Goal: Transaction & Acquisition: Purchase product/service

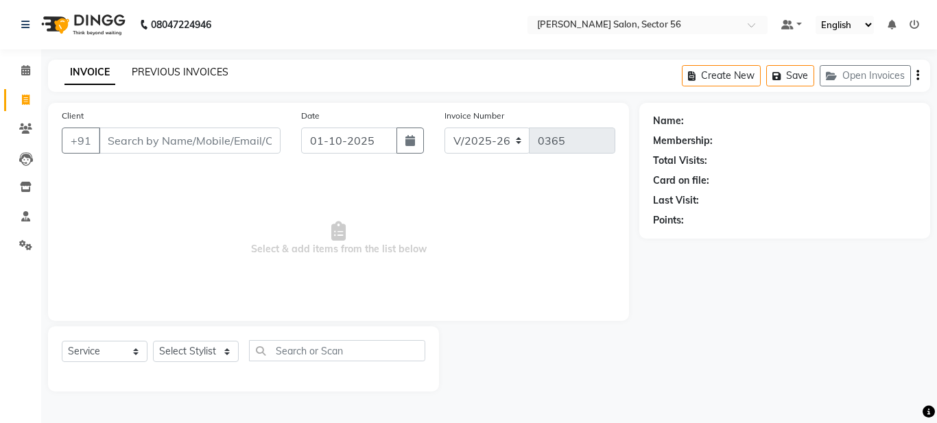
click at [153, 73] on link "PREVIOUS INVOICES" at bounding box center [180, 72] width 97 height 12
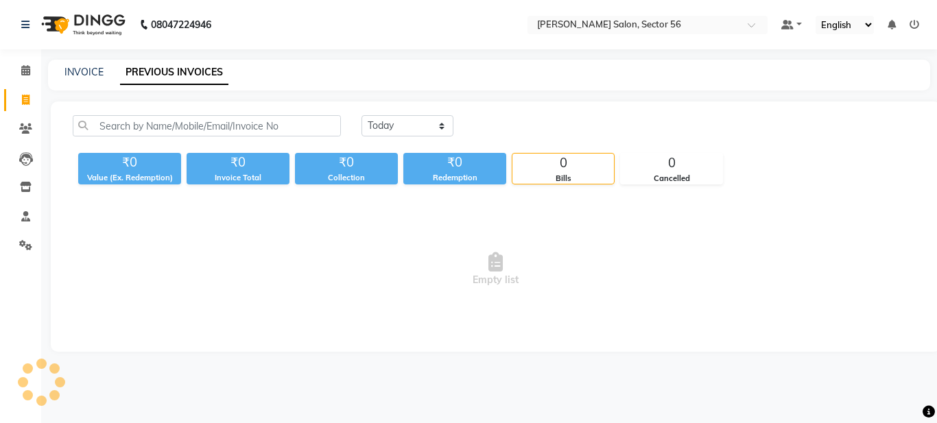
click at [145, 67] on link "PREVIOUS INVOICES" at bounding box center [174, 72] width 108 height 25
click at [167, 73] on link "PREVIOUS INVOICES" at bounding box center [174, 72] width 108 height 25
drag, startPoint x: 154, startPoint y: 72, endPoint x: 3, endPoint y: 37, distance: 155.5
click at [166, 80] on link "PREVIOUS INVOICES" at bounding box center [174, 72] width 108 height 25
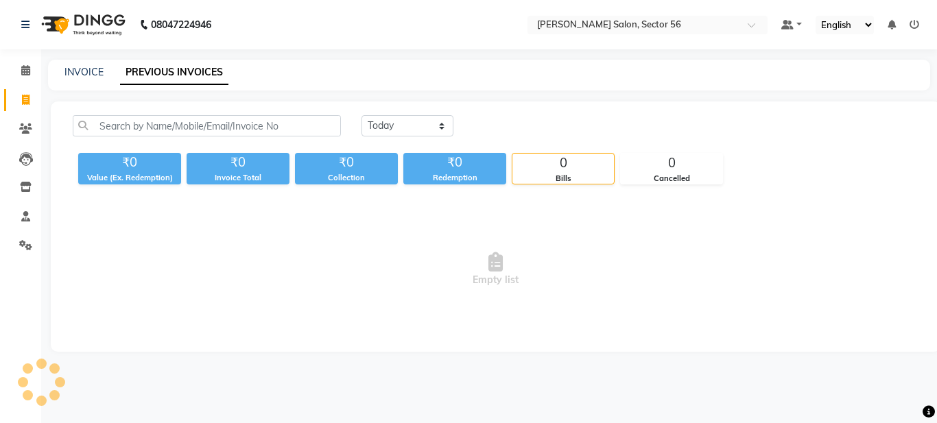
click at [156, 83] on link "PREVIOUS INVOICES" at bounding box center [174, 72] width 108 height 25
click at [143, 67] on link "PREVIOUS INVOICES" at bounding box center [174, 72] width 108 height 25
click at [164, 77] on link "PREVIOUS INVOICES" at bounding box center [174, 72] width 108 height 25
click at [164, 74] on link "PREVIOUS INVOICES" at bounding box center [174, 72] width 108 height 25
click at [80, 73] on link "INVOICE" at bounding box center [83, 72] width 39 height 12
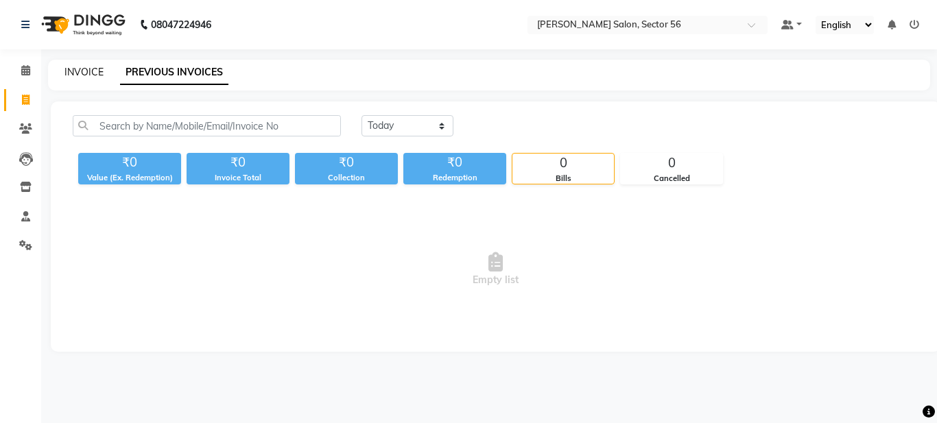
select select "service"
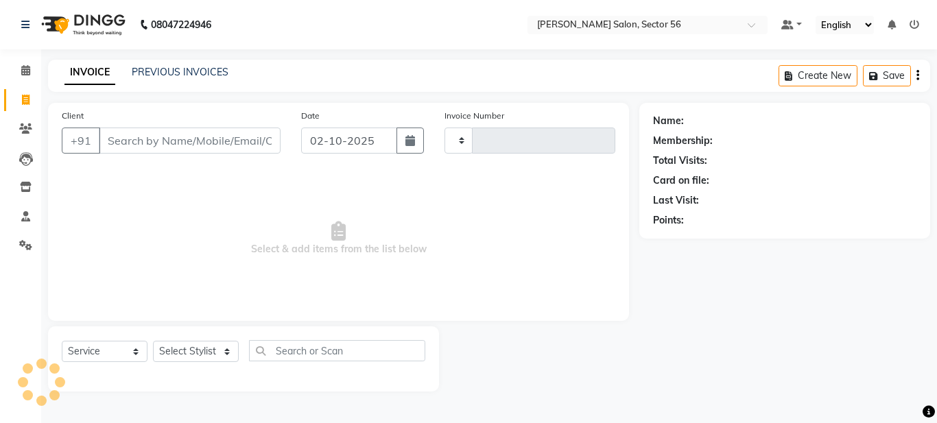
type input "0365"
select select "9000"
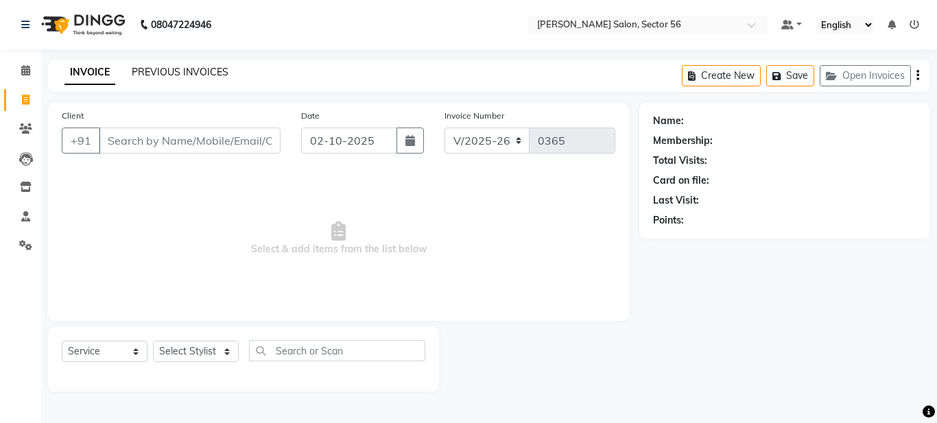
click at [156, 73] on link "PREVIOUS INVOICES" at bounding box center [180, 72] width 97 height 12
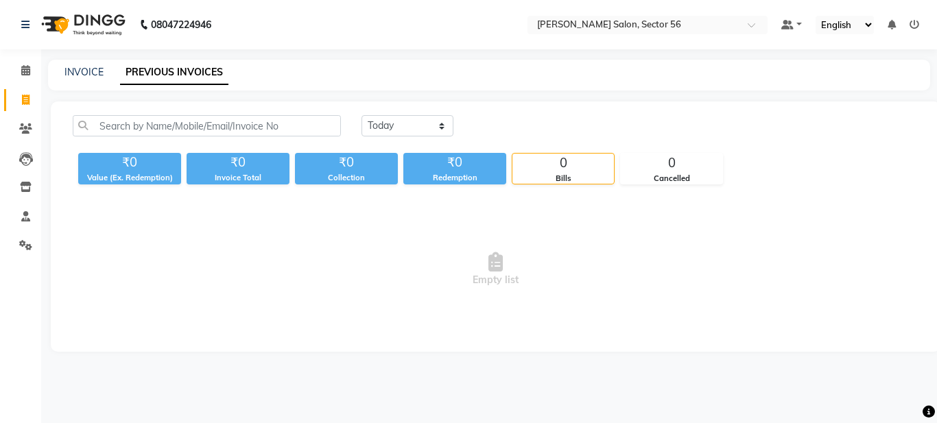
click at [201, 69] on link "PREVIOUS INVOICES" at bounding box center [174, 72] width 108 height 25
click at [178, 74] on link "PREVIOUS INVOICES" at bounding box center [174, 72] width 108 height 25
click at [398, 125] on select "[DATE] [DATE] Custom Range" at bounding box center [407, 125] width 92 height 21
drag, startPoint x: 430, startPoint y: 130, endPoint x: 424, endPoint y: 115, distance: 16.1
click at [429, 131] on select "[DATE] [DATE] Custom Range" at bounding box center [407, 125] width 92 height 21
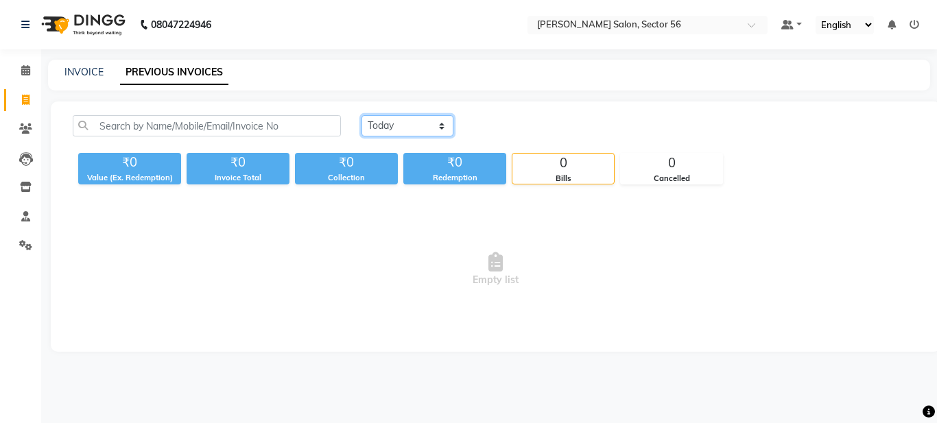
click at [422, 115] on select "[DATE] [DATE] Custom Range" at bounding box center [407, 125] width 92 height 21
select select "[DATE]"
click at [361, 115] on select "[DATE] [DATE] Custom Range" at bounding box center [407, 125] width 92 height 21
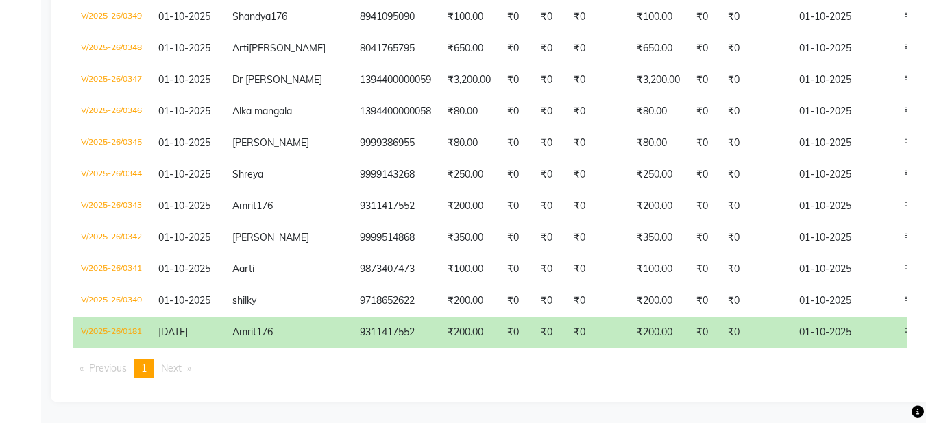
scroll to position [685, 0]
drag, startPoint x: 922, startPoint y: 344, endPoint x: 904, endPoint y: 325, distance: 25.2
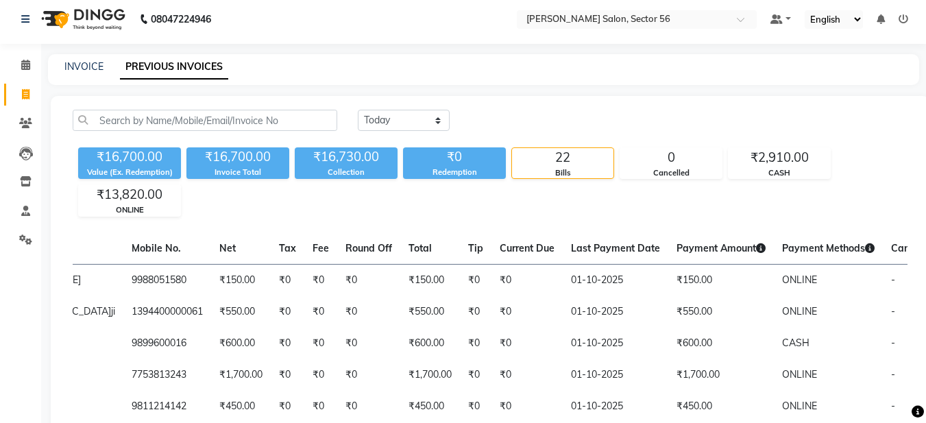
scroll to position [0, 0]
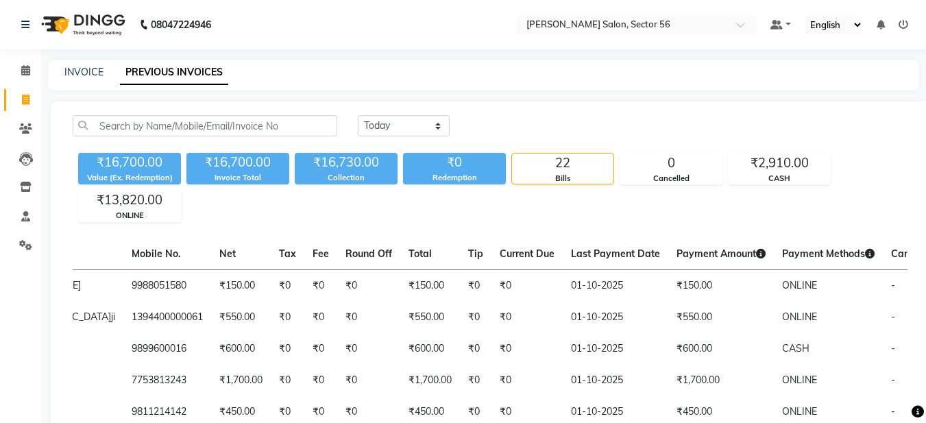
click at [103, 71] on div "INVOICE PREVIOUS INVOICES" at bounding box center [475, 72] width 855 height 14
click at [94, 71] on link "INVOICE" at bounding box center [83, 72] width 39 height 12
select select "service"
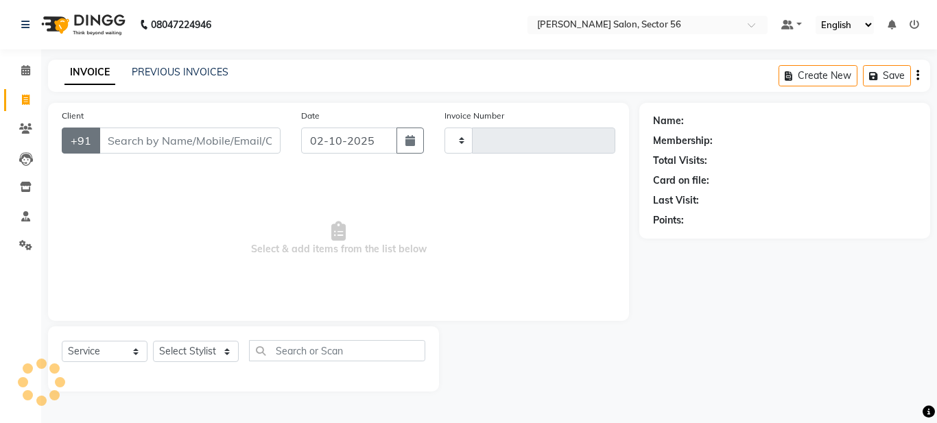
type input "0365"
select select "9000"
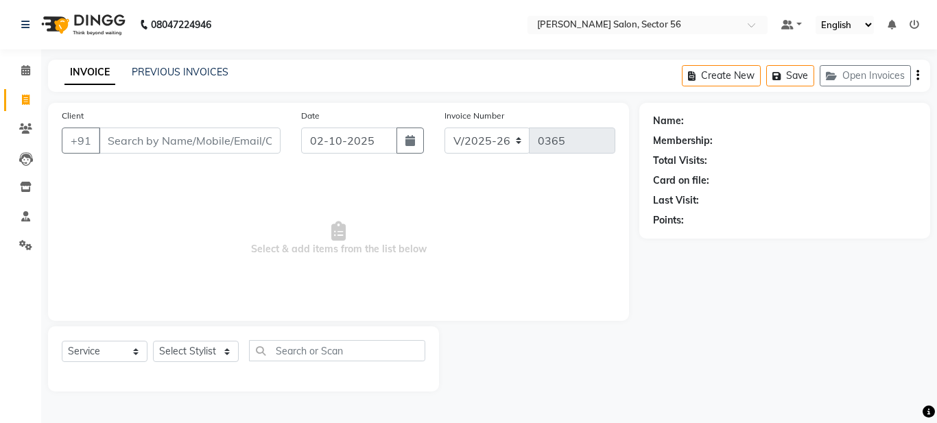
click at [177, 211] on span "Select & add items from the list below" at bounding box center [338, 238] width 553 height 137
click at [180, 73] on link "PREVIOUS INVOICES" at bounding box center [180, 72] width 97 height 12
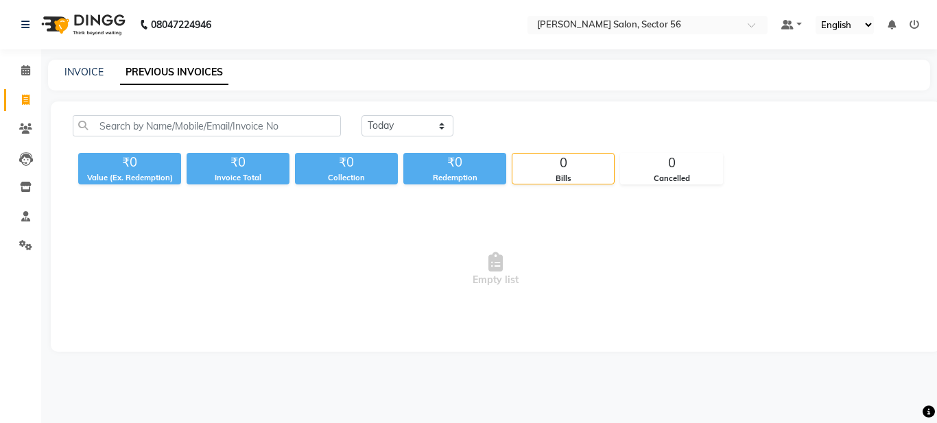
click at [80, 81] on div "INVOICE PREVIOUS INVOICES" at bounding box center [489, 75] width 882 height 31
click at [81, 73] on link "INVOICE" at bounding box center [83, 72] width 39 height 12
select select "service"
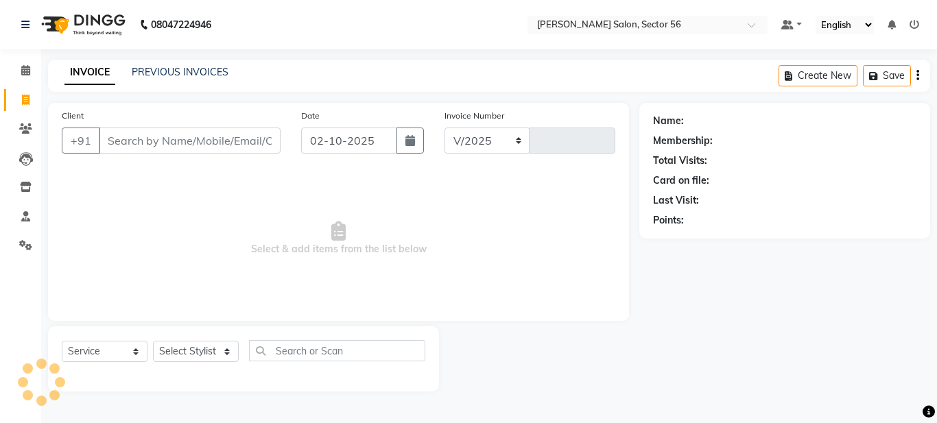
select select "9000"
type input "0365"
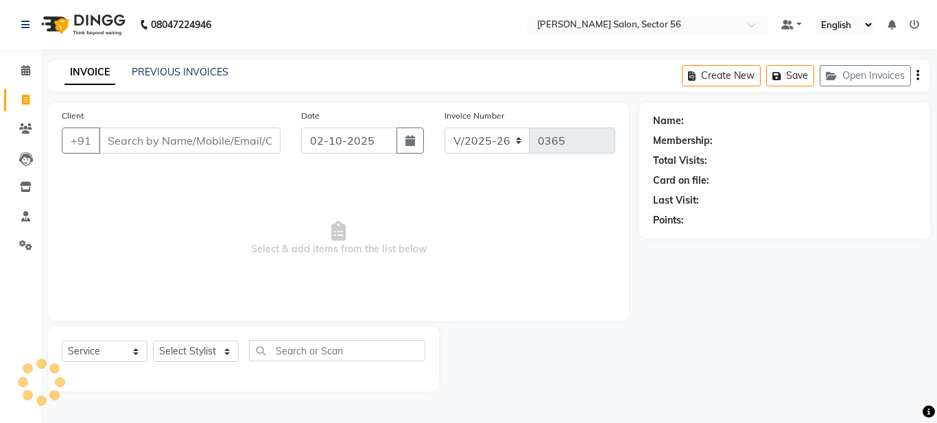
click at [121, 143] on input "Client" at bounding box center [190, 141] width 182 height 26
click at [169, 68] on link "PREVIOUS INVOICES" at bounding box center [180, 72] width 97 height 12
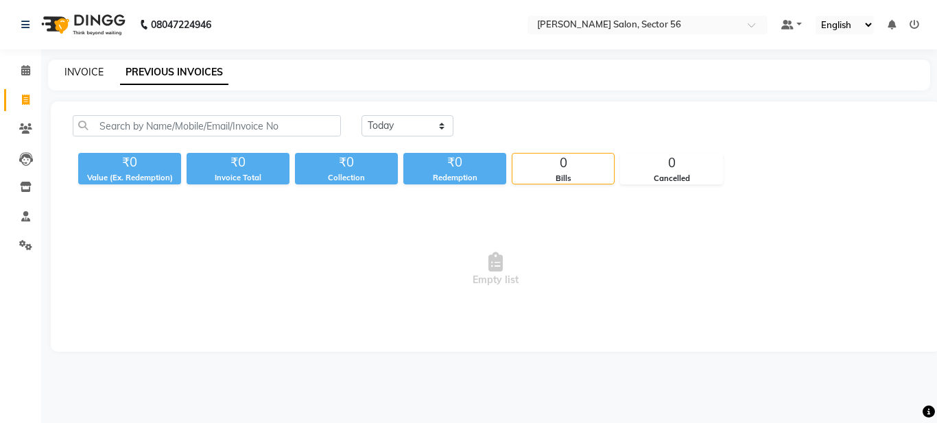
click at [90, 72] on link "INVOICE" at bounding box center [83, 72] width 39 height 12
select select "service"
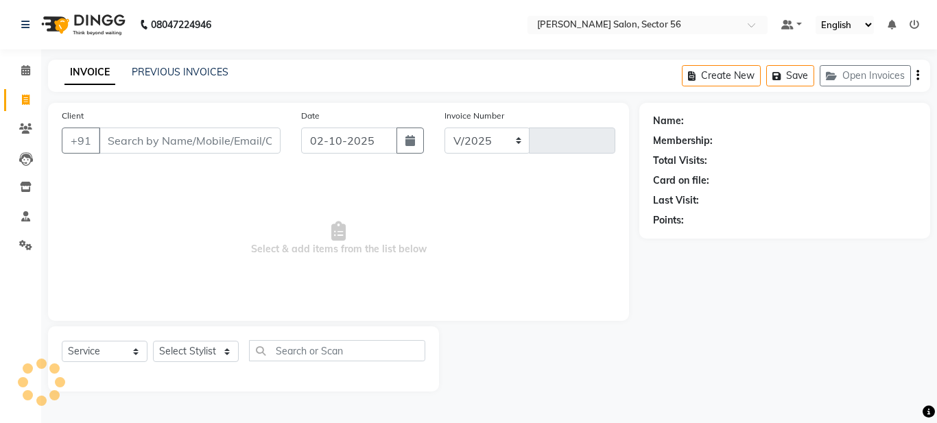
select select "9000"
type input "0365"
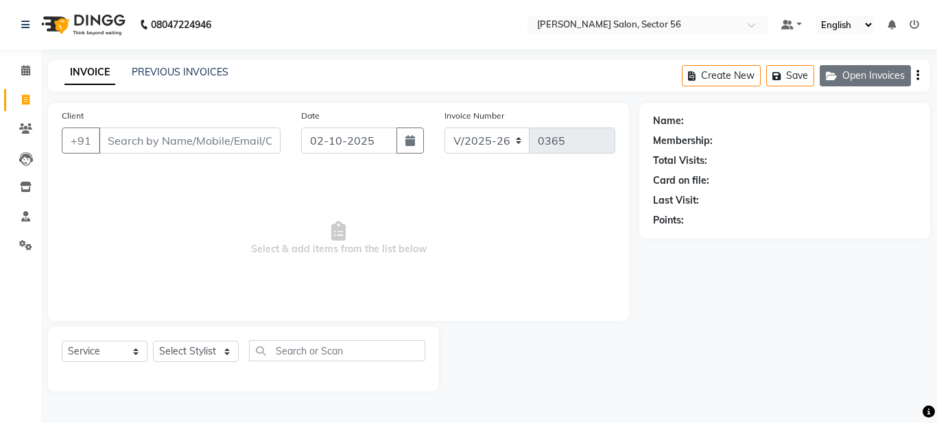
click at [850, 74] on button "Open Invoices" at bounding box center [864, 75] width 91 height 21
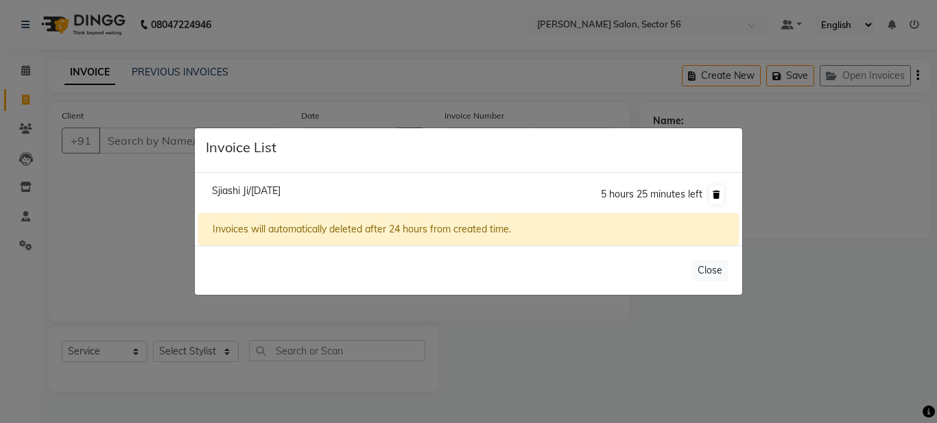
click at [715, 191] on icon at bounding box center [716, 195] width 8 height 8
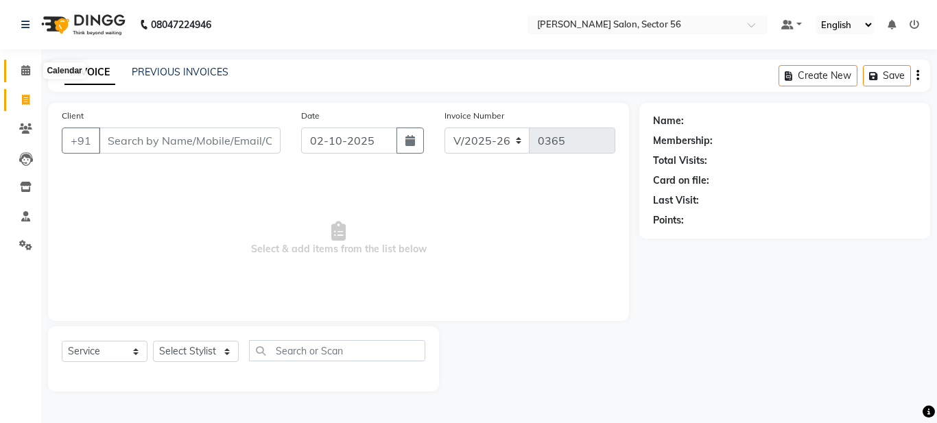
click at [24, 65] on icon at bounding box center [25, 70] width 9 height 10
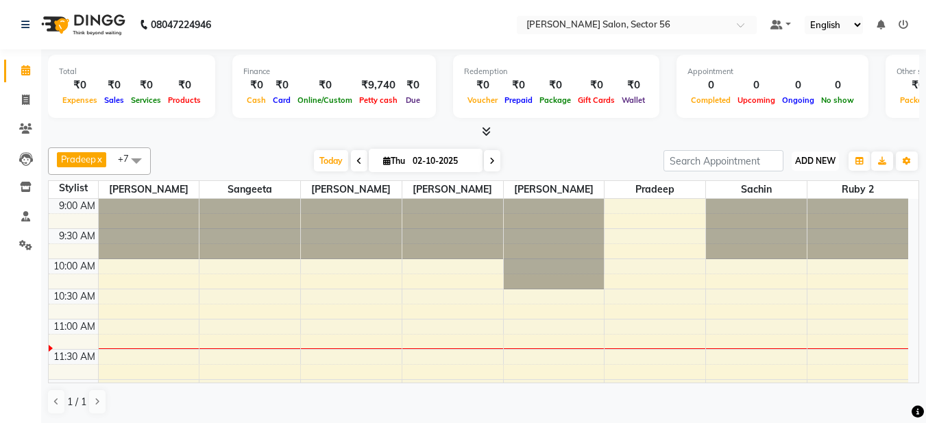
click at [832, 159] on span "ADD NEW" at bounding box center [815, 161] width 40 height 10
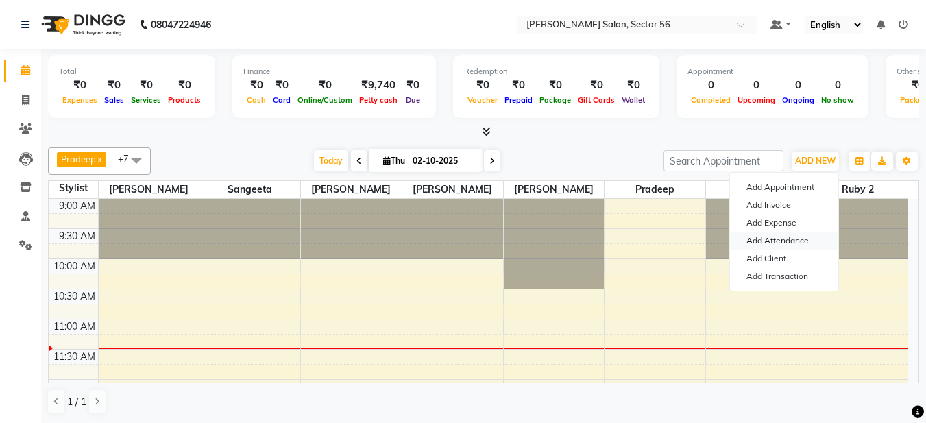
click at [794, 241] on link "Add Attendance" at bounding box center [784, 241] width 108 height 18
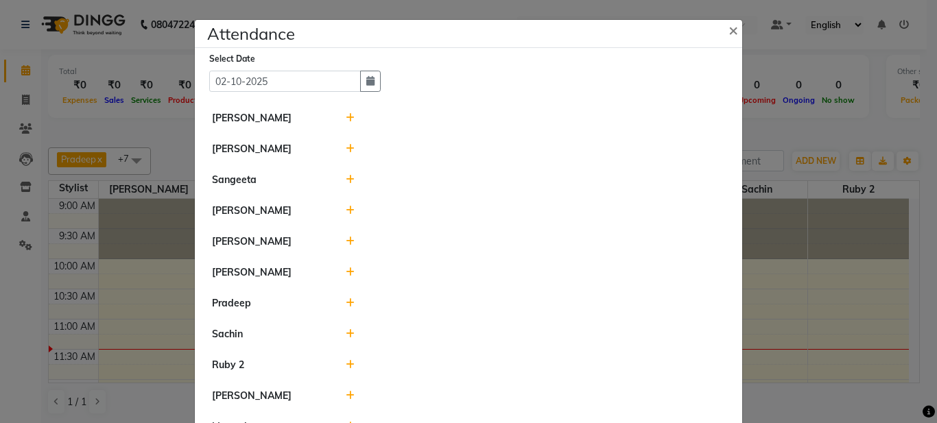
click at [348, 152] on icon at bounding box center [350, 149] width 9 height 10
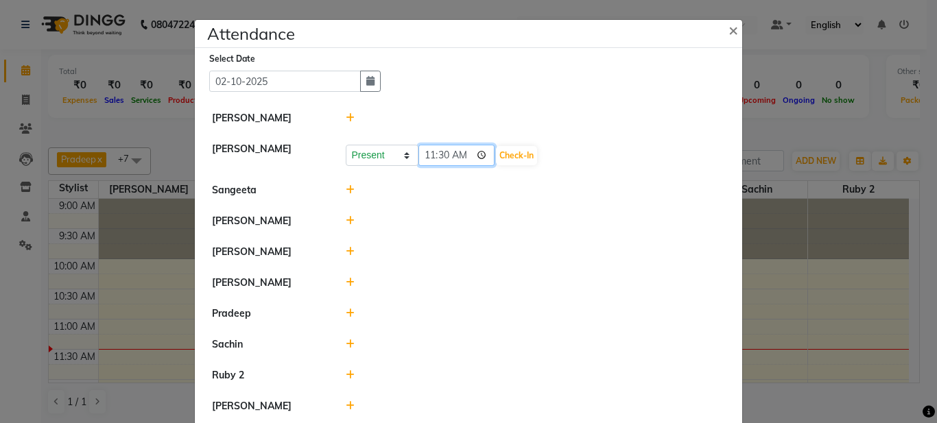
click at [461, 156] on input "11:30" at bounding box center [456, 155] width 77 height 21
type input "10:06"
click at [496, 153] on button "Check-In" at bounding box center [516, 155] width 41 height 19
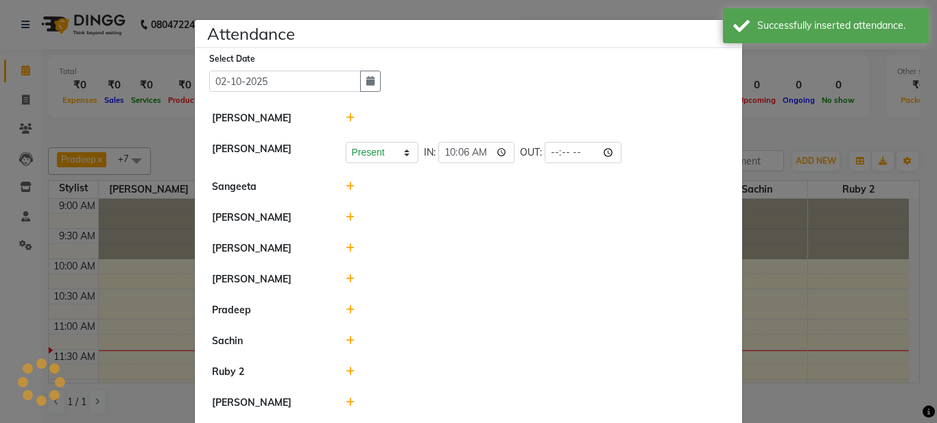
click at [346, 114] on icon at bounding box center [350, 118] width 9 height 10
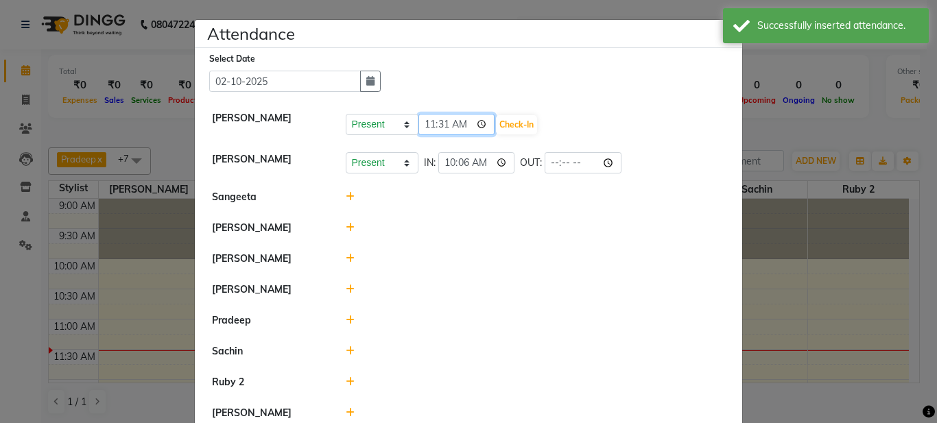
click at [457, 125] on input "11:31" at bounding box center [456, 124] width 77 height 21
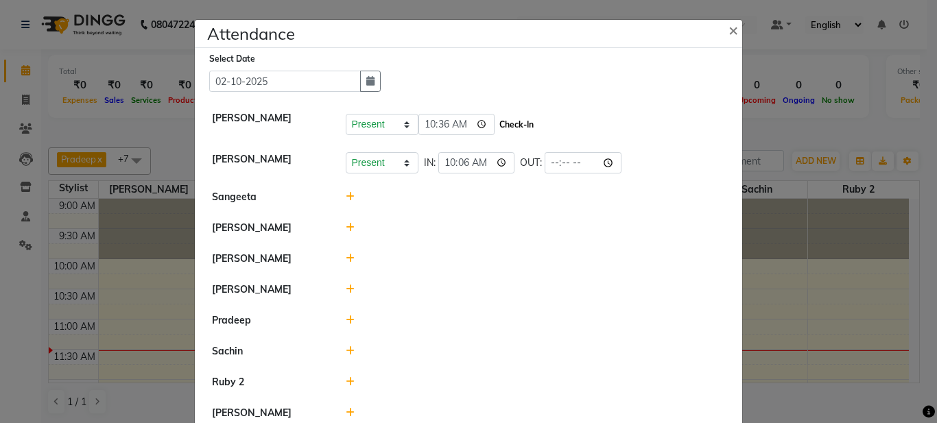
type input "10:36"
click at [496, 125] on button "Check-In" at bounding box center [516, 124] width 41 height 19
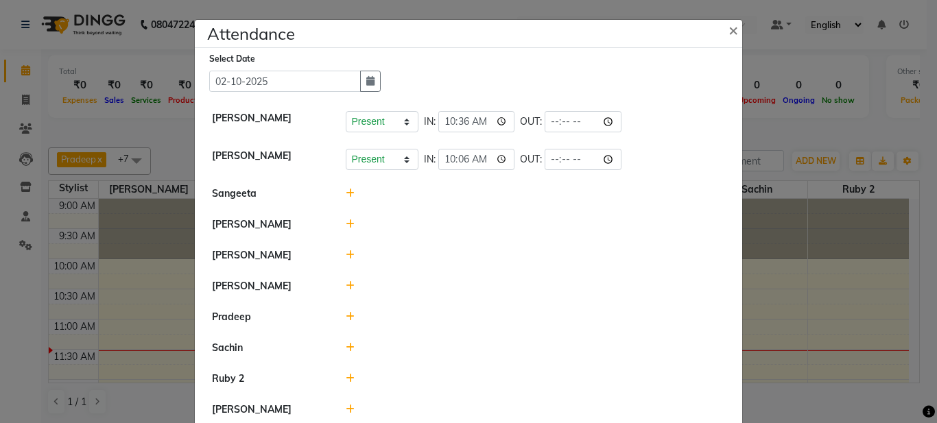
click at [346, 196] on icon at bounding box center [350, 194] width 9 height 10
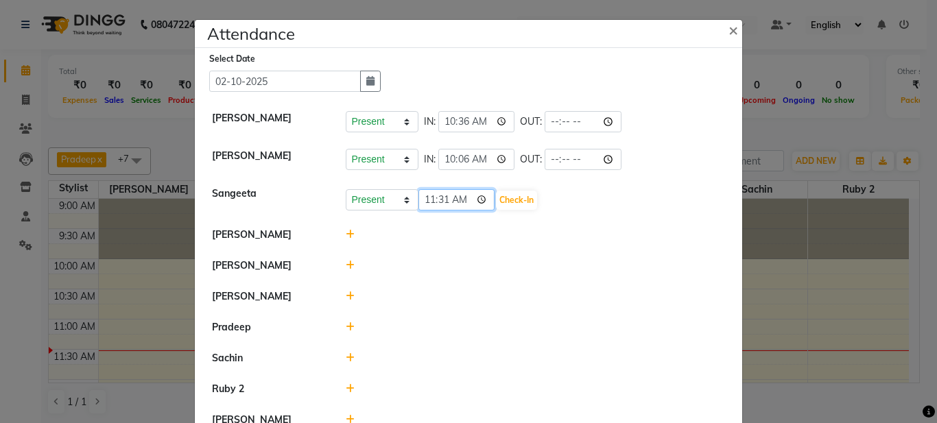
click at [457, 206] on input "11:31" at bounding box center [456, 199] width 77 height 21
type input "10:32"
click at [498, 195] on button "Check-In" at bounding box center [516, 200] width 41 height 19
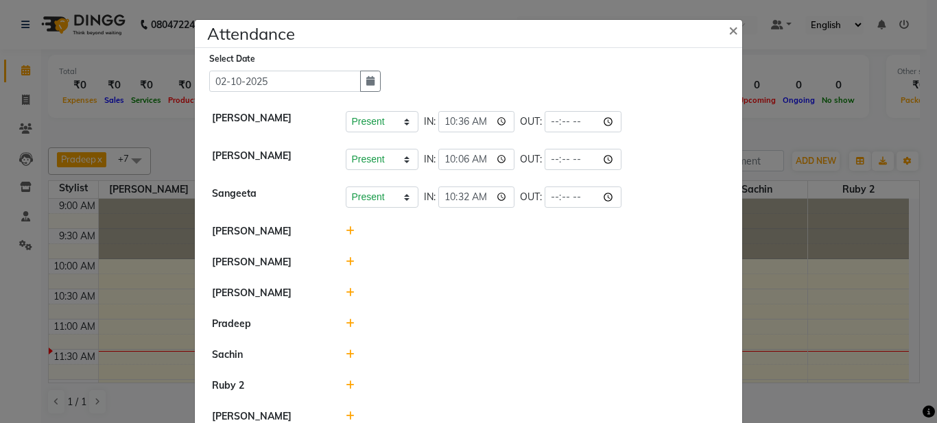
click at [346, 294] on icon at bounding box center [350, 293] width 9 height 10
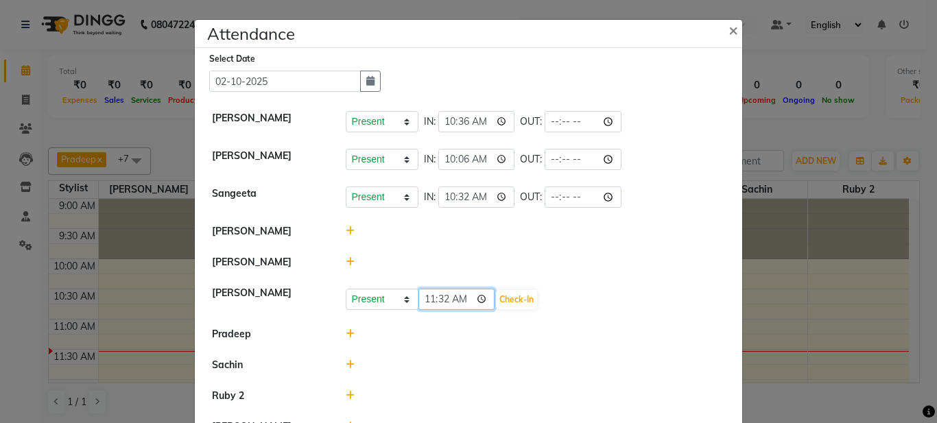
click at [459, 300] on input "11:32" at bounding box center [456, 299] width 77 height 21
type input "10:33"
click at [511, 302] on button "Check-In" at bounding box center [516, 299] width 41 height 19
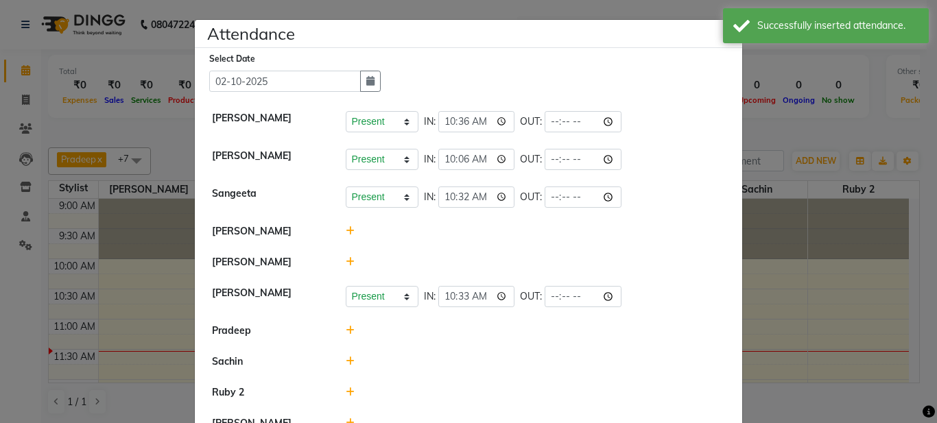
click at [348, 257] on icon at bounding box center [350, 262] width 9 height 10
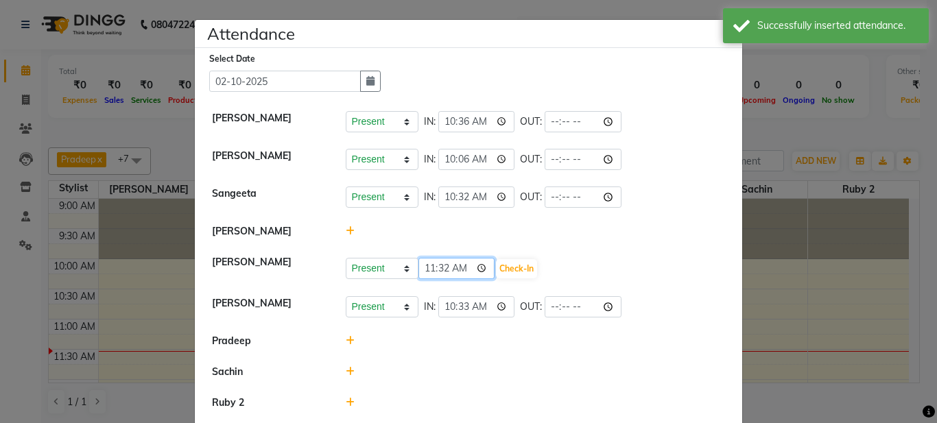
click at [455, 268] on input "11:32" at bounding box center [456, 268] width 77 height 21
type input "11:00"
click at [498, 269] on button "Check-In" at bounding box center [516, 268] width 41 height 19
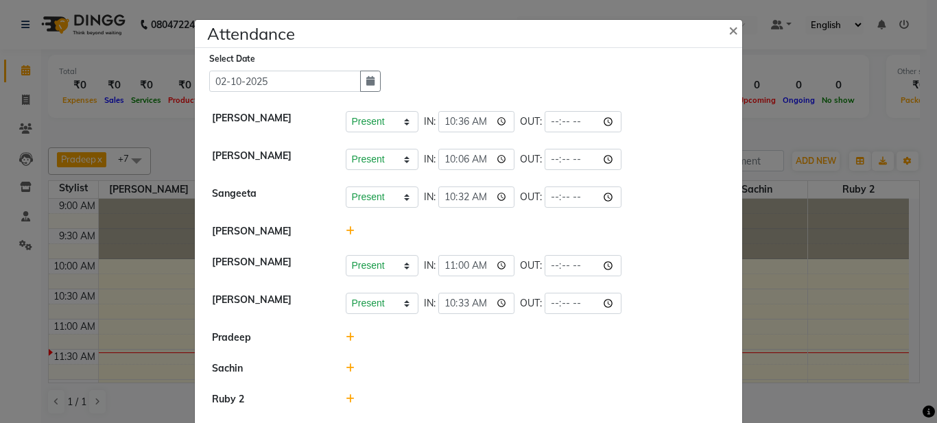
click at [803, 181] on ngb-modal-window "Attendance × Select Date [DATE] [PERSON_NAME] Present Absent Late Half Day Week…" at bounding box center [468, 211] width 937 height 423
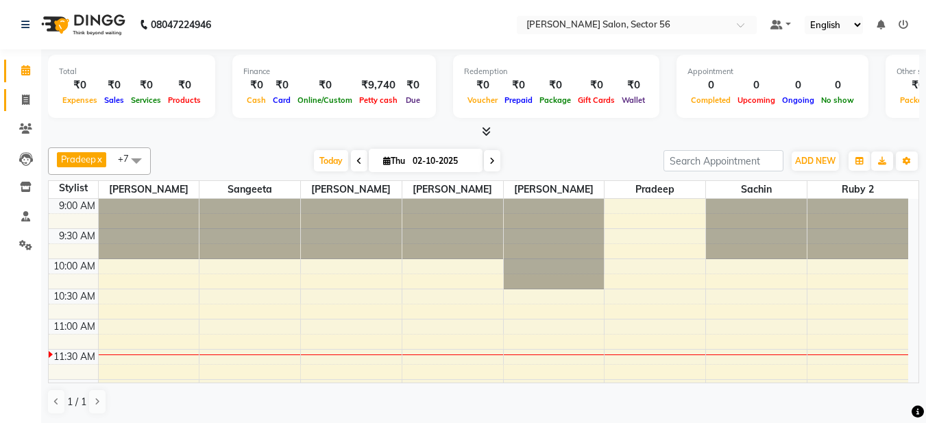
click at [27, 92] on link "Invoice" at bounding box center [20, 100] width 33 height 23
select select "service"
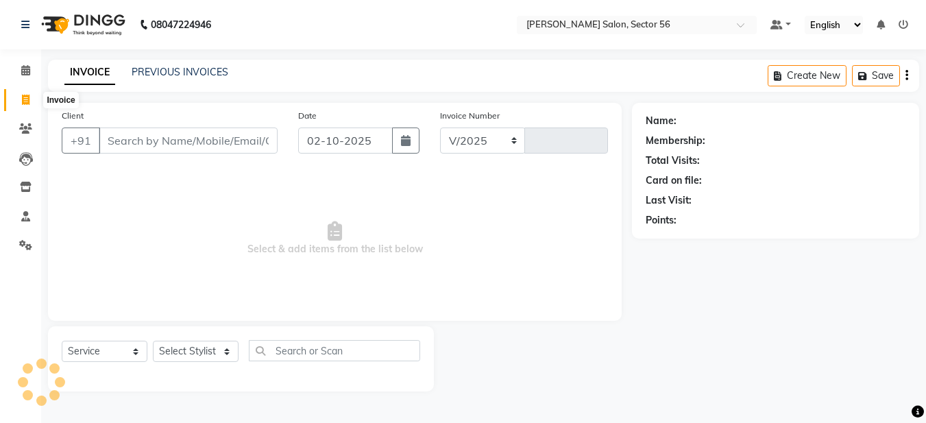
select select "9000"
type input "0365"
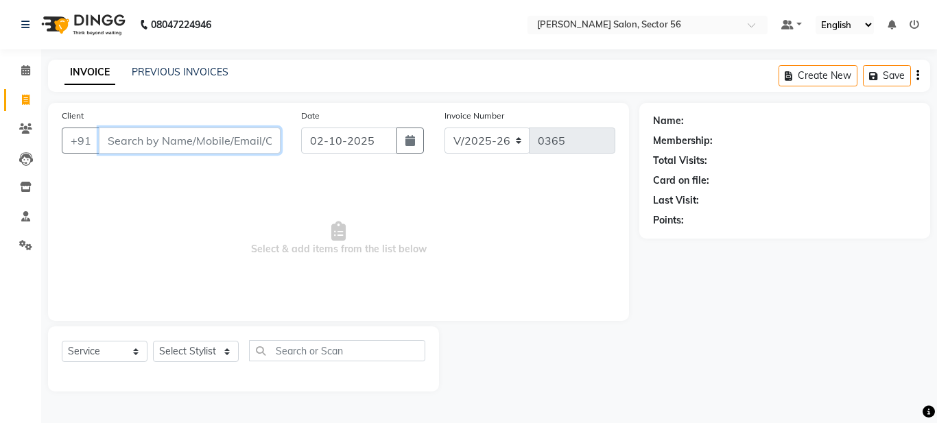
click at [116, 138] on input "Client" at bounding box center [190, 141] width 182 height 26
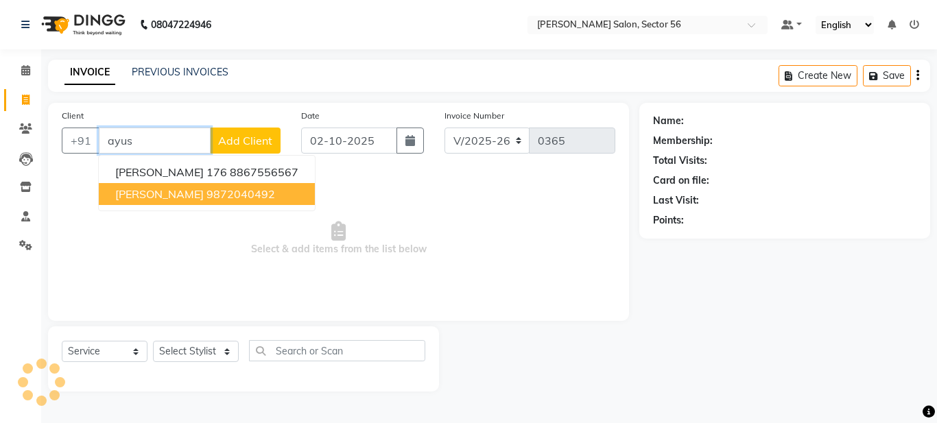
click at [206, 195] on ngb-highlight "9872040492" at bounding box center [240, 194] width 69 height 14
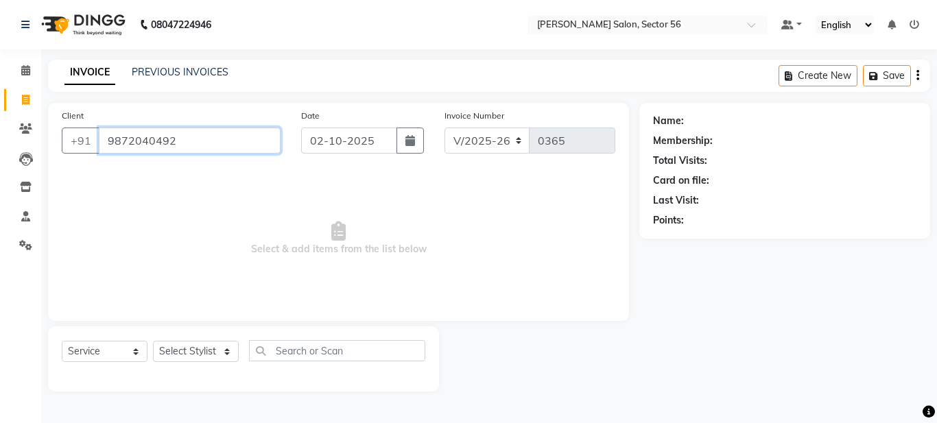
type input "9872040492"
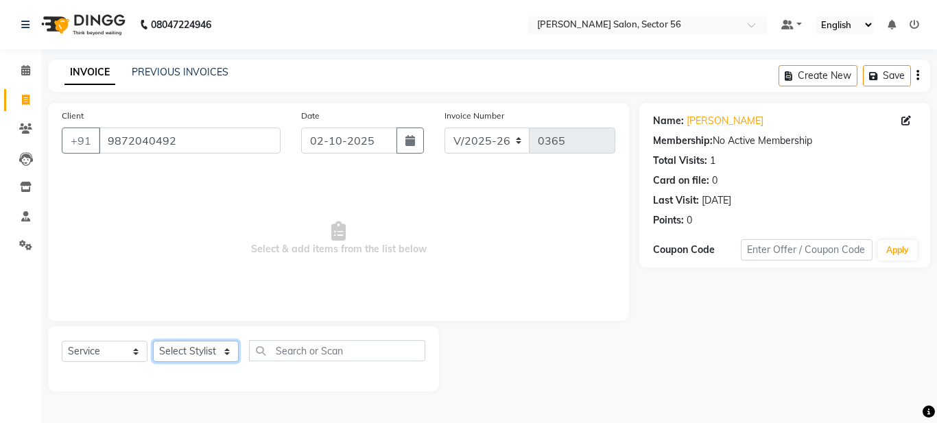
click at [228, 353] on select "Select Stylist [PERSON_NAME] [PERSON_NAME] [PERSON_NAME] [PERSON_NAME] [PERSON_…" at bounding box center [196, 351] width 86 height 21
select select "91302"
click at [153, 341] on select "Select Stylist [PERSON_NAME] [PERSON_NAME] [PERSON_NAME] [PERSON_NAME] [PERSON_…" at bounding box center [196, 351] width 86 height 21
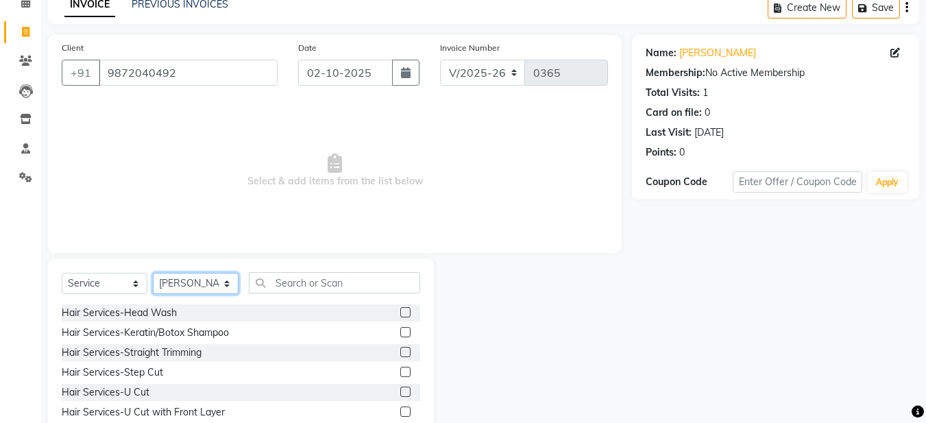
scroll to position [69, 0]
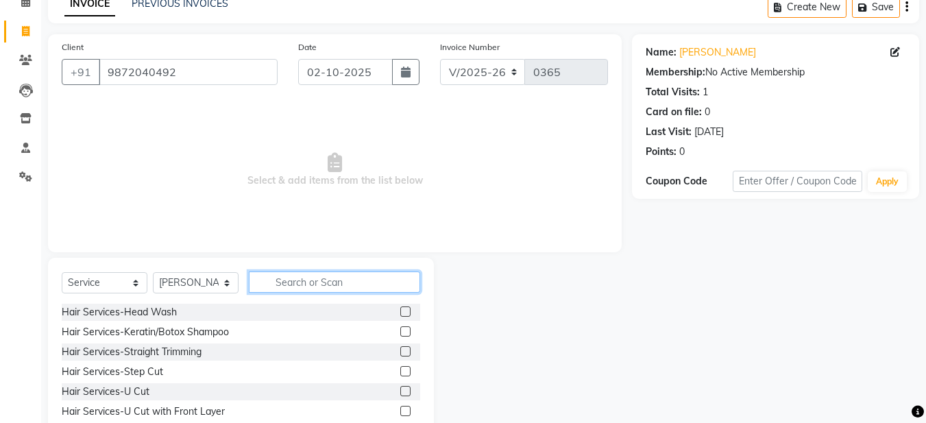
click at [278, 282] on input "text" at bounding box center [334, 282] width 171 height 21
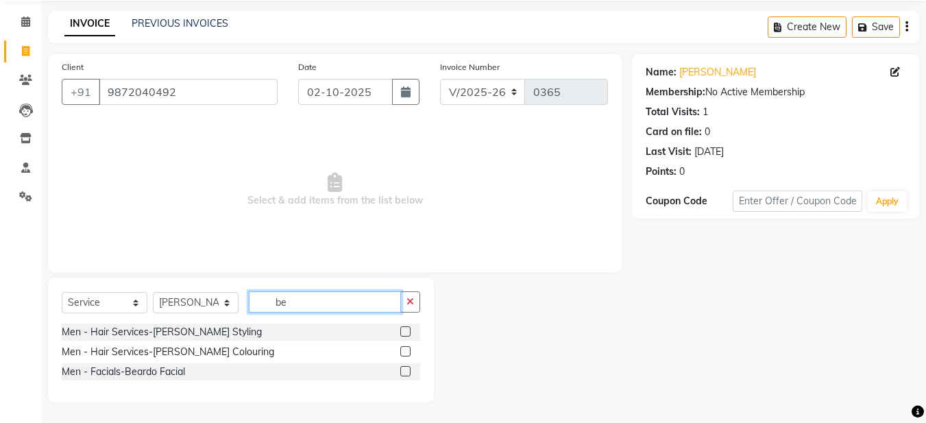
scroll to position [49, 0]
type input "beard"
click at [405, 329] on label at bounding box center [405, 331] width 10 height 10
click at [405, 329] on input "checkbox" at bounding box center [404, 332] width 9 height 9
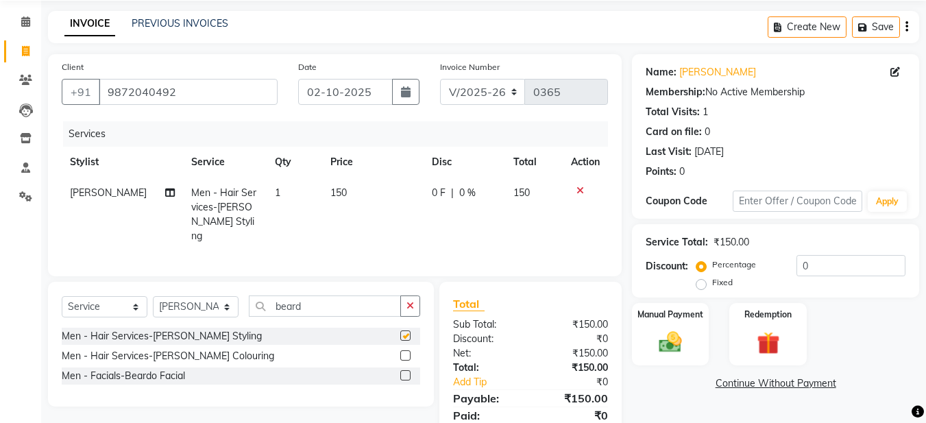
checkbox input "false"
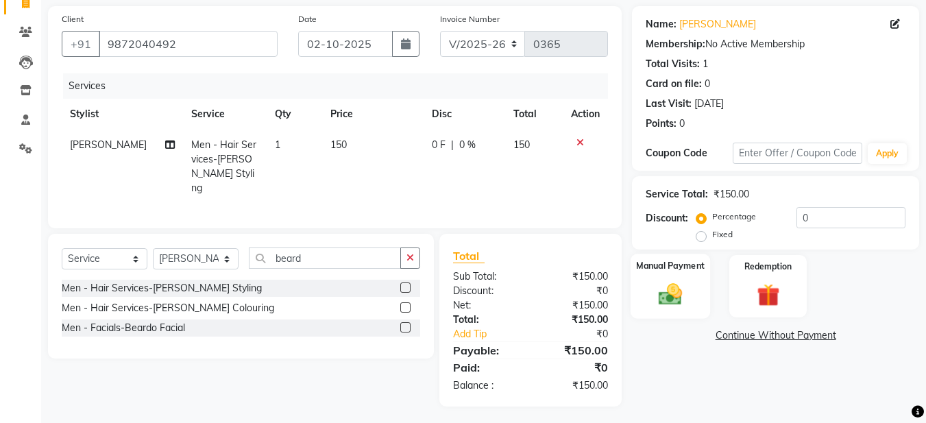
click at [663, 296] on img at bounding box center [670, 293] width 38 height 27
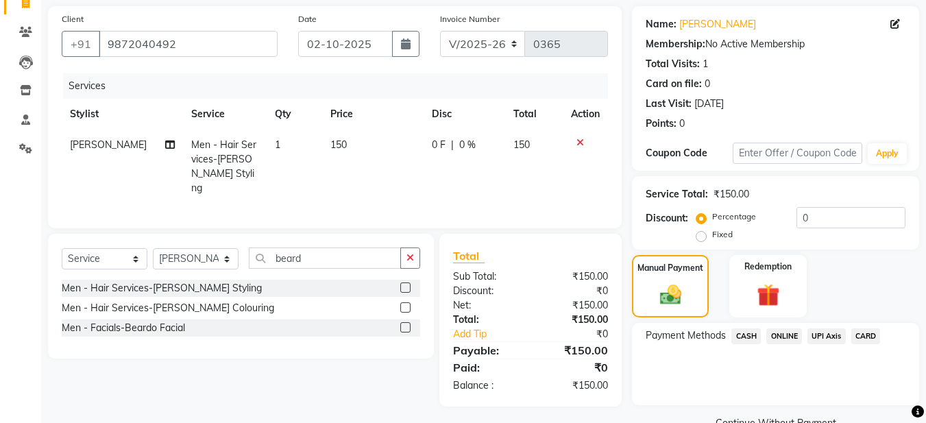
click at [778, 337] on span "ONLINE" at bounding box center [785, 336] width 36 height 16
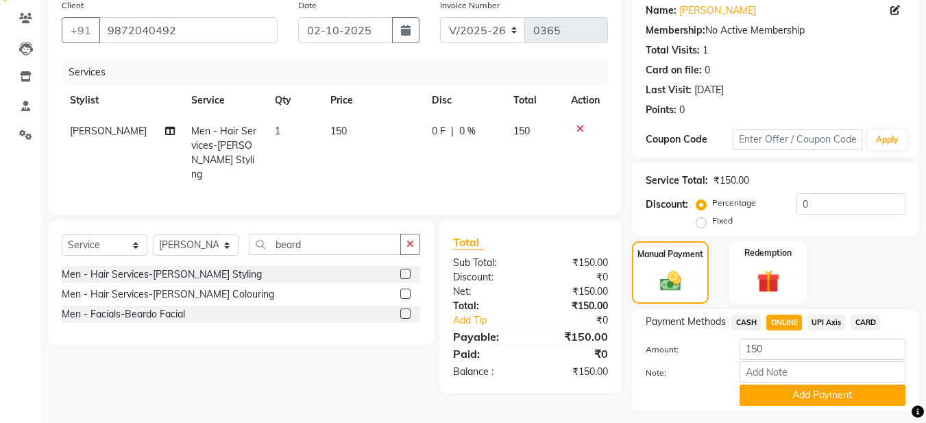
scroll to position [147, 0]
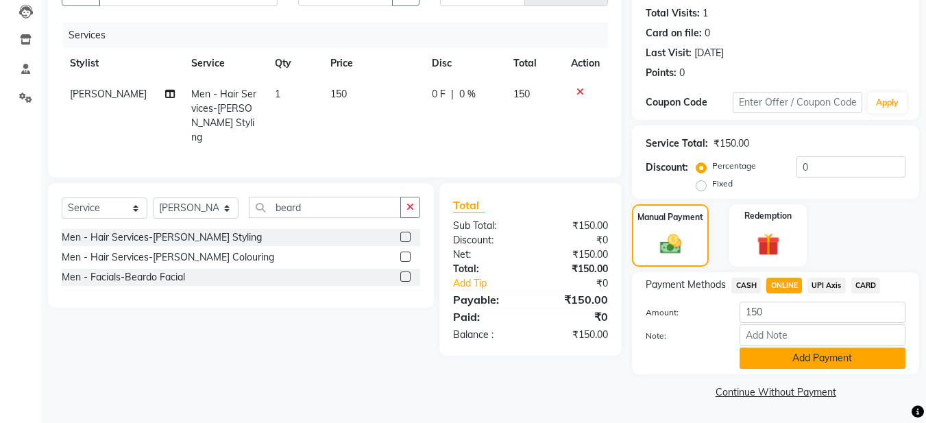
click at [805, 361] on button "Add Payment" at bounding box center [823, 358] width 166 height 21
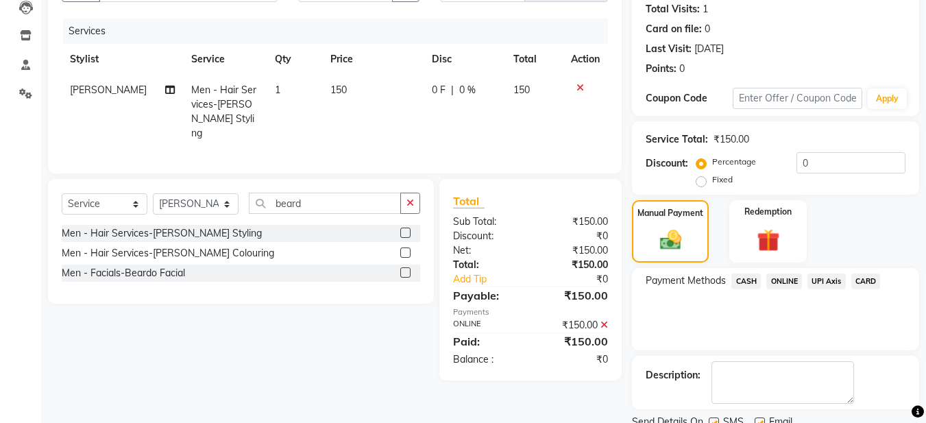
scroll to position [205, 0]
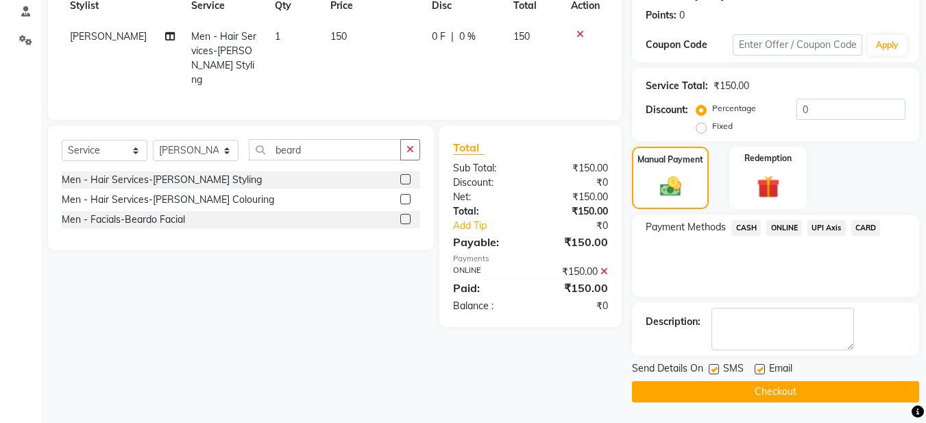
click at [760, 371] on label at bounding box center [760, 369] width 10 height 10
click at [760, 371] on input "checkbox" at bounding box center [759, 369] width 9 height 9
checkbox input "false"
click at [715, 367] on label at bounding box center [714, 369] width 10 height 10
click at [715, 367] on input "checkbox" at bounding box center [713, 369] width 9 height 9
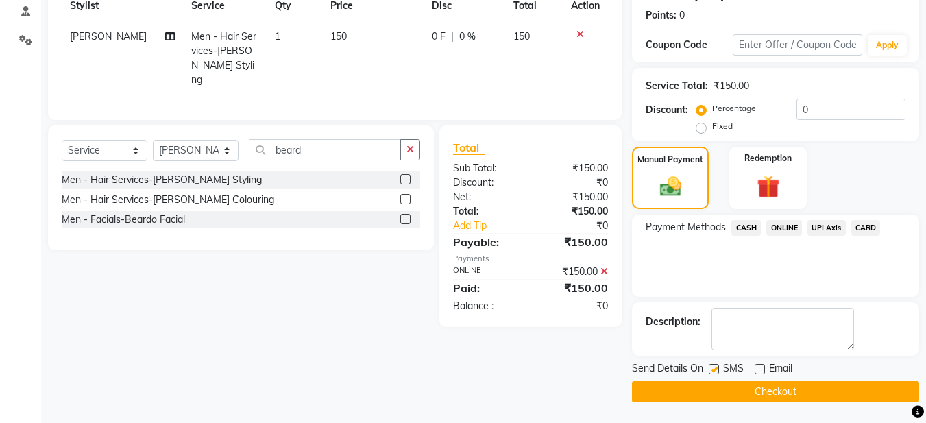
checkbox input "false"
click at [739, 392] on button "Checkout" at bounding box center [775, 391] width 287 height 21
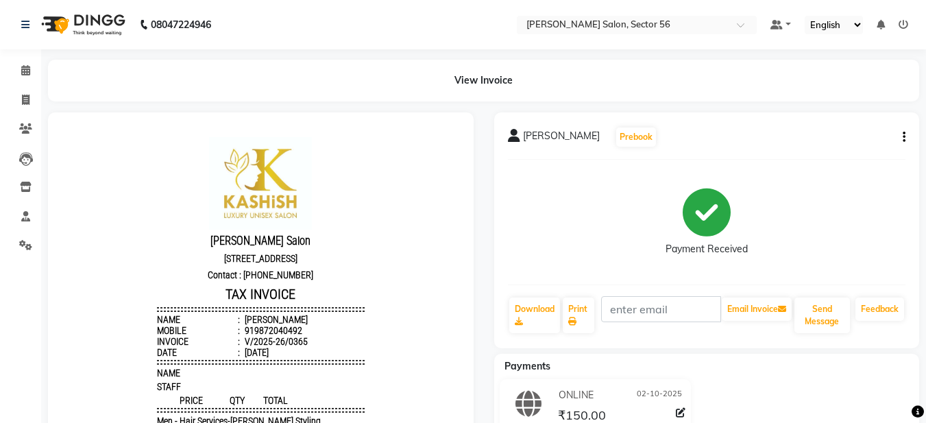
click at [815, 333] on div "Send Message" at bounding box center [822, 315] width 58 height 38
click at [819, 317] on button "Send Message" at bounding box center [823, 316] width 56 height 36
click at [25, 99] on icon at bounding box center [26, 100] width 8 height 10
select select "service"
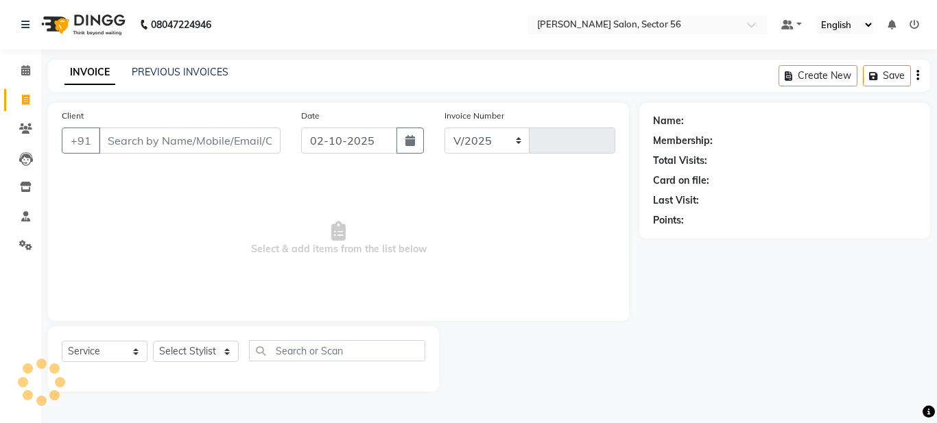
select select "9000"
type input "0366"
click at [108, 140] on input "Client" at bounding box center [190, 141] width 182 height 26
click at [154, 73] on link "PREVIOUS INVOICES" at bounding box center [180, 72] width 97 height 12
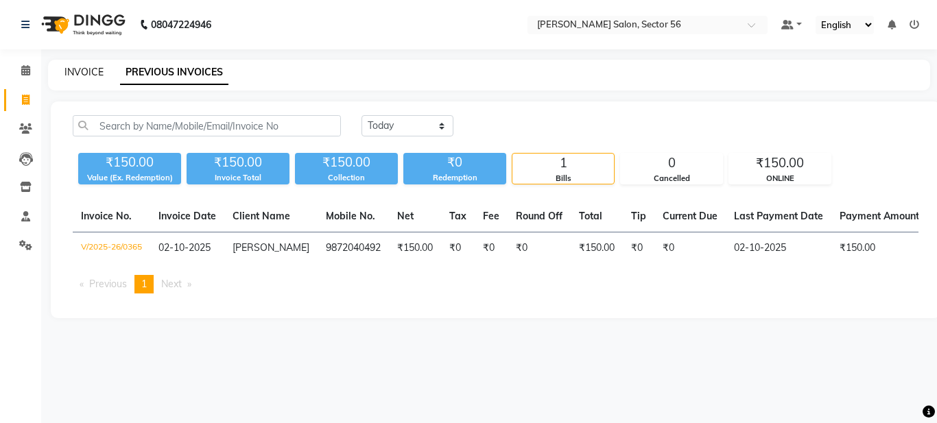
click at [71, 74] on link "INVOICE" at bounding box center [83, 72] width 39 height 12
select select "service"
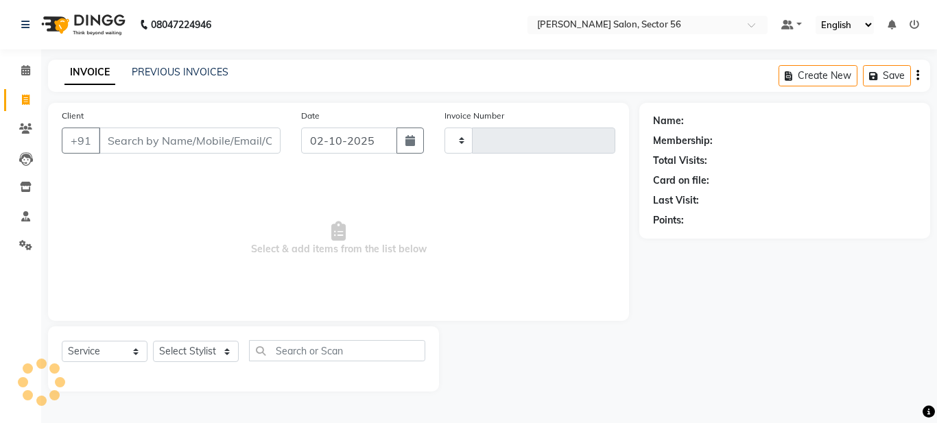
type input "0366"
select select "9000"
click at [110, 143] on input "Client" at bounding box center [190, 141] width 182 height 26
drag, startPoint x: 568, startPoint y: 47, endPoint x: 554, endPoint y: 267, distance: 221.3
click at [555, 267] on span "Select & add items from the list below" at bounding box center [338, 238] width 553 height 137
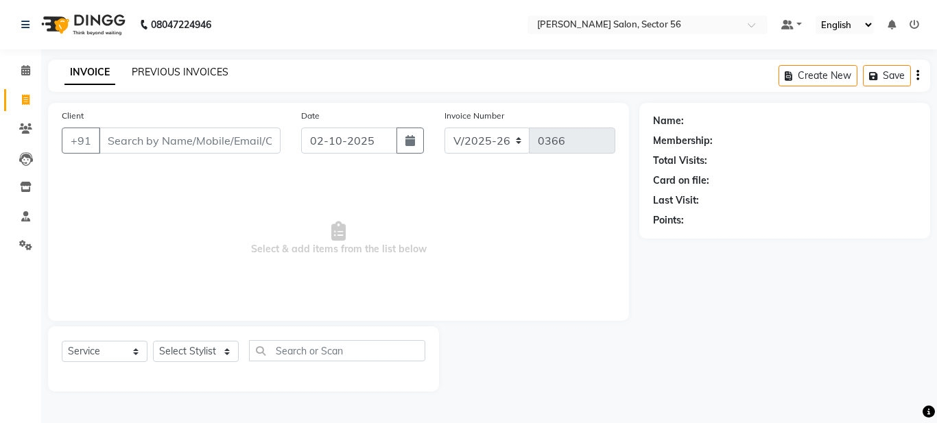
click at [161, 75] on link "PREVIOUS INVOICES" at bounding box center [180, 72] width 97 height 12
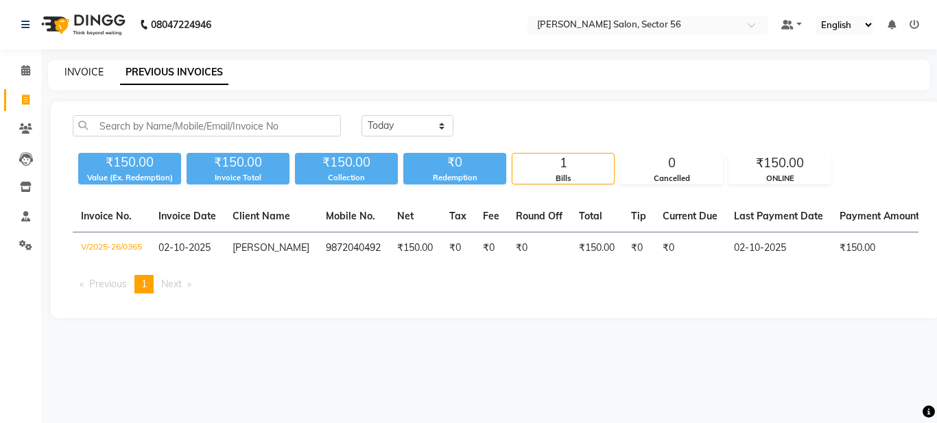
click at [77, 71] on link "INVOICE" at bounding box center [83, 72] width 39 height 12
select select "service"
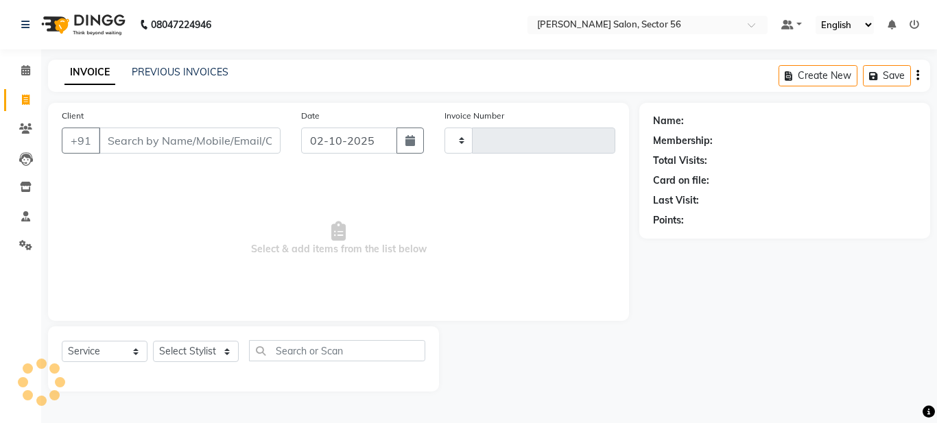
type input "0366"
select select "9000"
click at [158, 72] on link "PREVIOUS INVOICES" at bounding box center [180, 72] width 97 height 12
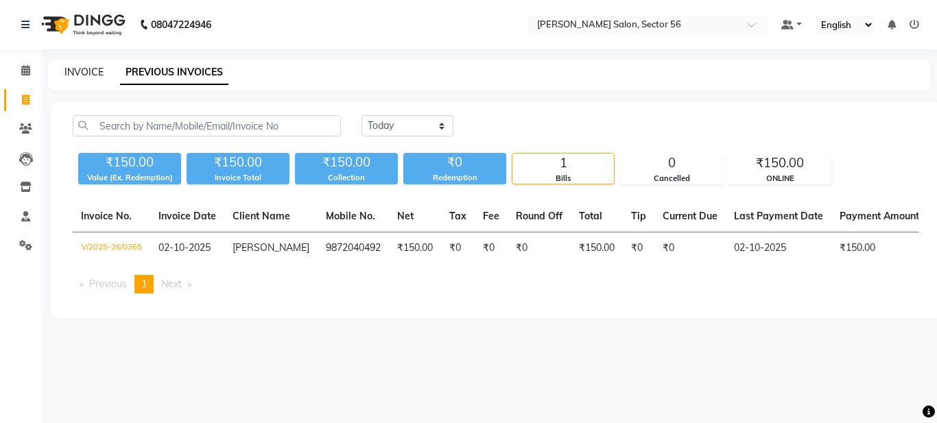
click at [81, 70] on link "INVOICE" at bounding box center [83, 72] width 39 height 12
select select "service"
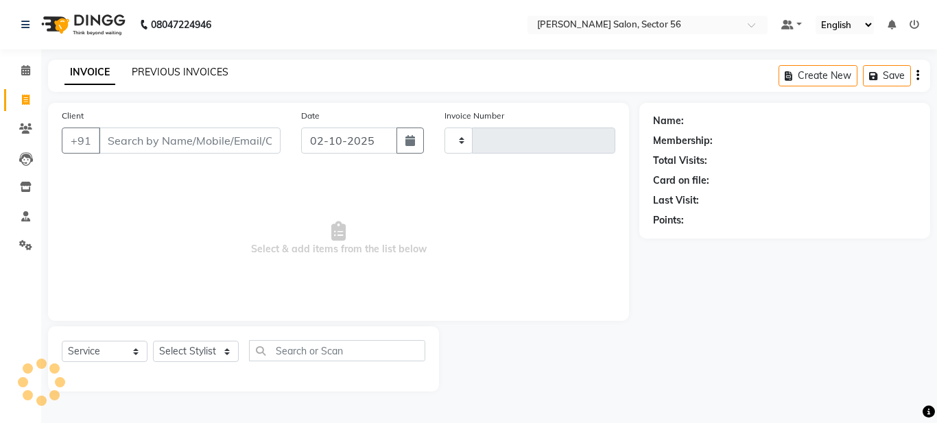
click at [161, 77] on link "PREVIOUS INVOICES" at bounding box center [180, 72] width 97 height 12
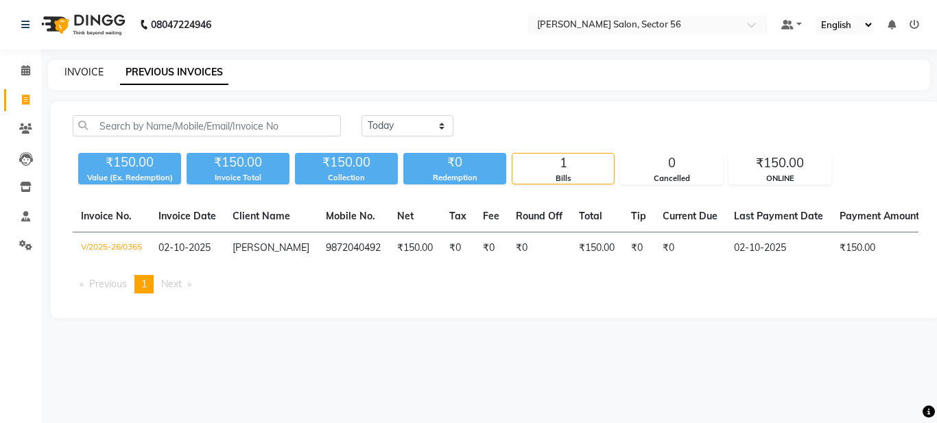
click at [71, 69] on link "INVOICE" at bounding box center [83, 72] width 39 height 12
select select "service"
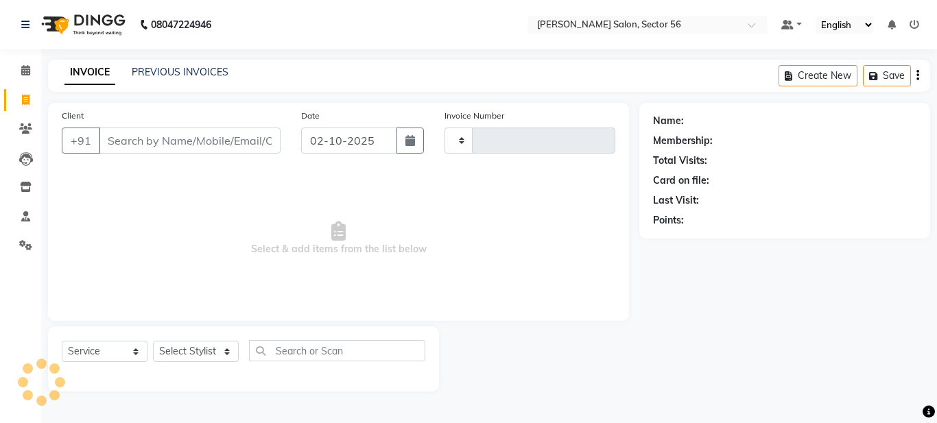
click at [106, 130] on input "Client" at bounding box center [190, 141] width 182 height 26
type input "0366"
select select "9000"
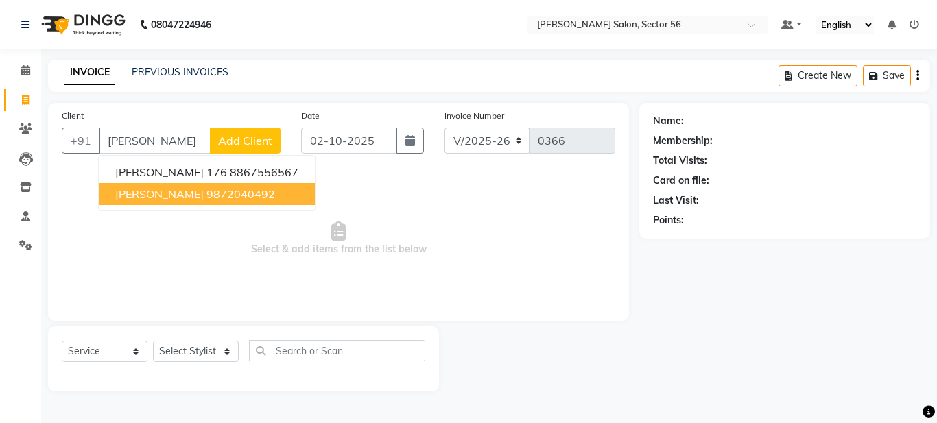
click at [136, 198] on span "[PERSON_NAME]" at bounding box center [159, 194] width 88 height 14
type input "9872040492"
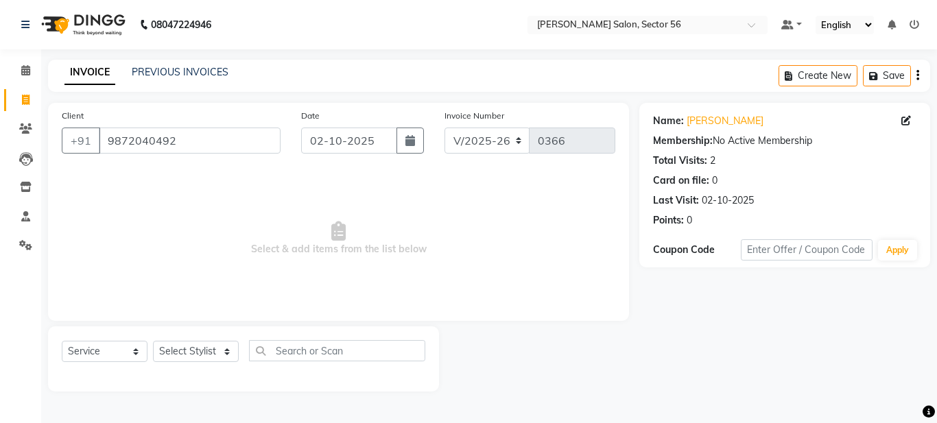
click at [350, 244] on span "Select & add items from the list below" at bounding box center [338, 238] width 553 height 137
click at [217, 354] on select "Select Stylist [PERSON_NAME] [PERSON_NAME] [PERSON_NAME] [PERSON_NAME] [PERSON_…" at bounding box center [196, 351] width 86 height 21
select select "91305"
click at [153, 341] on select "Select Stylist [PERSON_NAME] [PERSON_NAME] [PERSON_NAME] [PERSON_NAME] [PERSON_…" at bounding box center [196, 351] width 86 height 21
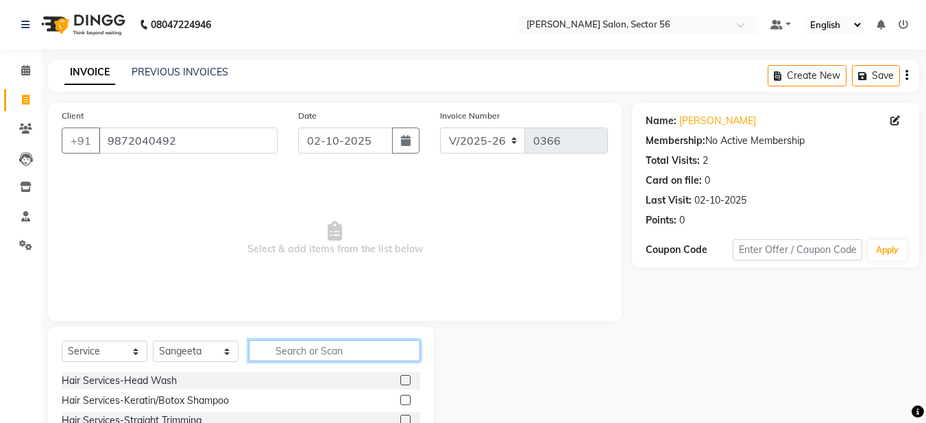
click at [287, 357] on input "text" at bounding box center [334, 350] width 171 height 21
type input "wax"
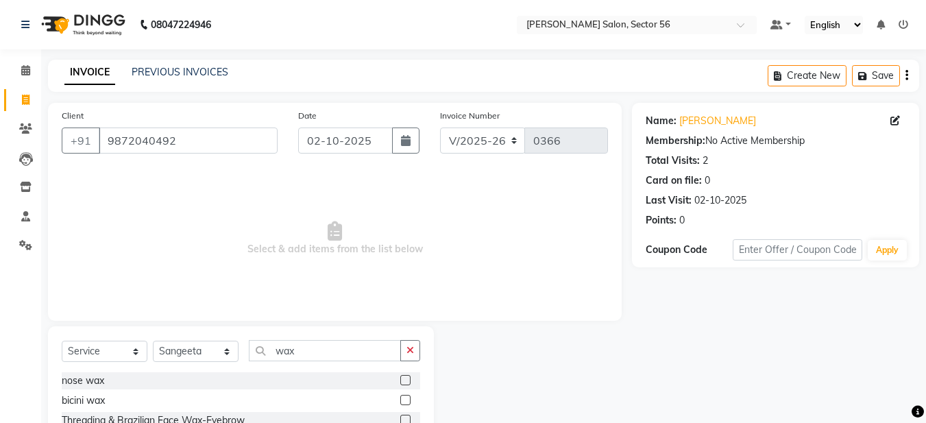
click at [636, 313] on div "Name: [PERSON_NAME] Membership: No Active Membership Total Visits: 2 Card on fi…" at bounding box center [781, 316] width 298 height 426
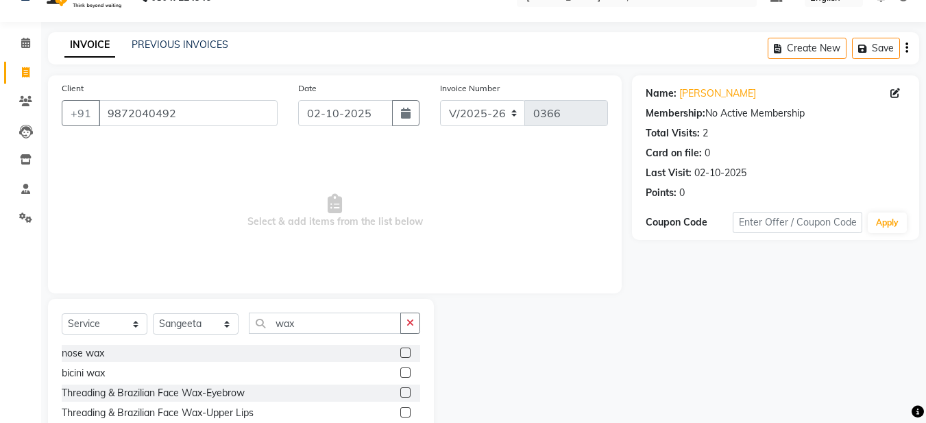
scroll to position [126, 0]
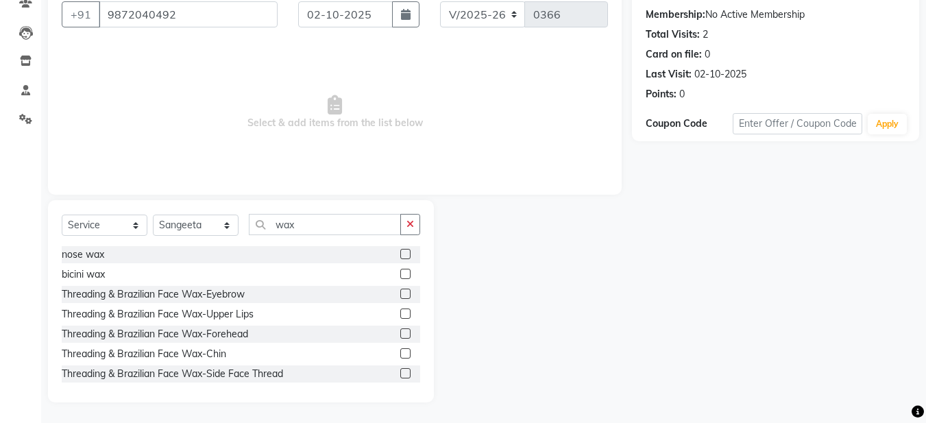
click at [400, 291] on label at bounding box center [405, 294] width 10 height 10
click at [400, 291] on input "checkbox" at bounding box center [404, 294] width 9 height 9
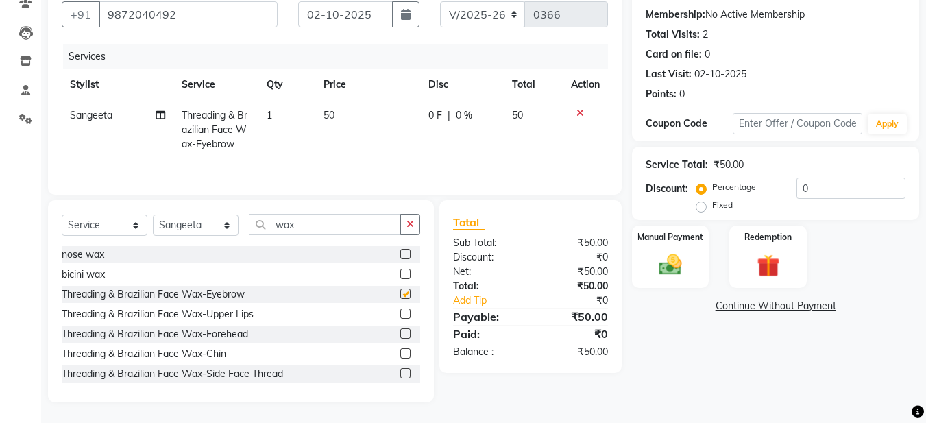
checkbox input "false"
click at [400, 315] on label at bounding box center [405, 314] width 10 height 10
click at [400, 315] on input "checkbox" at bounding box center [404, 314] width 9 height 9
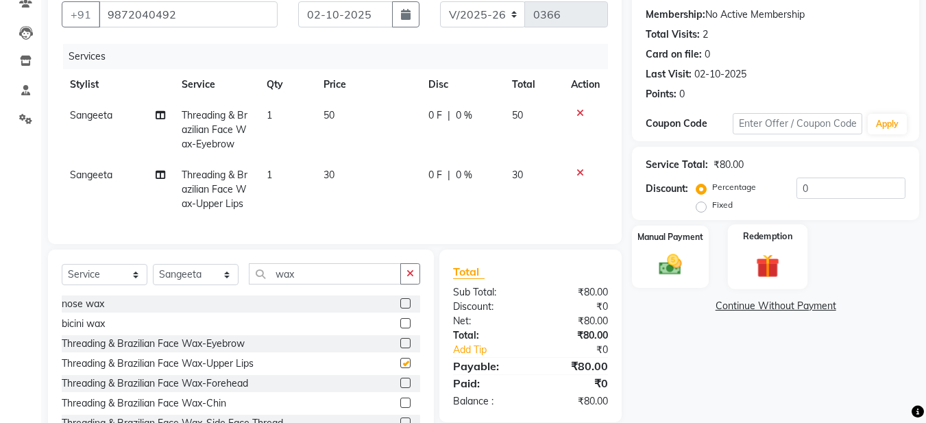
checkbox input "false"
click at [684, 276] on img at bounding box center [670, 264] width 38 height 27
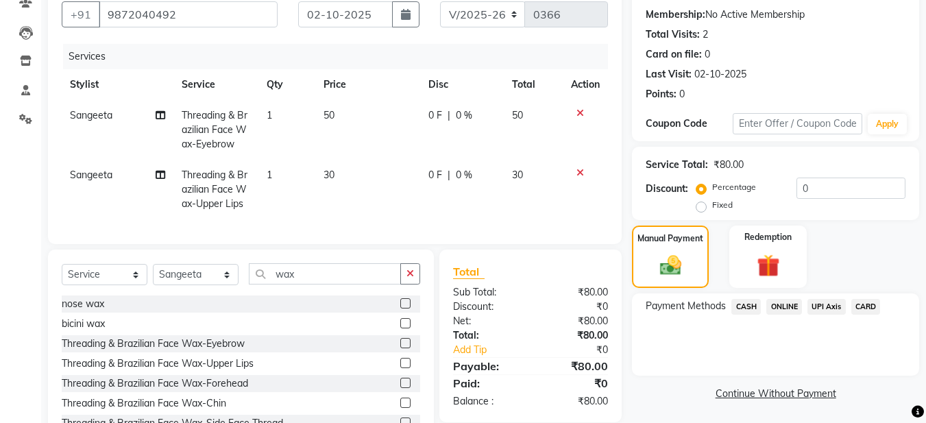
click at [795, 306] on span "ONLINE" at bounding box center [785, 307] width 36 height 16
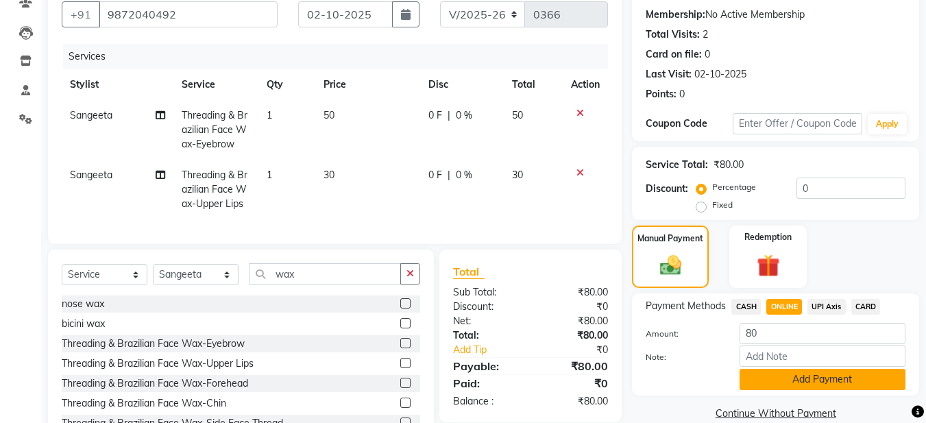
click at [786, 376] on button "Add Payment" at bounding box center [823, 379] width 166 height 21
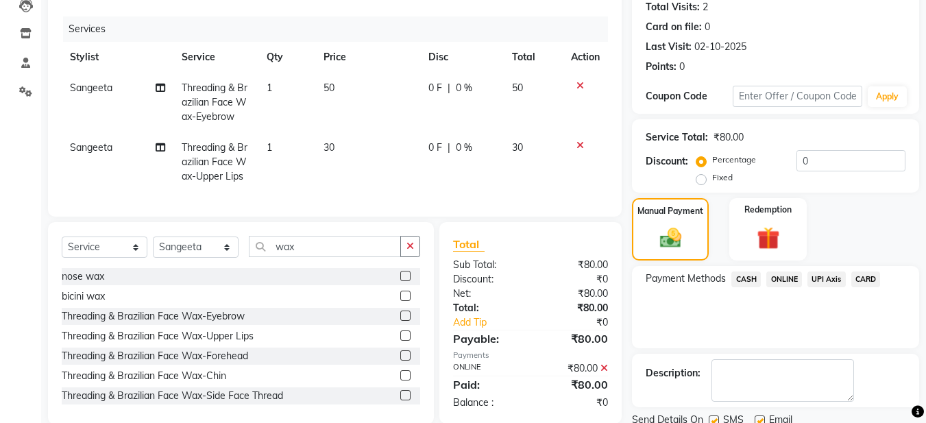
scroll to position [205, 0]
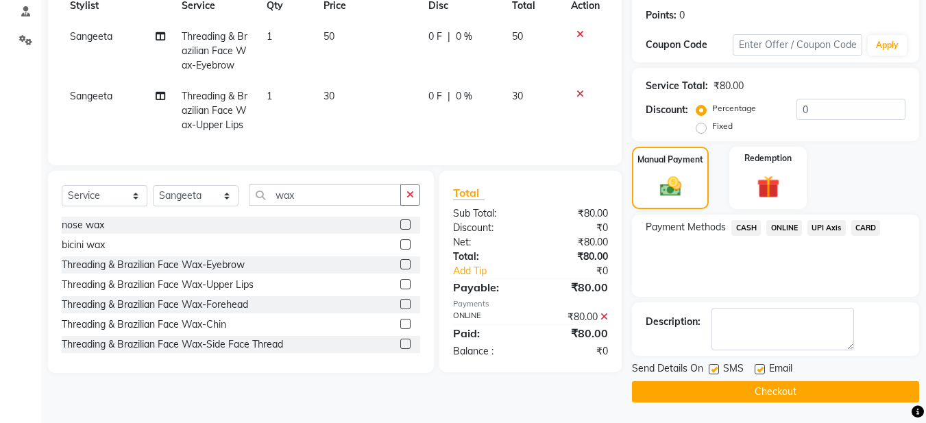
click at [764, 365] on label at bounding box center [760, 369] width 10 height 10
click at [764, 365] on input "checkbox" at bounding box center [759, 369] width 9 height 9
checkbox input "false"
click at [758, 389] on button "Checkout" at bounding box center [775, 391] width 287 height 21
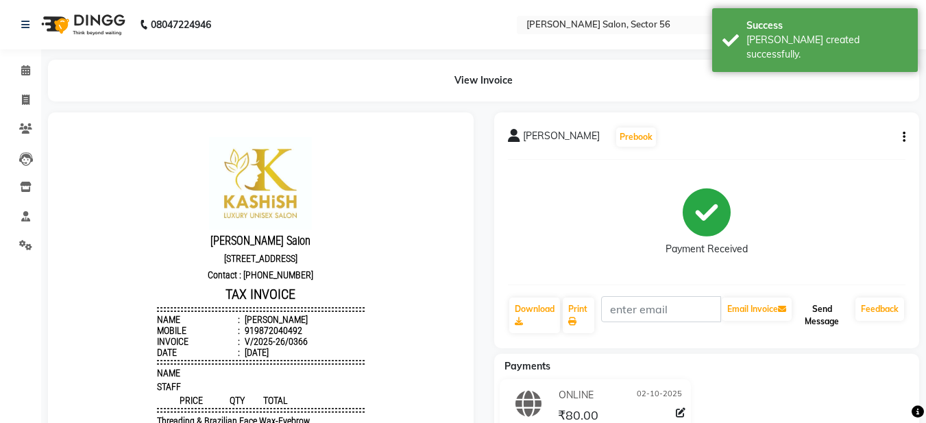
click at [804, 324] on button "Send Message" at bounding box center [823, 316] width 56 height 36
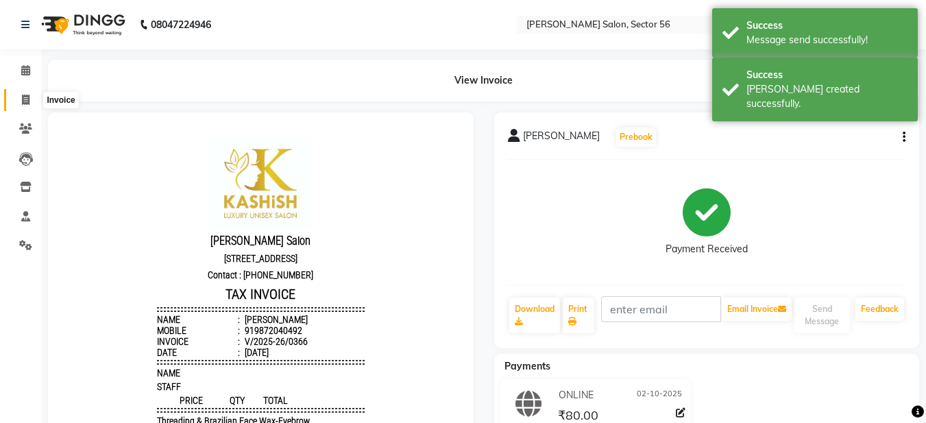
click at [20, 97] on span at bounding box center [26, 101] width 24 height 16
select select "service"
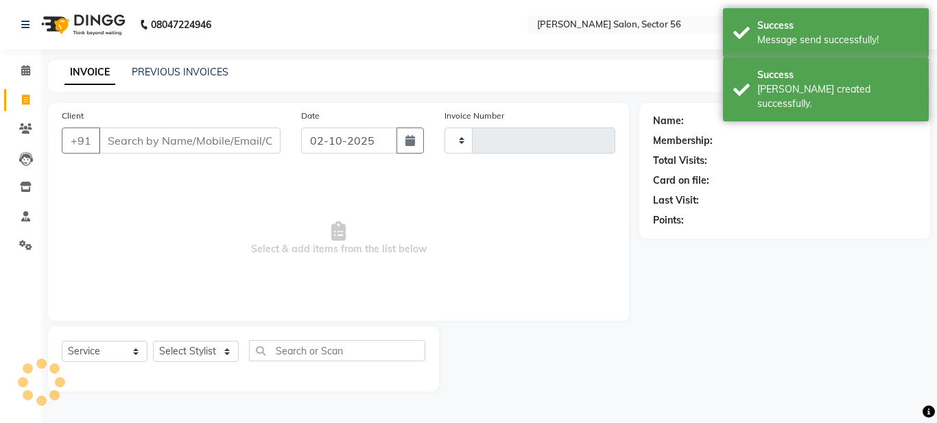
type input "0367"
select select "9000"
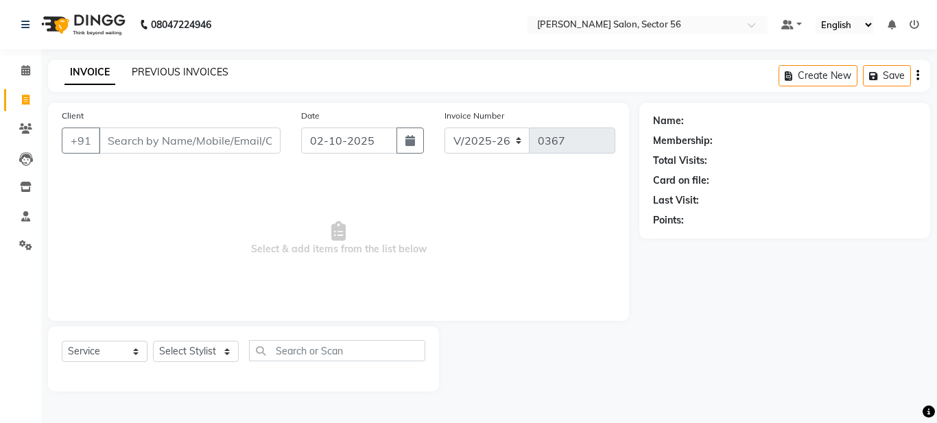
click at [176, 73] on link "PREVIOUS INVOICES" at bounding box center [180, 72] width 97 height 12
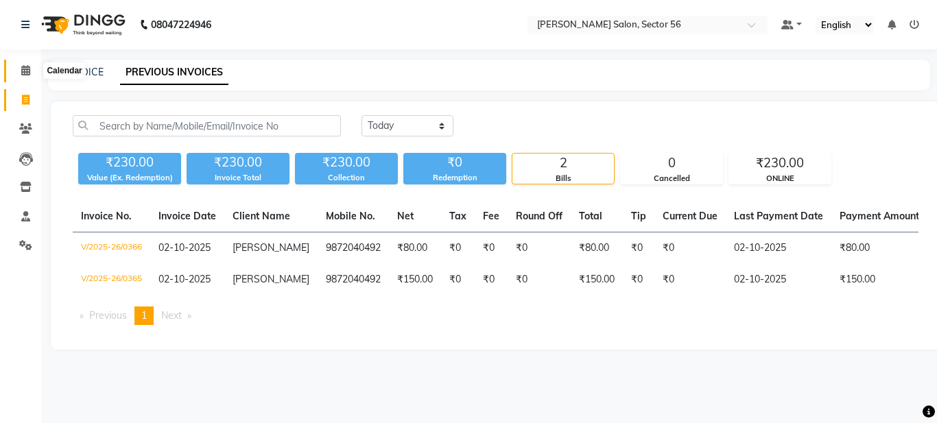
click at [26, 75] on span at bounding box center [26, 71] width 24 height 16
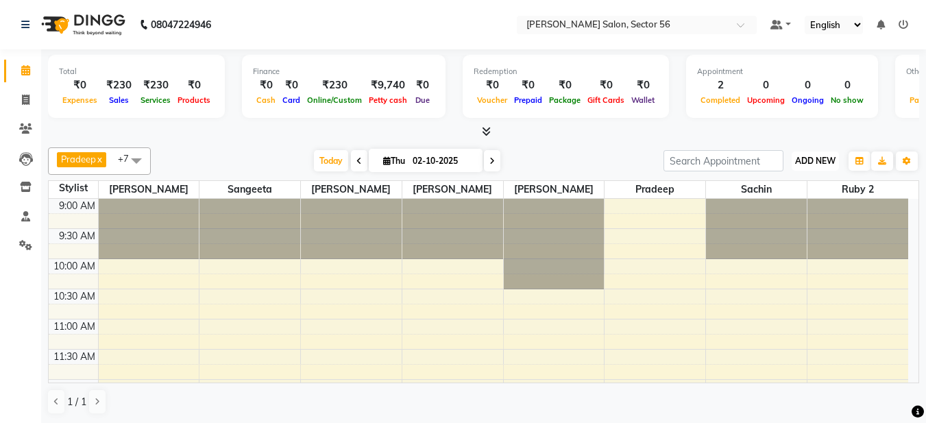
click at [808, 157] on span "ADD NEW" at bounding box center [815, 161] width 40 height 10
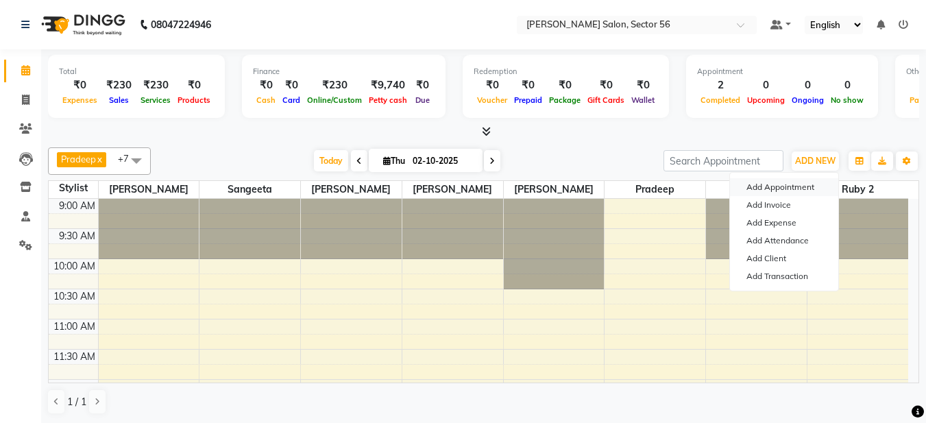
click at [802, 184] on button "Add Appointment" at bounding box center [784, 187] width 108 height 18
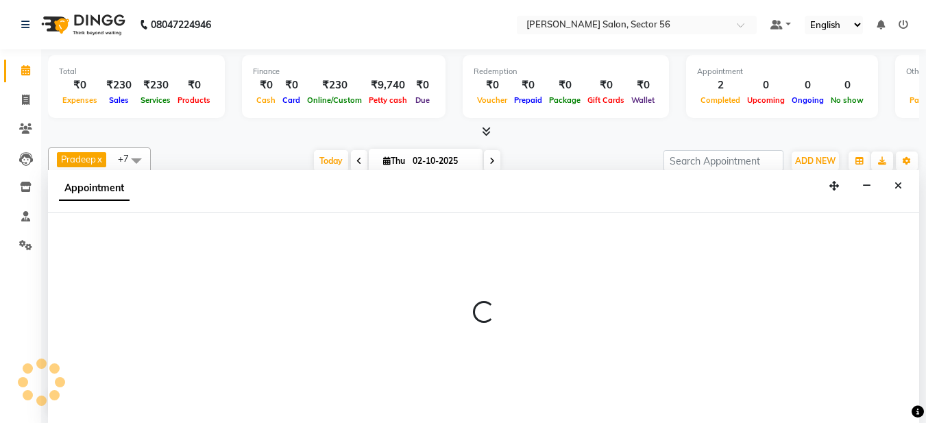
scroll to position [1, 0]
select select "tentative"
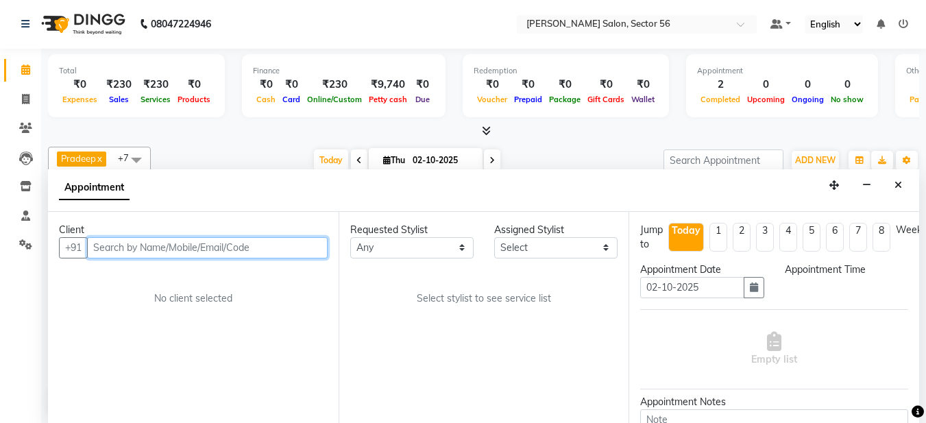
select select "600"
click at [106, 247] on input "text" at bounding box center [207, 247] width 241 height 21
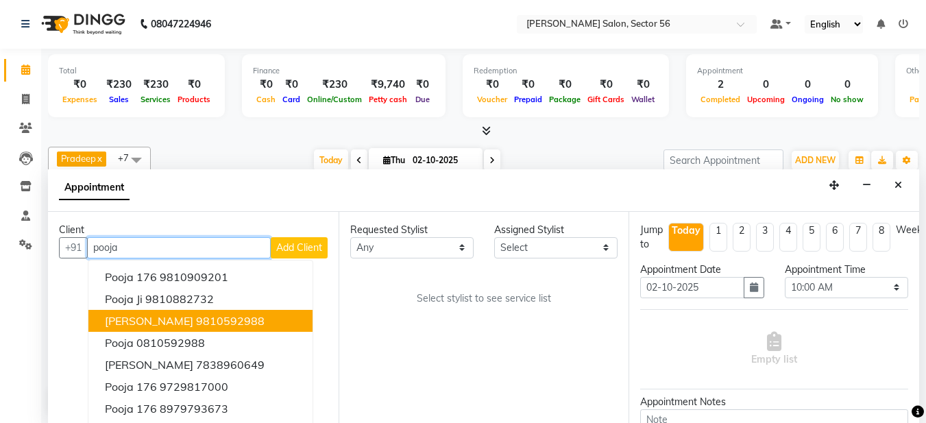
type input "pooja"
click at [21, 311] on div "Calendar Invoice Clients Leads Inventory Staff Settings Completed InProgress Up…" at bounding box center [92, 220] width 185 height 364
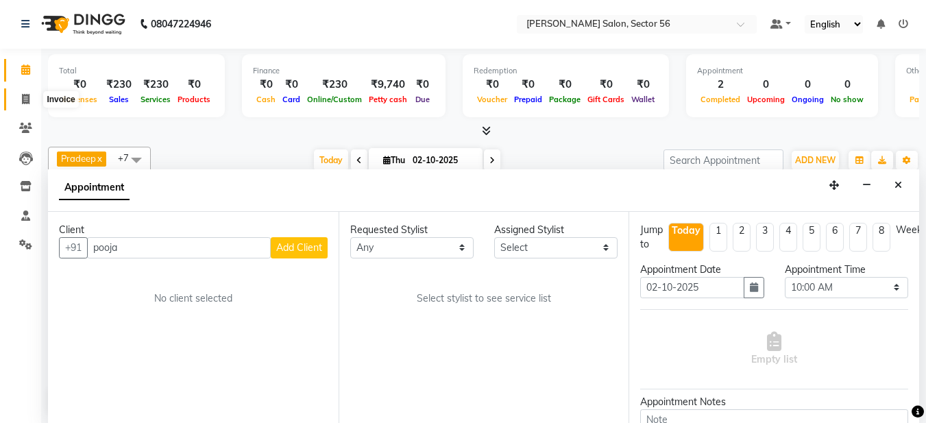
click at [23, 98] on icon at bounding box center [26, 99] width 8 height 10
select select "service"
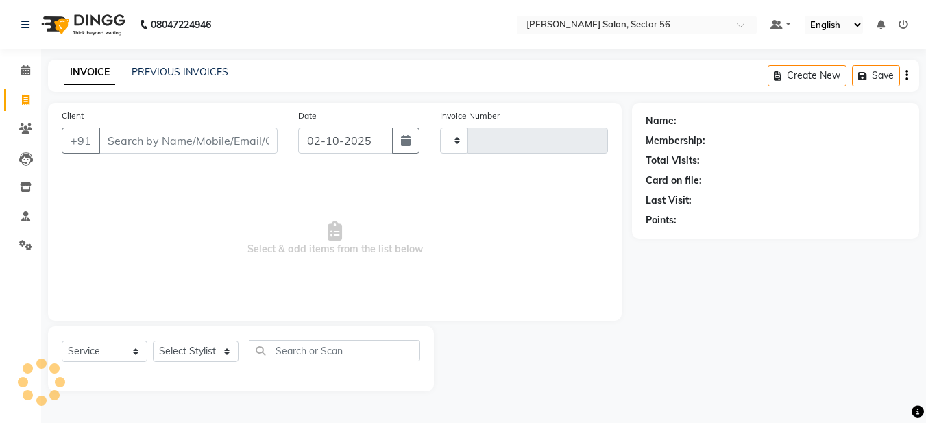
type input "0367"
select select "9000"
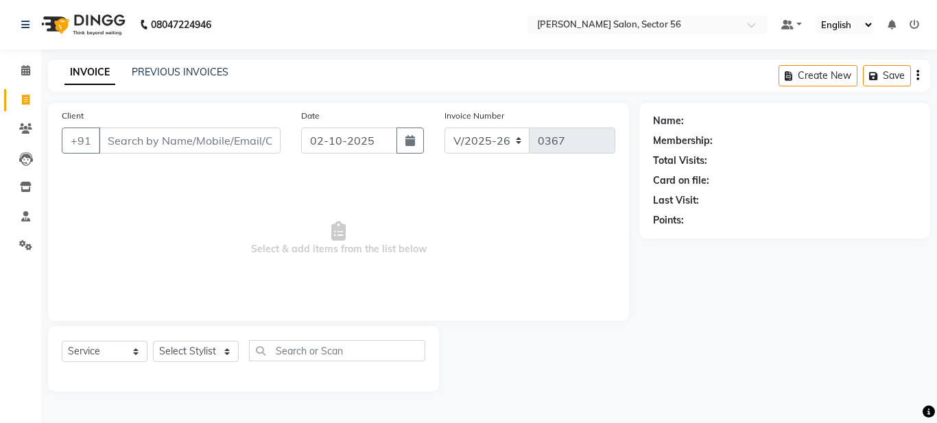
click at [121, 144] on input "Client" at bounding box center [190, 141] width 182 height 26
type input "amar"
click at [240, 142] on span "Add Client" at bounding box center [245, 141] width 54 height 14
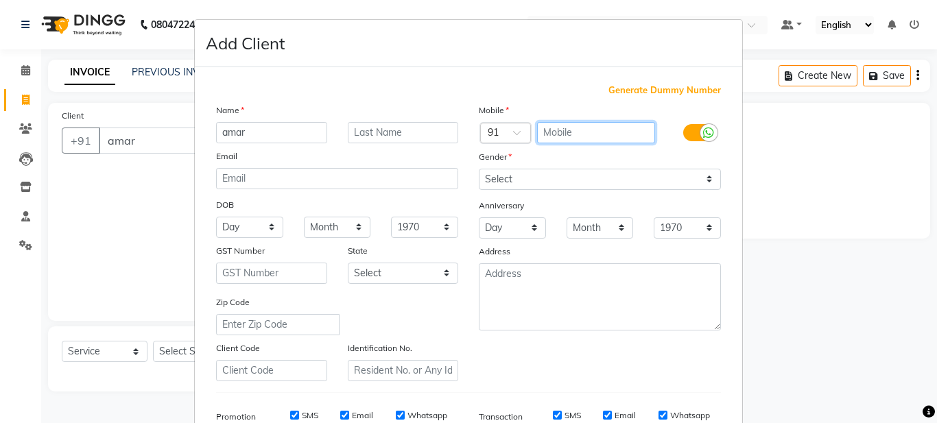
click at [568, 132] on input "text" at bounding box center [596, 132] width 119 height 21
type input "9871232651"
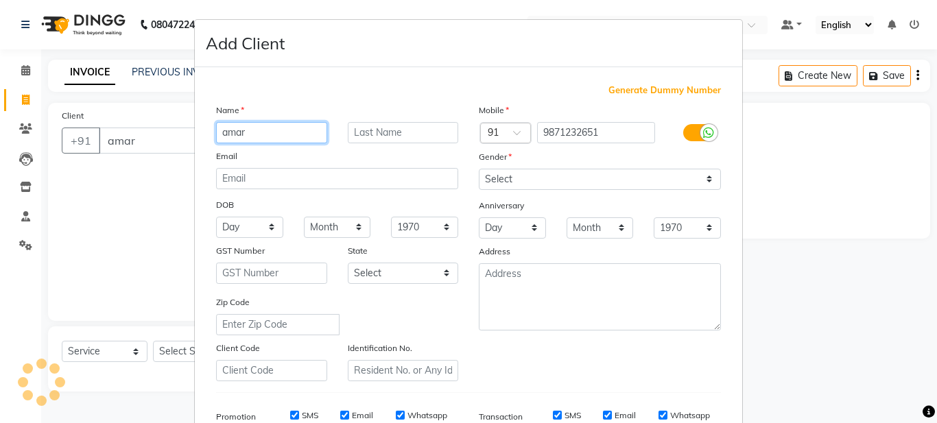
click at [221, 131] on input "amar" at bounding box center [271, 132] width 111 height 21
type input "Amar"
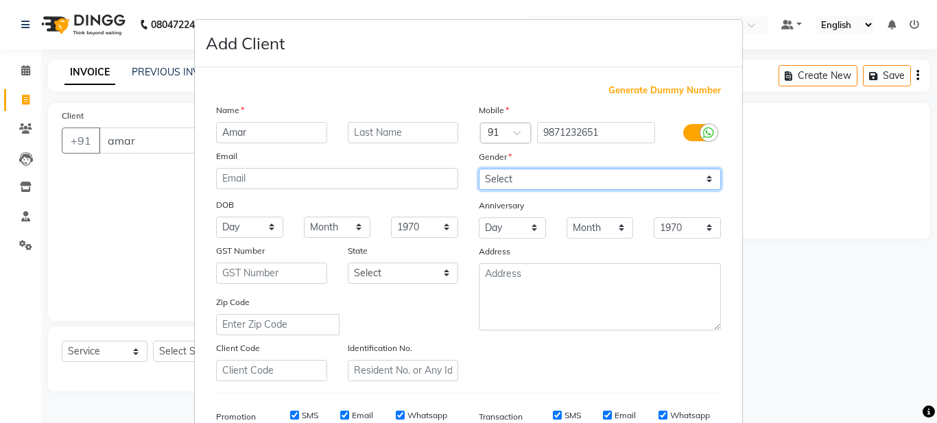
click at [542, 171] on select "Select [DEMOGRAPHIC_DATA] [DEMOGRAPHIC_DATA] Other Prefer Not To Say" at bounding box center [600, 179] width 242 height 21
select select "[DEMOGRAPHIC_DATA]"
click at [479, 169] on select "Select [DEMOGRAPHIC_DATA] [DEMOGRAPHIC_DATA] Other Prefer Not To Say" at bounding box center [600, 179] width 242 height 21
click at [571, 369] on div "Mobile Country Code × 91 9871232651 Gender Select [DEMOGRAPHIC_DATA] [DEMOGRAPH…" at bounding box center [599, 242] width 263 height 278
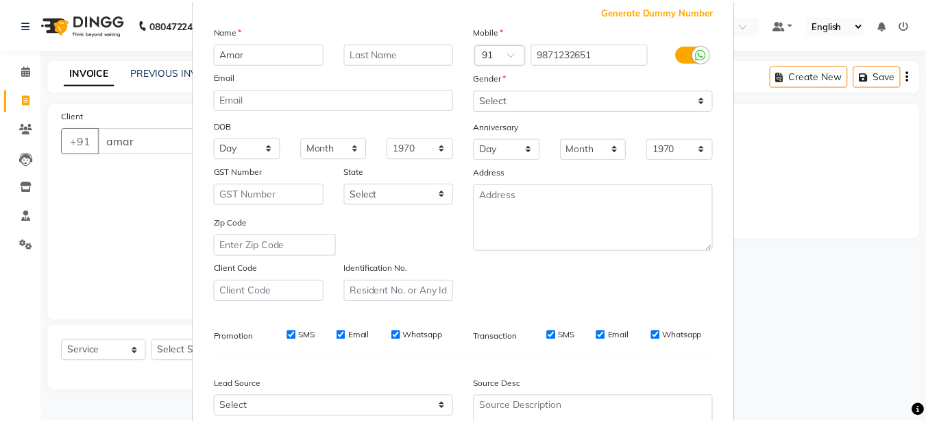
scroll to position [210, 0]
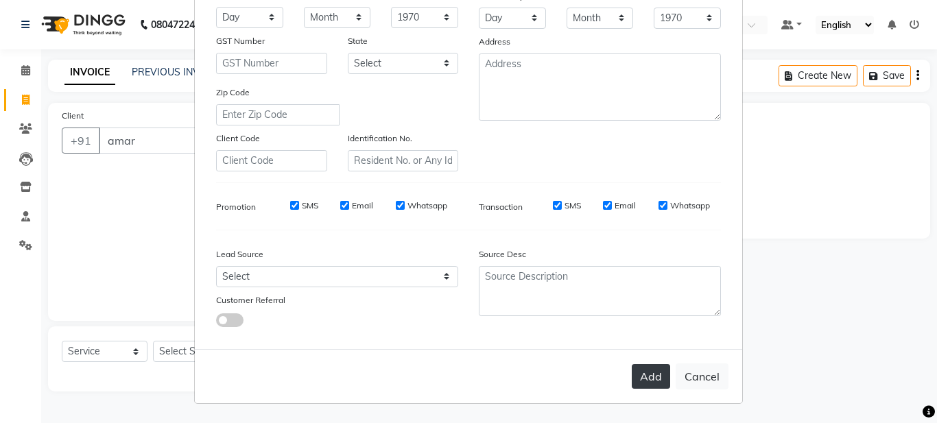
click at [645, 377] on button "Add" at bounding box center [651, 376] width 38 height 25
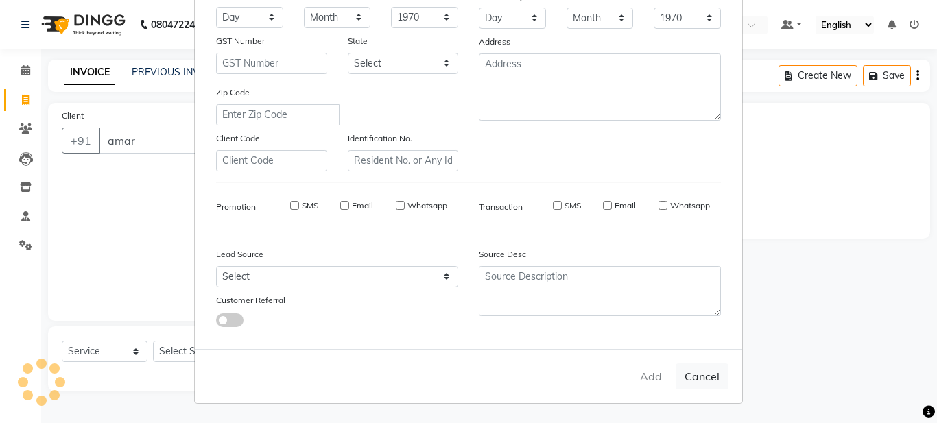
type input "9871232651"
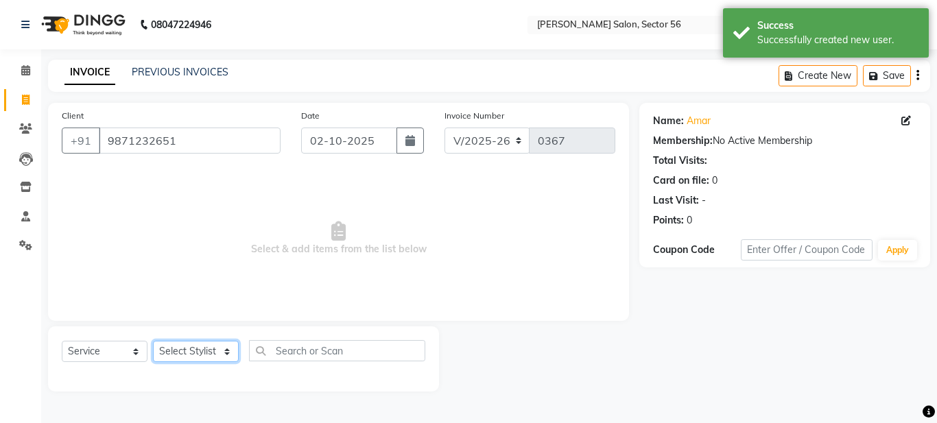
click at [225, 348] on select "Select Stylist [PERSON_NAME] [PERSON_NAME] [PERSON_NAME] [PERSON_NAME] [PERSON_…" at bounding box center [196, 351] width 86 height 21
select select "91302"
click at [153, 341] on select "Select Stylist [PERSON_NAME] [PERSON_NAME] [PERSON_NAME] [PERSON_NAME] [PERSON_…" at bounding box center [196, 351] width 86 height 21
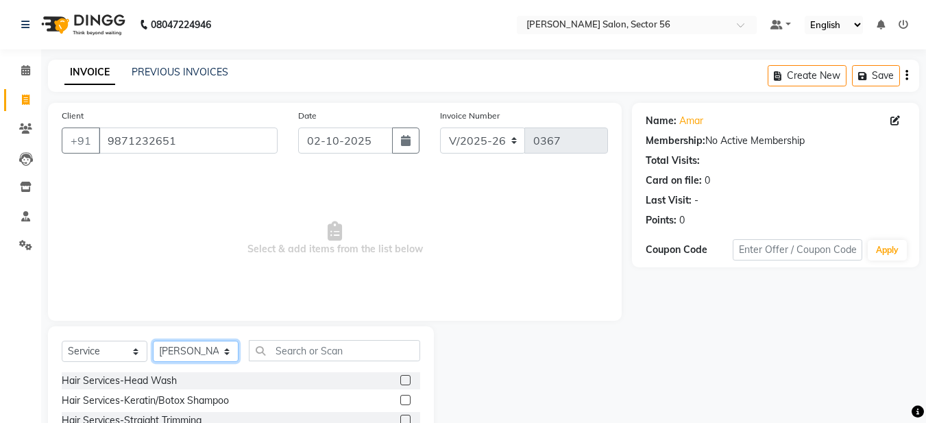
scroll to position [126, 0]
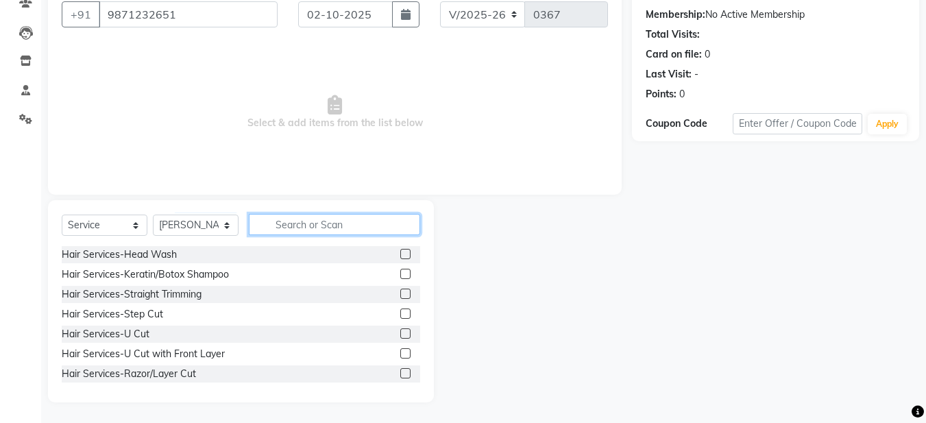
click at [300, 227] on input "text" at bounding box center [334, 224] width 171 height 21
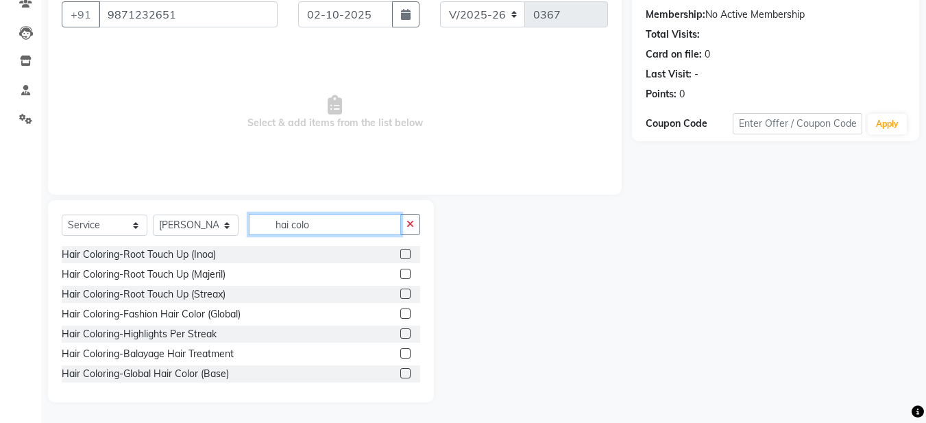
type input "hai colo"
click at [400, 274] on label at bounding box center [405, 274] width 10 height 10
click at [400, 274] on input "checkbox" at bounding box center [404, 274] width 9 height 9
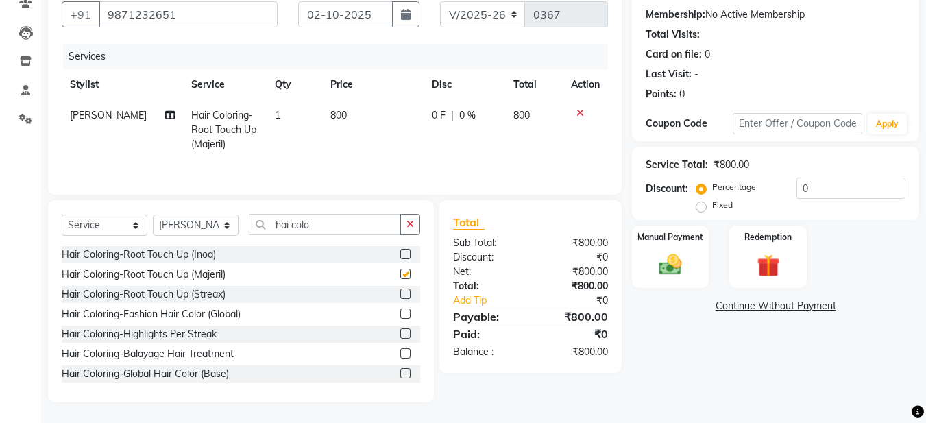
checkbox input "false"
click at [275, 111] on span "1" at bounding box center [277, 115] width 5 height 12
select select "91302"
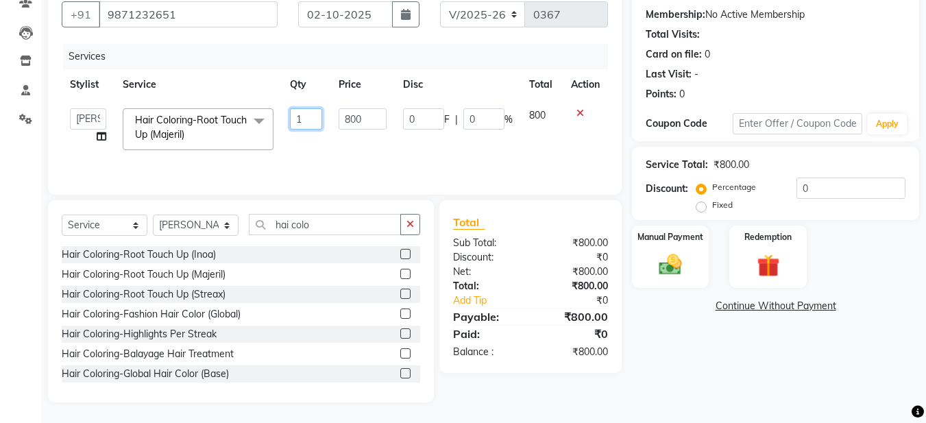
click at [307, 123] on input "1" at bounding box center [306, 118] width 33 height 21
type input "1"
click at [299, 119] on input "number" at bounding box center [306, 118] width 33 height 21
type input "1"
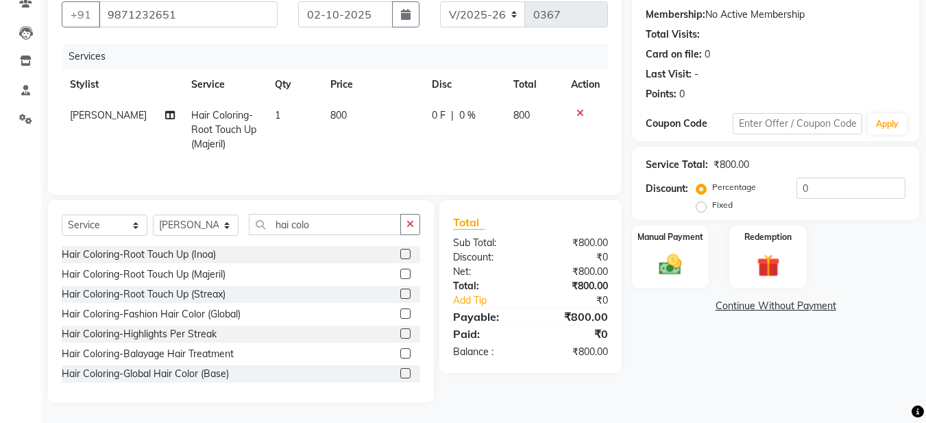
click at [331, 115] on span "800" at bounding box center [339, 115] width 16 height 12
select select "91302"
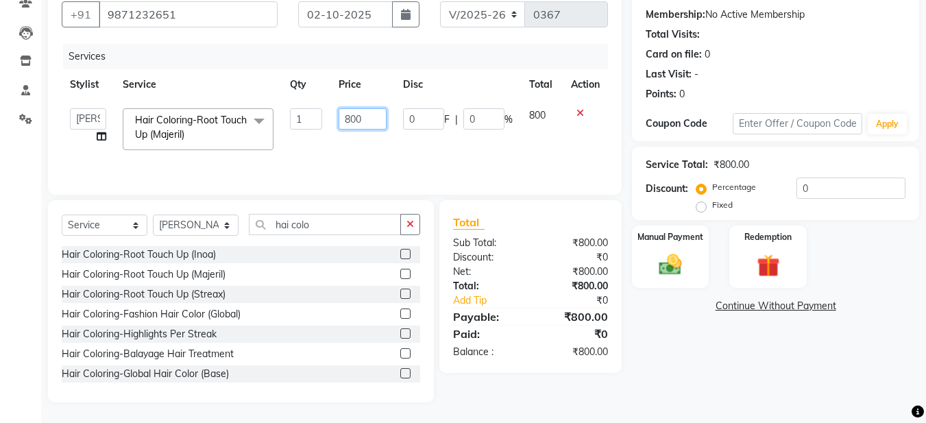
click at [348, 118] on input "800" at bounding box center [362, 118] width 47 height 21
type input "400"
click at [358, 149] on td "400" at bounding box center [363, 129] width 64 height 58
select select "91302"
click at [400, 253] on label at bounding box center [405, 254] width 10 height 10
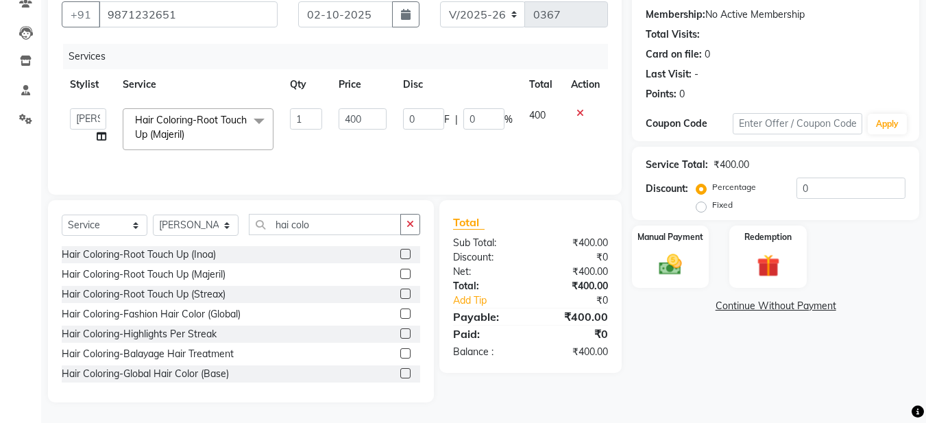
click at [400, 253] on input "checkbox" at bounding box center [404, 254] width 9 height 9
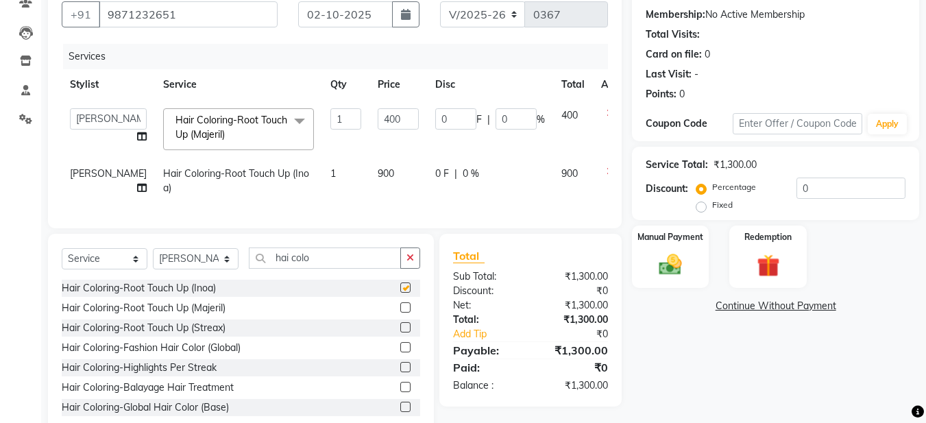
checkbox input "false"
click at [607, 173] on icon at bounding box center [611, 172] width 8 height 10
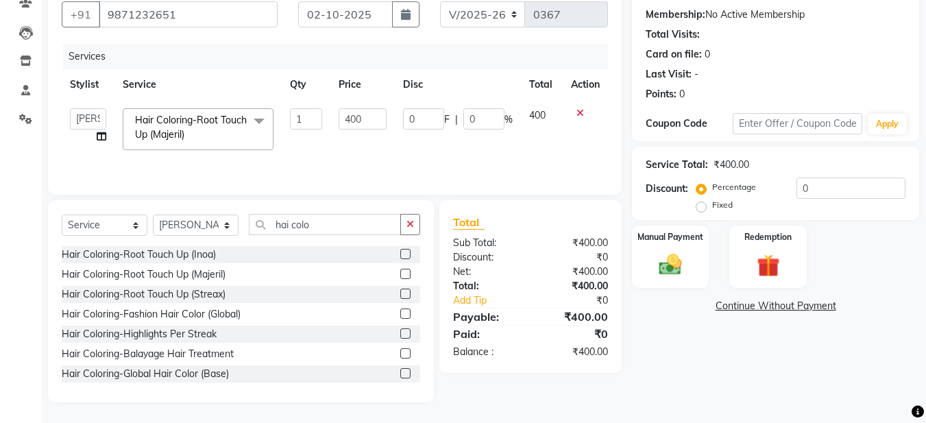
click at [228, 134] on span "Hair Coloring-Root Touch Up (Majeril) x" at bounding box center [192, 127] width 121 height 29
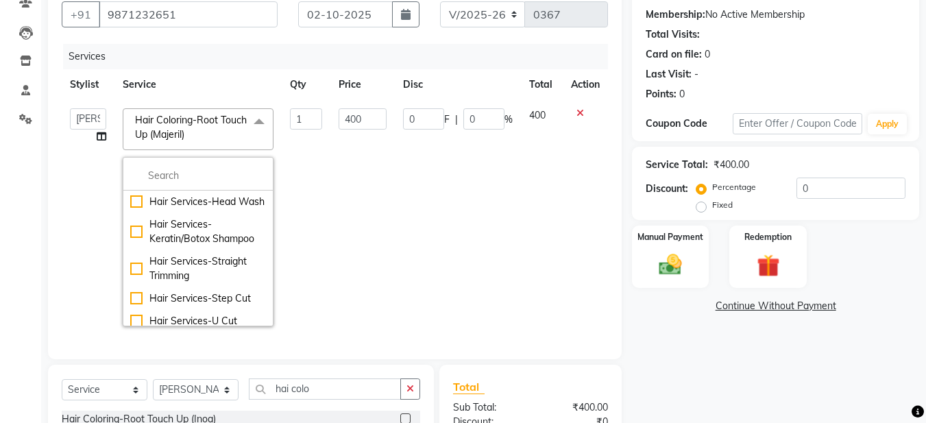
click at [291, 210] on td "1" at bounding box center [306, 217] width 49 height 235
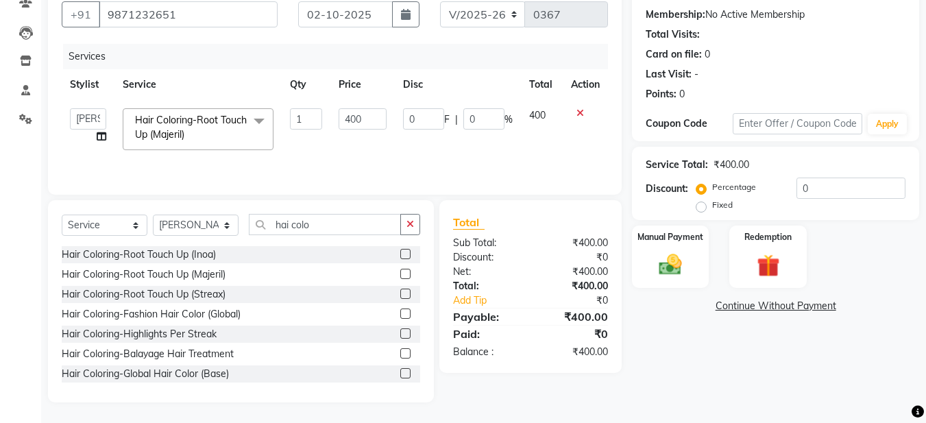
click at [208, 115] on span "Hair Coloring-Root Touch Up (Majeril)" at bounding box center [191, 127] width 112 height 27
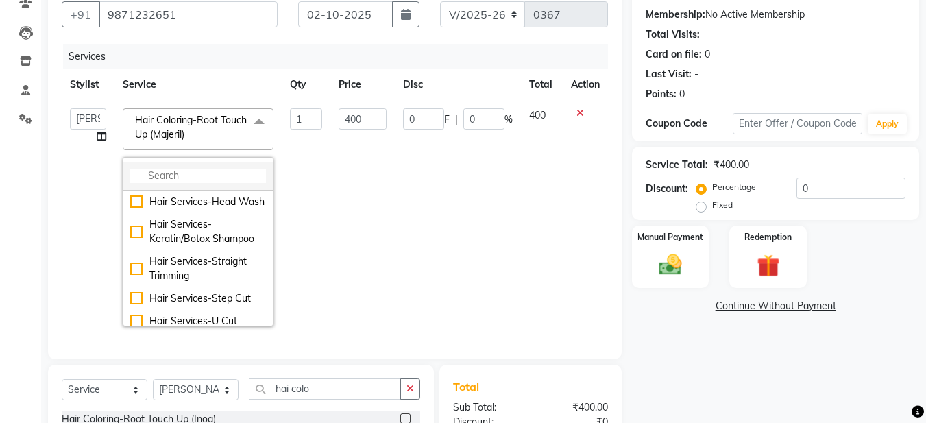
click at [209, 169] on input "multiselect-search" at bounding box center [198, 176] width 136 height 14
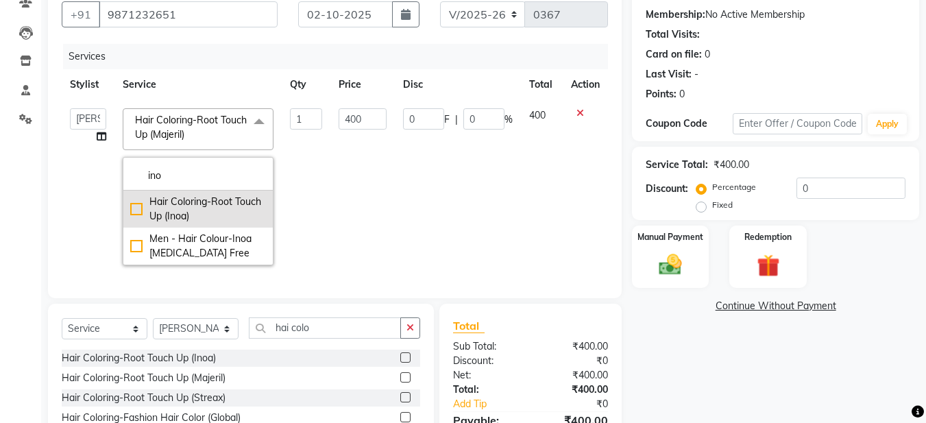
type input "ino"
click at [141, 212] on div "Hair Coloring-Root Touch Up (Inoa)" at bounding box center [198, 209] width 136 height 29
type input "900"
checkbox input "true"
click at [363, 213] on td "900" at bounding box center [363, 186] width 64 height 173
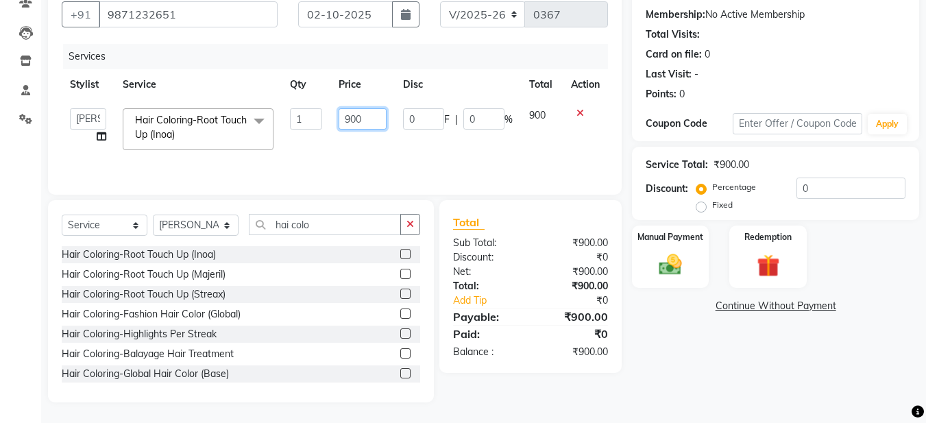
click at [350, 118] on input "900" at bounding box center [362, 118] width 47 height 21
click at [348, 118] on input "900" at bounding box center [362, 118] width 47 height 21
type input "400"
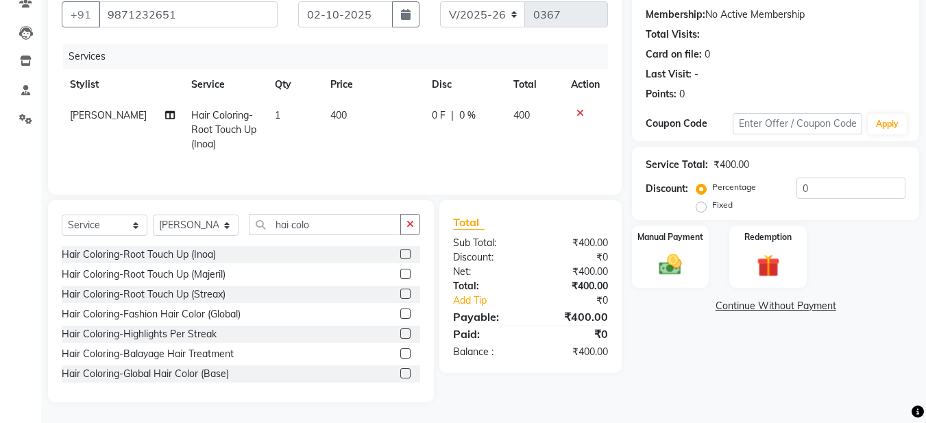
click at [373, 154] on td "400" at bounding box center [372, 130] width 101 height 60
select select "91302"
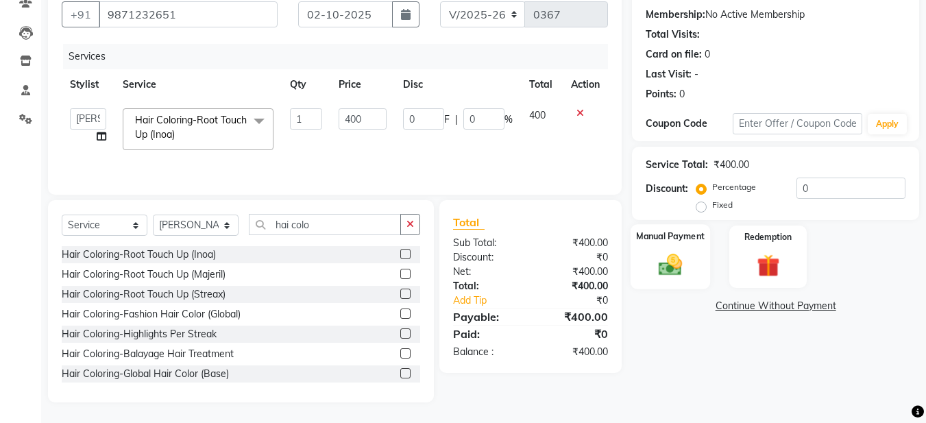
click at [667, 269] on img at bounding box center [670, 264] width 38 height 27
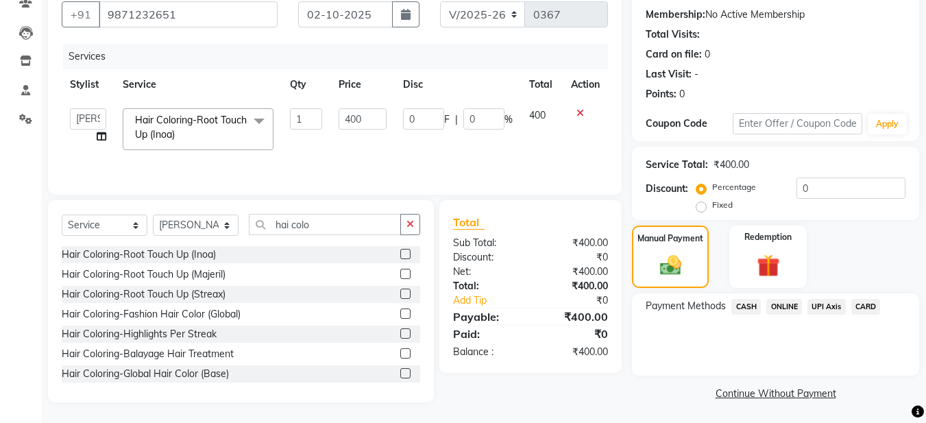
click at [785, 310] on span "ONLINE" at bounding box center [785, 307] width 36 height 16
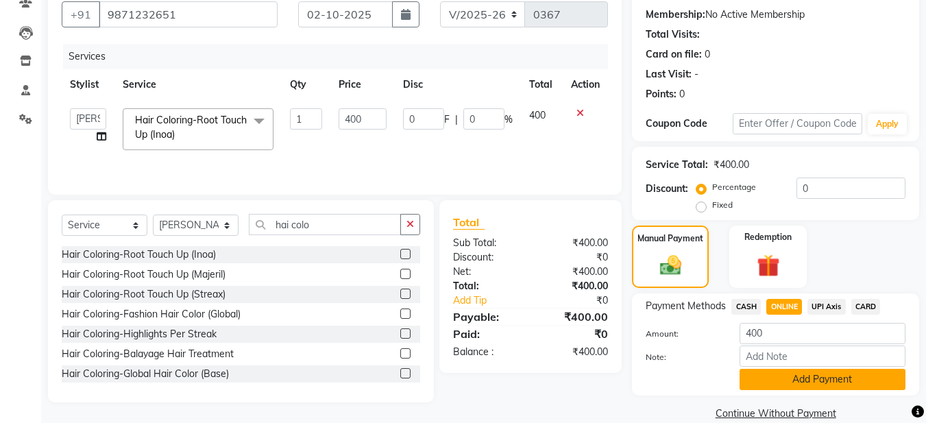
click at [772, 381] on button "Add Payment" at bounding box center [823, 379] width 166 height 21
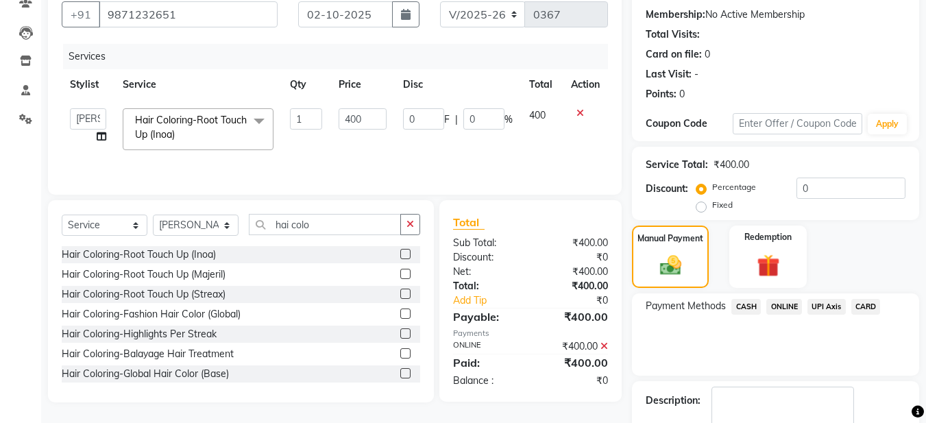
scroll to position [205, 0]
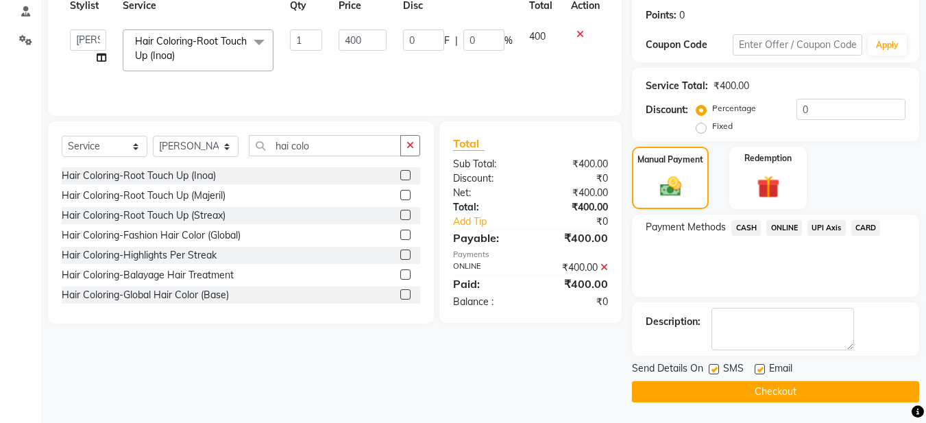
drag, startPoint x: 757, startPoint y: 365, endPoint x: 762, endPoint y: 382, distance: 17.8
click at [762, 382] on div "Send Details On SMS Email Checkout" at bounding box center [775, 381] width 287 height 41
click at [757, 368] on label at bounding box center [760, 369] width 10 height 10
click at [757, 368] on input "checkbox" at bounding box center [759, 369] width 9 height 9
checkbox input "false"
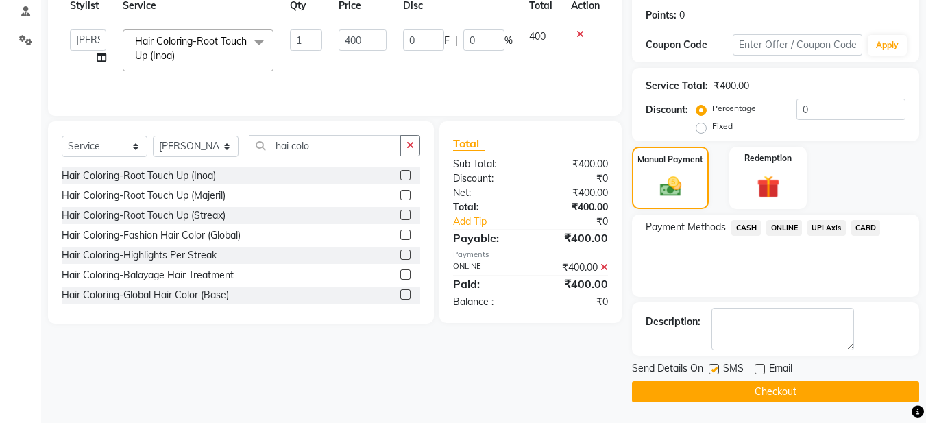
click at [745, 398] on button "Checkout" at bounding box center [775, 391] width 287 height 21
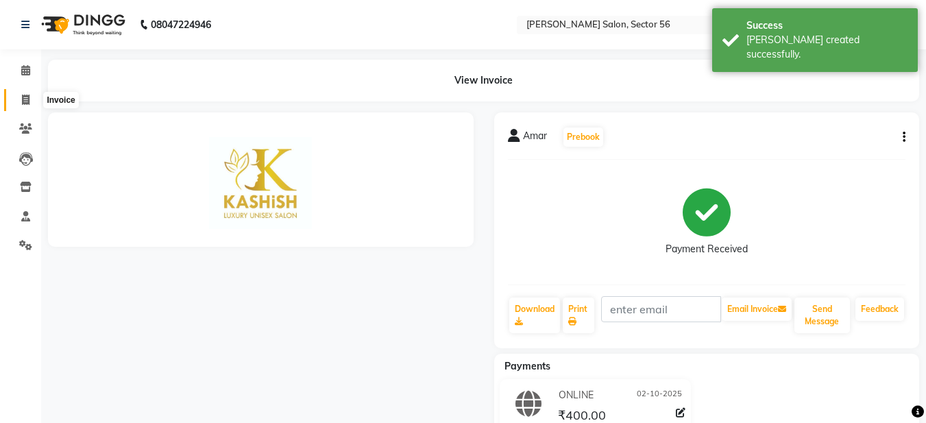
click at [23, 99] on icon at bounding box center [26, 100] width 8 height 10
select select "service"
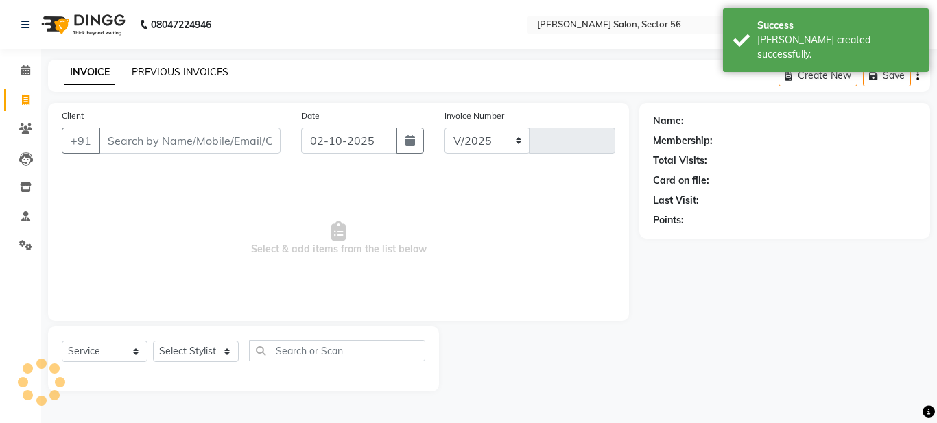
select select "9000"
type input "0368"
click at [167, 68] on link "PREVIOUS INVOICES" at bounding box center [180, 72] width 97 height 12
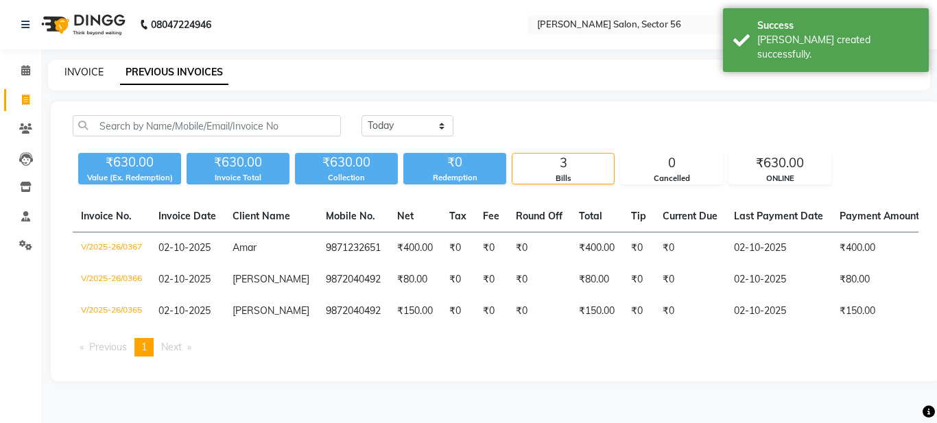
click at [75, 72] on link "INVOICE" at bounding box center [83, 72] width 39 height 12
select select "service"
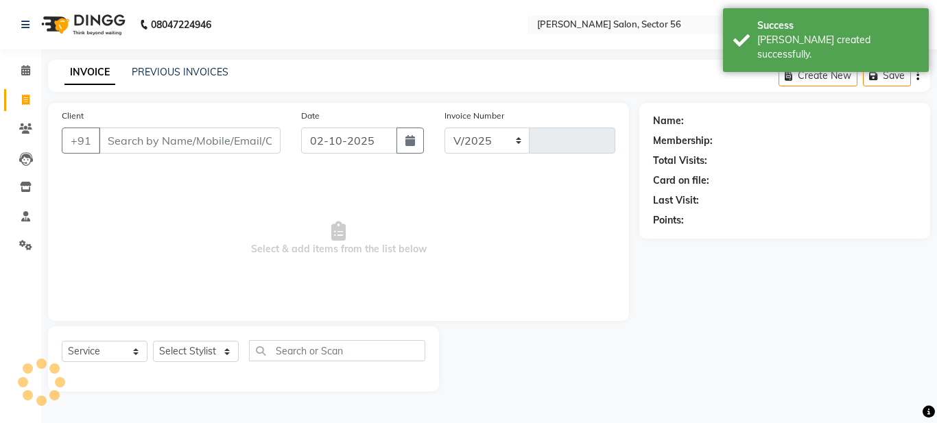
select select "9000"
type input "0368"
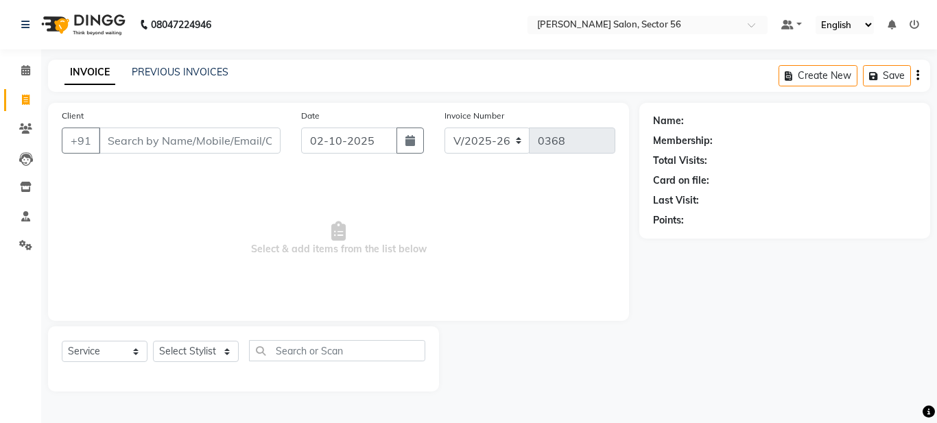
click at [133, 141] on input "Client" at bounding box center [190, 141] width 182 height 26
type input "9599486303"
click at [261, 139] on span "Add Client" at bounding box center [245, 141] width 54 height 14
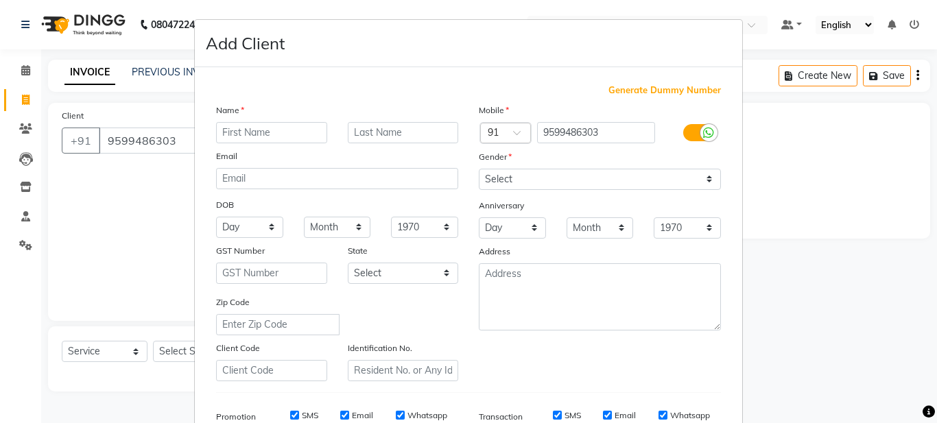
click at [232, 132] on input "text" at bounding box center [271, 132] width 111 height 21
click at [221, 132] on input "[PERSON_NAME]" at bounding box center [271, 132] width 111 height 21
click at [224, 132] on input "a [PERSON_NAME]" at bounding box center [271, 132] width 111 height 21
type input "[PERSON_NAME]"
click at [387, 128] on input "text" at bounding box center [403, 132] width 111 height 21
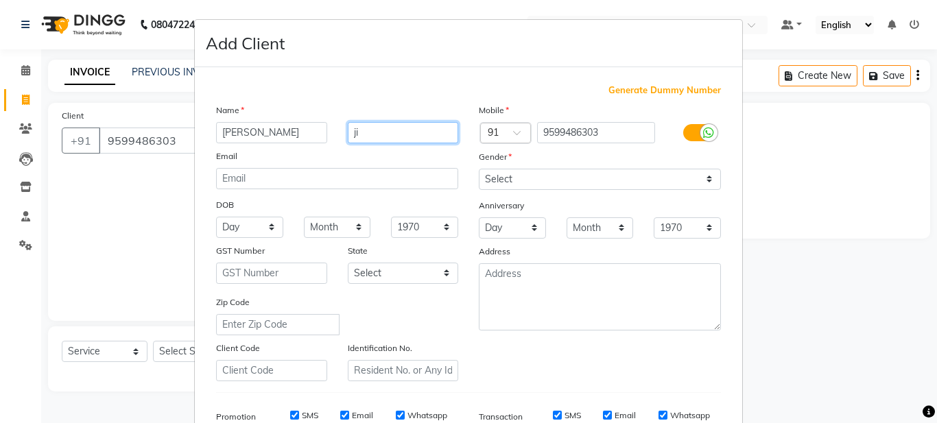
type input "ji"
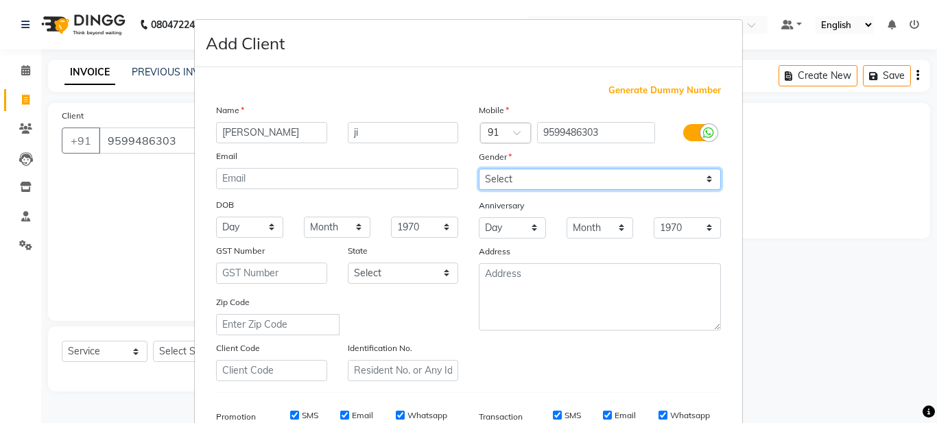
click at [530, 181] on select "Select [DEMOGRAPHIC_DATA] [DEMOGRAPHIC_DATA] Other Prefer Not To Say" at bounding box center [600, 179] width 242 height 21
select select "[DEMOGRAPHIC_DATA]"
click at [479, 169] on select "Select [DEMOGRAPHIC_DATA] [DEMOGRAPHIC_DATA] Other Prefer Not To Say" at bounding box center [600, 179] width 242 height 21
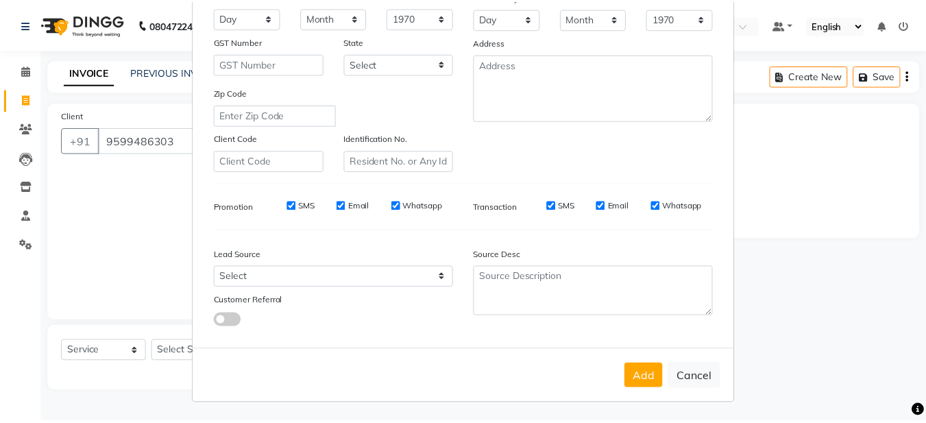
scroll to position [210, 0]
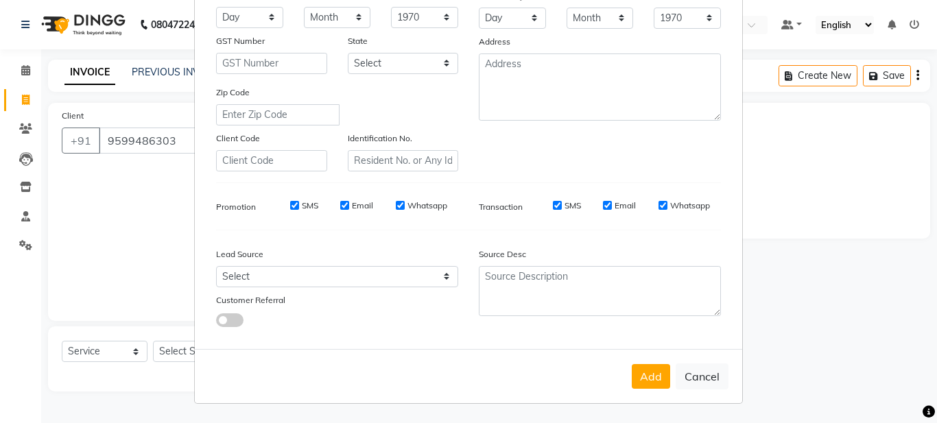
drag, startPoint x: 640, startPoint y: 372, endPoint x: 635, endPoint y: 379, distance: 8.9
click at [638, 376] on button "Add" at bounding box center [651, 376] width 38 height 25
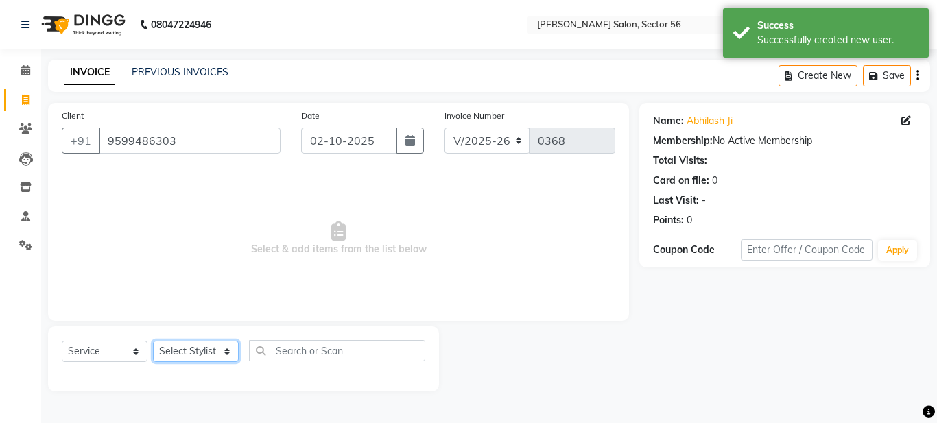
click at [214, 350] on select "Select Stylist [PERSON_NAME] [PERSON_NAME] [PERSON_NAME] [PERSON_NAME] [PERSON_…" at bounding box center [196, 351] width 86 height 21
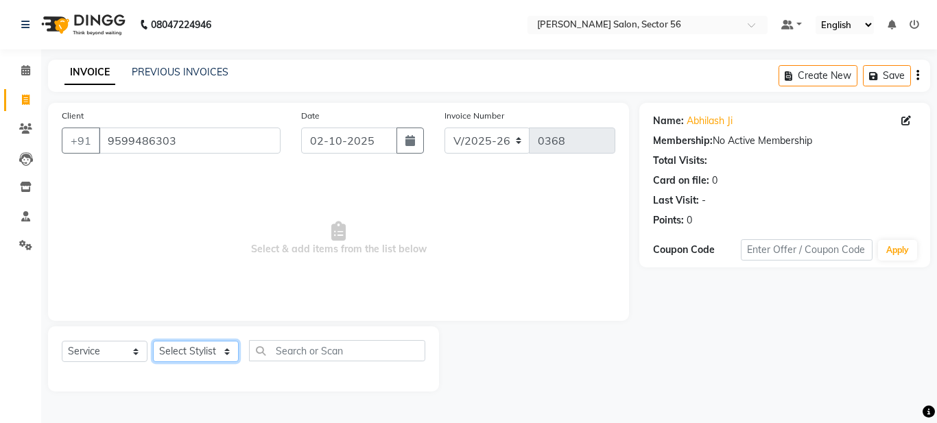
select select "91304"
click at [153, 341] on select "Select Stylist [PERSON_NAME] [PERSON_NAME] [PERSON_NAME] [PERSON_NAME] [PERSON_…" at bounding box center [196, 351] width 86 height 21
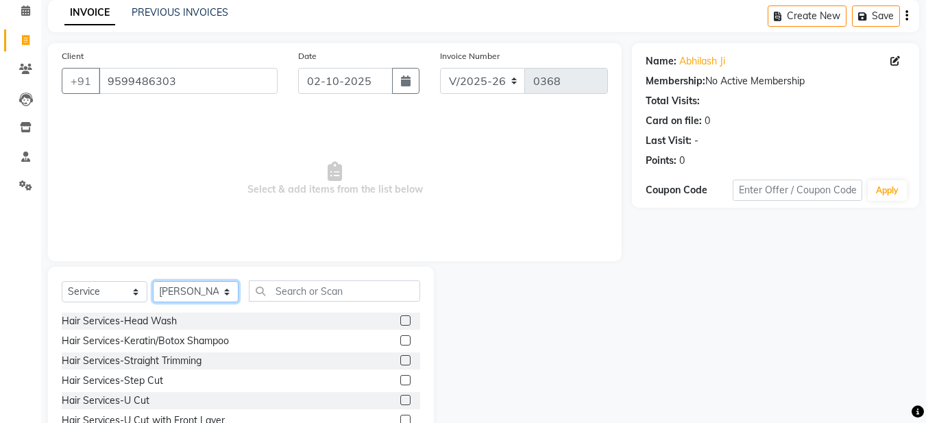
scroll to position [126, 0]
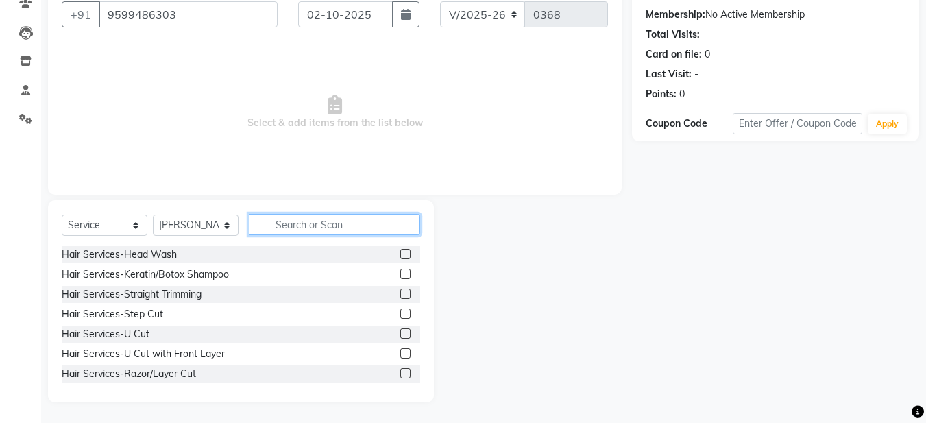
click at [269, 222] on input "text" at bounding box center [334, 224] width 171 height 21
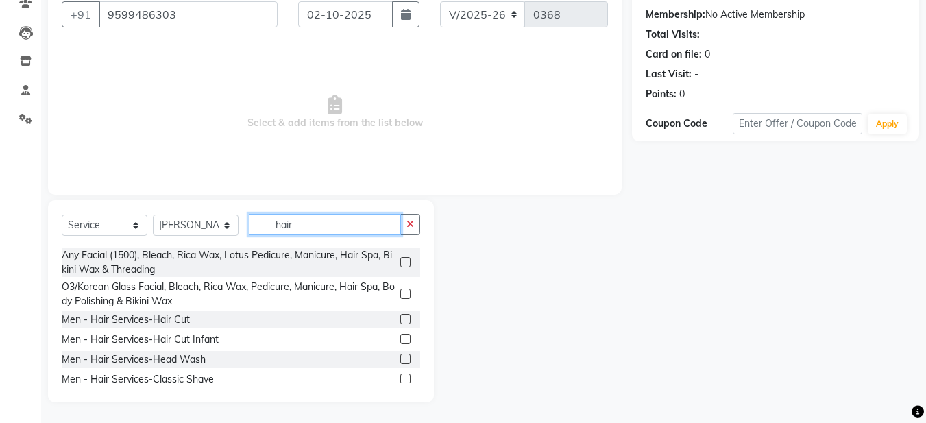
scroll to position [754, 0]
type input "hair"
click at [400, 317] on label at bounding box center [405, 318] width 10 height 10
click at [400, 317] on input "checkbox" at bounding box center [404, 319] width 9 height 9
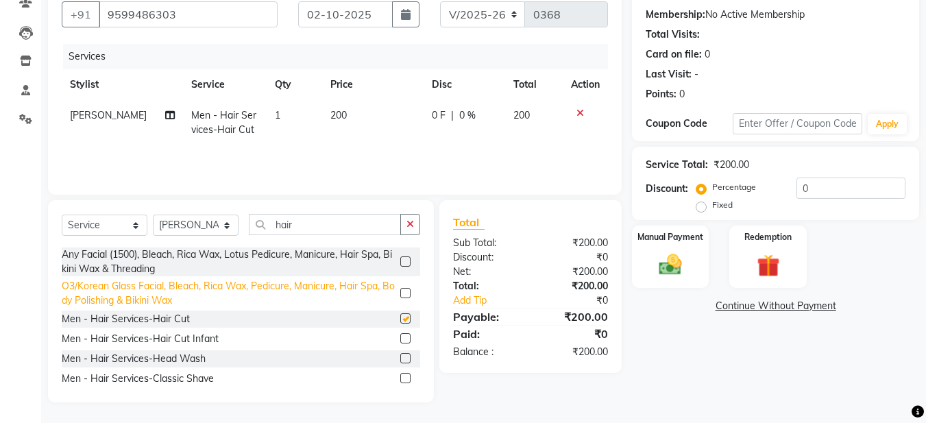
checkbox input "false"
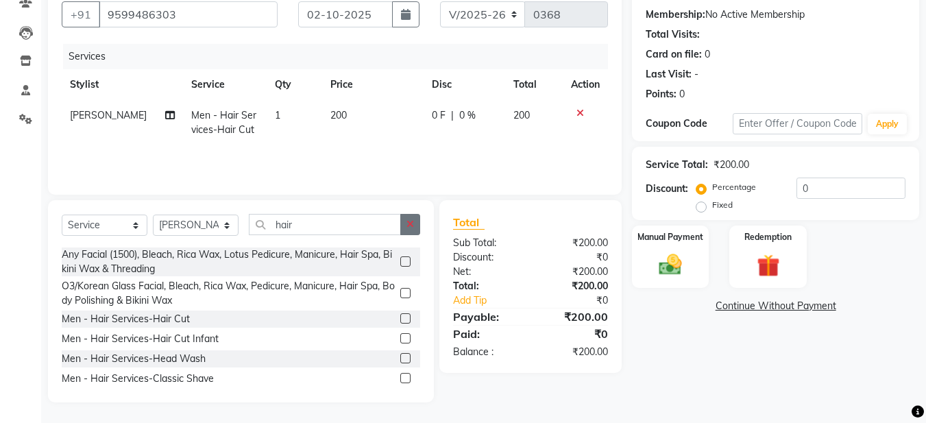
drag, startPoint x: 407, startPoint y: 232, endPoint x: 396, endPoint y: 237, distance: 12.0
click at [405, 232] on button "button" at bounding box center [410, 224] width 20 height 21
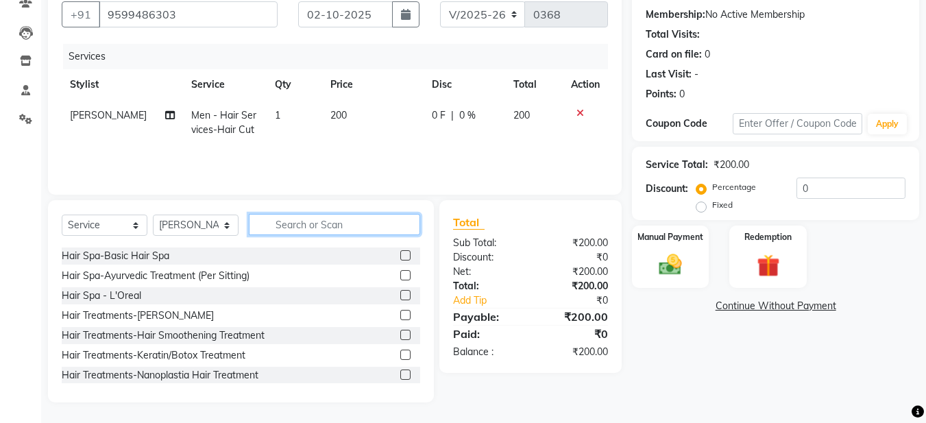
click at [295, 224] on input "text" at bounding box center [334, 224] width 171 height 21
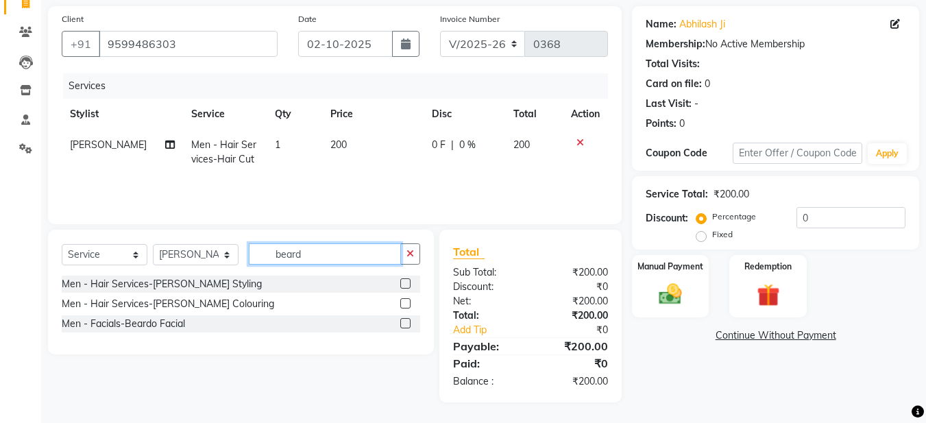
type input "beard"
click at [404, 284] on label at bounding box center [405, 283] width 10 height 10
click at [404, 284] on input "checkbox" at bounding box center [404, 284] width 9 height 9
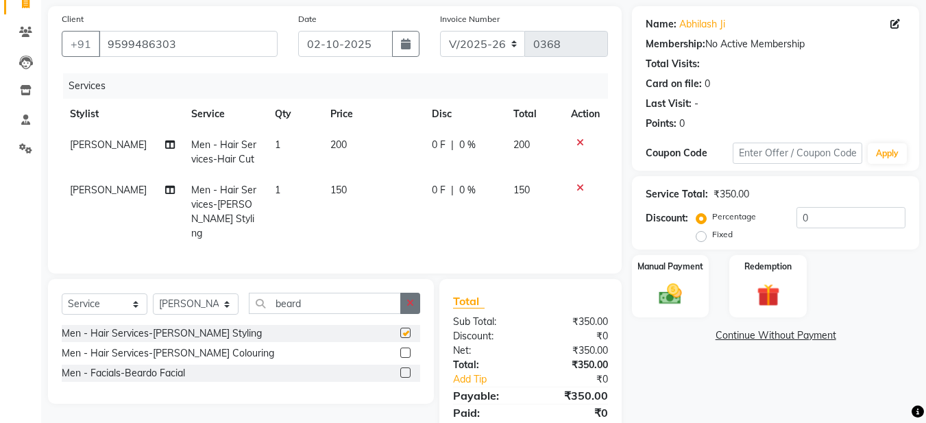
checkbox input "false"
drag, startPoint x: 411, startPoint y: 298, endPoint x: 313, endPoint y: 291, distance: 98.3
click at [410, 298] on icon "button" at bounding box center [411, 303] width 8 height 10
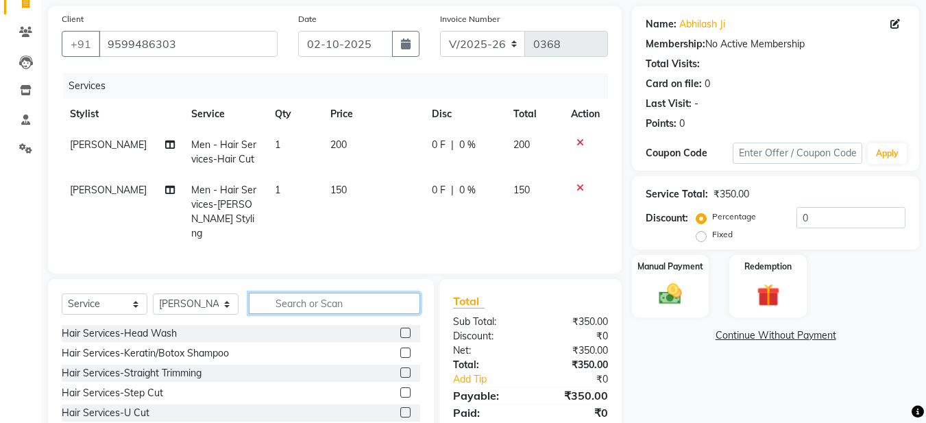
click at [291, 296] on input "text" at bounding box center [334, 303] width 171 height 21
type input "d"
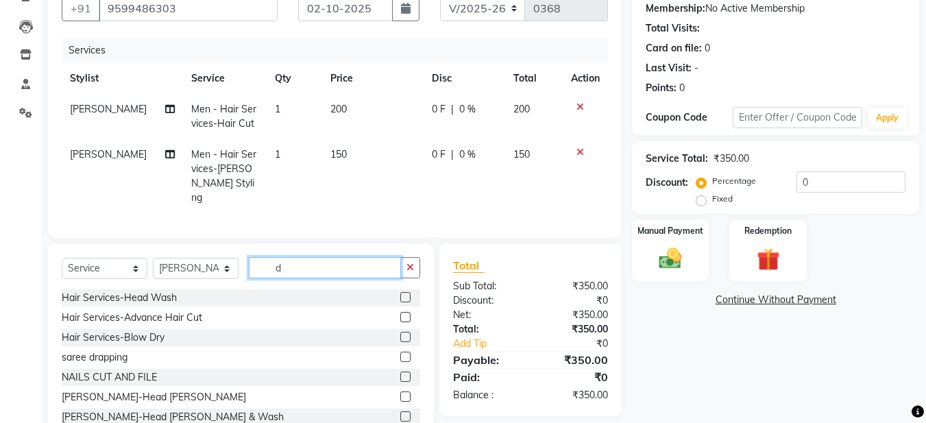
scroll to position [171, 0]
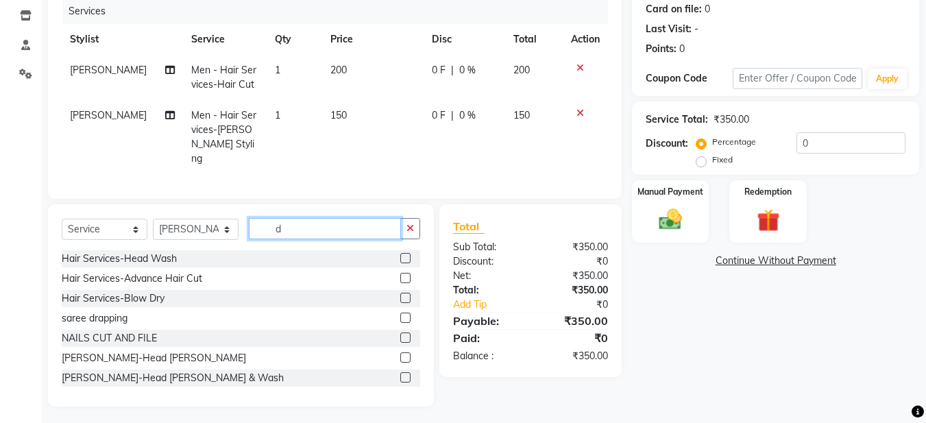
click at [293, 226] on input "d" at bounding box center [325, 228] width 152 height 21
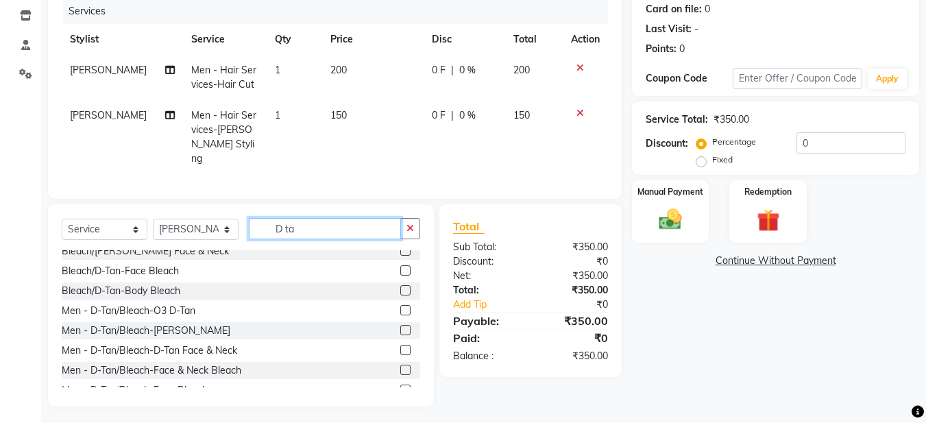
scroll to position [101, 0]
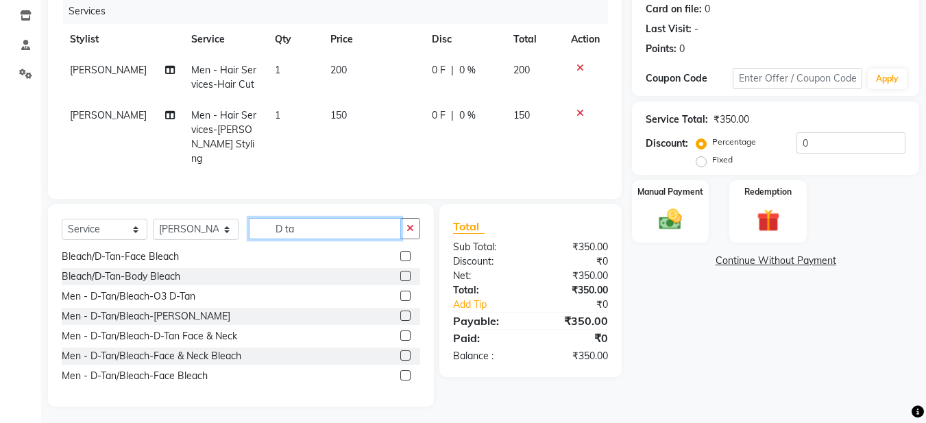
type input "D ta"
click at [400, 311] on label at bounding box center [405, 316] width 10 height 10
click at [400, 312] on input "checkbox" at bounding box center [404, 316] width 9 height 9
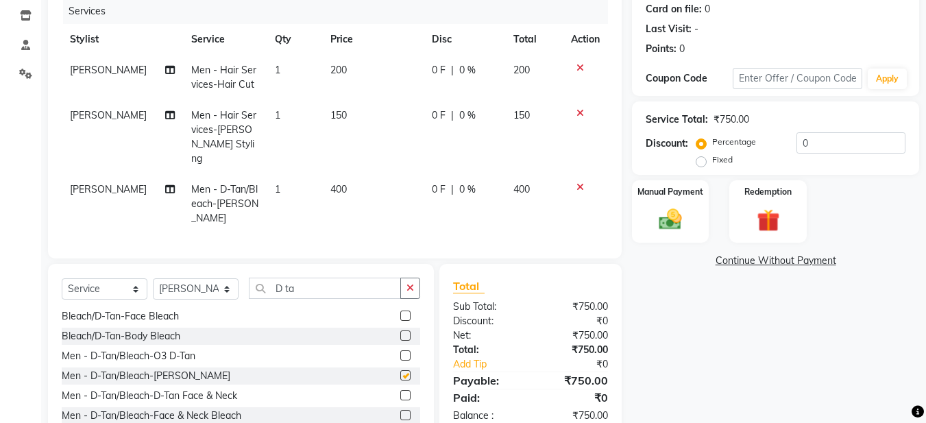
checkbox input "false"
click at [440, 182] on span "0 F" at bounding box center [439, 189] width 14 height 14
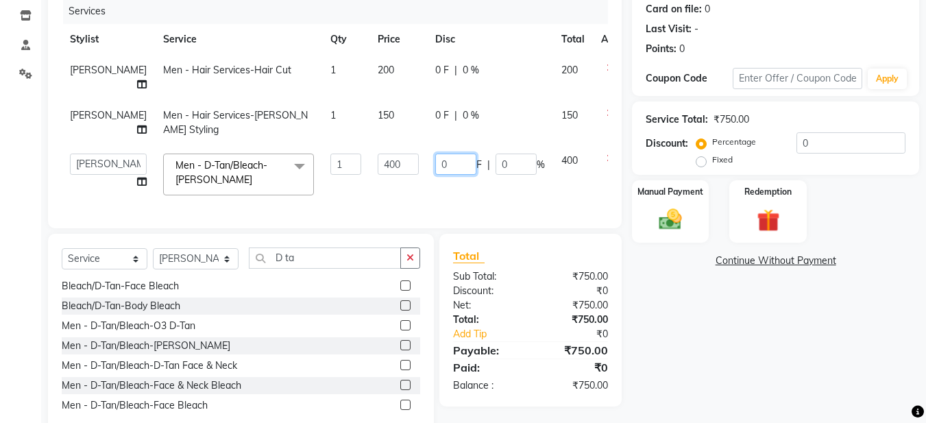
click at [435, 175] on input "0" at bounding box center [455, 164] width 41 height 21
click at [593, 187] on td at bounding box center [615, 174] width 45 height 58
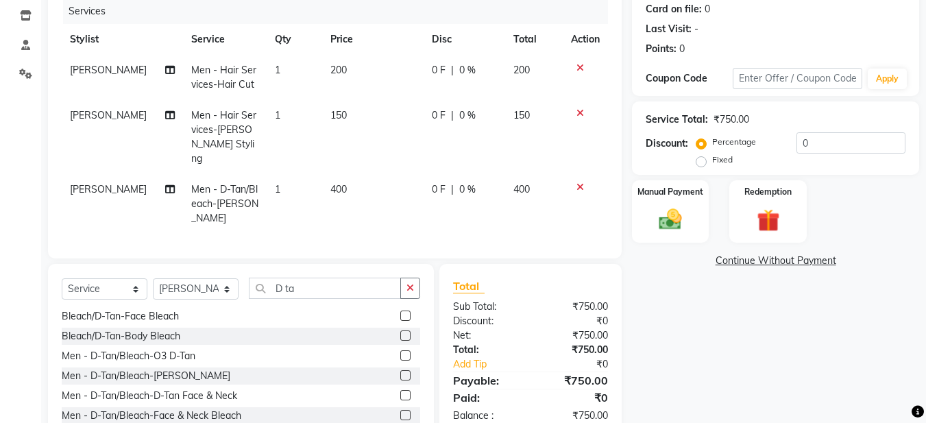
click at [580, 182] on icon at bounding box center [581, 187] width 8 height 10
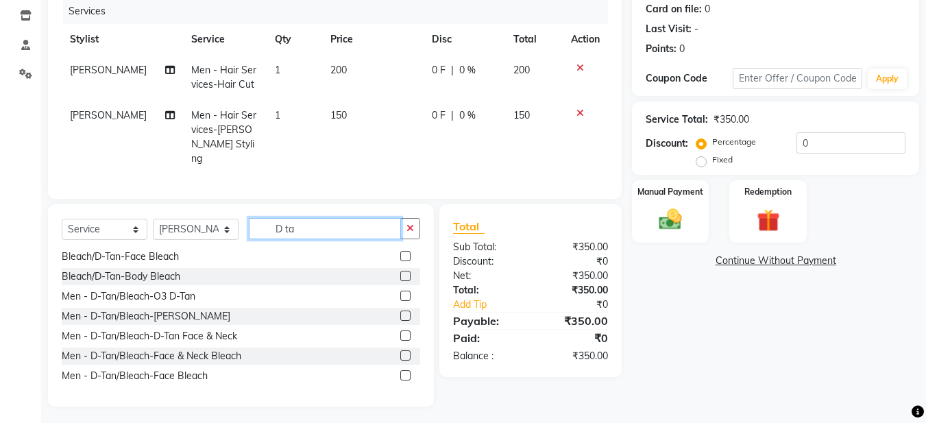
click at [345, 230] on input "D ta" at bounding box center [325, 228] width 152 height 21
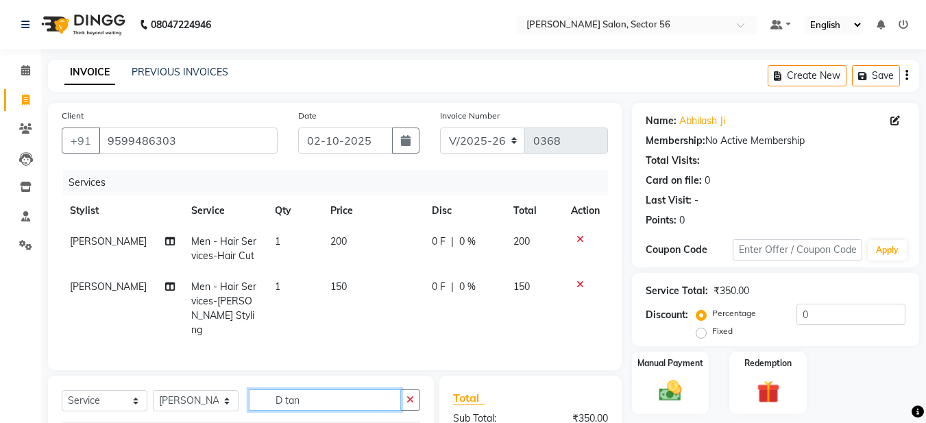
scroll to position [171, 0]
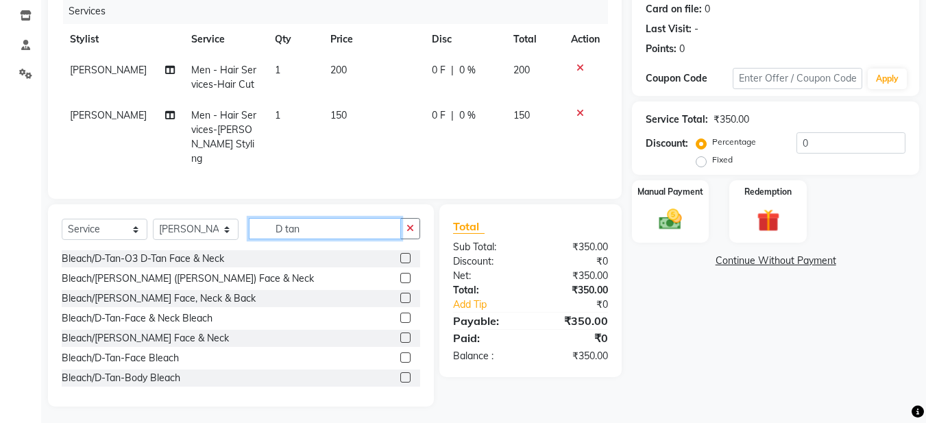
type input "D tan"
click at [400, 282] on div at bounding box center [404, 280] width 9 height 14
click at [400, 273] on label at bounding box center [405, 278] width 10 height 10
click at [400, 274] on input "checkbox" at bounding box center [404, 278] width 9 height 9
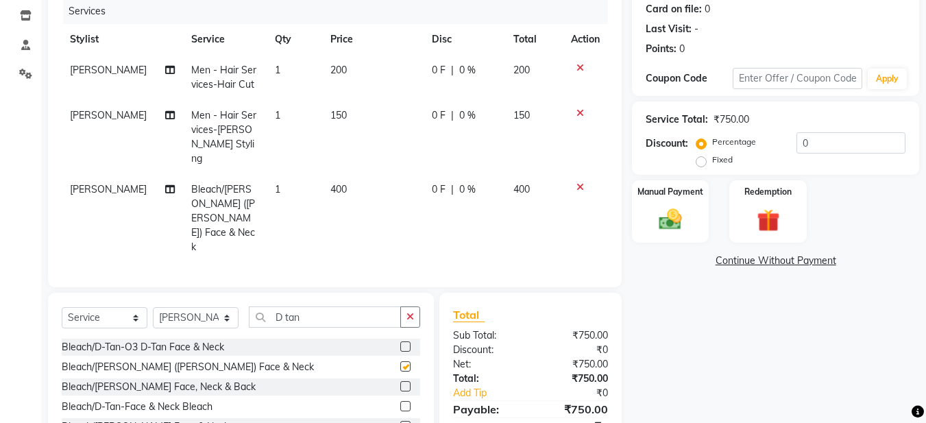
checkbox input "false"
click at [331, 183] on span "400" at bounding box center [339, 189] width 16 height 12
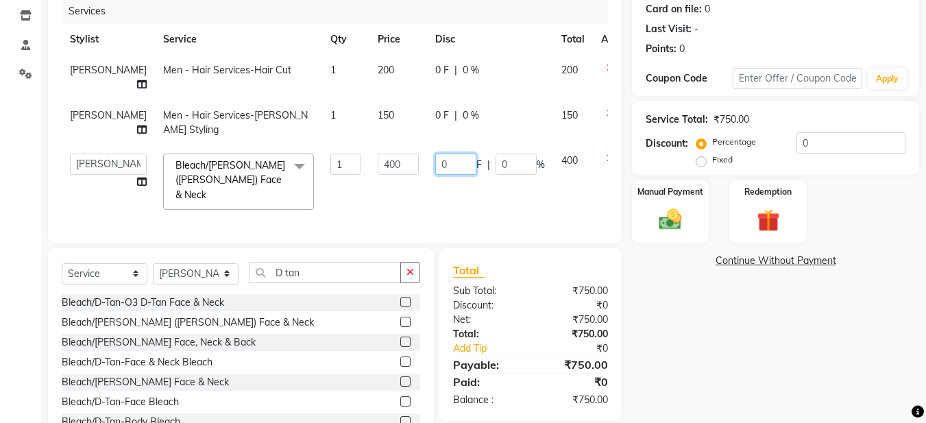
click at [435, 175] on input "0" at bounding box center [455, 164] width 41 height 21
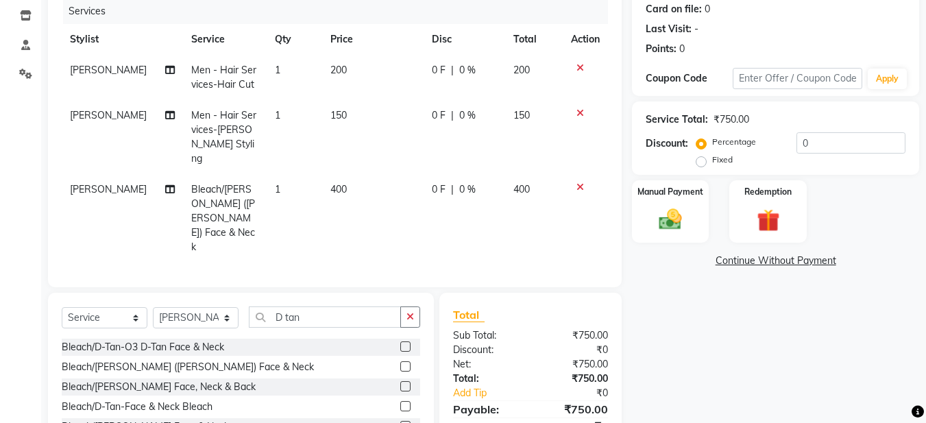
click at [468, 223] on div "Services Stylist Service Qty Price Disc Total Action [PERSON_NAME] Men - Hair S…" at bounding box center [335, 136] width 547 height 275
click at [712, 160] on label "Fixed" at bounding box center [722, 160] width 21 height 12
click at [706, 160] on input "Fixed" at bounding box center [704, 160] width 10 height 10
radio input "true"
click at [815, 140] on input "0" at bounding box center [851, 142] width 109 height 21
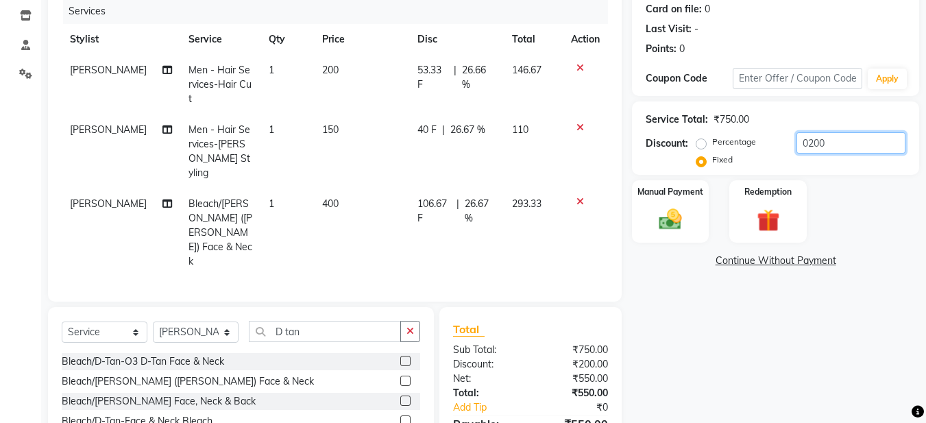
click at [816, 143] on input "0200" at bounding box center [851, 142] width 109 height 21
click at [807, 145] on input "0250" at bounding box center [851, 142] width 109 height 21
type input "250"
click at [632, 228] on div "Manual Payment" at bounding box center [671, 211] width 80 height 65
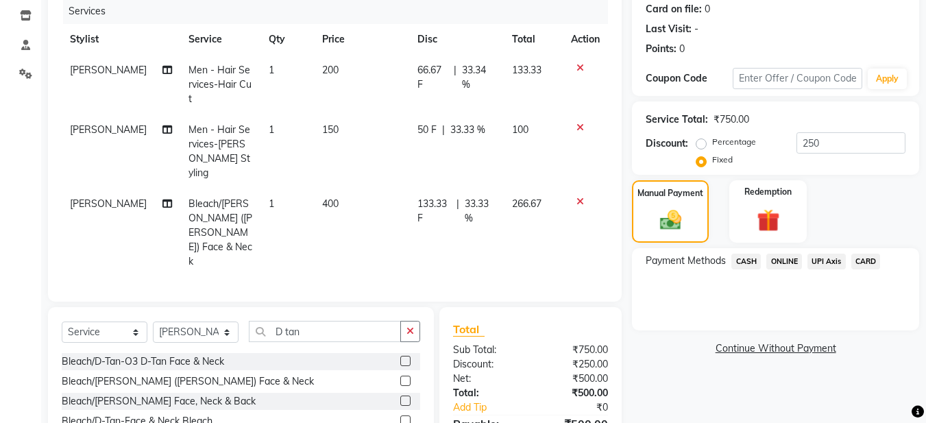
click at [784, 261] on span "ONLINE" at bounding box center [785, 262] width 36 height 16
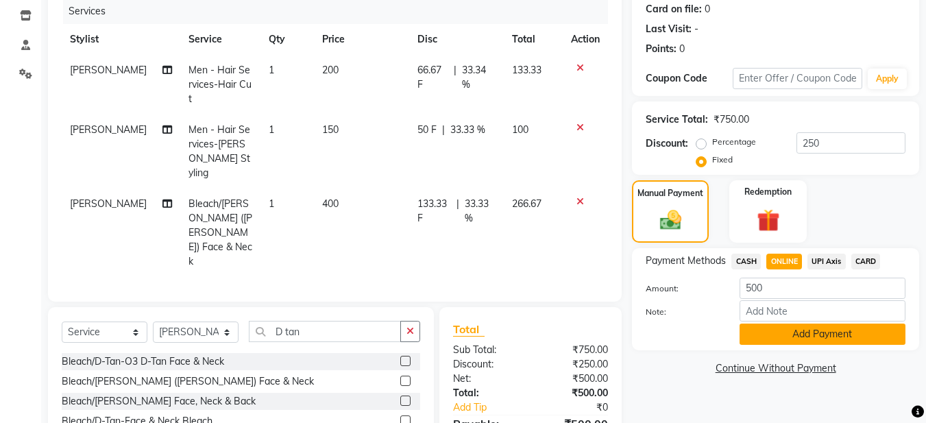
click at [774, 336] on button "Add Payment" at bounding box center [823, 334] width 166 height 21
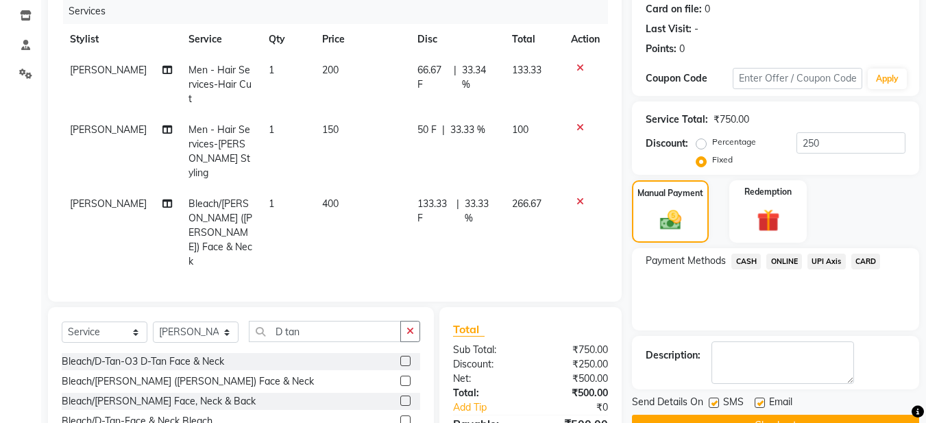
scroll to position [231, 0]
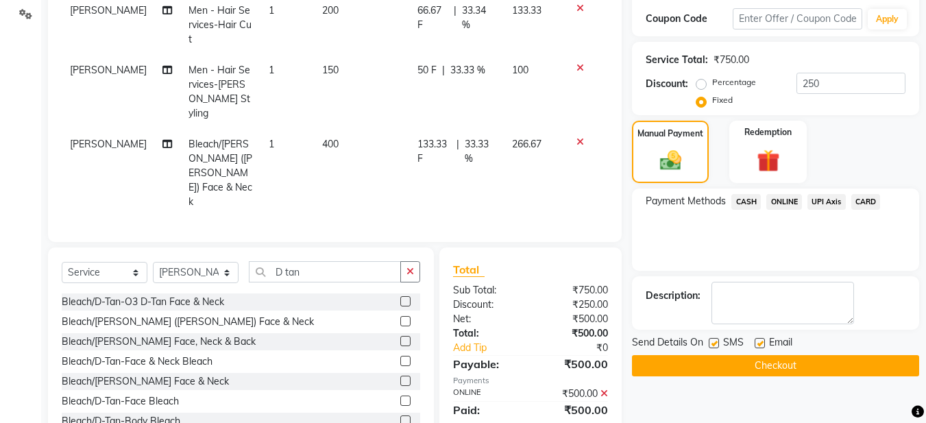
click at [761, 344] on label at bounding box center [760, 343] width 10 height 10
click at [761, 344] on input "checkbox" at bounding box center [759, 343] width 9 height 9
checkbox input "false"
click at [711, 366] on button "Checkout" at bounding box center [775, 365] width 287 height 21
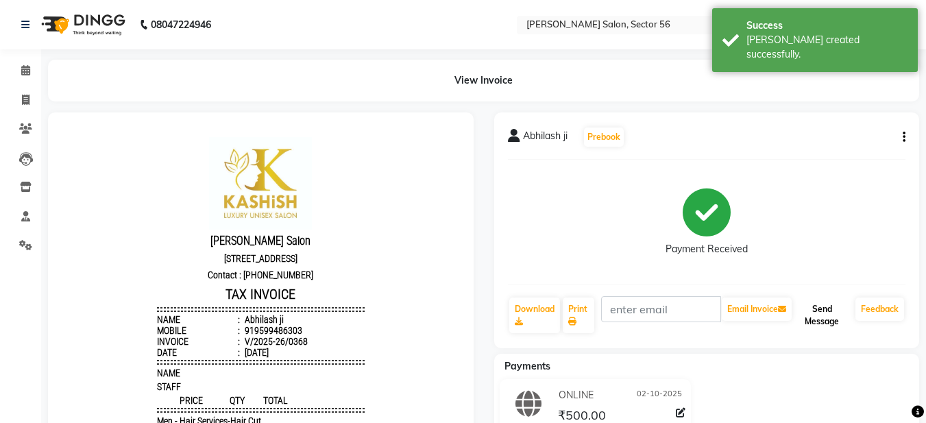
click at [815, 317] on button "Send Message" at bounding box center [823, 316] width 56 height 36
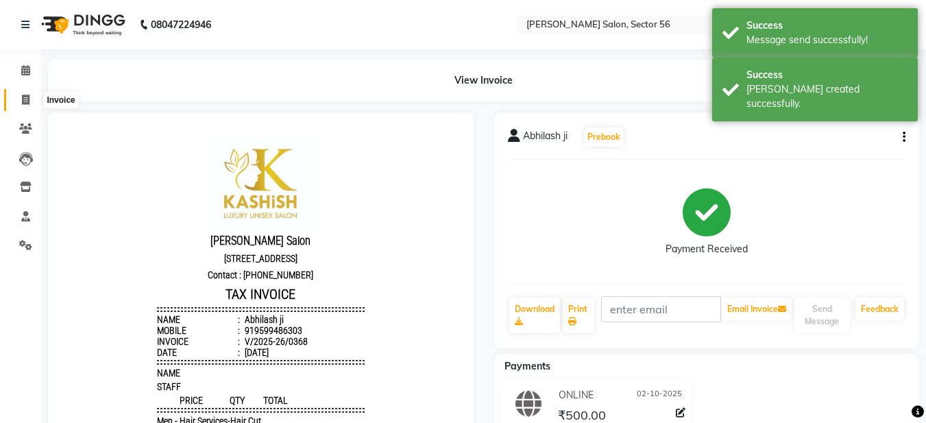
click at [22, 103] on icon at bounding box center [26, 100] width 8 height 10
select select "service"
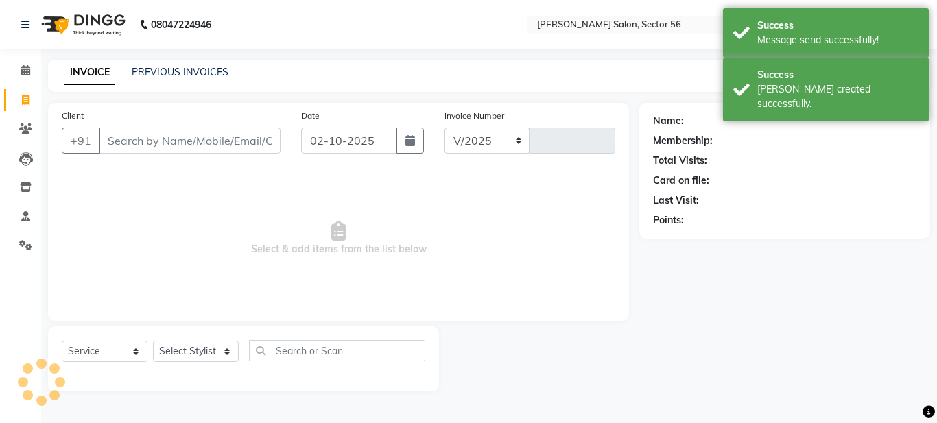
select select "9000"
type input "0369"
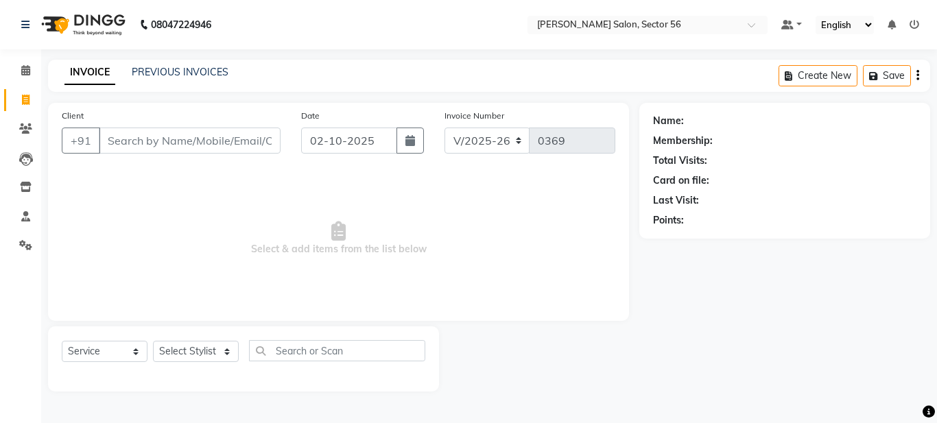
click at [121, 134] on input "Client" at bounding box center [190, 141] width 182 height 26
type input "9971006798"
click at [231, 145] on span "Add Client" at bounding box center [245, 141] width 54 height 14
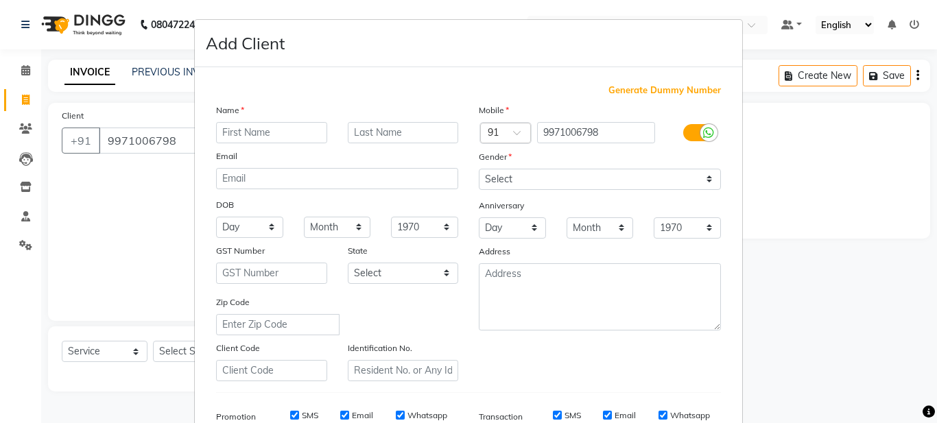
click at [221, 144] on div "Name Email DOB Day 01 02 03 04 05 06 07 08 09 10 11 12 13 14 15 16 17 18 19 20 …" at bounding box center [337, 242] width 263 height 278
click at [222, 128] on input "text" at bounding box center [271, 132] width 111 height 21
click at [221, 131] on input "text" at bounding box center [271, 132] width 111 height 21
click at [230, 132] on input "Ss" at bounding box center [271, 132] width 111 height 21
type input "S"
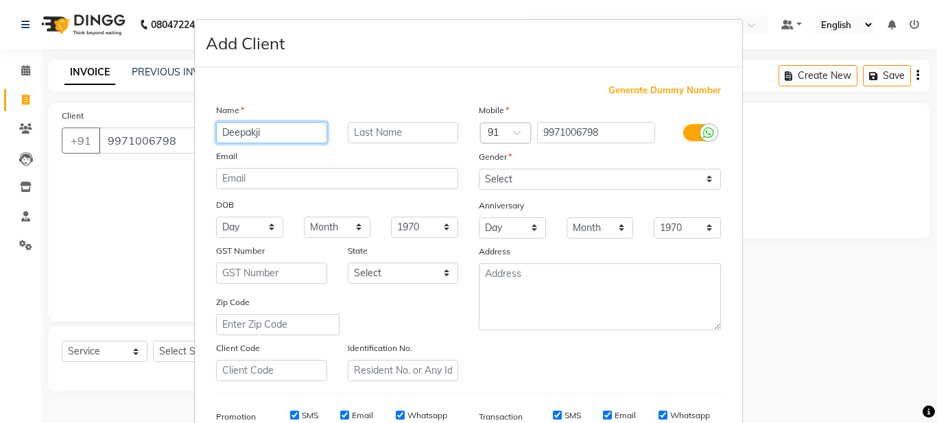
type input "Deepakji"
click at [359, 130] on input "text" at bounding box center [403, 132] width 111 height 21
type input "ji"
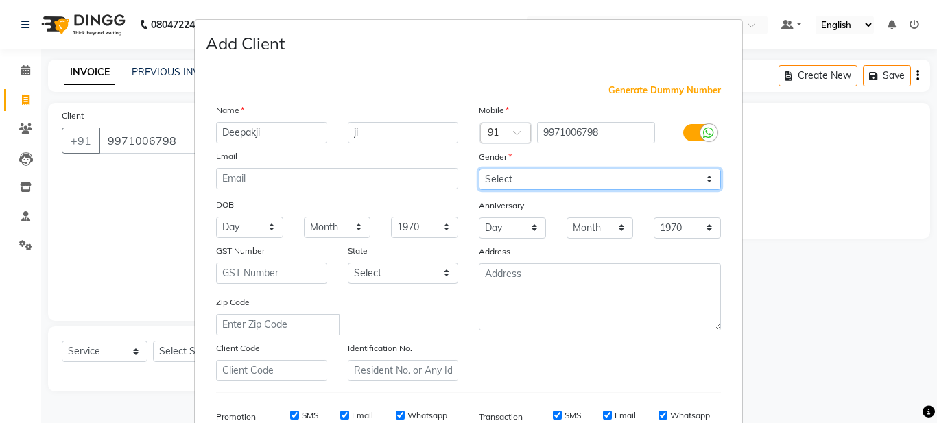
click at [498, 182] on select "Select [DEMOGRAPHIC_DATA] [DEMOGRAPHIC_DATA] Other Prefer Not To Say" at bounding box center [600, 179] width 242 height 21
select select "[DEMOGRAPHIC_DATA]"
click at [479, 169] on select "Select [DEMOGRAPHIC_DATA] [DEMOGRAPHIC_DATA] Other Prefer Not To Say" at bounding box center [600, 179] width 242 height 21
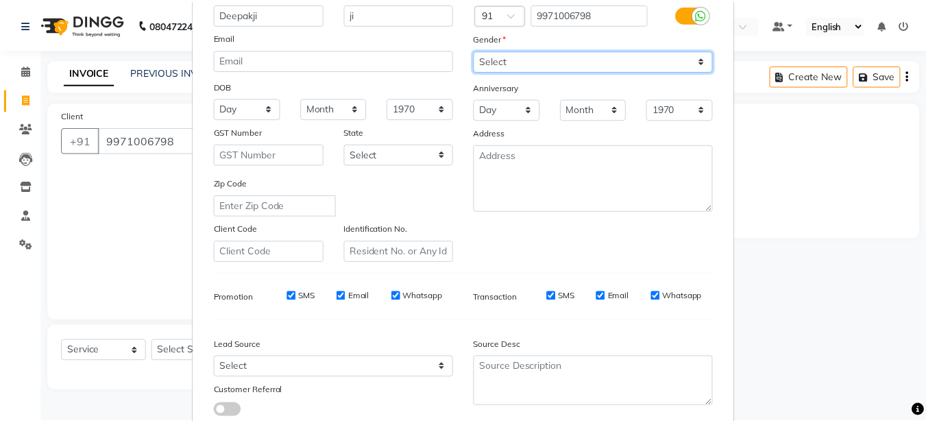
scroll to position [210, 0]
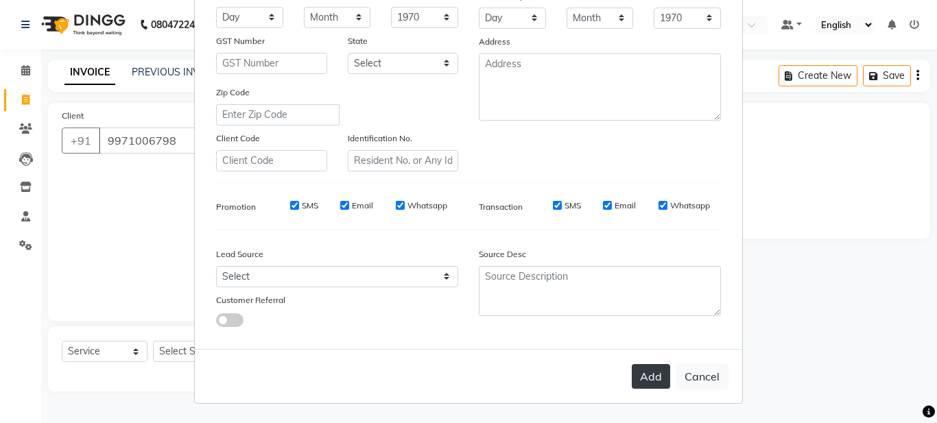
click at [657, 379] on button "Add" at bounding box center [651, 376] width 38 height 25
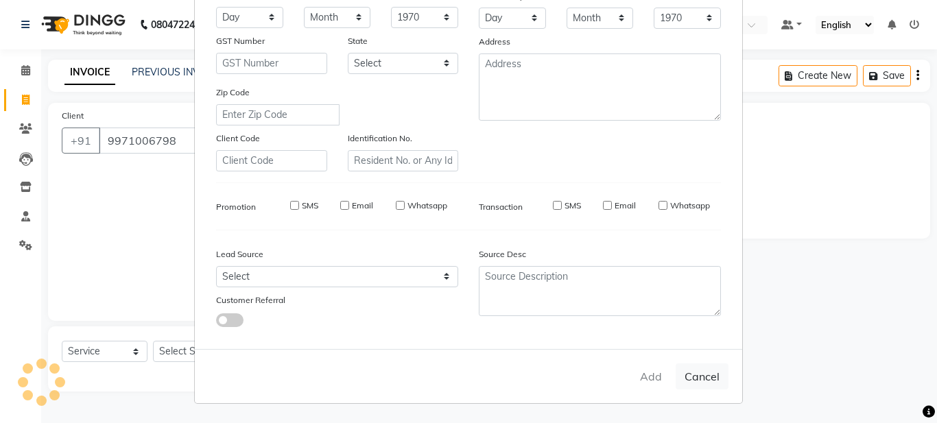
select select
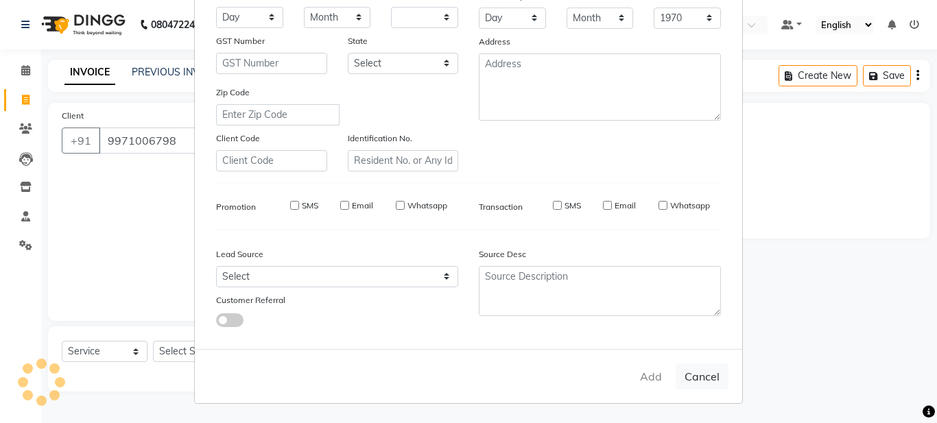
select select
checkbox input "false"
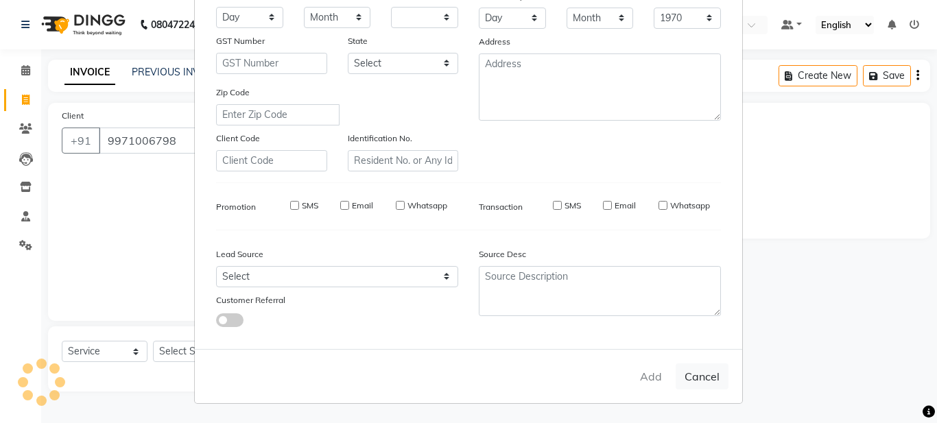
checkbox input "false"
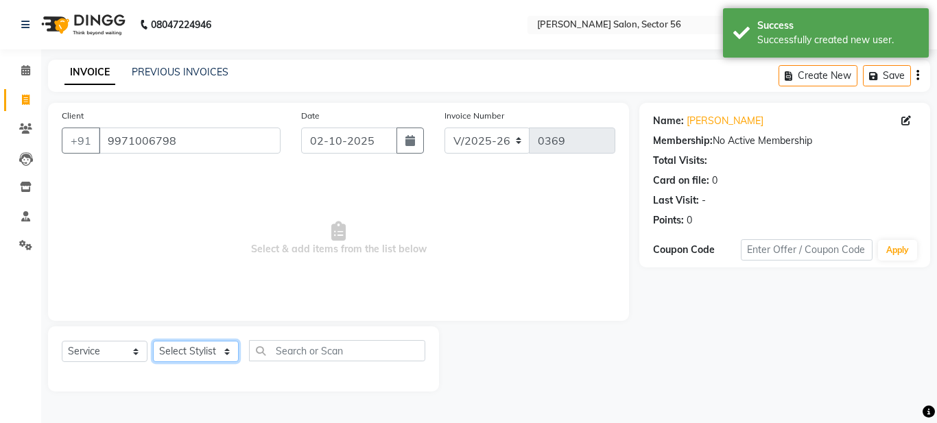
click at [213, 354] on select "Select Stylist [PERSON_NAME] [PERSON_NAME] [PERSON_NAME] [PERSON_NAME] [PERSON_…" at bounding box center [196, 351] width 86 height 21
select select "91302"
click at [153, 341] on select "Select Stylist [PERSON_NAME] [PERSON_NAME] [PERSON_NAME] [PERSON_NAME] [PERSON_…" at bounding box center [196, 351] width 86 height 21
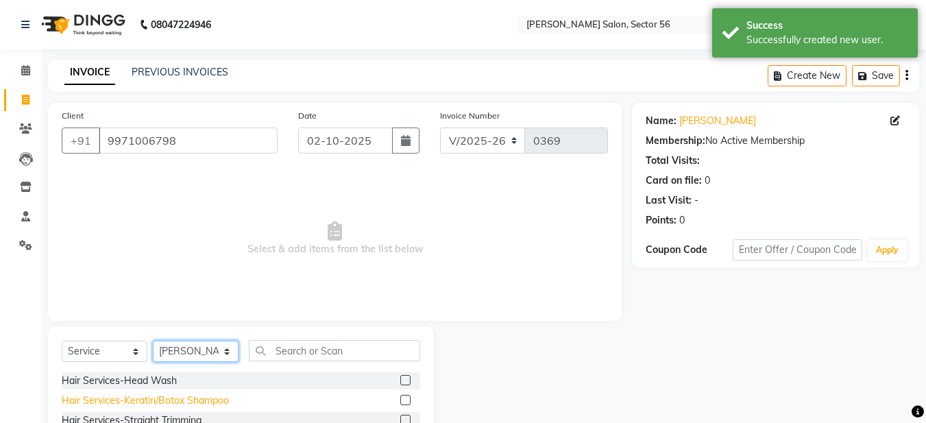
scroll to position [126, 0]
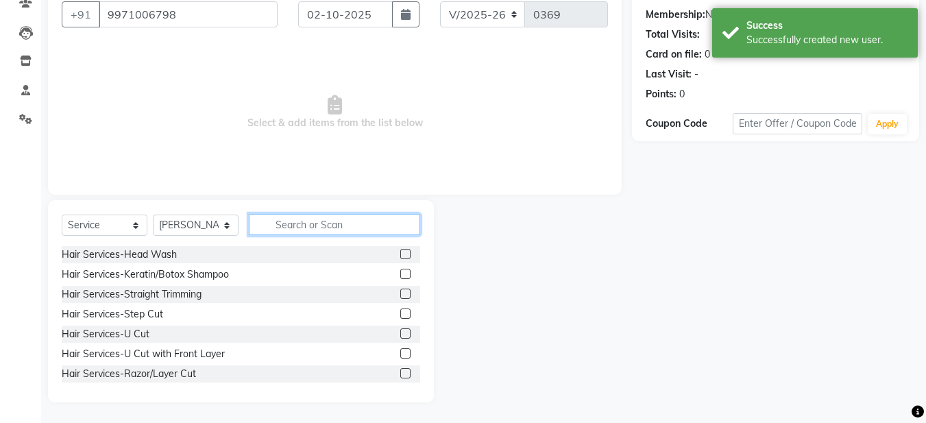
click at [269, 223] on input "text" at bounding box center [334, 224] width 171 height 21
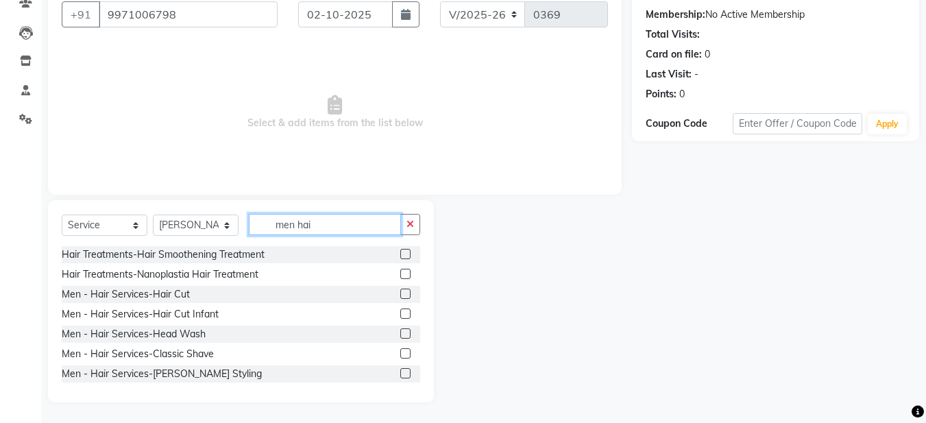
type input "men hai"
click at [400, 293] on label at bounding box center [405, 294] width 10 height 10
click at [400, 293] on input "checkbox" at bounding box center [404, 294] width 9 height 9
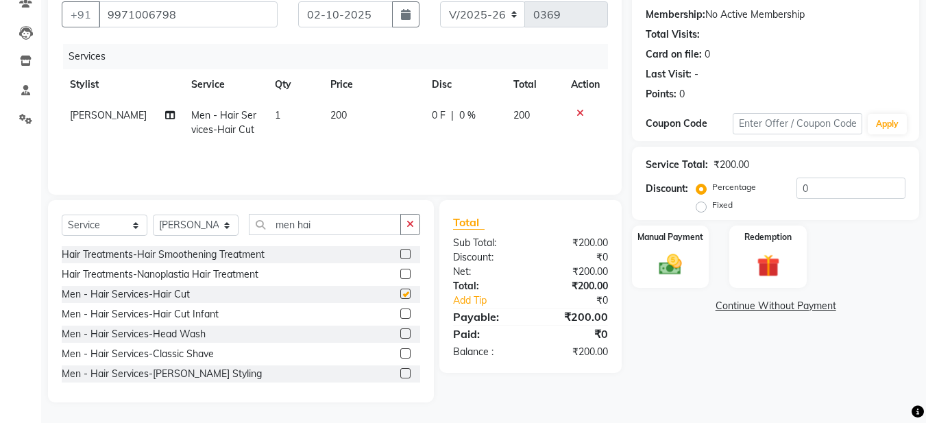
checkbox input "false"
drag, startPoint x: 413, startPoint y: 219, endPoint x: 397, endPoint y: 219, distance: 15.8
click at [409, 219] on icon "button" at bounding box center [411, 224] width 8 height 10
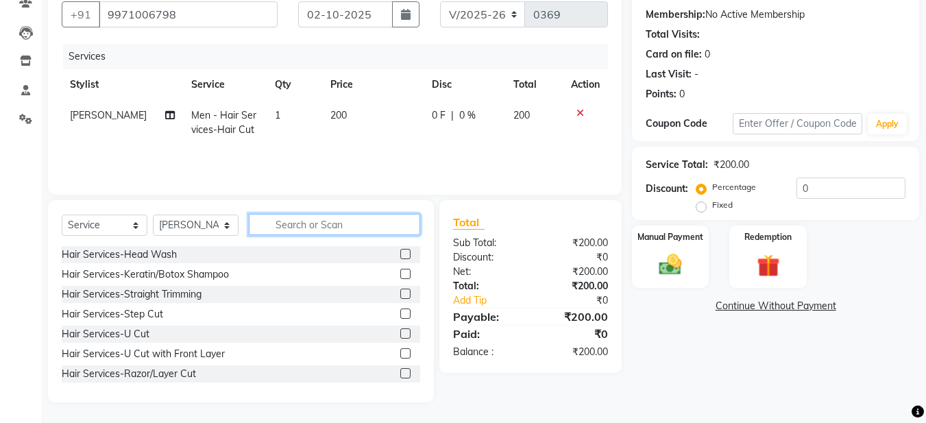
click at [335, 221] on input "text" at bounding box center [334, 224] width 171 height 21
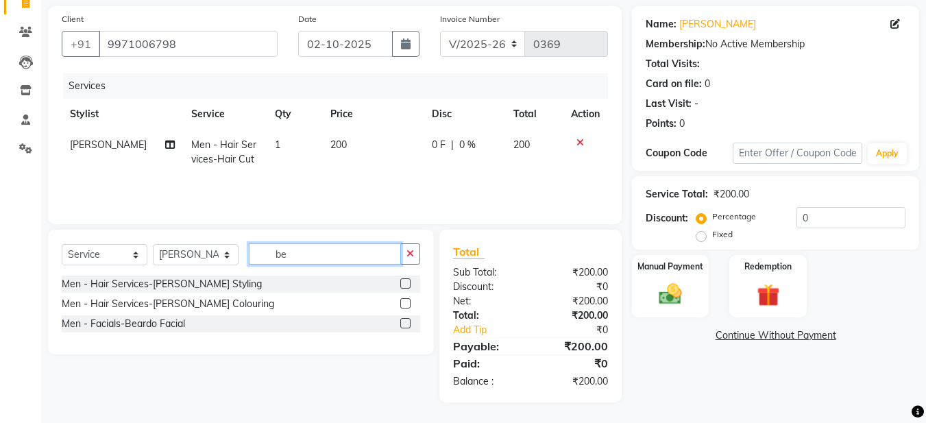
scroll to position [97, 0]
type input "bea"
click at [409, 282] on label at bounding box center [405, 283] width 10 height 10
click at [409, 282] on input "checkbox" at bounding box center [404, 284] width 9 height 9
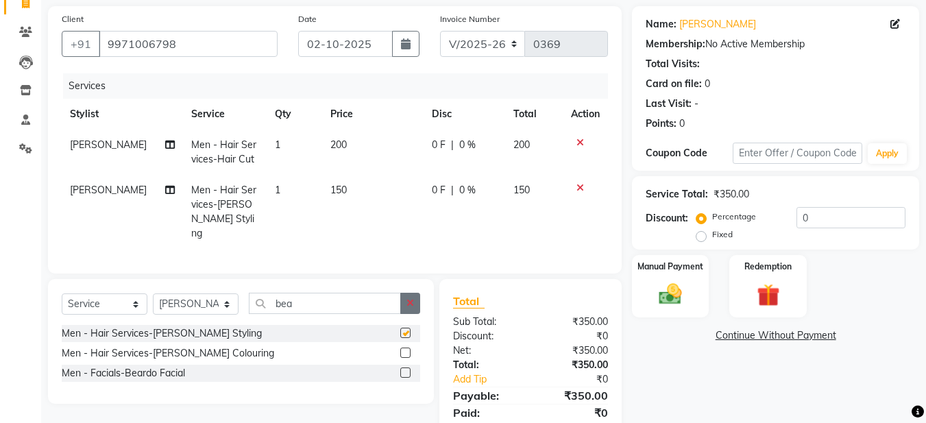
checkbox input "false"
click at [406, 299] on button "button" at bounding box center [410, 303] width 20 height 21
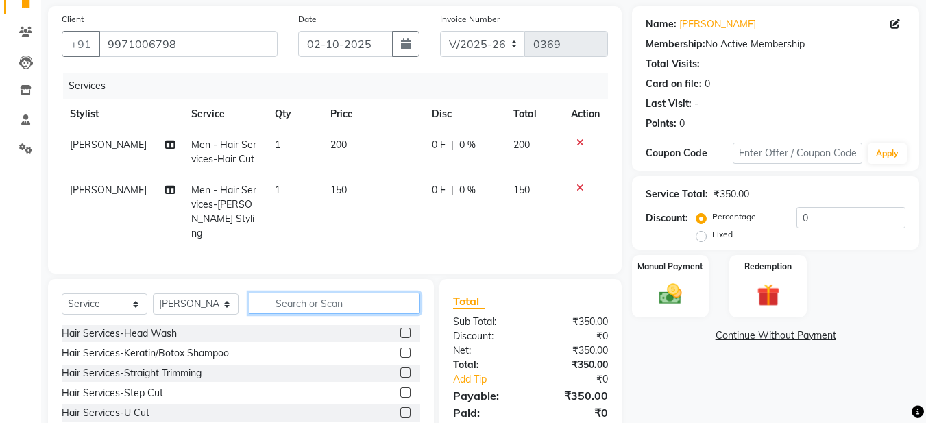
click at [299, 304] on input "text" at bounding box center [334, 303] width 171 height 21
click at [287, 299] on input "text" at bounding box center [334, 303] width 171 height 21
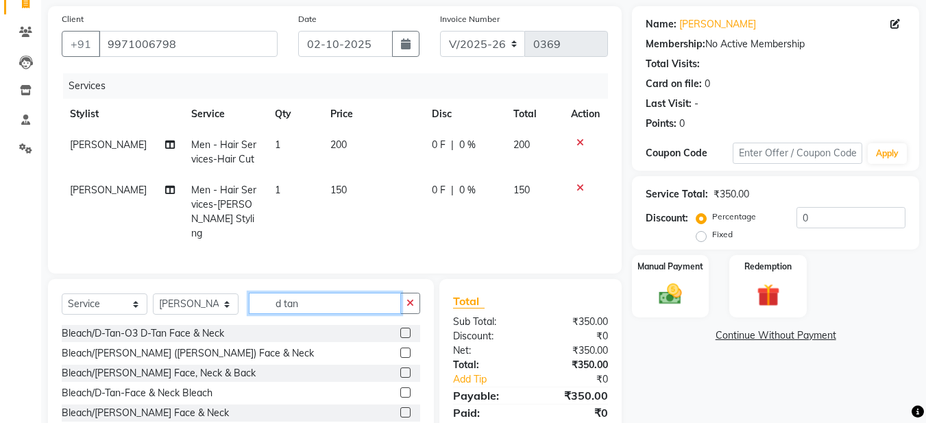
type input "d tan"
click at [400, 345] on div at bounding box center [410, 353] width 20 height 17
click at [400, 348] on label at bounding box center [405, 353] width 10 height 10
click at [400, 349] on input "checkbox" at bounding box center [404, 353] width 9 height 9
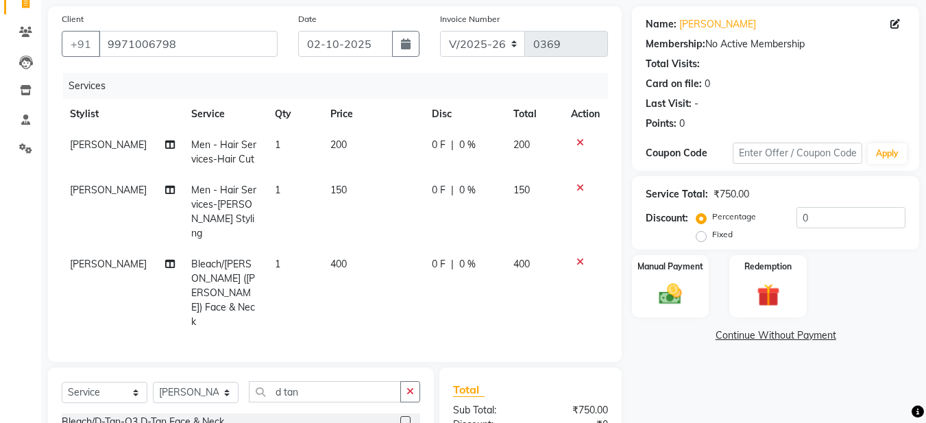
checkbox input "false"
click at [333, 258] on span "400" at bounding box center [339, 264] width 16 height 12
select select "91302"
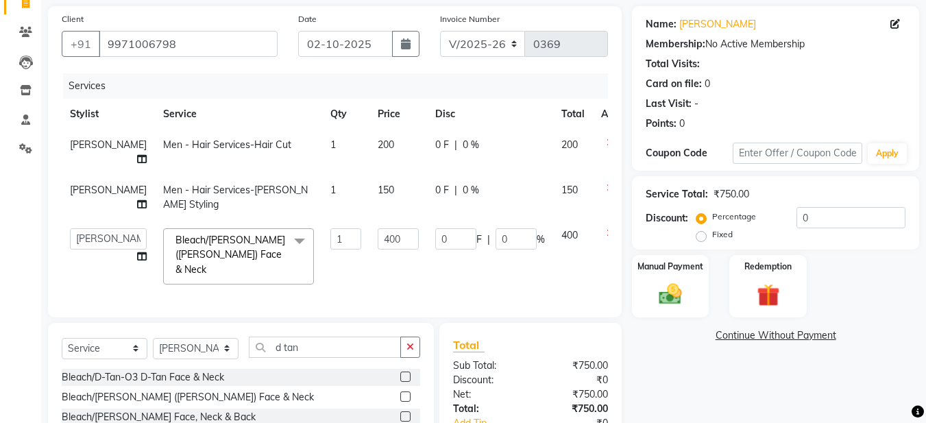
click at [712, 239] on label "Fixed" at bounding box center [722, 234] width 21 height 12
click at [703, 239] on input "Fixed" at bounding box center [704, 235] width 10 height 10
radio input "true"
click at [813, 221] on input "0" at bounding box center [851, 217] width 109 height 21
type input "2"
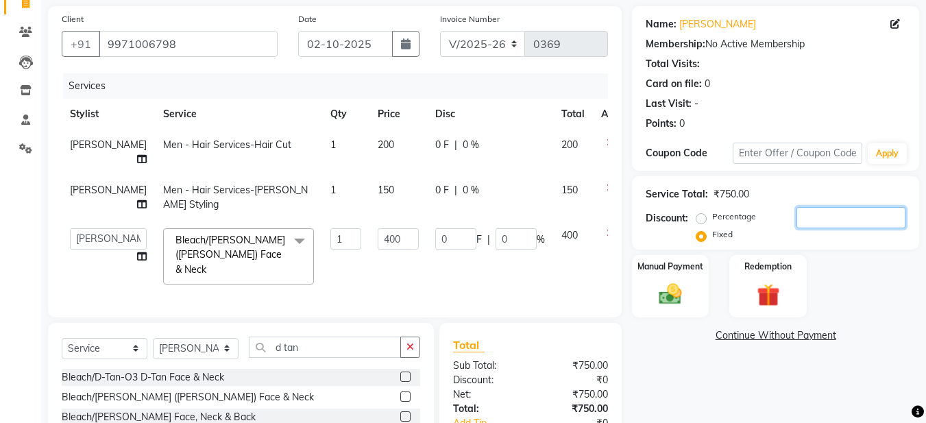
type input "1.07"
type input "0.27"
type input "25"
type input "13.33"
type input "3.33"
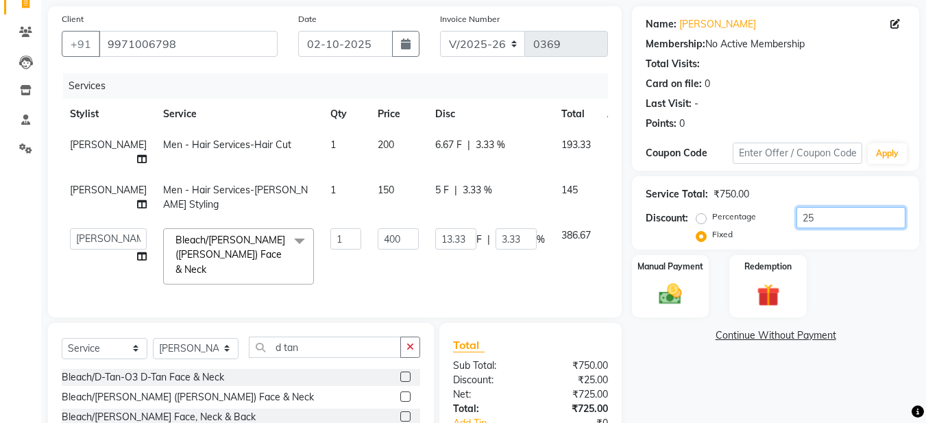
type input "250"
type input "133.33"
type input "33.33"
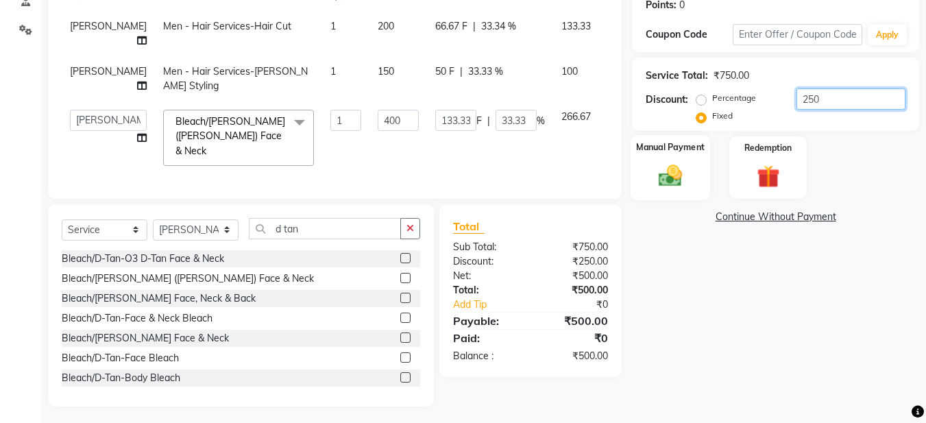
type input "250"
click at [673, 176] on img at bounding box center [670, 175] width 38 height 27
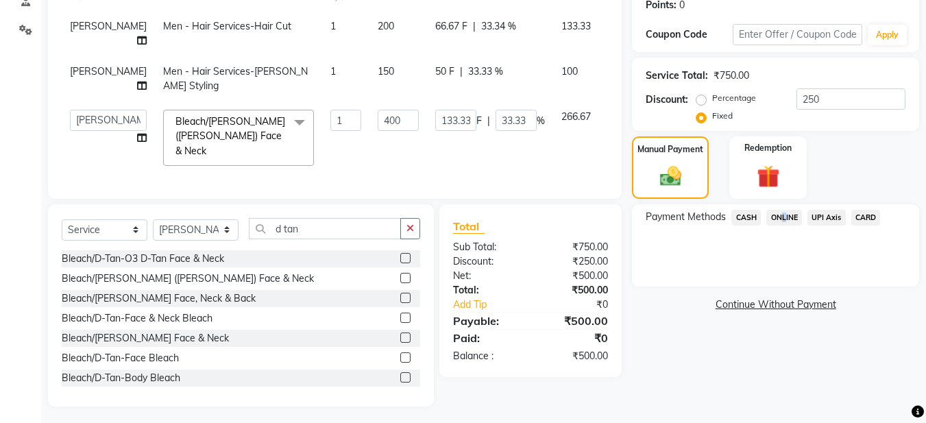
click at [781, 210] on span "ONLINE" at bounding box center [785, 218] width 36 height 16
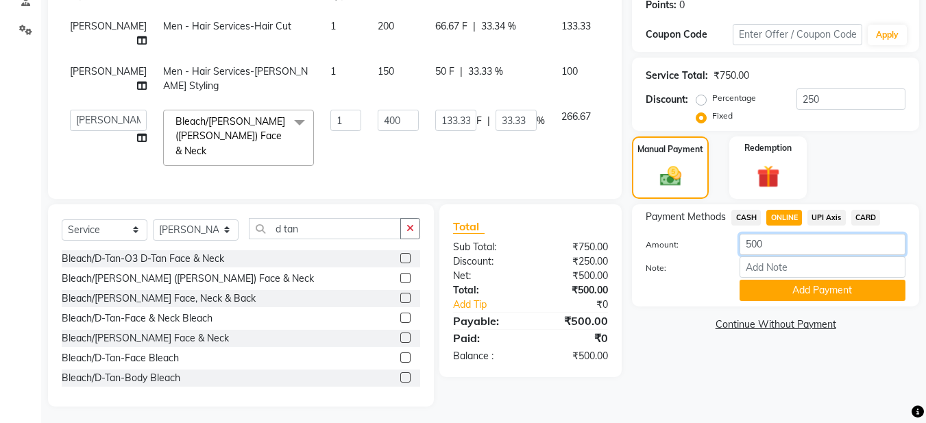
click at [752, 241] on input "500" at bounding box center [823, 244] width 166 height 21
click at [708, 336] on div "Name: [PERSON_NAME] Membership: No Active Membership Total Visits: Card on file…" at bounding box center [781, 147] width 298 height 519
click at [476, 303] on link "Add Tip" at bounding box center [494, 305] width 102 height 14
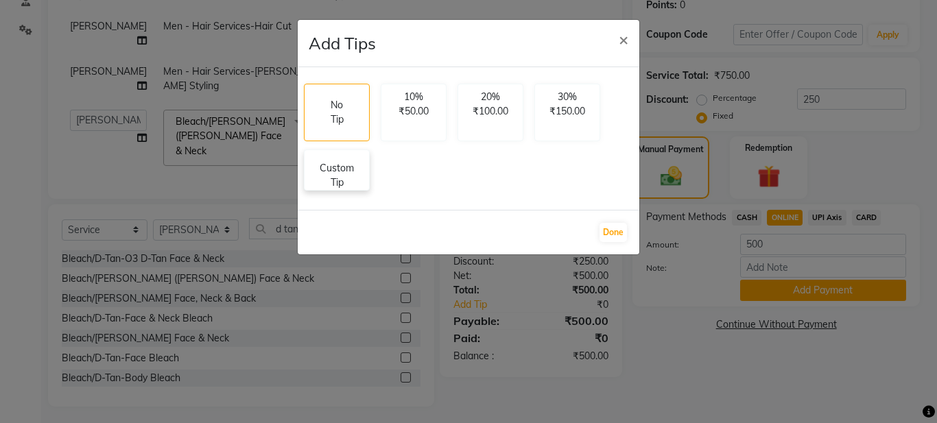
click at [337, 187] on p "Custom Tip" at bounding box center [337, 175] width 48 height 29
select select "91302"
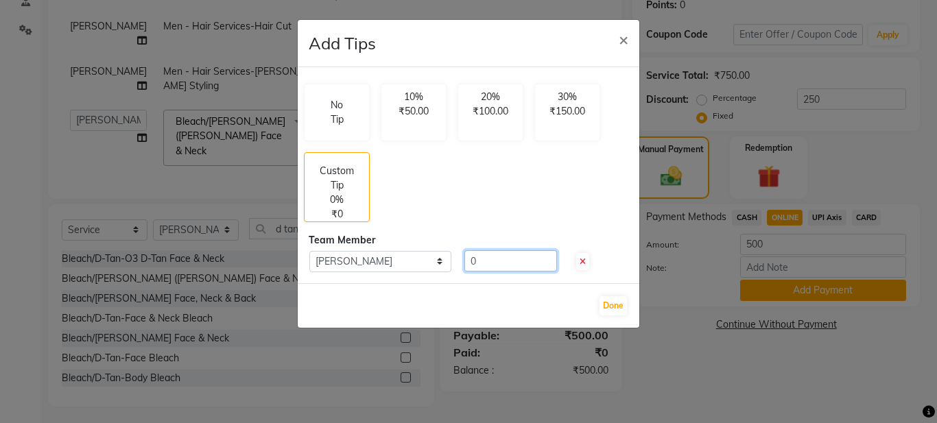
click at [478, 259] on input "0" at bounding box center [510, 260] width 93 height 21
type input "100"
click at [620, 306] on button "Done" at bounding box center [612, 305] width 27 height 19
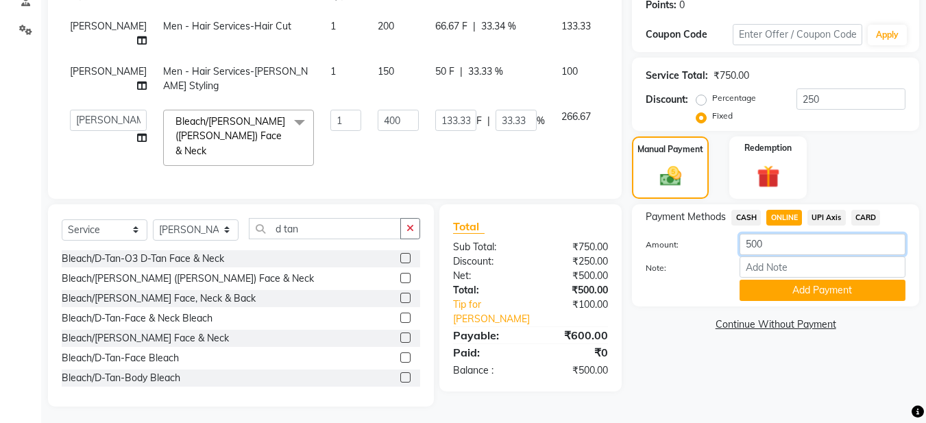
click at [750, 245] on input "500" at bounding box center [823, 244] width 166 height 21
type input "600"
click at [697, 317] on link "Continue Without Payment" at bounding box center [776, 324] width 282 height 14
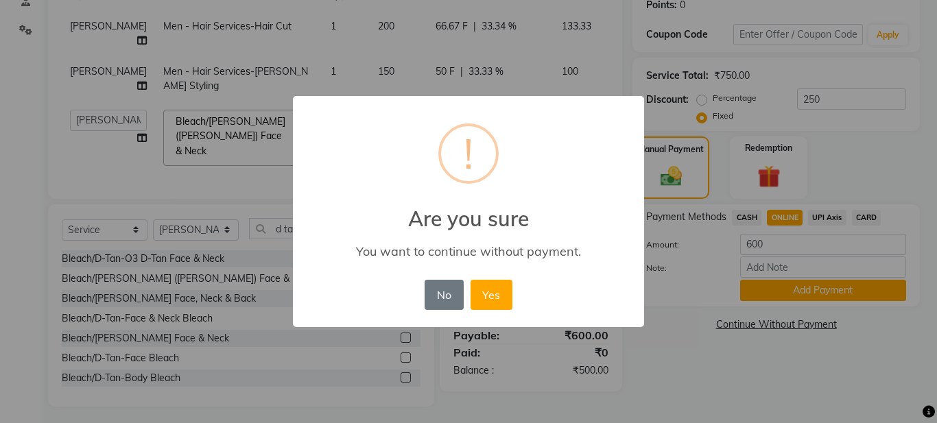
drag, startPoint x: 433, startPoint y: 296, endPoint x: 466, endPoint y: 302, distance: 34.3
click at [433, 296] on button "No" at bounding box center [443, 295] width 38 height 30
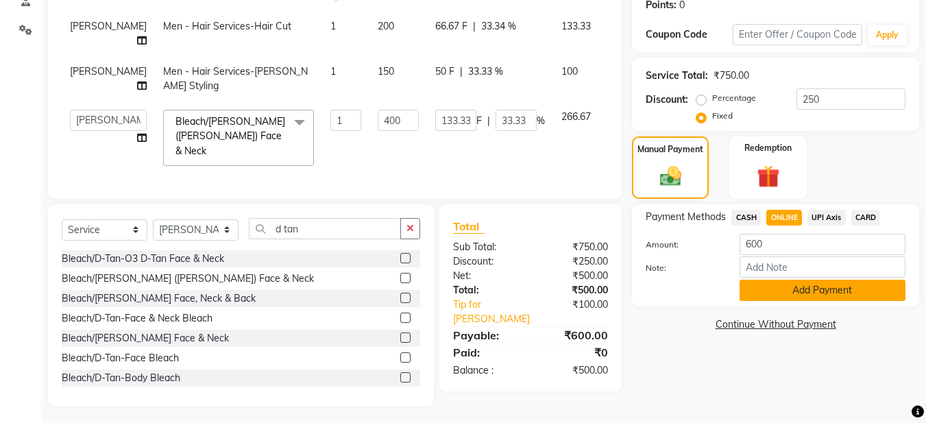
click at [765, 291] on button "Add Payment" at bounding box center [823, 290] width 166 height 21
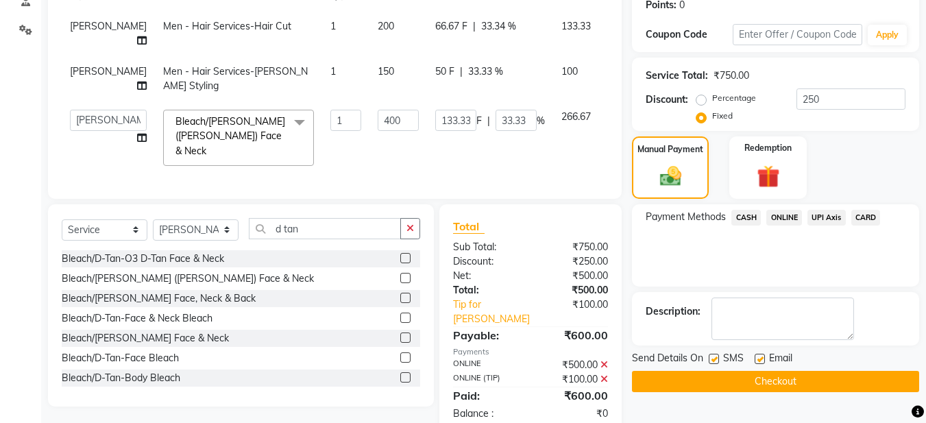
scroll to position [243, 0]
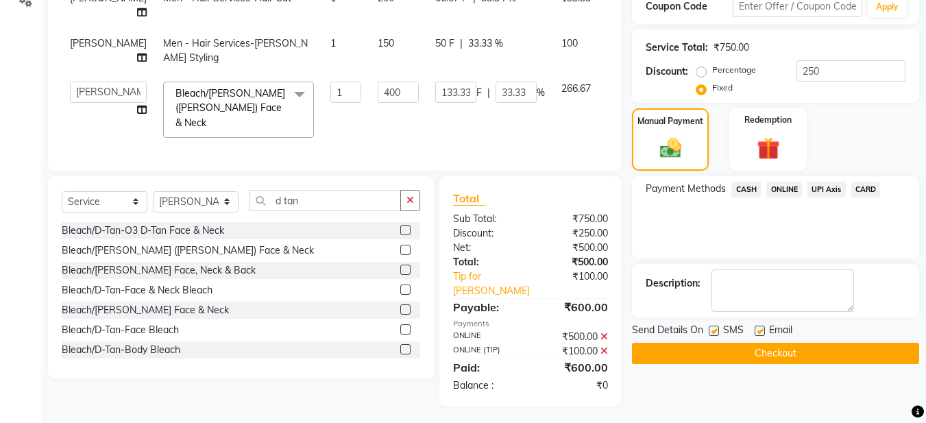
click at [765, 327] on div "Email" at bounding box center [779, 331] width 49 height 17
click at [764, 328] on label at bounding box center [760, 331] width 10 height 10
click at [764, 328] on input "checkbox" at bounding box center [759, 331] width 9 height 9
checkbox input "false"
click at [756, 347] on button "Checkout" at bounding box center [775, 353] width 287 height 21
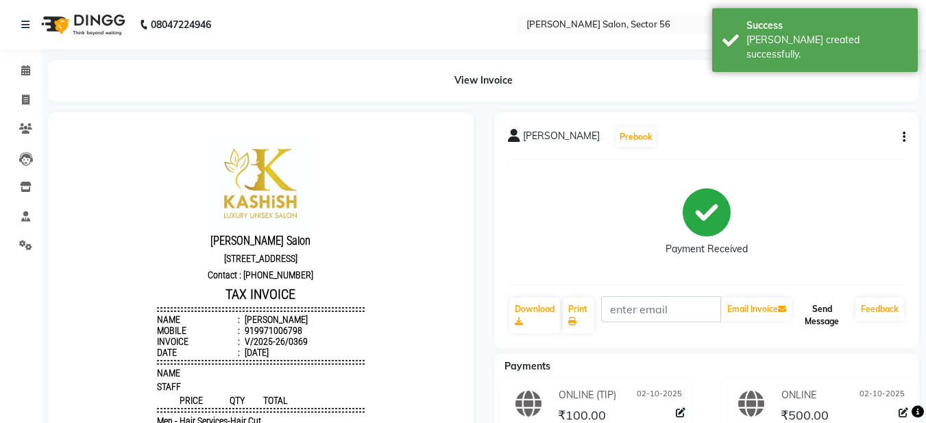
click at [826, 314] on button "Send Message" at bounding box center [823, 316] width 56 height 36
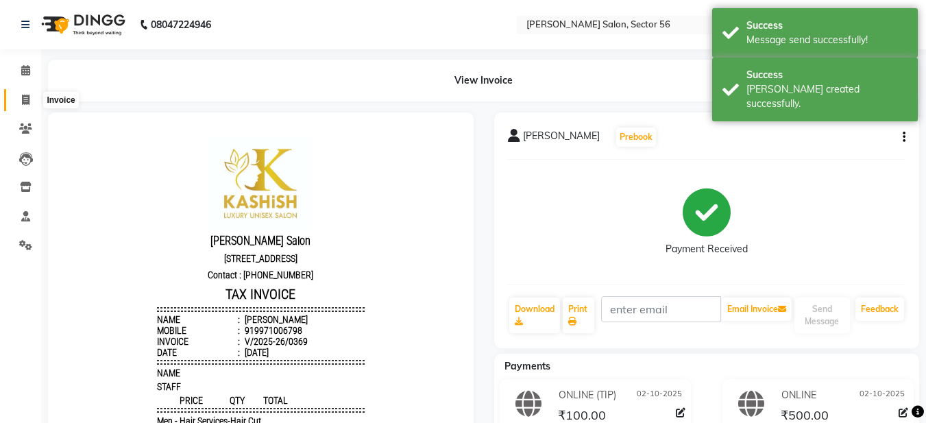
click at [30, 97] on span at bounding box center [26, 101] width 24 height 16
select select "service"
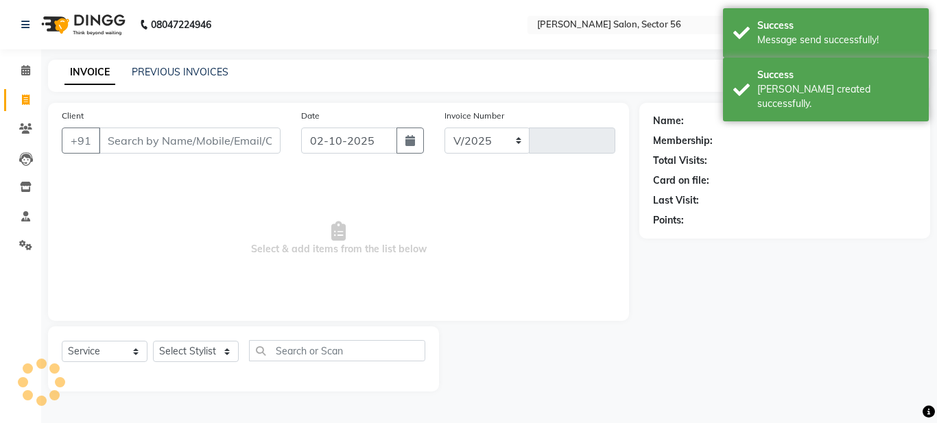
select select "9000"
type input "0370"
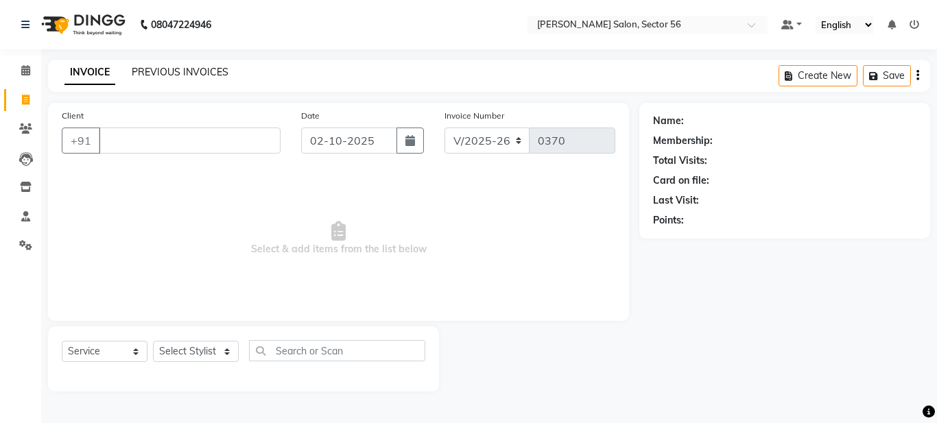
click at [177, 69] on link "PREVIOUS INVOICES" at bounding box center [180, 72] width 97 height 12
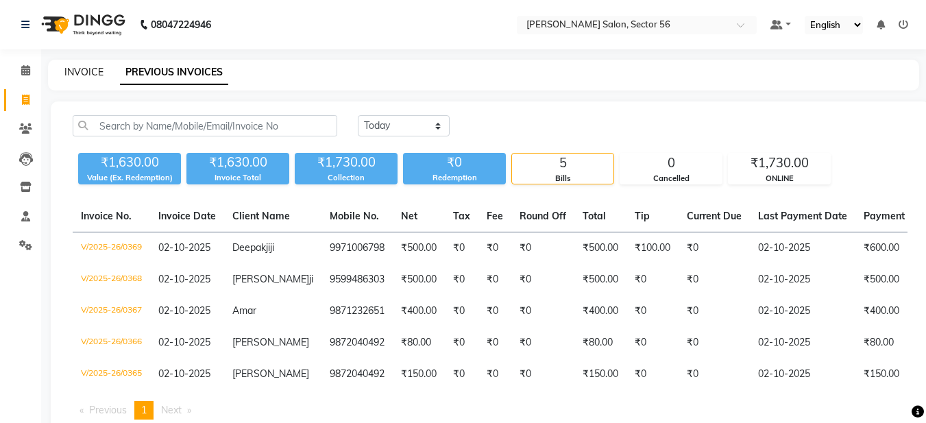
click at [88, 68] on link "INVOICE" at bounding box center [83, 72] width 39 height 12
select select "service"
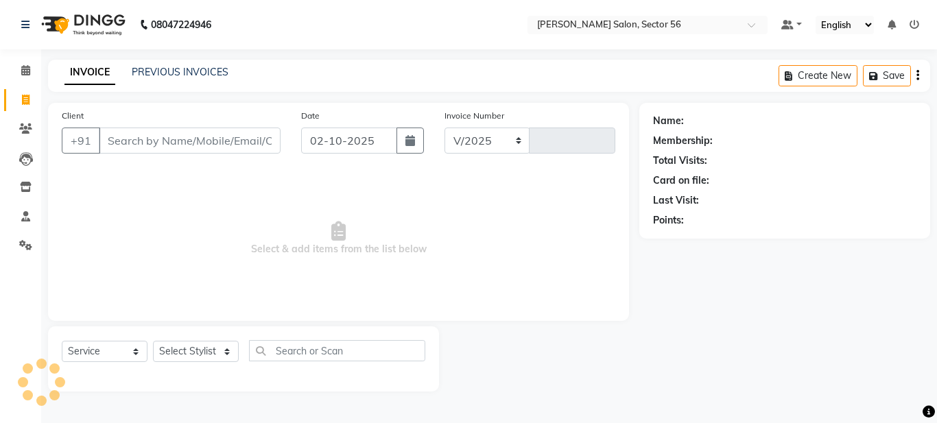
select select "9000"
type input "0370"
click at [125, 141] on input "Client" at bounding box center [190, 141] width 182 height 26
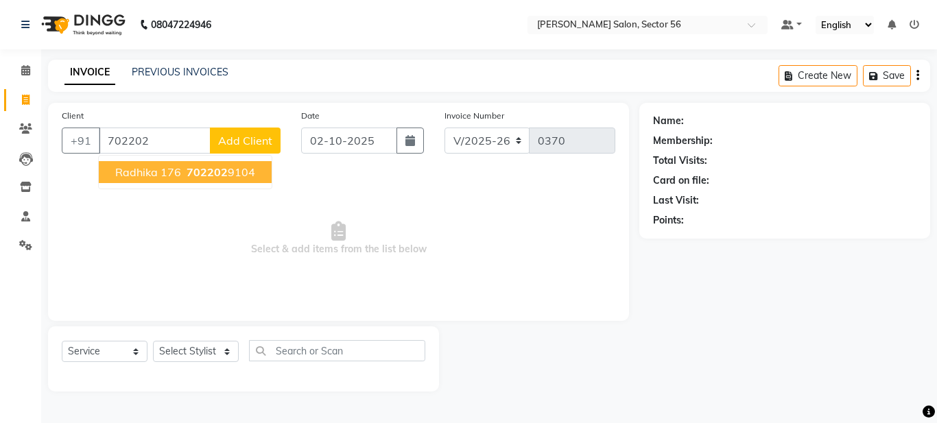
click at [151, 175] on span "Radhika 176" at bounding box center [148, 172] width 66 height 14
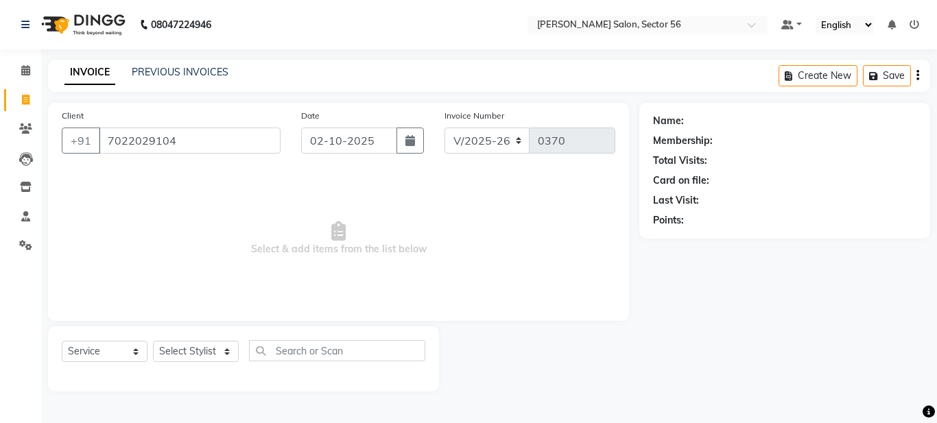
type input "7022029104"
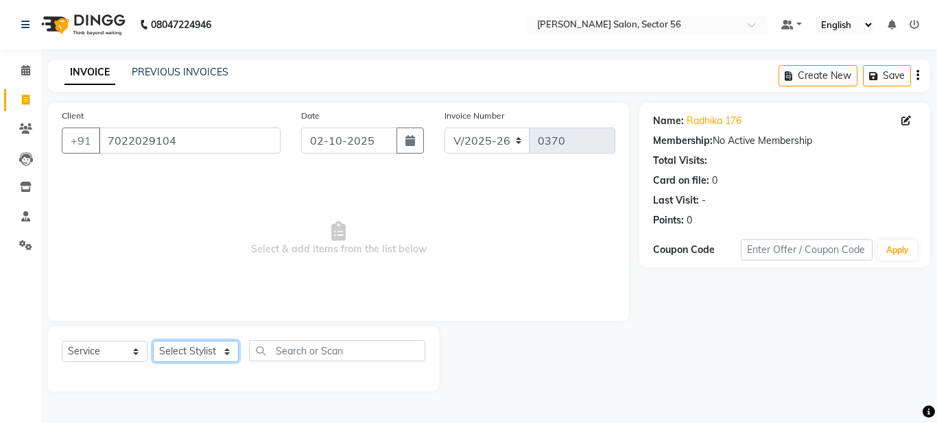
click at [223, 344] on select "Select Stylist [PERSON_NAME] [PERSON_NAME] [PERSON_NAME] [PERSON_NAME] [PERSON_…" at bounding box center [196, 351] width 86 height 21
select select "91302"
click at [153, 341] on select "Select Stylist [PERSON_NAME] [PERSON_NAME] [PERSON_NAME] [PERSON_NAME] [PERSON_…" at bounding box center [196, 351] width 86 height 21
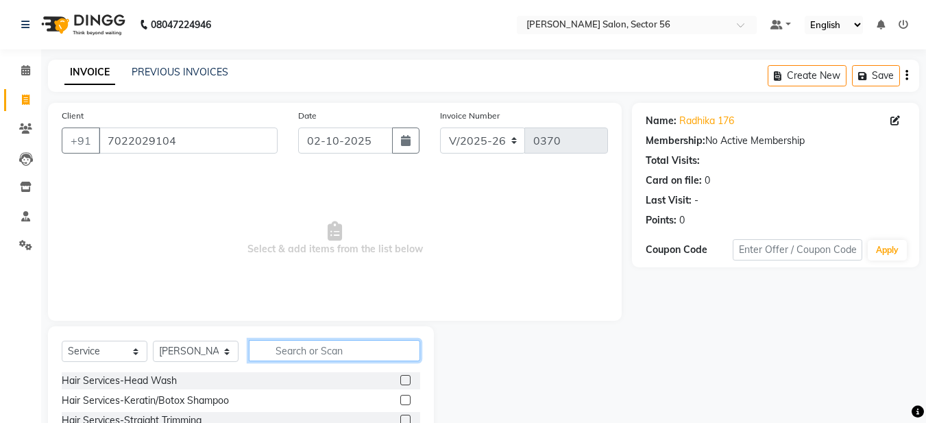
click at [294, 352] on input "text" at bounding box center [334, 350] width 171 height 21
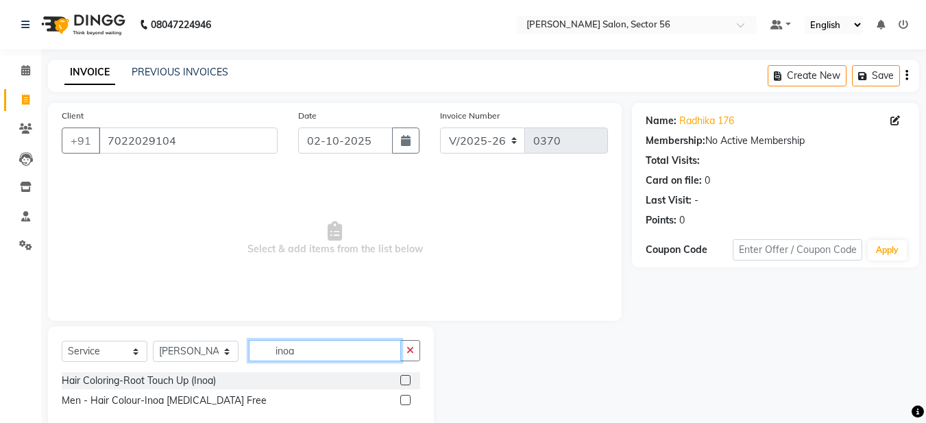
type input "inoa"
click at [404, 381] on label at bounding box center [405, 380] width 10 height 10
click at [404, 381] on input "checkbox" at bounding box center [404, 380] width 9 height 9
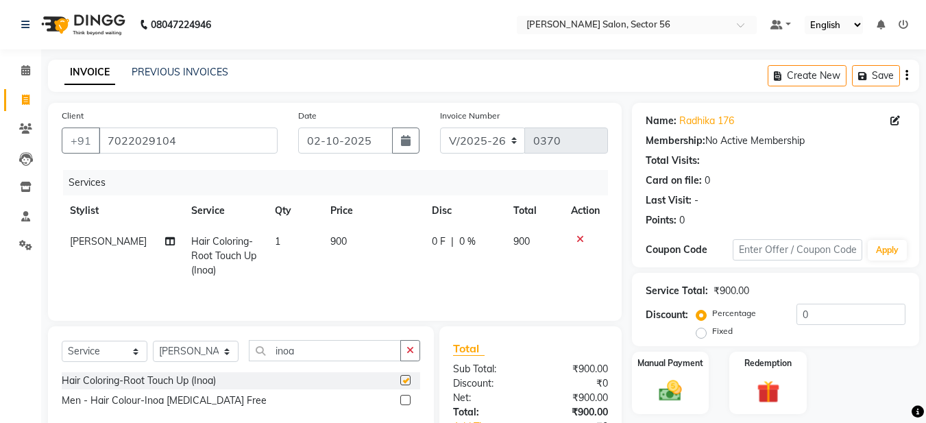
checkbox input "false"
click at [411, 355] on icon "button" at bounding box center [411, 351] width 8 height 10
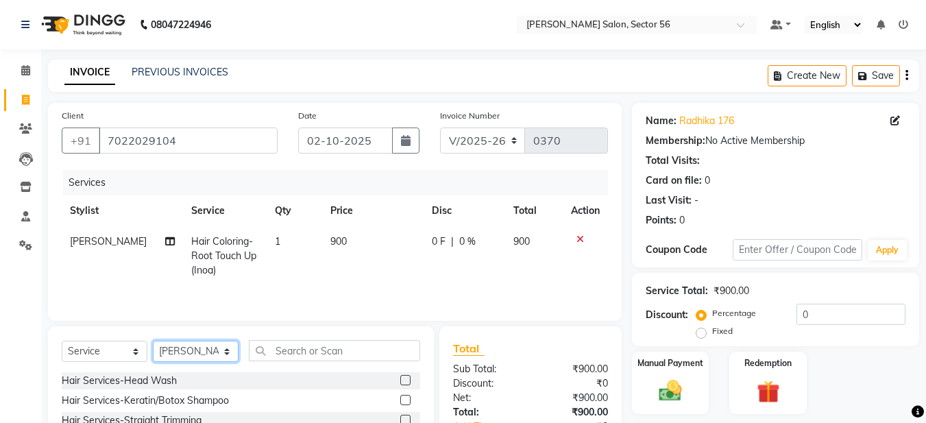
click at [218, 354] on select "Select Stylist [PERSON_NAME] [PERSON_NAME] [PERSON_NAME] [PERSON_NAME] [PERSON_…" at bounding box center [196, 351] width 86 height 21
select select "91308"
click at [153, 341] on select "Select Stylist [PERSON_NAME] [PERSON_NAME] [PERSON_NAME] [PERSON_NAME] [PERSON_…" at bounding box center [196, 351] width 86 height 21
click at [400, 381] on label at bounding box center [405, 380] width 10 height 10
click at [400, 381] on input "checkbox" at bounding box center [404, 380] width 9 height 9
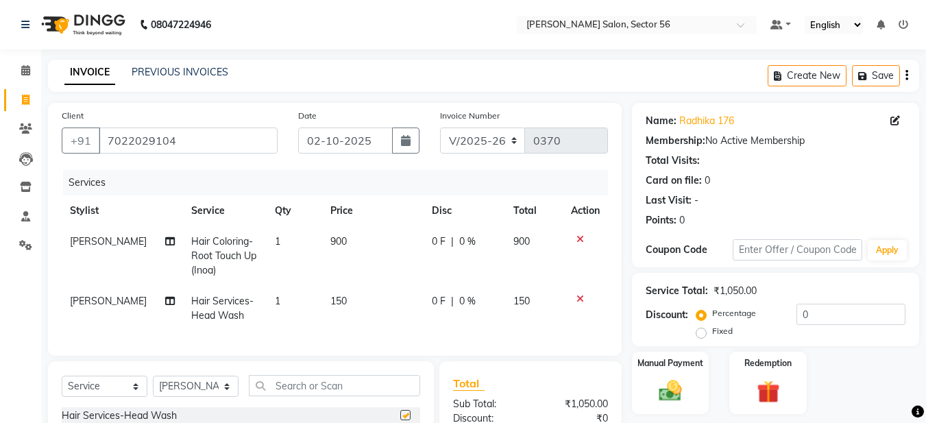
checkbox input "false"
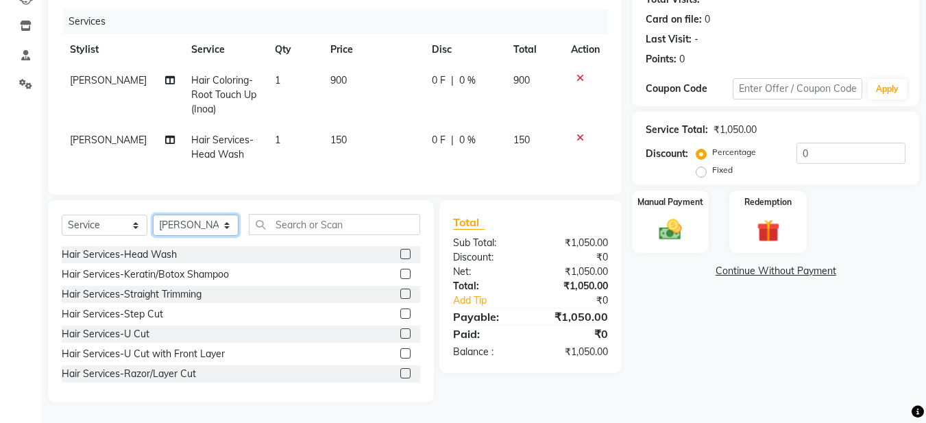
click at [178, 226] on select "Select Stylist [PERSON_NAME] [PERSON_NAME] [PERSON_NAME] [PERSON_NAME] [PERSON_…" at bounding box center [196, 225] width 86 height 21
select select "91305"
click at [153, 215] on select "Select Stylist [PERSON_NAME] [PERSON_NAME] [PERSON_NAME] [PERSON_NAME] [PERSON_…" at bounding box center [196, 225] width 86 height 21
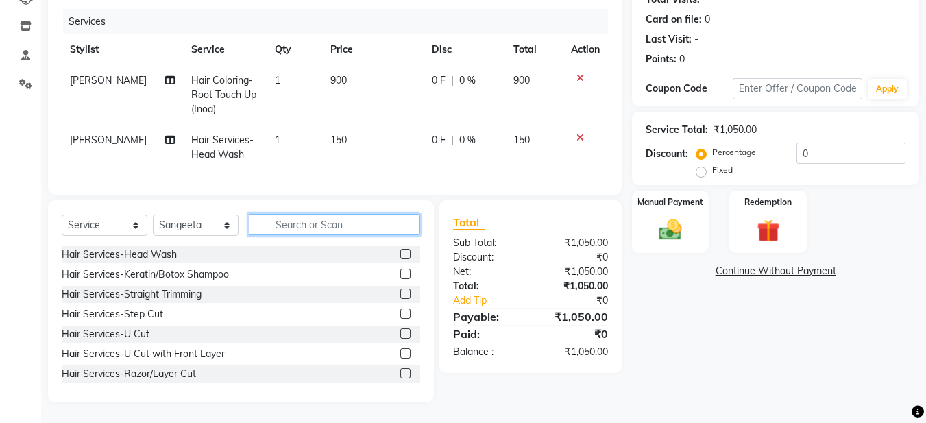
click at [275, 223] on input "text" at bounding box center [334, 224] width 171 height 21
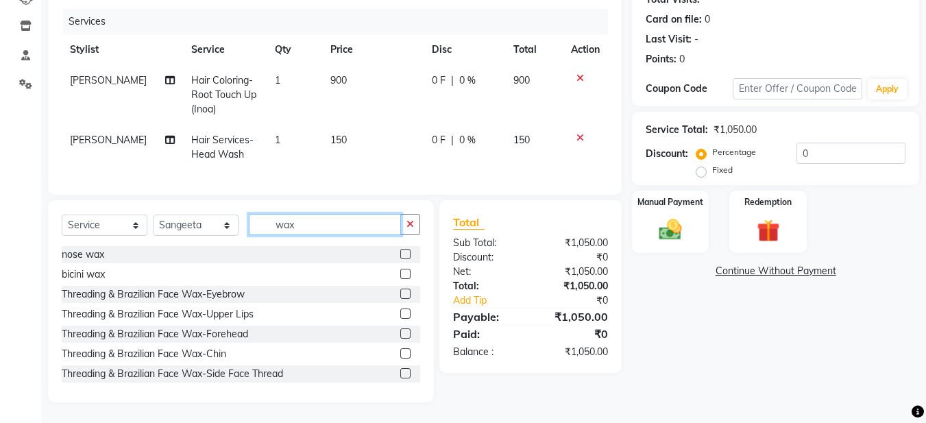
type input "wax"
click at [400, 293] on label at bounding box center [405, 294] width 10 height 10
click at [400, 293] on input "checkbox" at bounding box center [404, 294] width 9 height 9
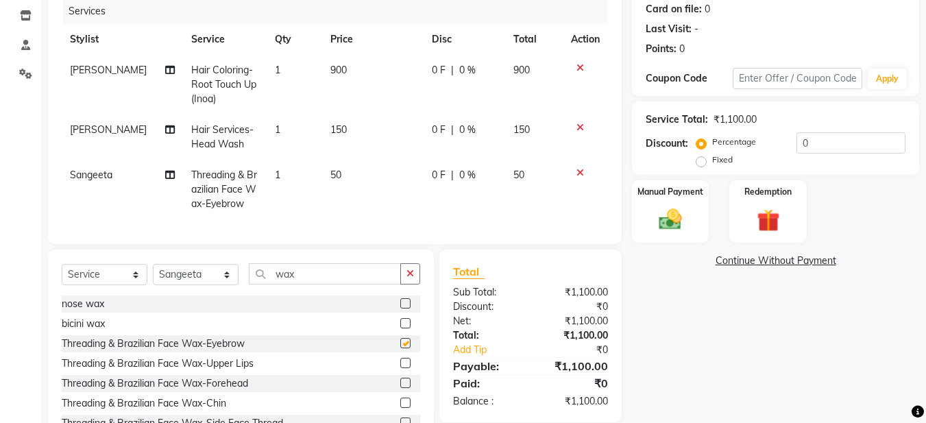
checkbox input "false"
click at [400, 368] on label at bounding box center [405, 363] width 10 height 10
click at [400, 368] on input "checkbox" at bounding box center [404, 363] width 9 height 9
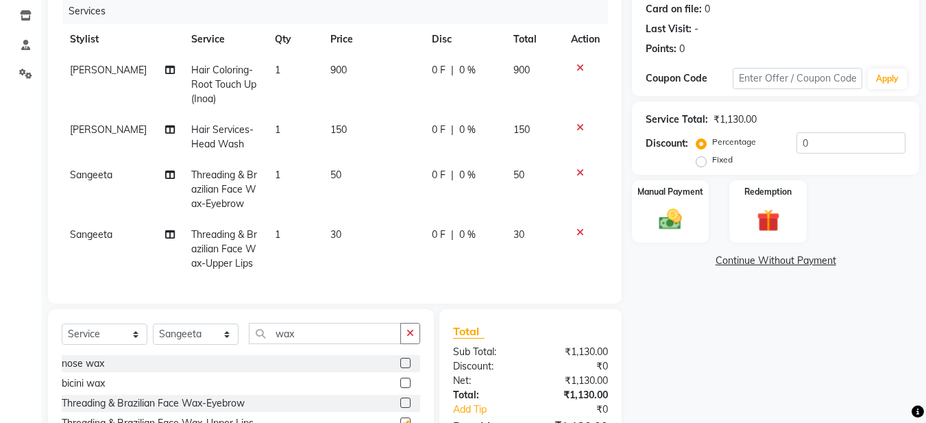
checkbox input "false"
drag, startPoint x: 407, startPoint y: 339, endPoint x: 381, endPoint y: 348, distance: 28.2
click at [403, 341] on button "button" at bounding box center [410, 333] width 20 height 21
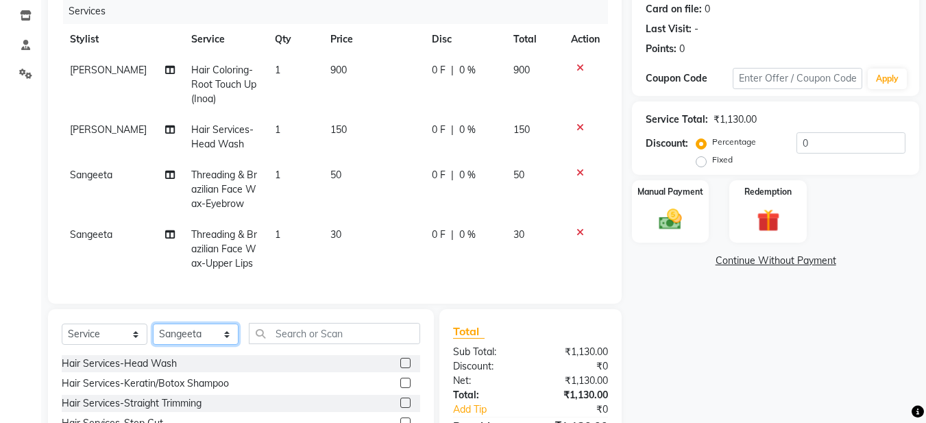
click at [214, 345] on select "Select Stylist [PERSON_NAME] [PERSON_NAME] [PERSON_NAME] [PERSON_NAME] [PERSON_…" at bounding box center [196, 334] width 86 height 21
select select "93435"
click at [153, 334] on select "Select Stylist [PERSON_NAME] [PERSON_NAME] [PERSON_NAME] [PERSON_NAME] [PERSON_…" at bounding box center [196, 334] width 86 height 21
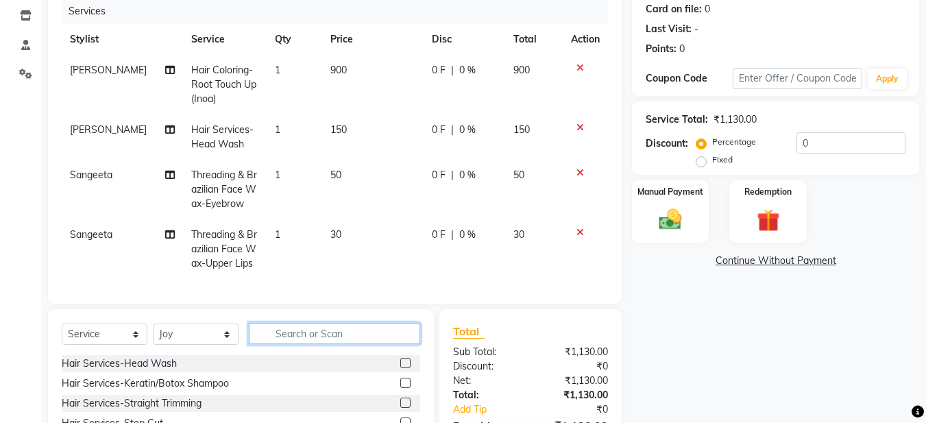
click at [263, 339] on input "text" at bounding box center [334, 333] width 171 height 21
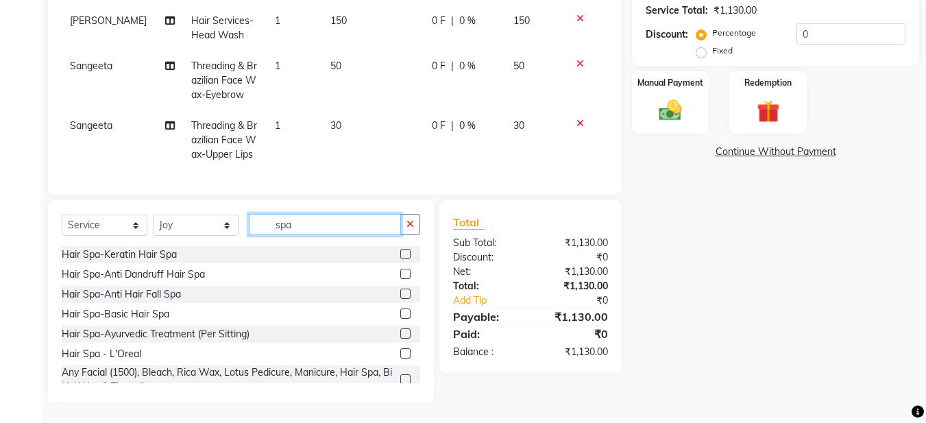
type input "spa"
click at [400, 294] on label at bounding box center [405, 294] width 10 height 10
click at [400, 294] on input "checkbox" at bounding box center [404, 294] width 9 height 9
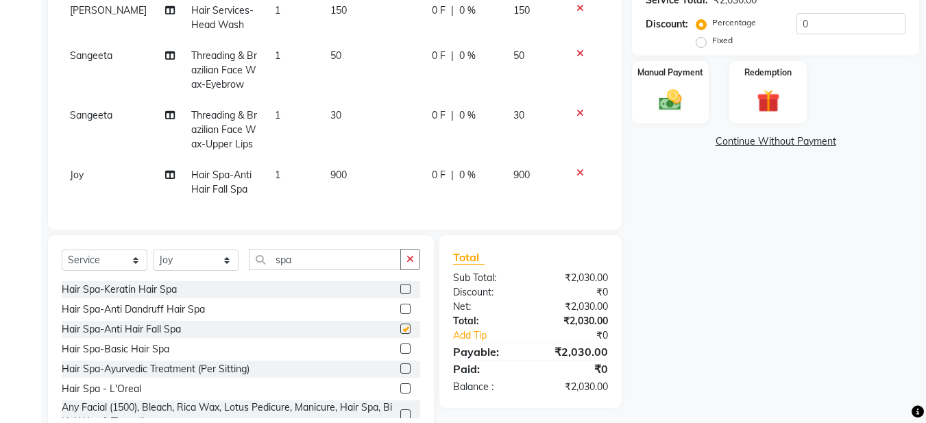
checkbox input "false"
click at [678, 108] on img at bounding box center [670, 99] width 38 height 27
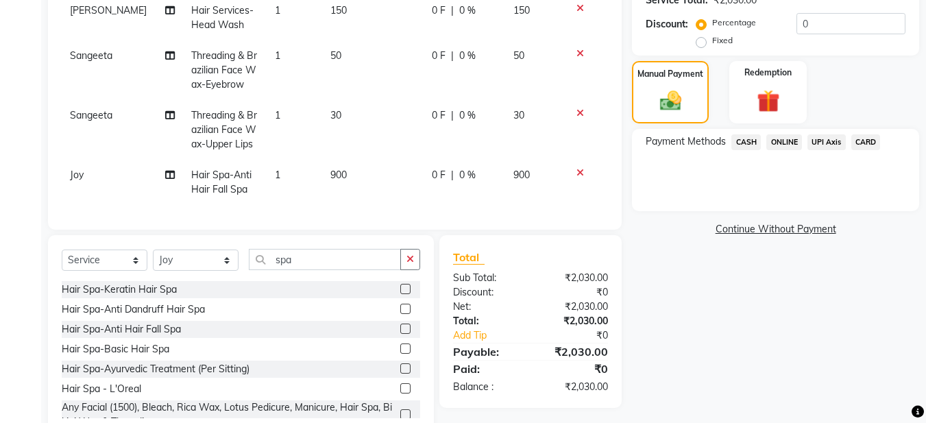
click at [793, 139] on span "ONLINE" at bounding box center [785, 142] width 36 height 16
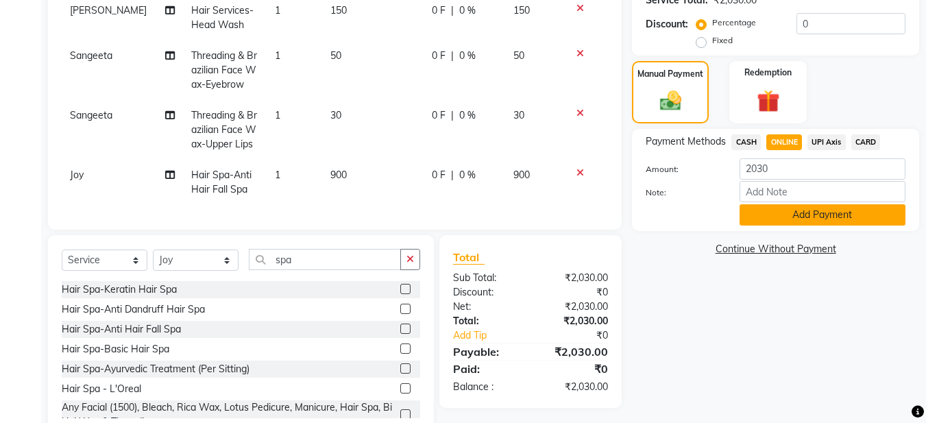
click at [789, 218] on button "Add Payment" at bounding box center [823, 214] width 166 height 21
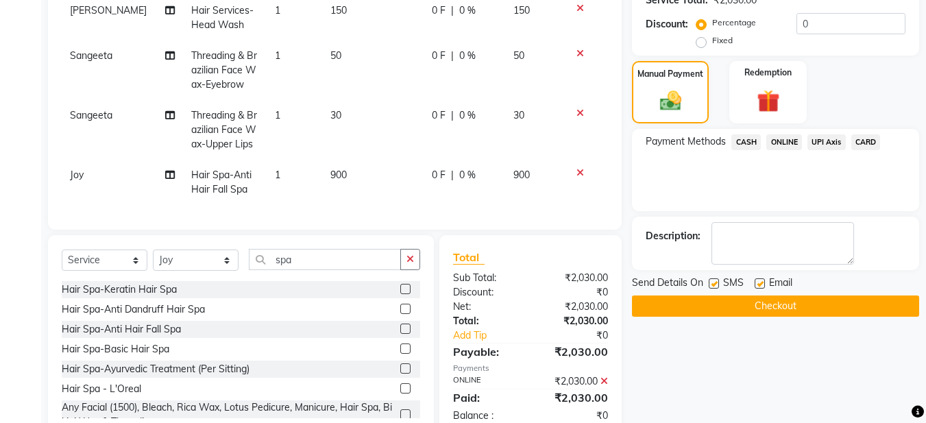
click at [762, 281] on label at bounding box center [760, 283] width 10 height 10
click at [762, 281] on input "checkbox" at bounding box center [759, 284] width 9 height 9
checkbox input "false"
click at [752, 300] on button "Checkout" at bounding box center [775, 306] width 287 height 21
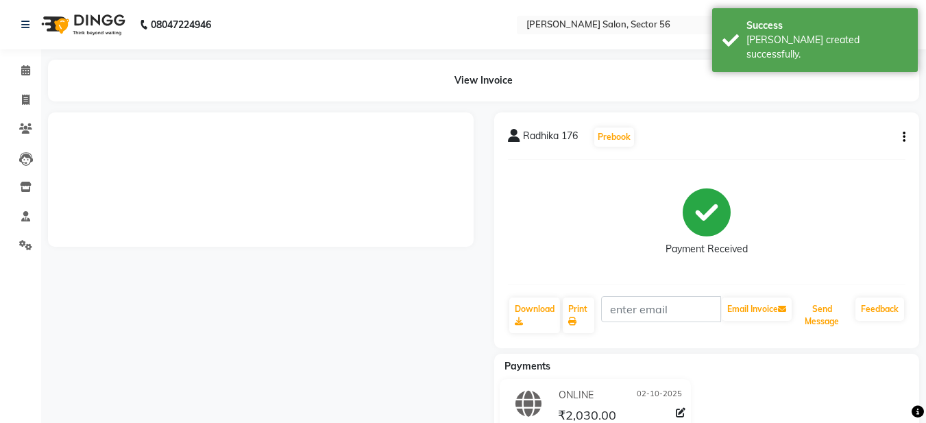
click at [841, 293] on div "Radhika 176 Prebook Payment Received Download Print Email Invoice Send Message …" at bounding box center [707, 230] width 426 height 236
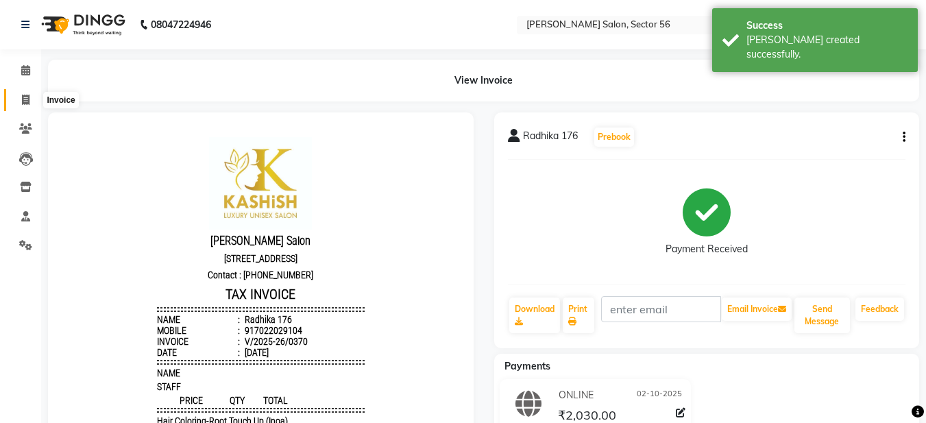
click at [27, 106] on span at bounding box center [26, 101] width 24 height 16
select select "service"
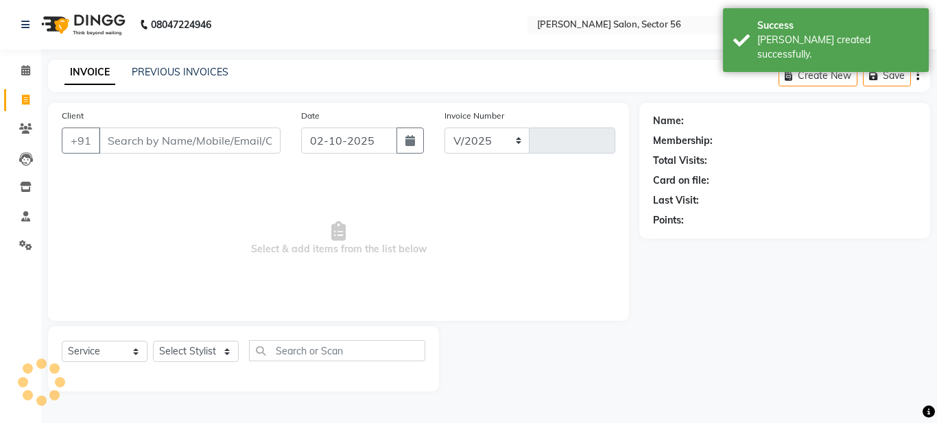
select select "9000"
type input "0371"
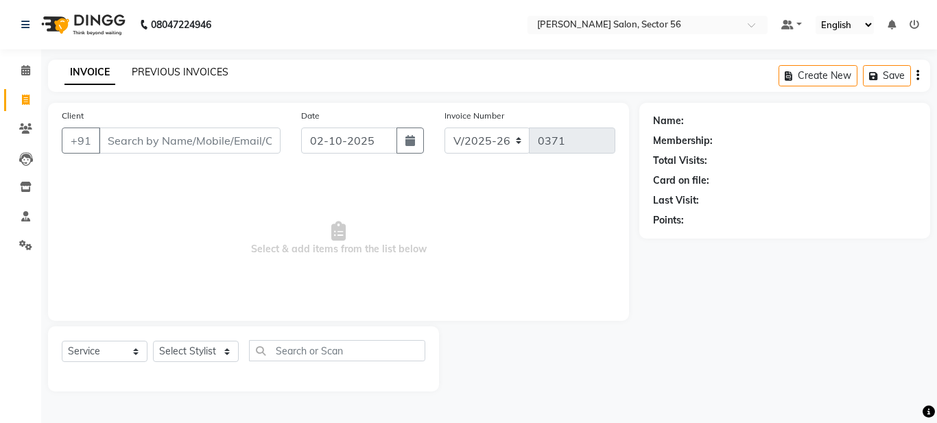
click at [167, 69] on link "PREVIOUS INVOICES" at bounding box center [180, 72] width 97 height 12
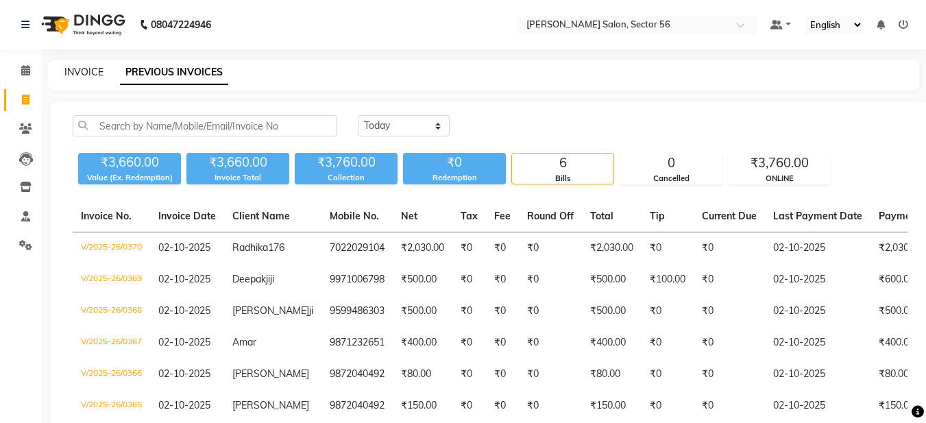
click at [99, 71] on div "INVOICE PREVIOUS INVOICES" at bounding box center [484, 75] width 872 height 31
click at [99, 71] on link "INVOICE" at bounding box center [83, 72] width 39 height 12
select select "service"
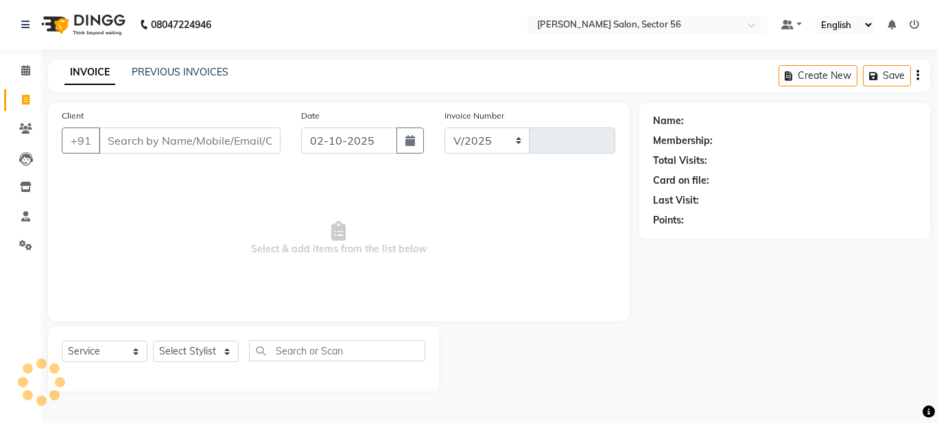
select select "9000"
type input "0371"
click at [134, 143] on input "Client" at bounding box center [190, 141] width 182 height 26
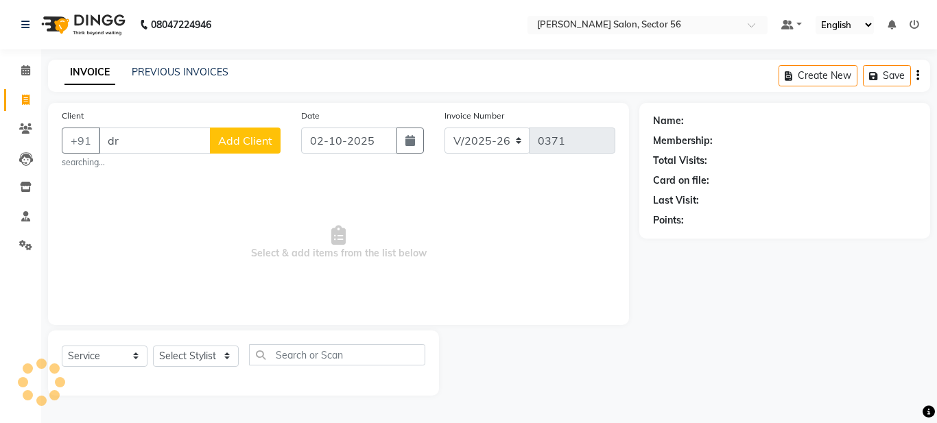
type input "d"
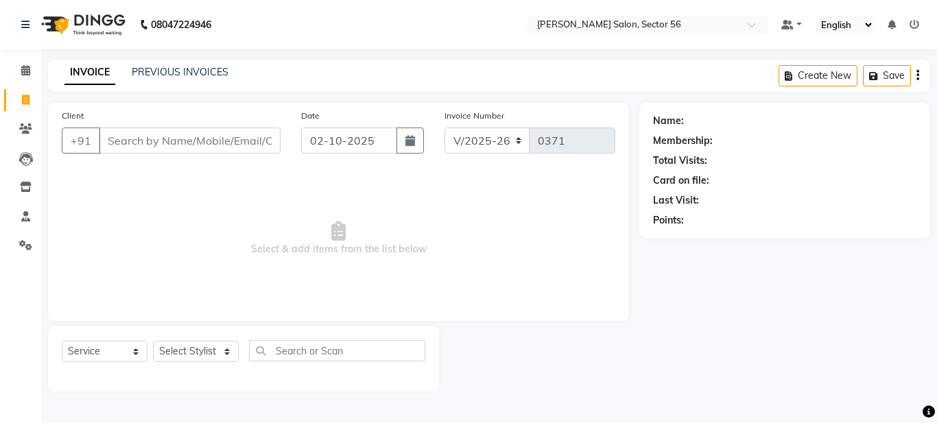
click at [116, 141] on input "Client" at bounding box center [190, 141] width 182 height 26
click at [165, 142] on input "99713830929" at bounding box center [155, 141] width 112 height 26
type input "9971383029"
click at [233, 139] on span "Add Client" at bounding box center [245, 141] width 54 height 14
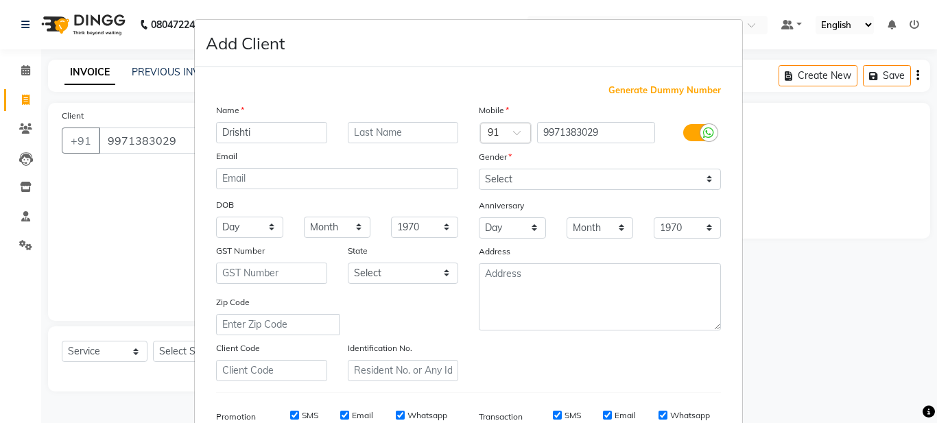
type input "Drishti"
click at [544, 173] on select "Select [DEMOGRAPHIC_DATA] [DEMOGRAPHIC_DATA] Other Prefer Not To Say" at bounding box center [600, 179] width 242 height 21
select select "[DEMOGRAPHIC_DATA]"
click at [479, 169] on select "Select [DEMOGRAPHIC_DATA] [DEMOGRAPHIC_DATA] Other Prefer Not To Say" at bounding box center [600, 179] width 242 height 21
click at [538, 368] on div "Mobile Country Code × 91 9971383029 Gender Select [DEMOGRAPHIC_DATA] [DEMOGRAPH…" at bounding box center [599, 242] width 263 height 278
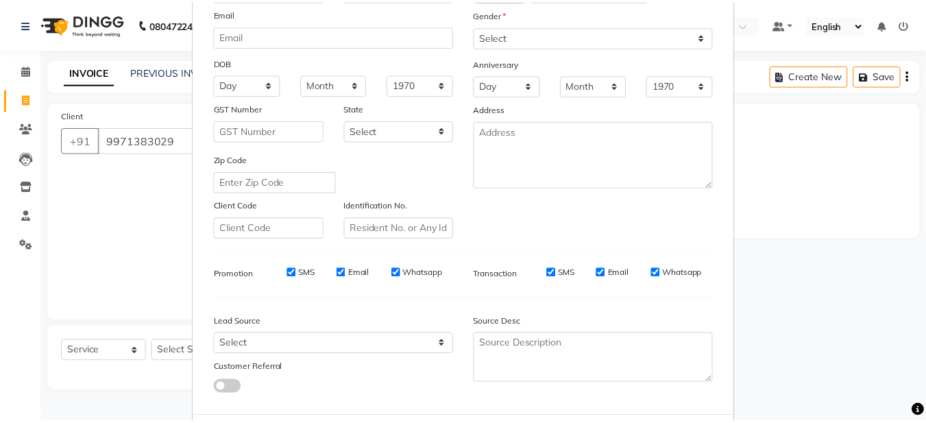
scroll to position [210, 0]
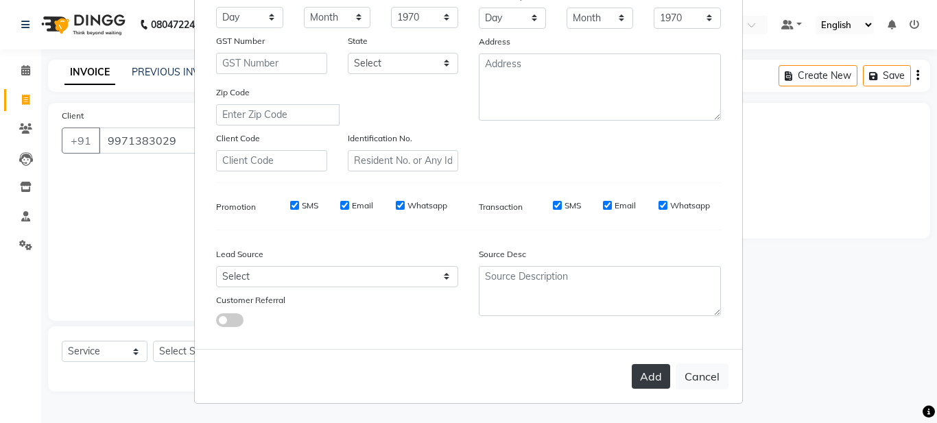
click at [643, 387] on button "Add" at bounding box center [651, 376] width 38 height 25
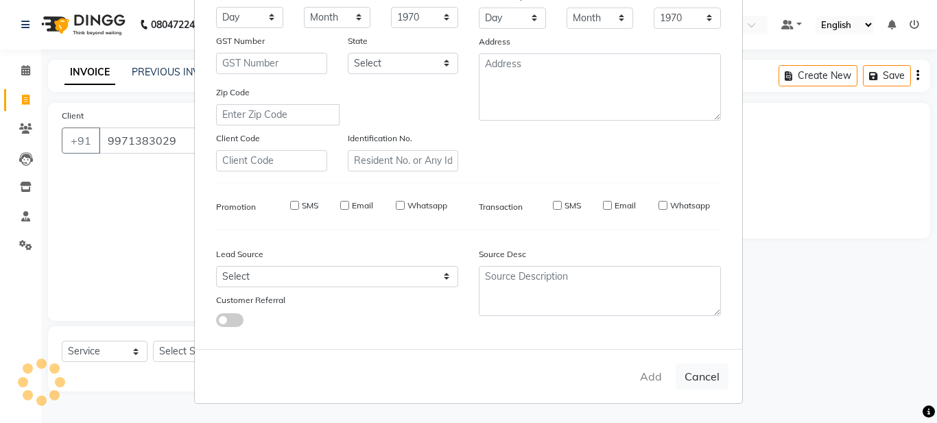
select select
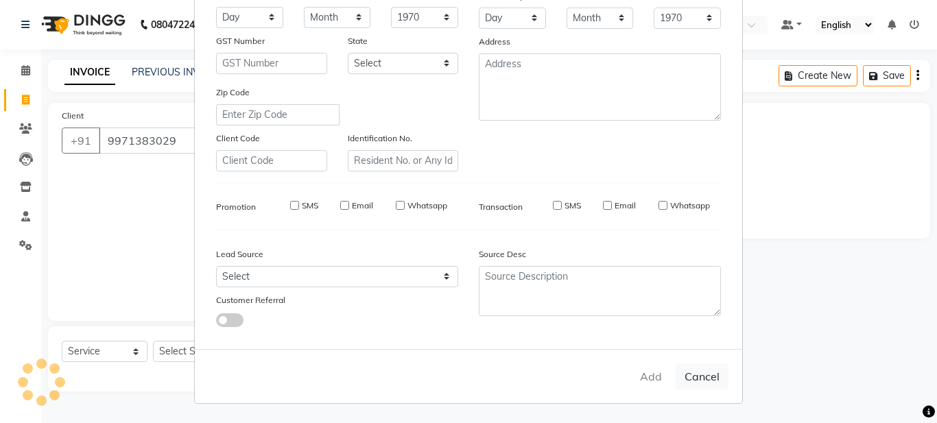
select select
checkbox input "false"
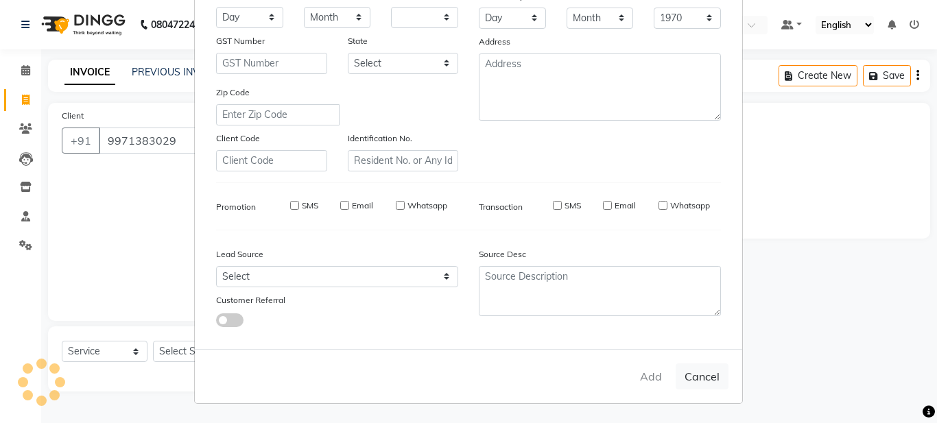
checkbox input "false"
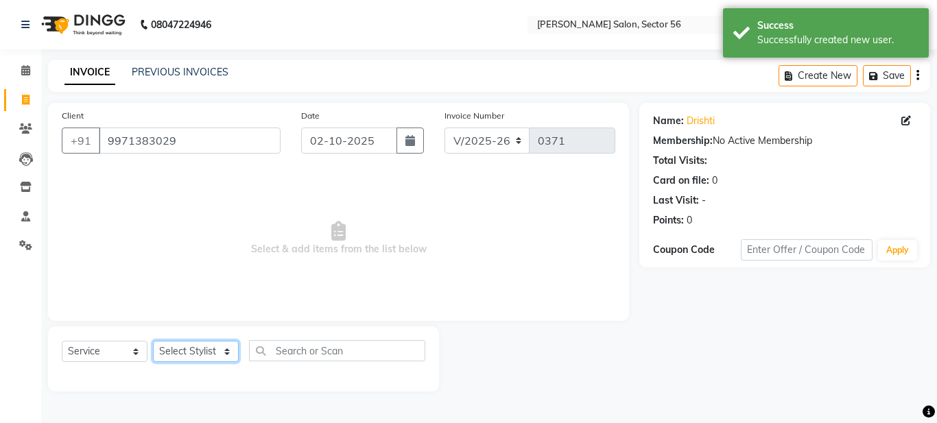
drag, startPoint x: 203, startPoint y: 355, endPoint x: 211, endPoint y: 348, distance: 10.3
click at [211, 348] on select "Select Stylist [PERSON_NAME] [PERSON_NAME] [PERSON_NAME] [PERSON_NAME] [PERSON_…" at bounding box center [196, 351] width 86 height 21
select select "92427"
click at [153, 341] on select "Select Stylist [PERSON_NAME] [PERSON_NAME] [PERSON_NAME] [PERSON_NAME] [PERSON_…" at bounding box center [196, 351] width 86 height 21
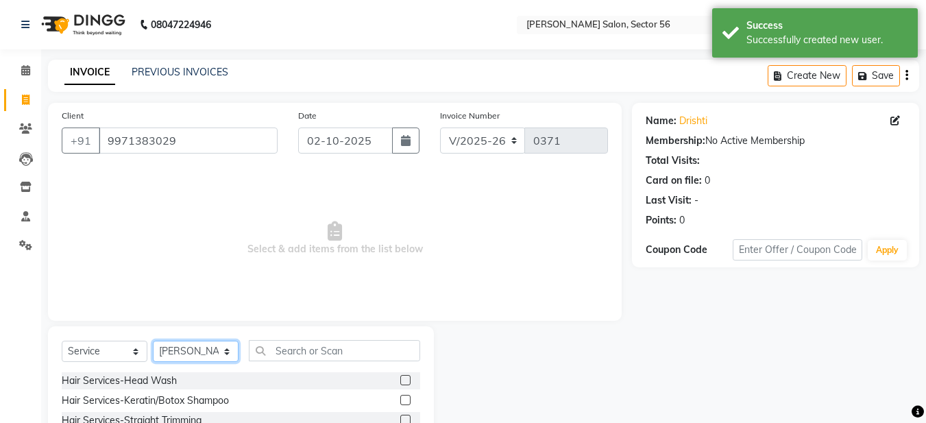
scroll to position [126, 0]
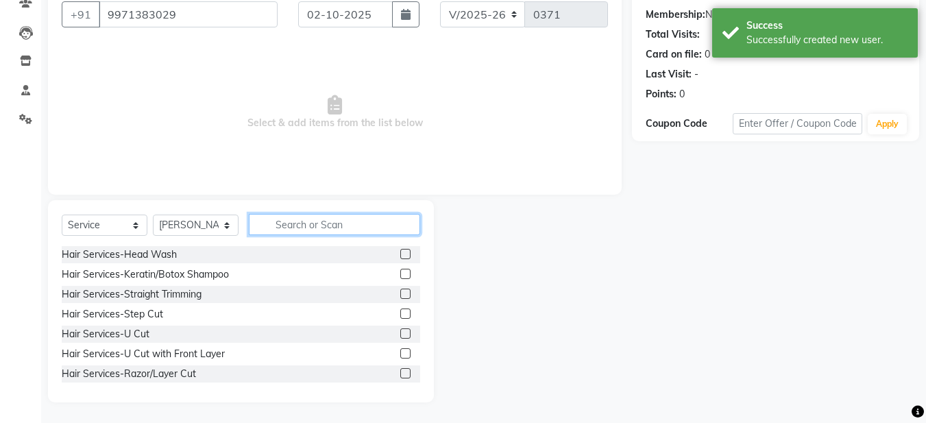
click at [302, 227] on input "text" at bounding box center [334, 224] width 171 height 21
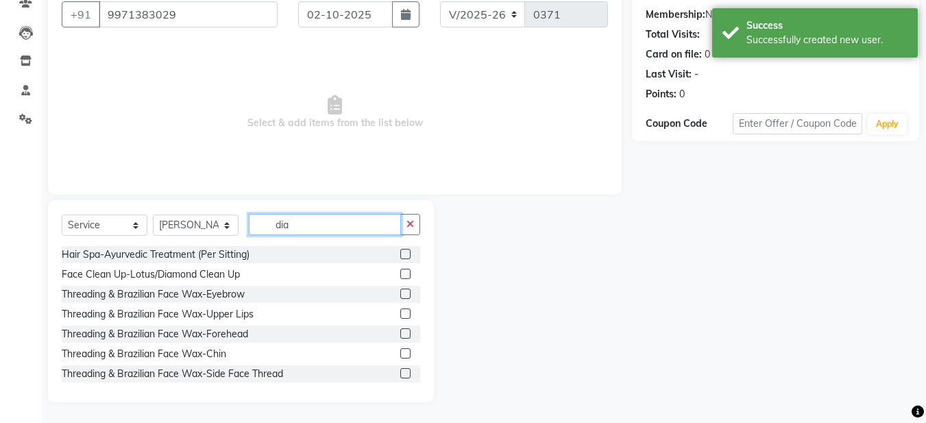
scroll to position [80, 0]
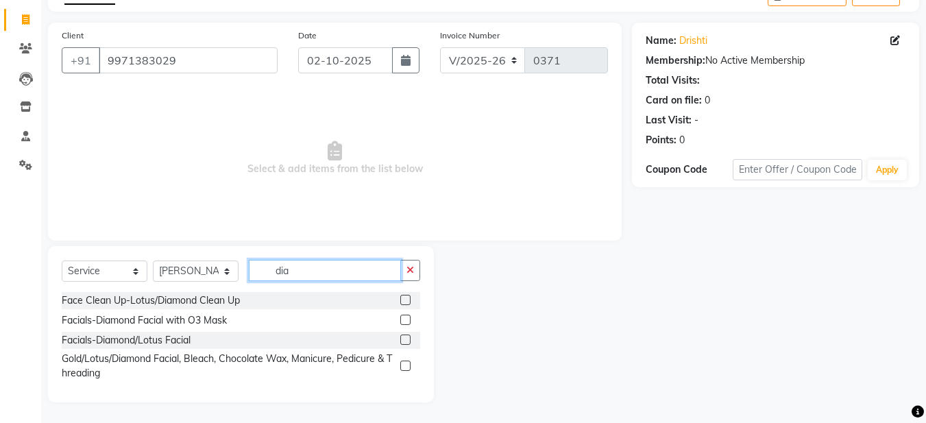
type input "dia"
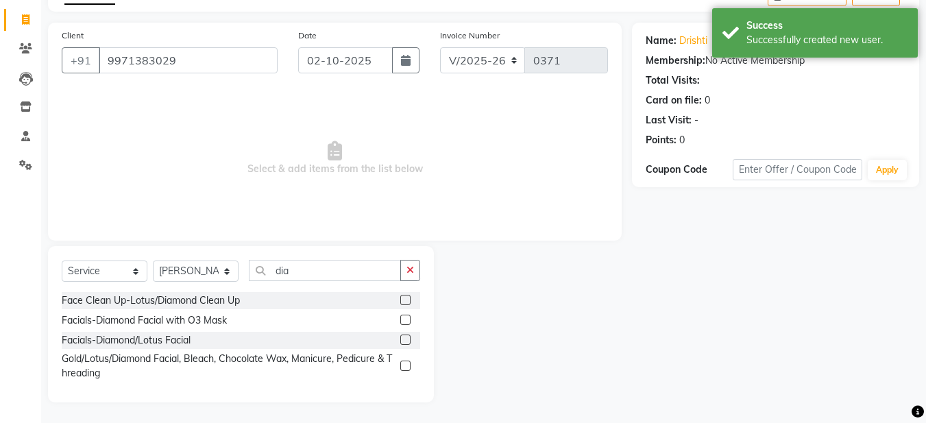
click at [404, 302] on label at bounding box center [405, 300] width 10 height 10
click at [404, 302] on input "checkbox" at bounding box center [404, 300] width 9 height 9
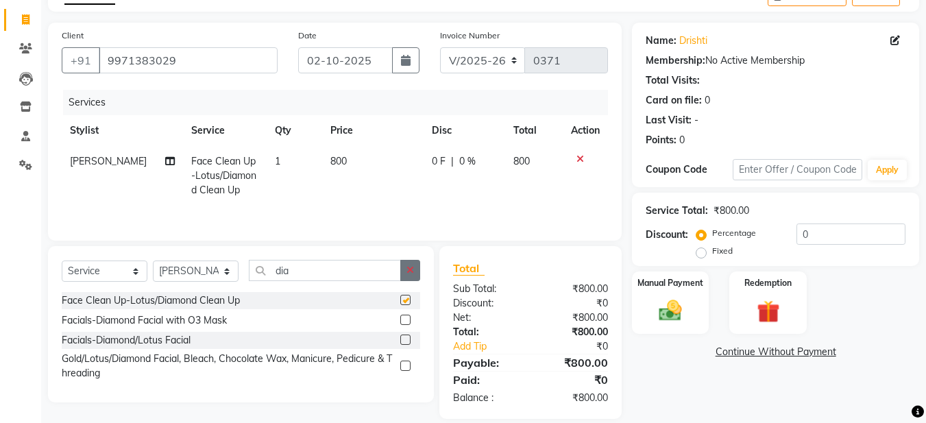
checkbox input "false"
click at [418, 272] on button "button" at bounding box center [410, 270] width 20 height 21
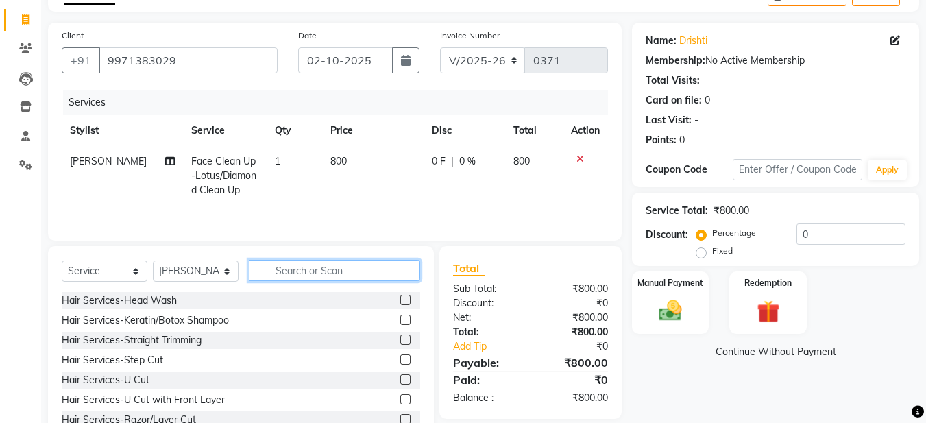
click at [302, 274] on input "text" at bounding box center [334, 270] width 171 height 21
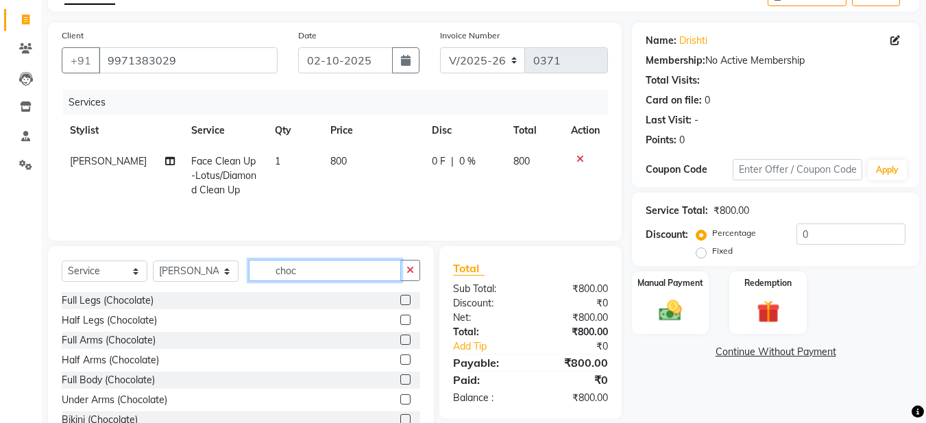
type input "choc"
drag, startPoint x: 396, startPoint y: 339, endPoint x: 387, endPoint y: 341, distance: 9.0
click at [400, 340] on label at bounding box center [405, 340] width 10 height 10
click at [400, 340] on input "checkbox" at bounding box center [404, 340] width 9 height 9
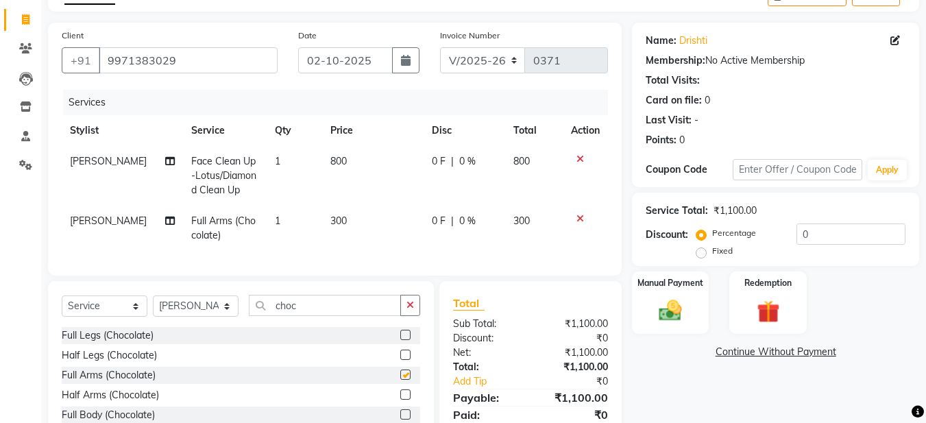
checkbox input "false"
click at [400, 360] on label at bounding box center [405, 355] width 10 height 10
click at [400, 360] on input "checkbox" at bounding box center [404, 355] width 9 height 9
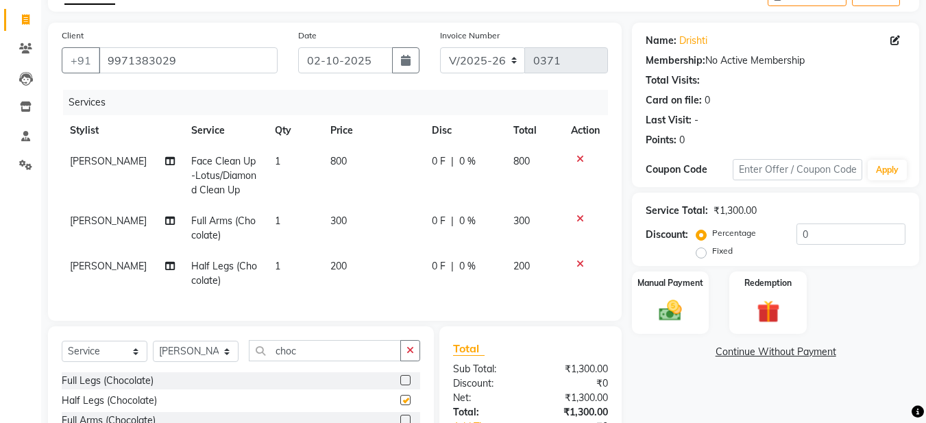
checkbox input "false"
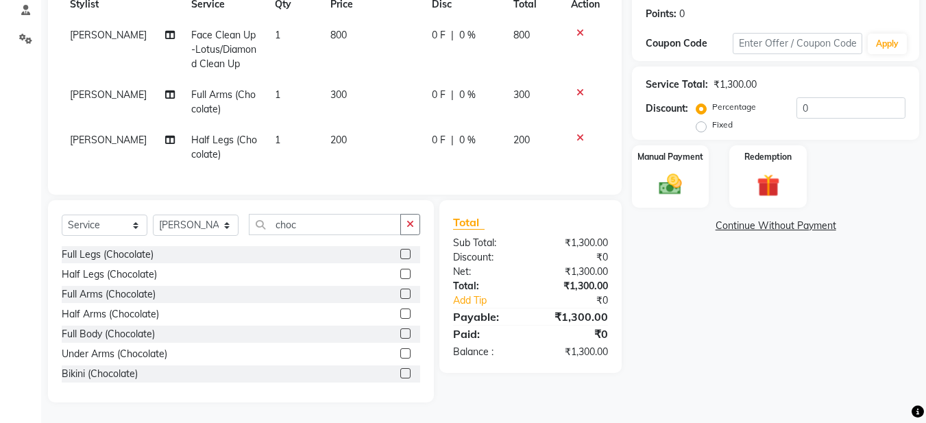
click at [400, 351] on label at bounding box center [405, 353] width 10 height 10
click at [400, 351] on input "checkbox" at bounding box center [404, 354] width 9 height 9
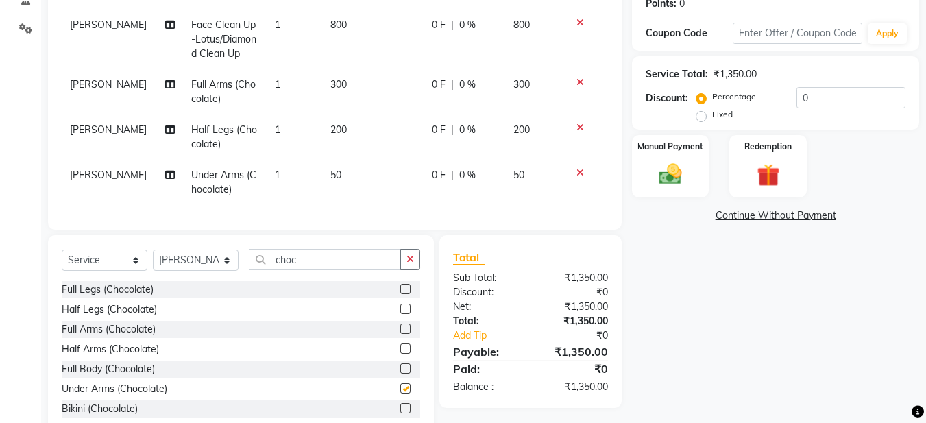
checkbox input "false"
drag, startPoint x: 401, startPoint y: 270, endPoint x: 384, endPoint y: 279, distance: 19.3
click at [397, 270] on div "choc" at bounding box center [335, 259] width 171 height 21
drag, startPoint x: 409, startPoint y: 268, endPoint x: 389, endPoint y: 272, distance: 19.5
click at [405, 269] on button "button" at bounding box center [410, 259] width 20 height 21
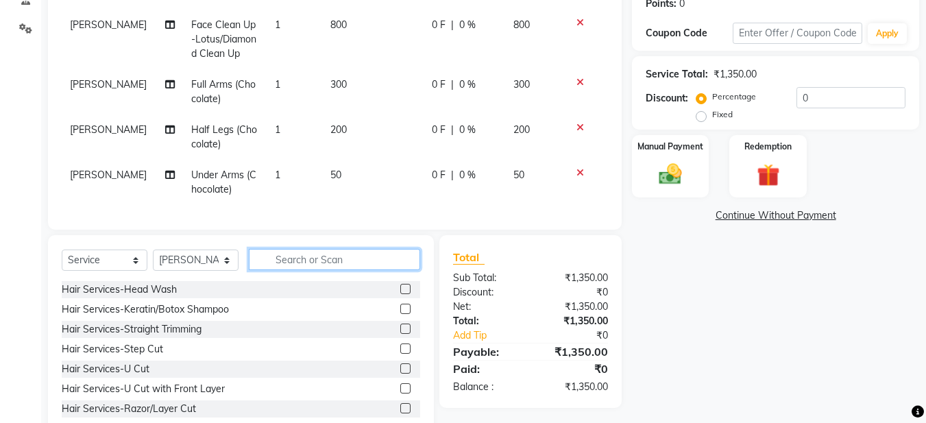
click at [322, 270] on input "text" at bounding box center [334, 259] width 171 height 21
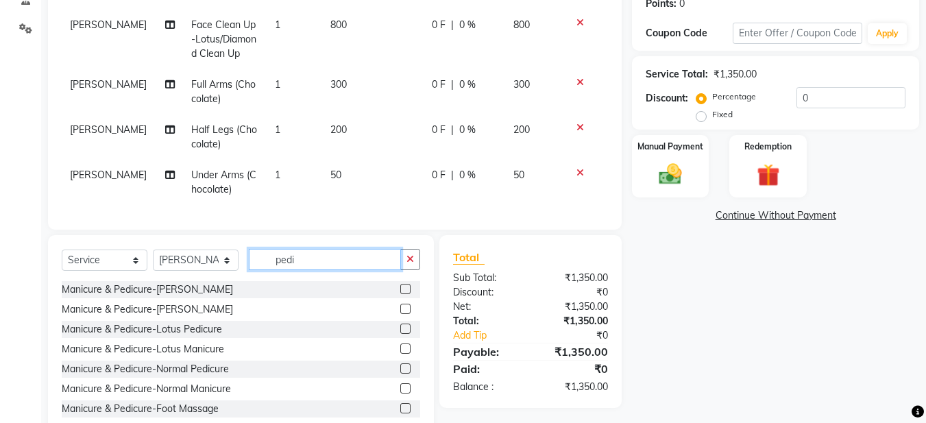
type input "pedi"
click at [400, 334] on label at bounding box center [405, 329] width 10 height 10
click at [400, 334] on input "checkbox" at bounding box center [404, 329] width 9 height 9
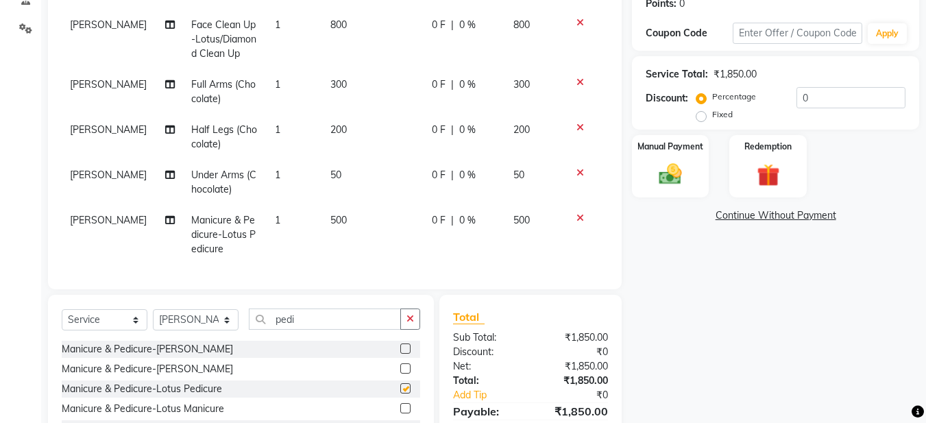
checkbox input "false"
drag, startPoint x: 419, startPoint y: 327, endPoint x: 377, endPoint y: 326, distance: 41.8
click at [415, 327] on button "button" at bounding box center [410, 319] width 20 height 21
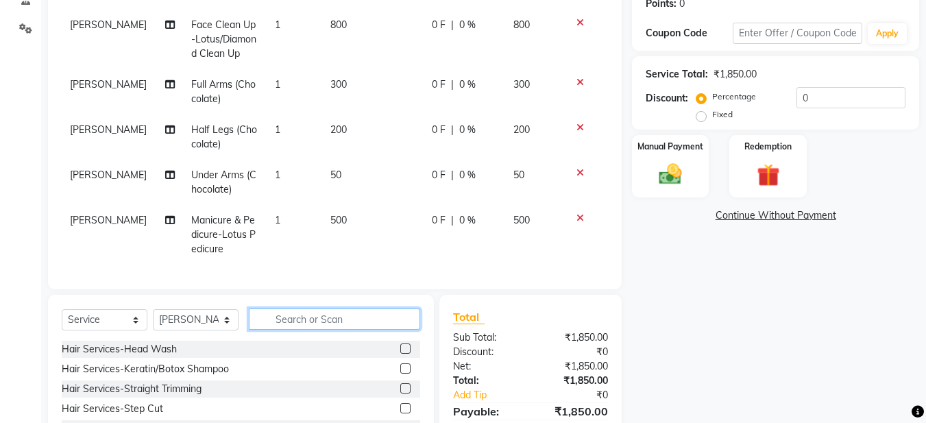
click at [305, 328] on input "text" at bounding box center [334, 319] width 171 height 21
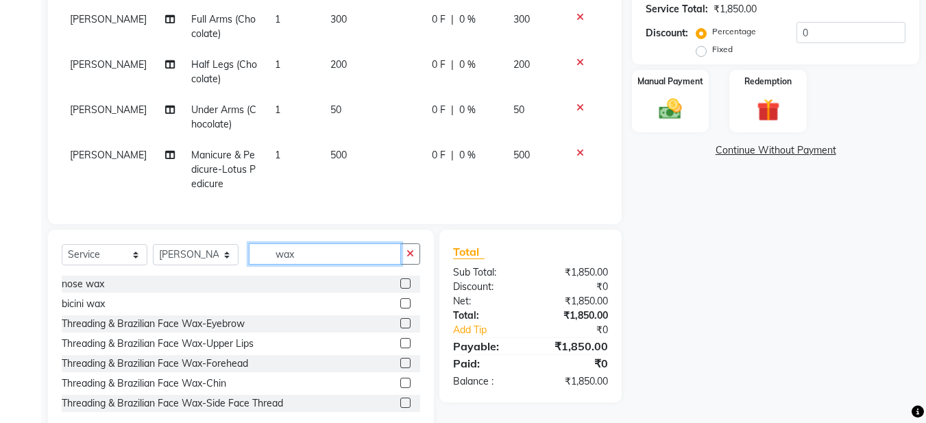
scroll to position [285, 0]
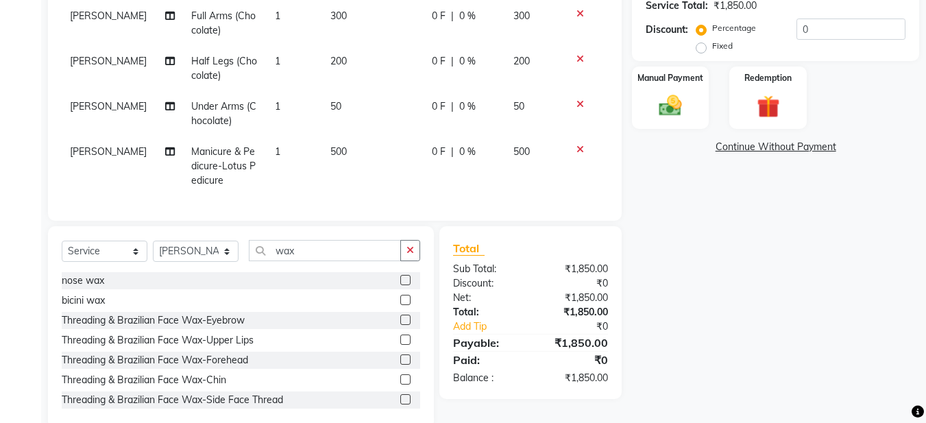
click at [400, 325] on label at bounding box center [405, 320] width 10 height 10
click at [400, 325] on input "checkbox" at bounding box center [404, 320] width 9 height 9
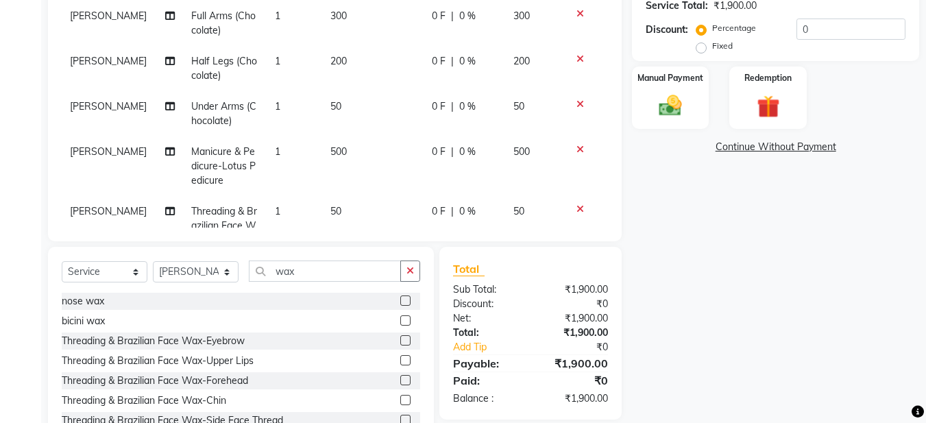
click at [400, 364] on label at bounding box center [405, 360] width 10 height 10
click at [400, 364] on input "checkbox" at bounding box center [404, 361] width 9 height 9
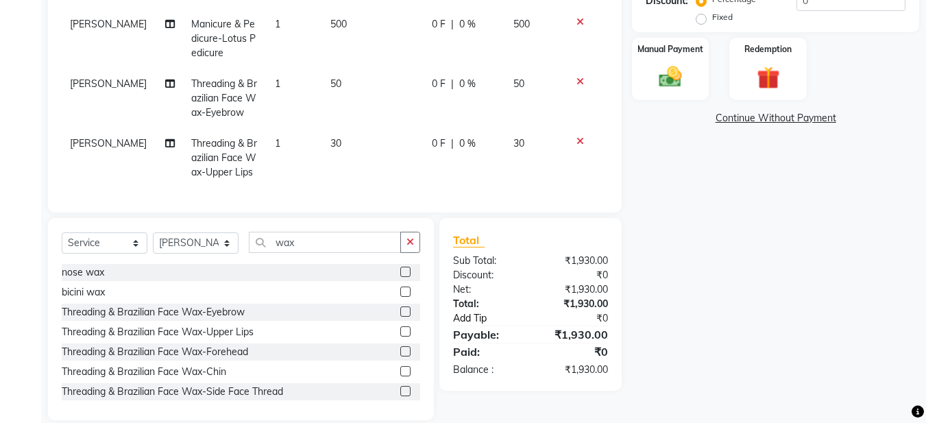
scroll to position [332, 0]
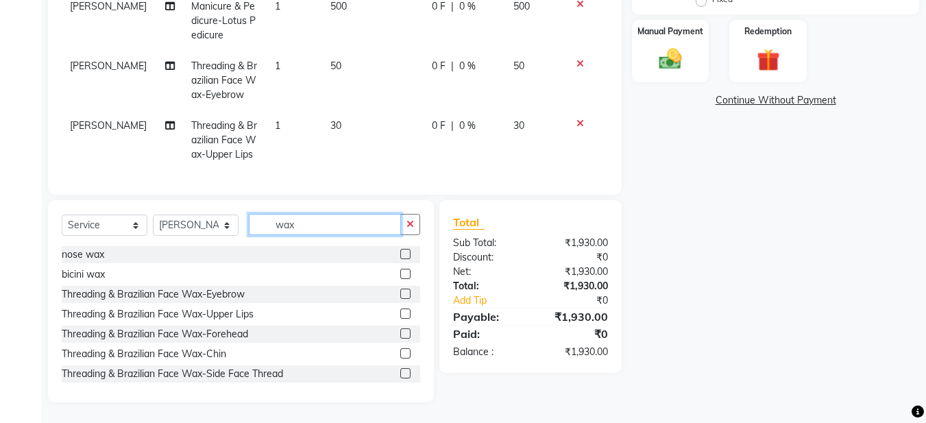
drag, startPoint x: 398, startPoint y: 225, endPoint x: 359, endPoint y: 221, distance: 39.2
click at [395, 225] on input "wax" at bounding box center [325, 224] width 152 height 21
click at [178, 224] on select "Select Stylist [PERSON_NAME] [PERSON_NAME] [PERSON_NAME] [PERSON_NAME] [PERSON_…" at bounding box center [196, 225] width 86 height 21
click at [153, 215] on select "Select Stylist [PERSON_NAME] [PERSON_NAME] [PERSON_NAME] [PERSON_NAME] [PERSON_…" at bounding box center [196, 225] width 86 height 21
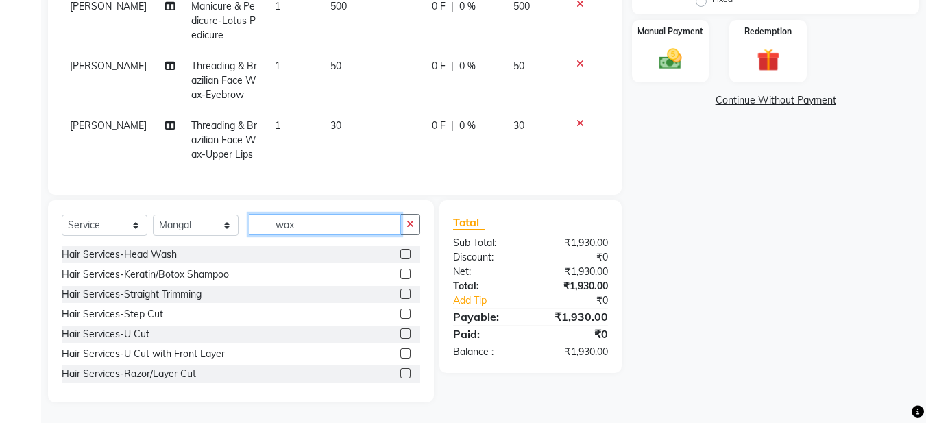
click at [279, 226] on input "wax" at bounding box center [325, 224] width 152 height 21
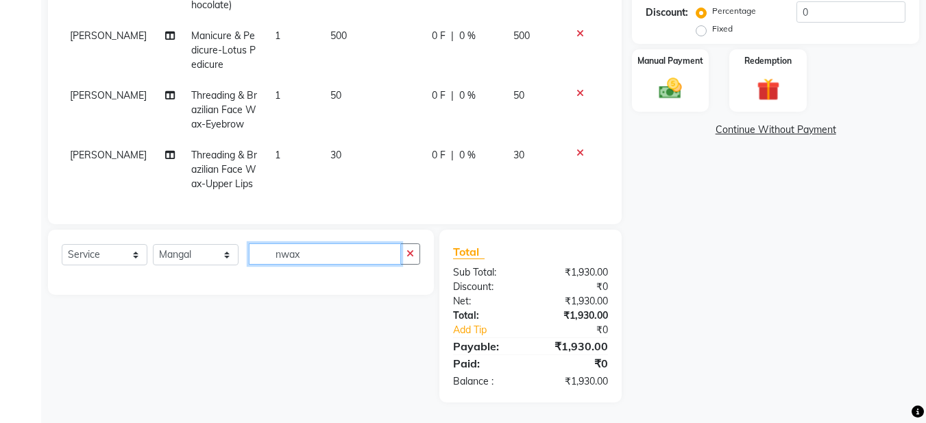
scroll to position [302, 0]
drag, startPoint x: 418, startPoint y: 252, endPoint x: 411, endPoint y: 252, distance: 6.9
click at [414, 252] on div "Select Service Product Membership Package Voucher Prepaid Gift Card Select Styl…" at bounding box center [241, 262] width 386 height 65
click at [352, 256] on input "naiwax" at bounding box center [325, 253] width 152 height 21
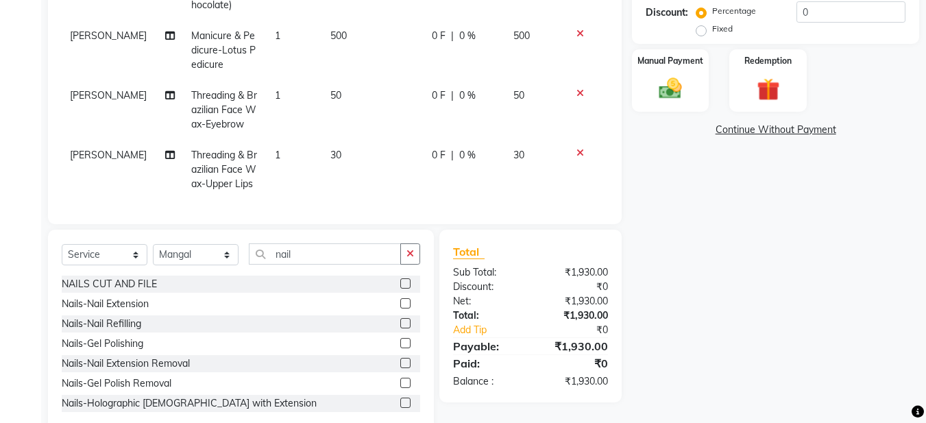
click at [400, 345] on label at bounding box center [405, 343] width 10 height 10
click at [400, 345] on input "checkbox" at bounding box center [404, 343] width 9 height 9
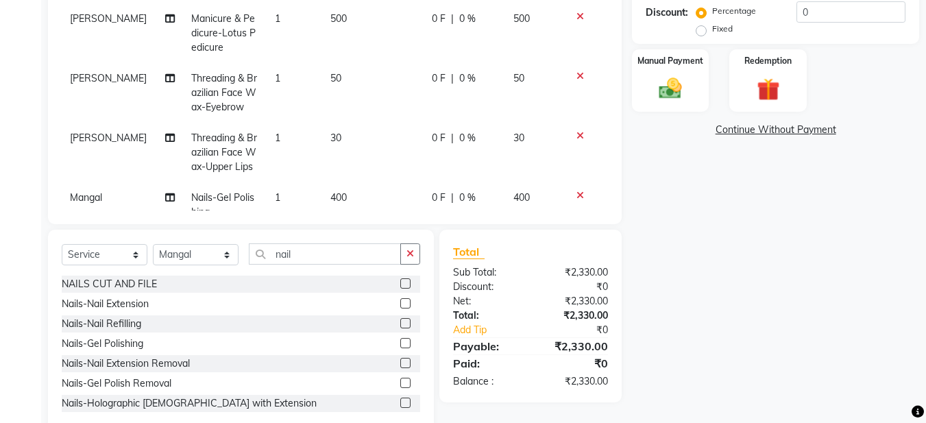
scroll to position [136, 0]
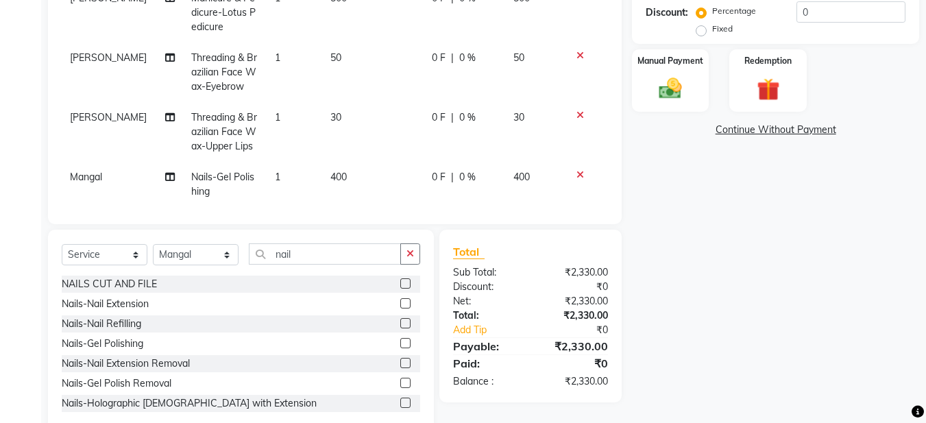
click at [331, 176] on span "400" at bounding box center [339, 177] width 16 height 12
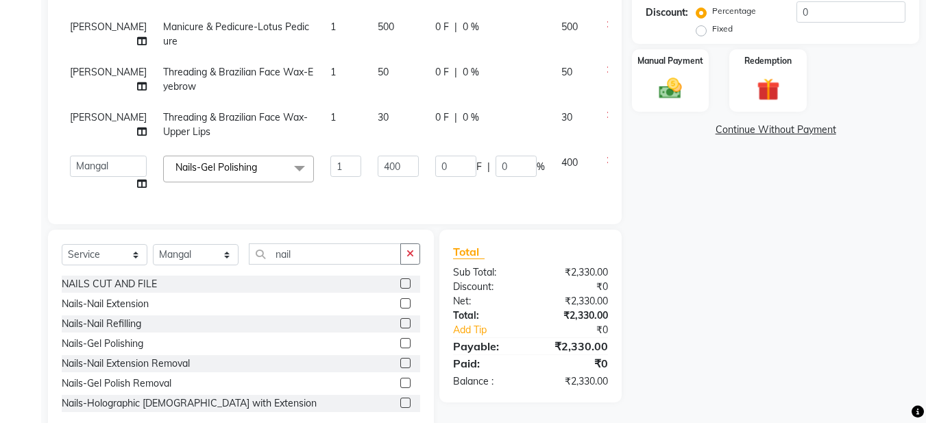
scroll to position [60, 0]
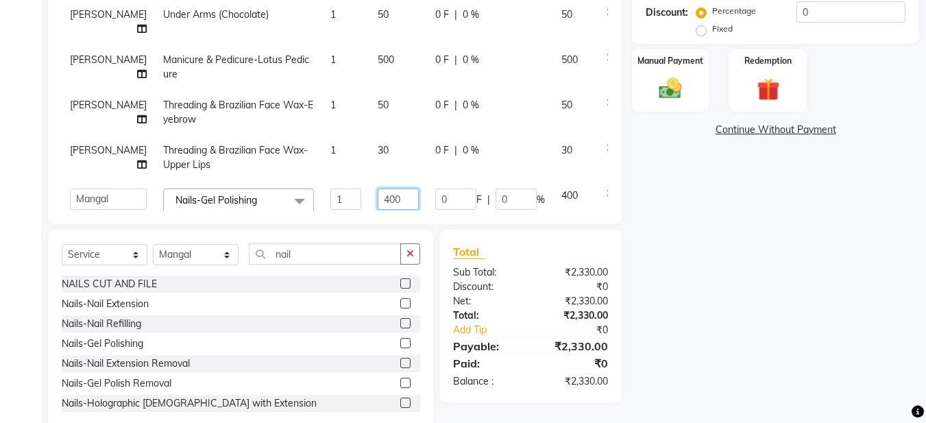
click at [378, 189] on input "400" at bounding box center [398, 199] width 41 height 21
click at [333, 180] on tbody "[PERSON_NAME] Face Clean Up-Lotus/Diamond Clean Up 1 800 0 F | 0 % 800 [PERSON_…" at bounding box center [350, 48] width 577 height 369
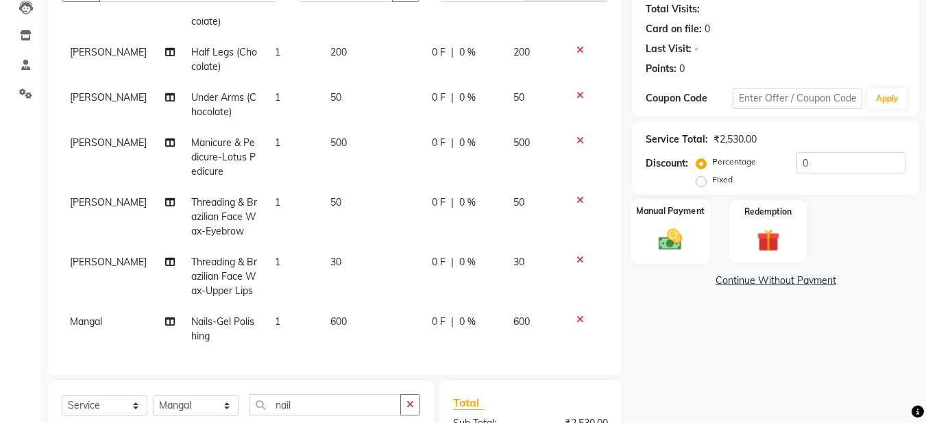
scroll to position [165, 0]
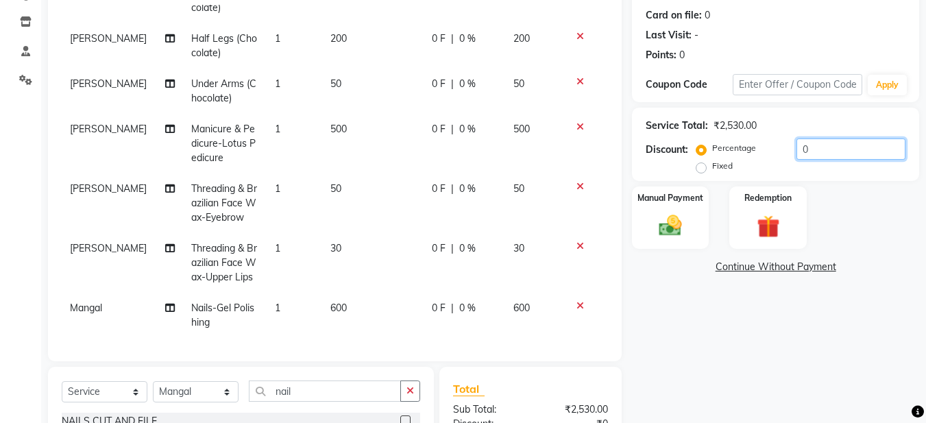
drag, startPoint x: 830, startPoint y: 134, endPoint x: 823, endPoint y: 145, distance: 12.9
click at [826, 141] on div "Service Total: ₹2,530.00 Discount: Percentage Fixed 0" at bounding box center [776, 144] width 260 height 62
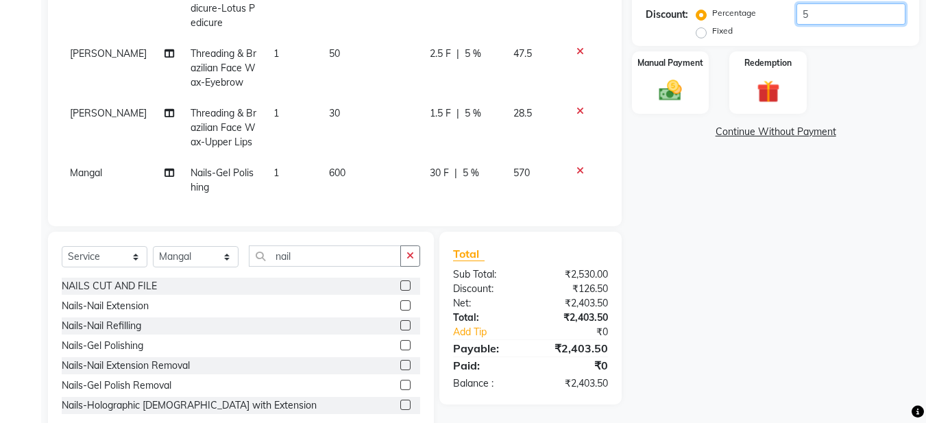
scroll to position [332, 0]
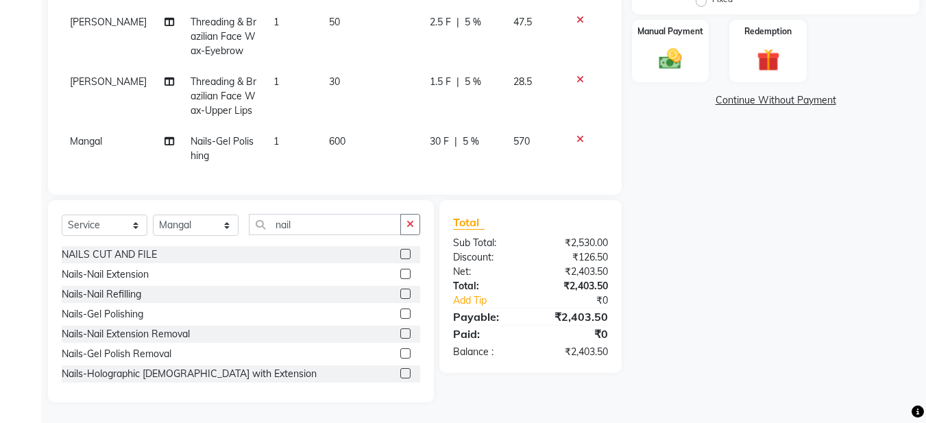
click at [430, 143] on span "30 F" at bounding box center [439, 141] width 19 height 14
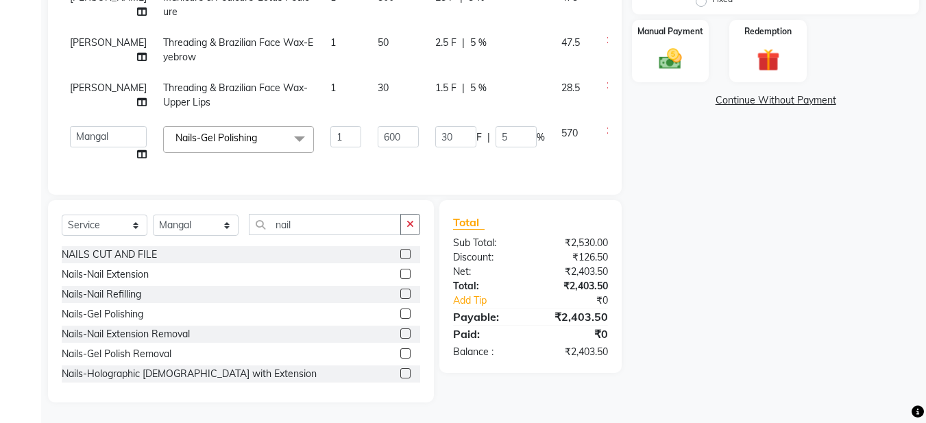
scroll to position [60, 0]
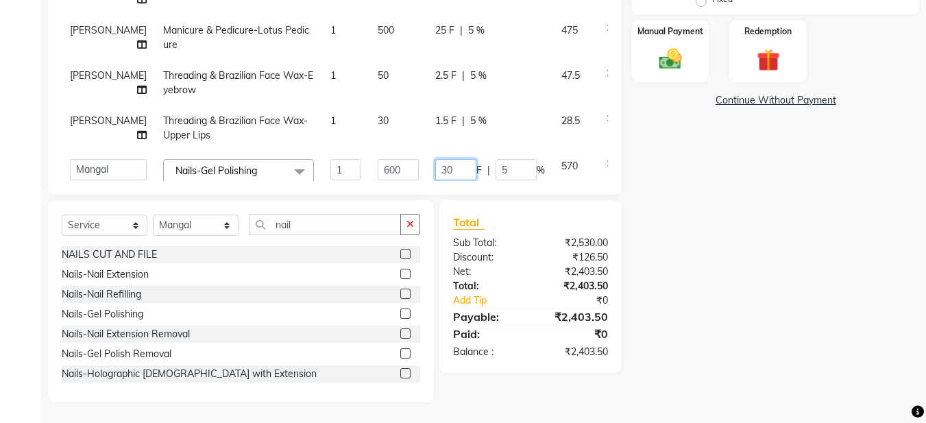
click at [435, 159] on input "30" at bounding box center [455, 169] width 41 height 21
click at [707, 143] on div "Name: Drishti Membership: No Active Membership Total Visits: Card on file: 0 La…" at bounding box center [781, 87] width 298 height 632
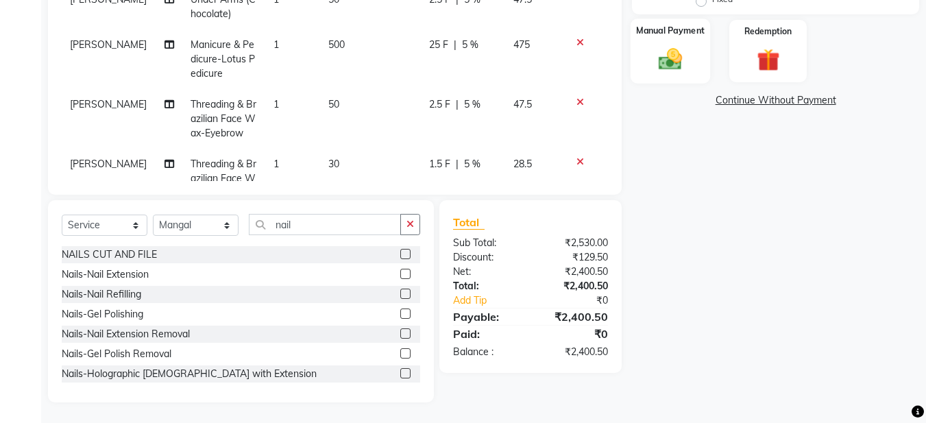
click at [651, 71] on img at bounding box center [670, 58] width 38 height 27
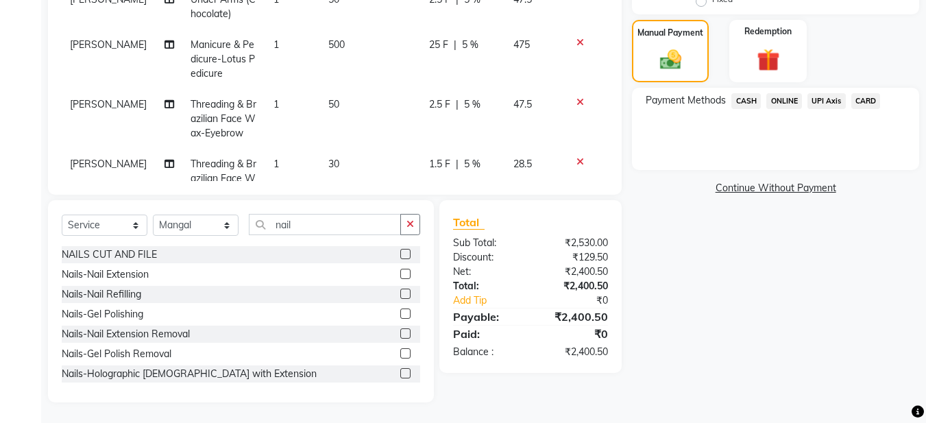
click at [751, 97] on span "CASH" at bounding box center [746, 101] width 29 height 16
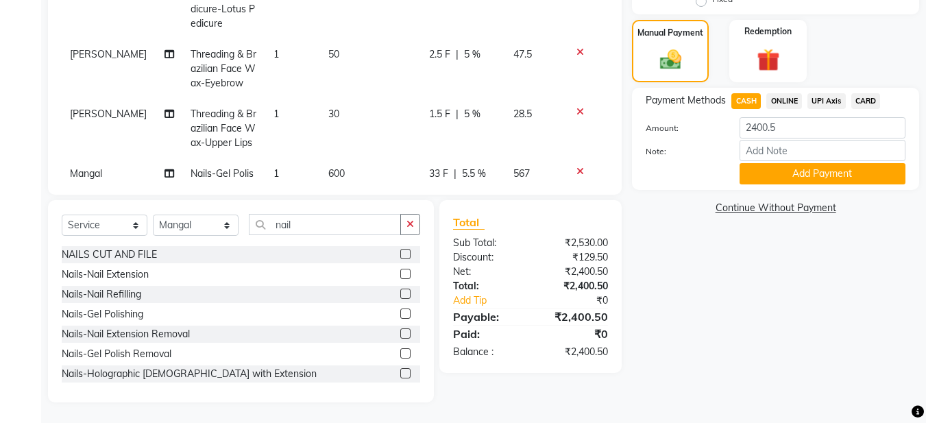
scroll to position [154, 0]
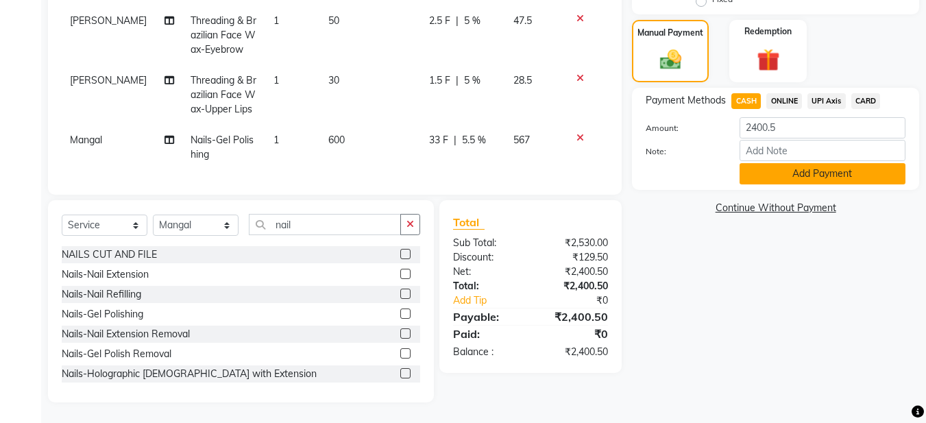
click at [796, 174] on button "Add Payment" at bounding box center [823, 173] width 166 height 21
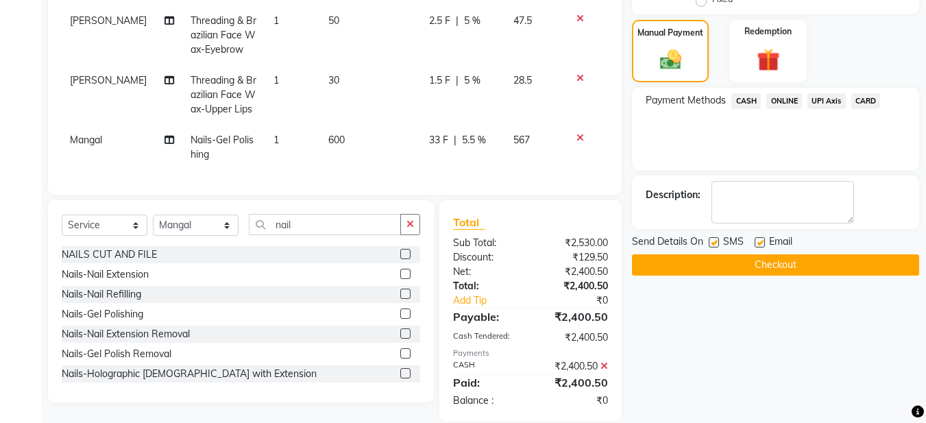
click at [763, 245] on label at bounding box center [760, 242] width 10 height 10
click at [763, 245] on input "checkbox" at bounding box center [759, 243] width 9 height 9
click at [701, 264] on button "Checkout" at bounding box center [775, 264] width 287 height 21
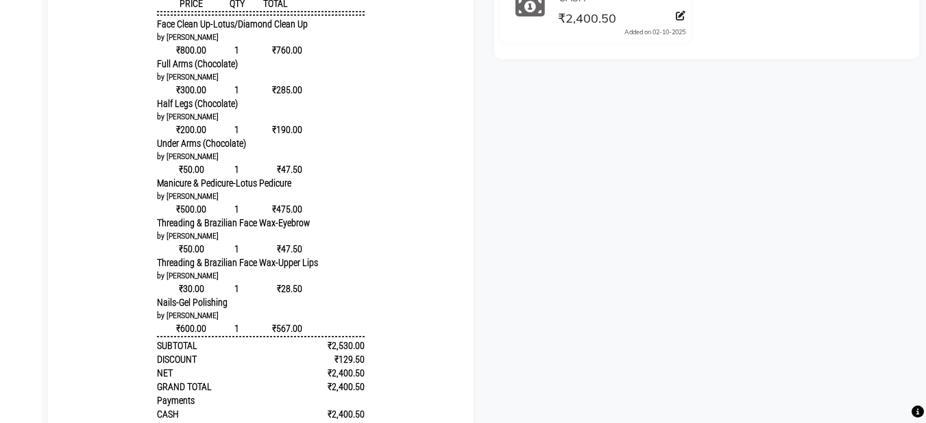
scroll to position [123, 0]
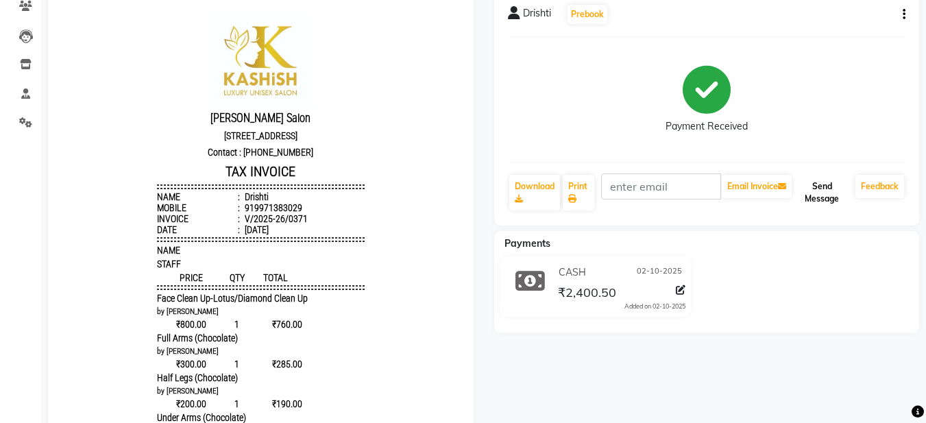
click at [814, 200] on button "Send Message" at bounding box center [823, 193] width 56 height 36
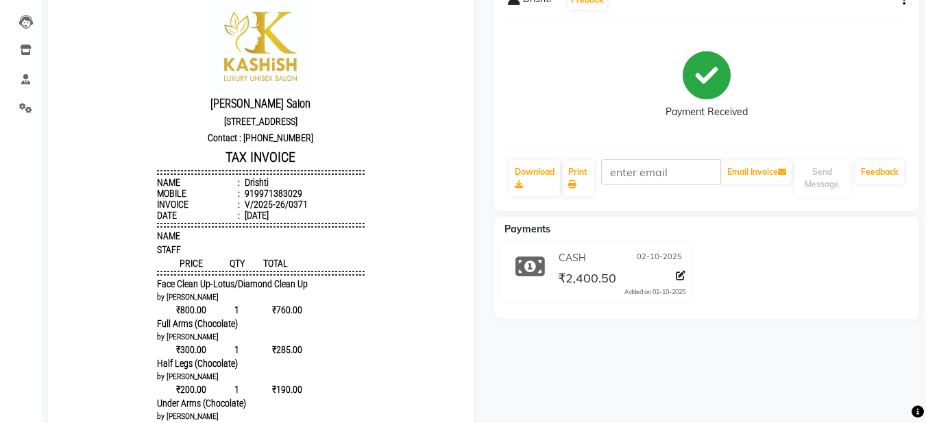
scroll to position [0, 0]
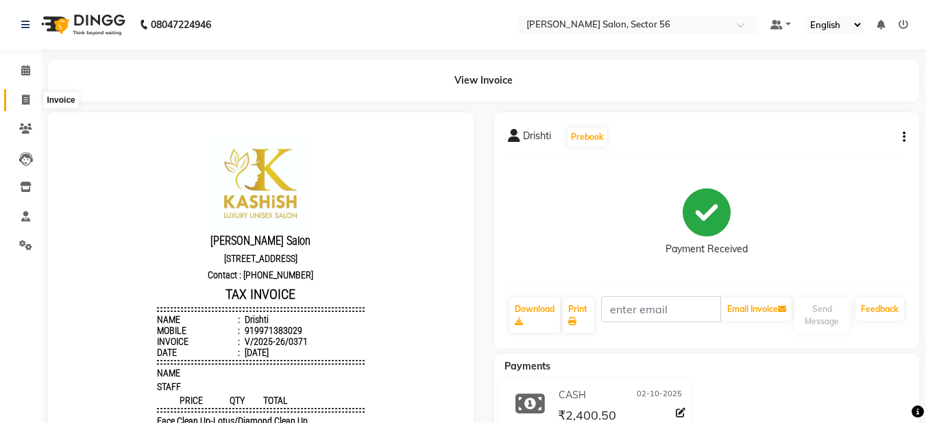
click at [28, 97] on icon at bounding box center [26, 100] width 8 height 10
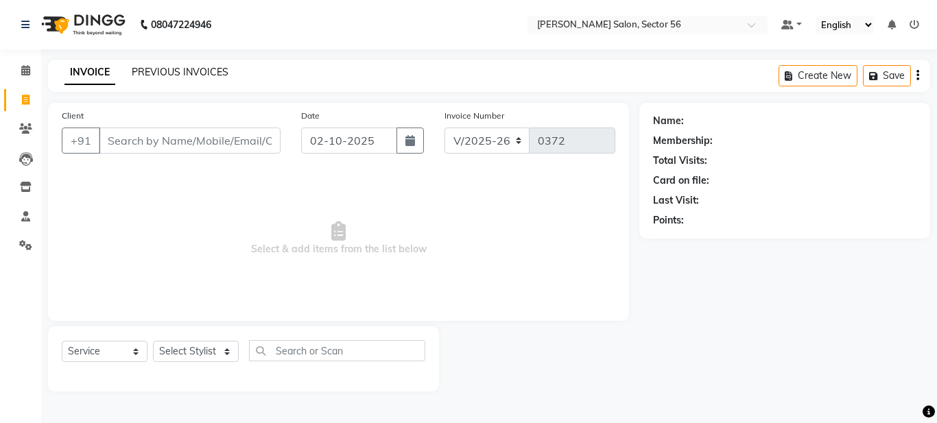
click at [145, 67] on link "PREVIOUS INVOICES" at bounding box center [180, 72] width 97 height 12
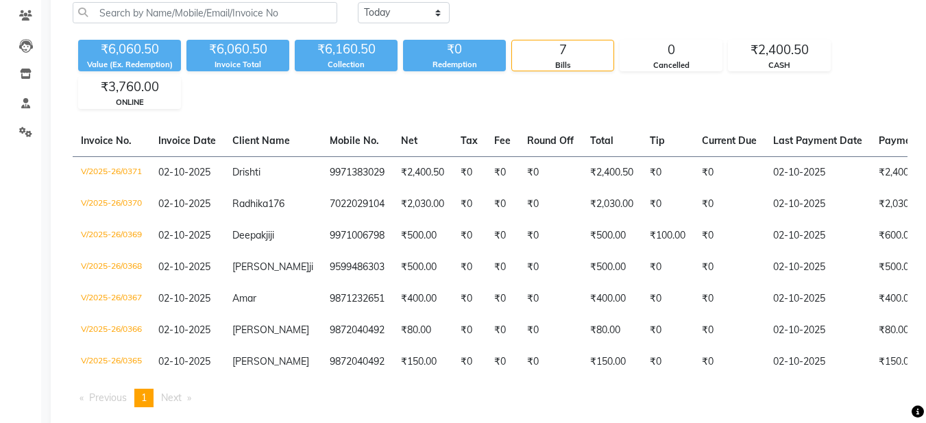
scroll to position [167, 0]
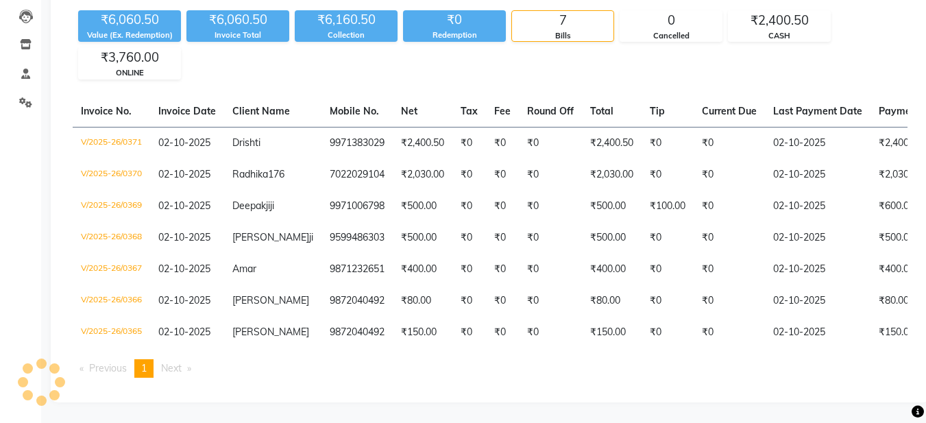
drag, startPoint x: 404, startPoint y: 113, endPoint x: 0, endPoint y: 413, distance: 503.3
drag, startPoint x: 0, startPoint y: 413, endPoint x: 283, endPoint y: 374, distance: 285.2
click at [283, 374] on ul "Previous page 1 / 1 You're on page 1 Next page" at bounding box center [490, 368] width 835 height 19
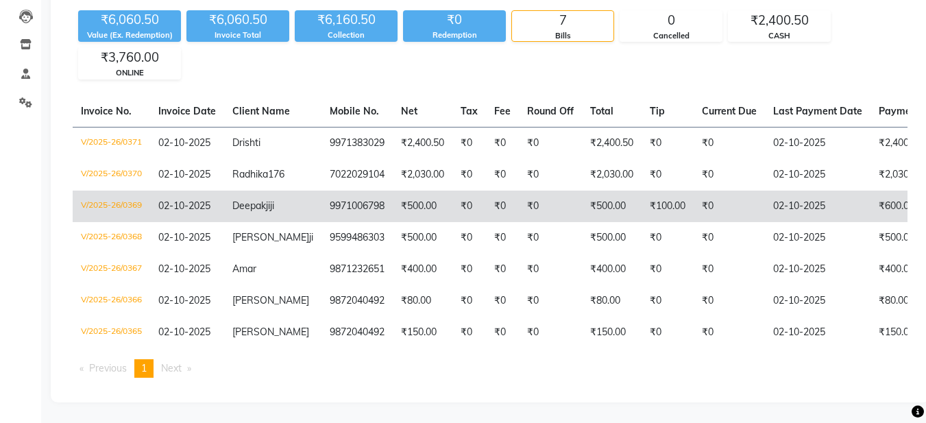
scroll to position [0, 0]
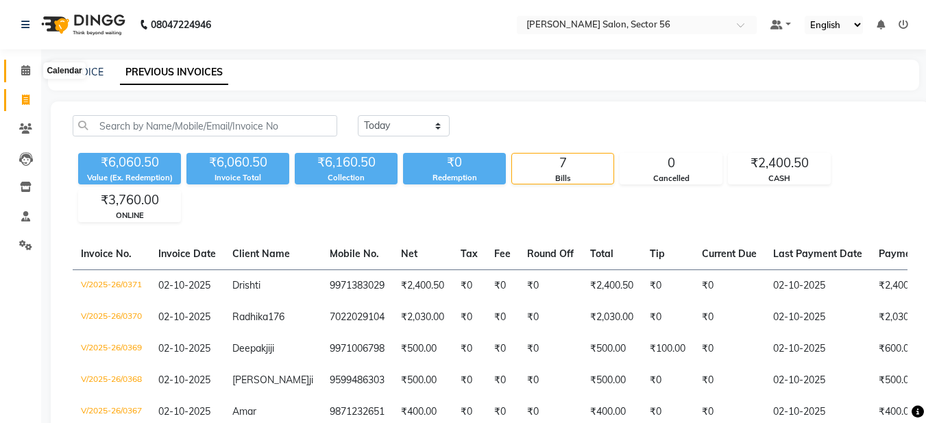
drag, startPoint x: 23, startPoint y: 71, endPoint x: 23, endPoint y: 95, distance: 24.7
click at [23, 71] on icon at bounding box center [25, 70] width 9 height 10
click at [23, 95] on icon at bounding box center [26, 100] width 8 height 10
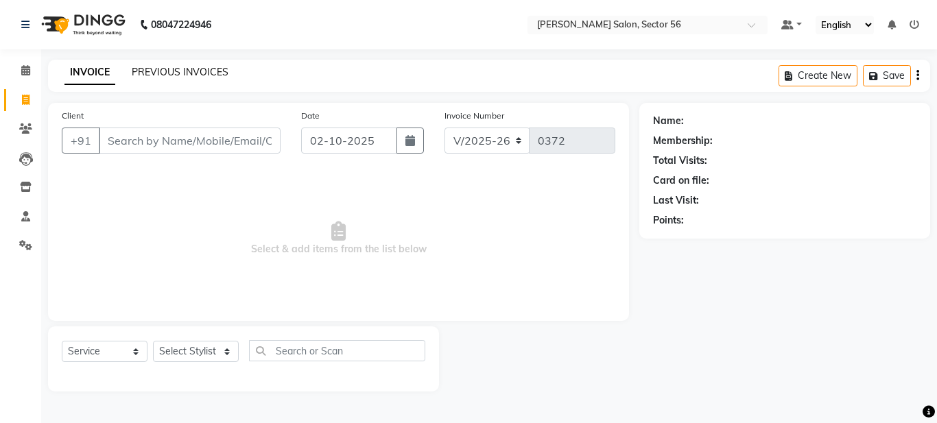
click at [196, 69] on link "PREVIOUS INVOICES" at bounding box center [180, 72] width 97 height 12
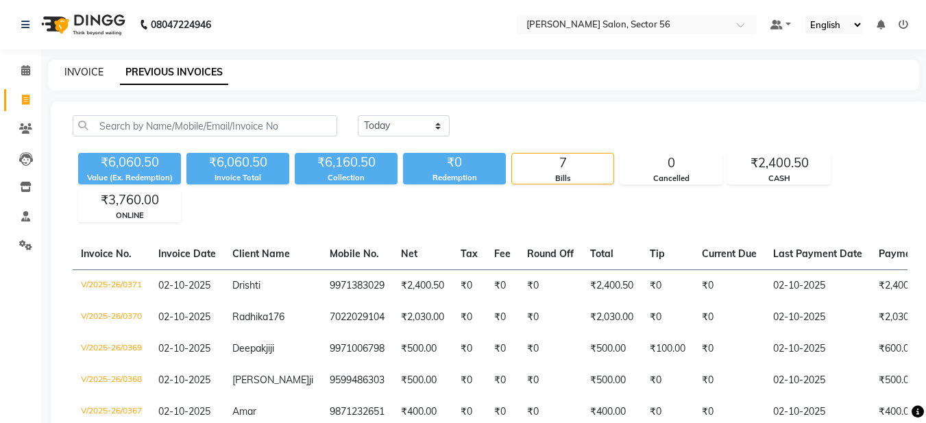
click at [91, 71] on link "INVOICE" at bounding box center [83, 72] width 39 height 12
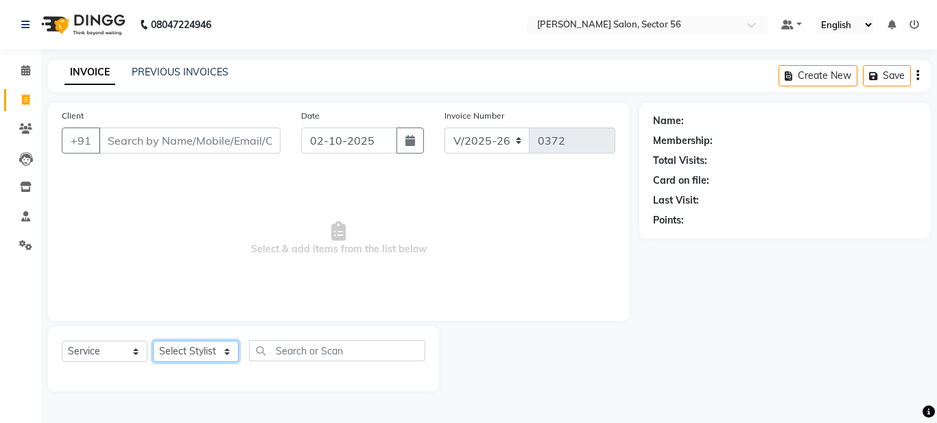
click at [215, 355] on select "Select Stylist [PERSON_NAME] [PERSON_NAME] [PERSON_NAME] [PERSON_NAME] [PERSON_…" at bounding box center [196, 351] width 86 height 21
click at [153, 341] on select "Select Stylist [PERSON_NAME] [PERSON_NAME] [PERSON_NAME] [PERSON_NAME] [PERSON_…" at bounding box center [196, 351] width 86 height 21
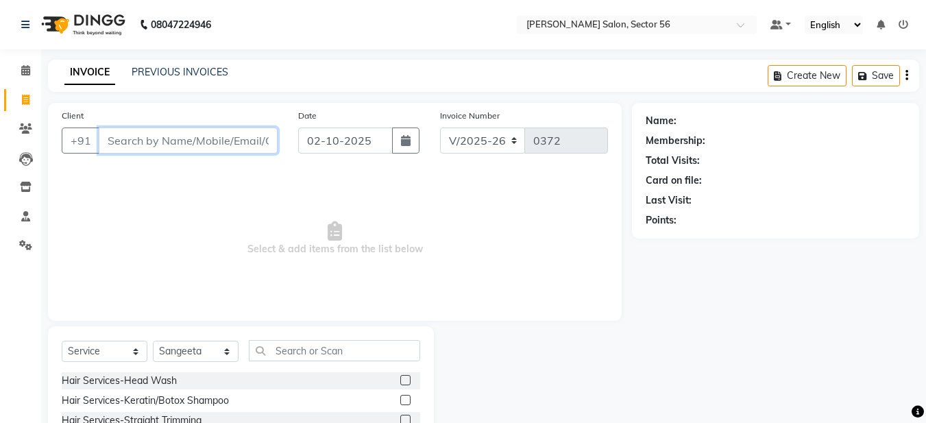
click at [176, 135] on input "Client" at bounding box center [188, 141] width 179 height 26
click at [122, 139] on input "Client" at bounding box center [188, 141] width 179 height 26
click at [117, 139] on input "Client" at bounding box center [188, 141] width 179 height 26
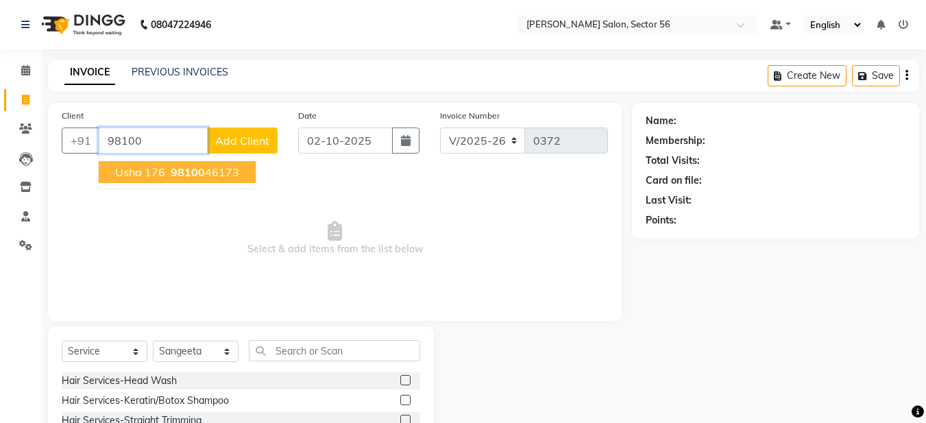
click at [191, 176] on span "98100" at bounding box center [188, 172] width 34 height 14
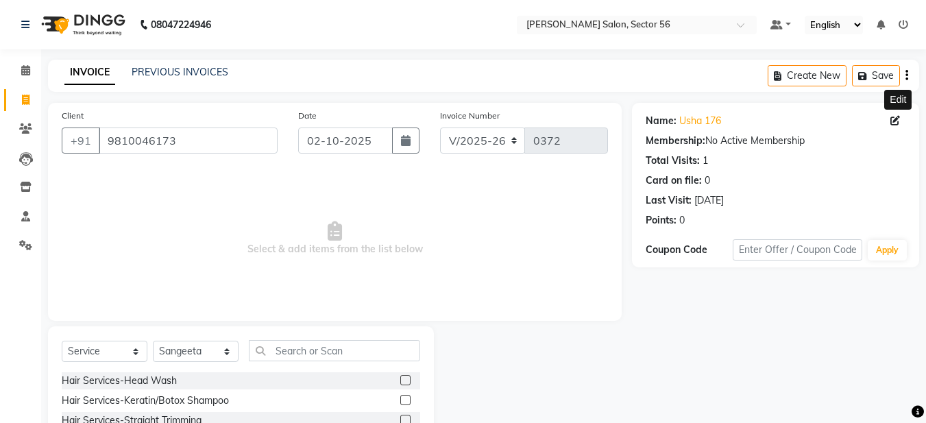
click at [895, 121] on icon at bounding box center [896, 121] width 10 height 10
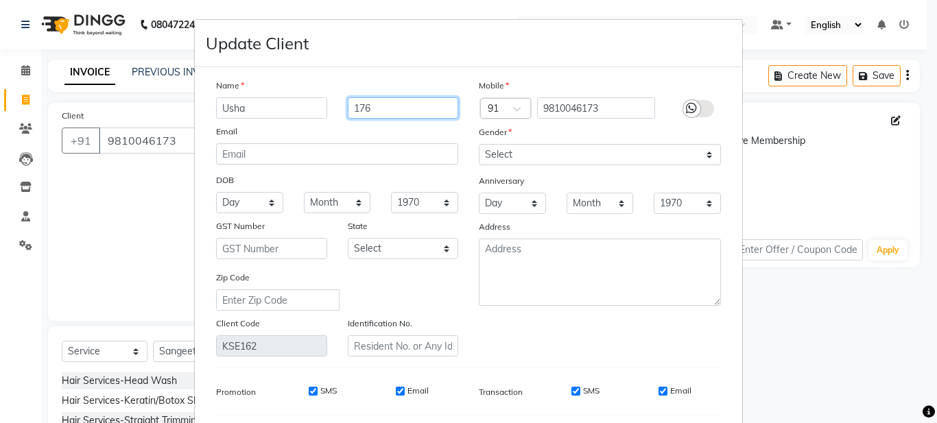
click at [376, 106] on input "176" at bounding box center [403, 107] width 111 height 21
click at [642, 340] on div "Mobile Country Code × 91 9810046173 Gender Select [DEMOGRAPHIC_DATA] [DEMOGRAPH…" at bounding box center [599, 217] width 263 height 278
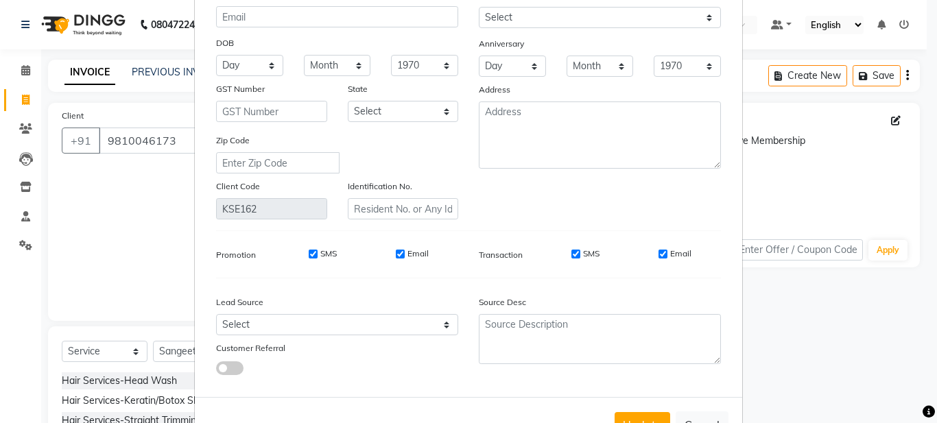
scroll to position [185, 0]
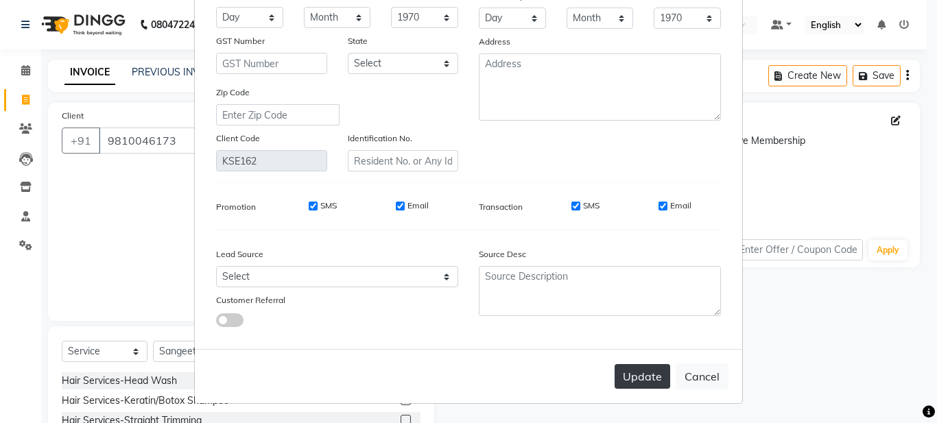
click at [629, 379] on button "Update" at bounding box center [642, 376] width 56 height 25
click at [641, 376] on button "Update" at bounding box center [642, 376] width 56 height 25
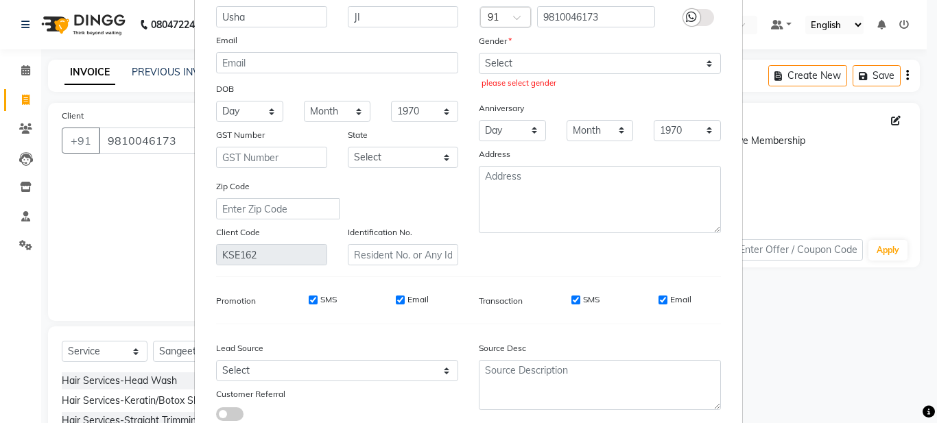
scroll to position [0, 0]
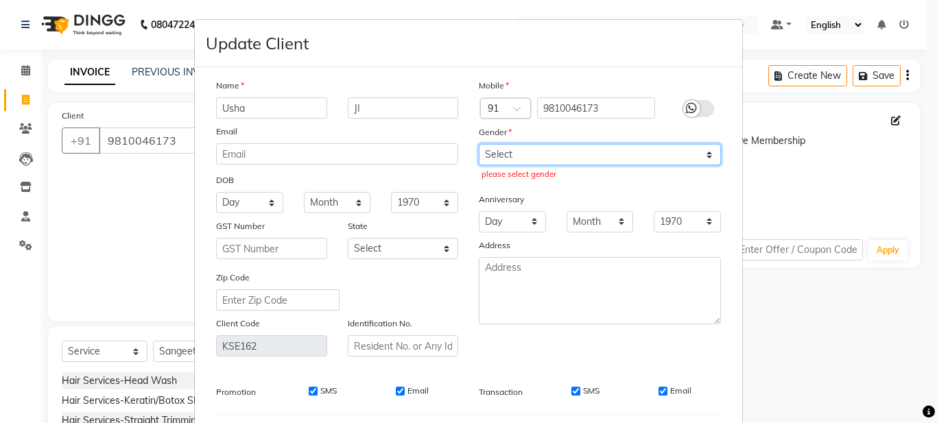
click at [683, 155] on select "Select [DEMOGRAPHIC_DATA] [DEMOGRAPHIC_DATA] Other Prefer Not To Say" at bounding box center [600, 154] width 242 height 21
click at [479, 144] on select "Select [DEMOGRAPHIC_DATA] [DEMOGRAPHIC_DATA] Other Prefer Not To Say" at bounding box center [600, 154] width 242 height 21
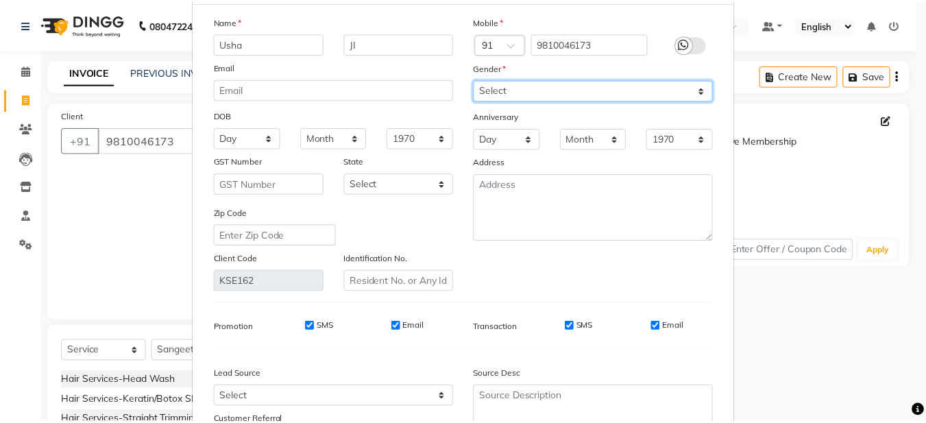
scroll to position [185, 0]
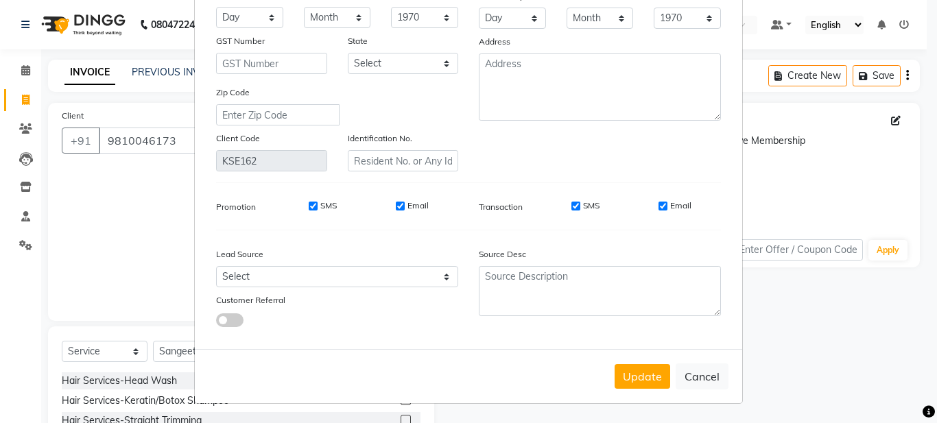
click at [640, 375] on button "Update" at bounding box center [642, 376] width 56 height 25
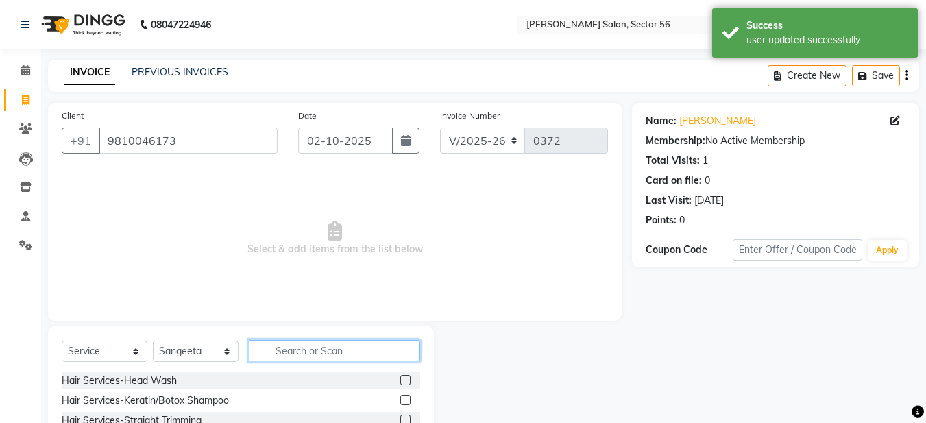
click at [268, 352] on input "text" at bounding box center [334, 350] width 171 height 21
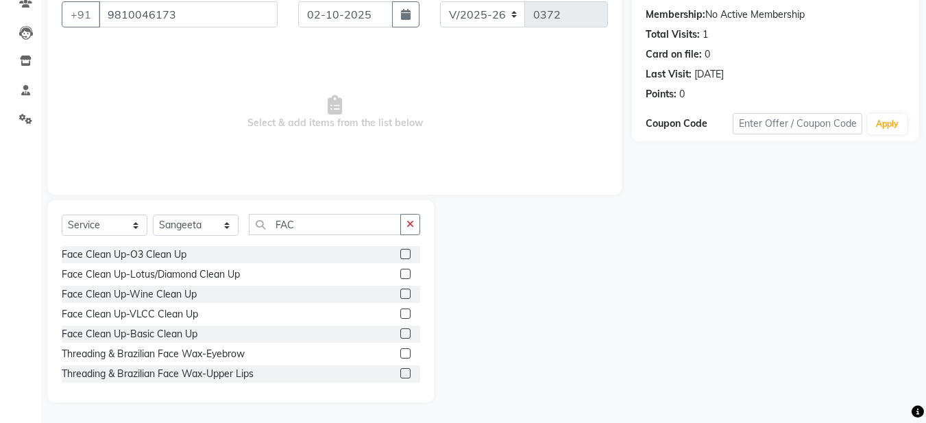
click at [424, 222] on div "Select Service Product Membership Package Voucher Prepaid Gift Card Select Styl…" at bounding box center [241, 301] width 386 height 202
drag, startPoint x: 402, startPoint y: 225, endPoint x: 389, endPoint y: 225, distance: 13.0
click at [403, 225] on button "button" at bounding box center [410, 224] width 20 height 21
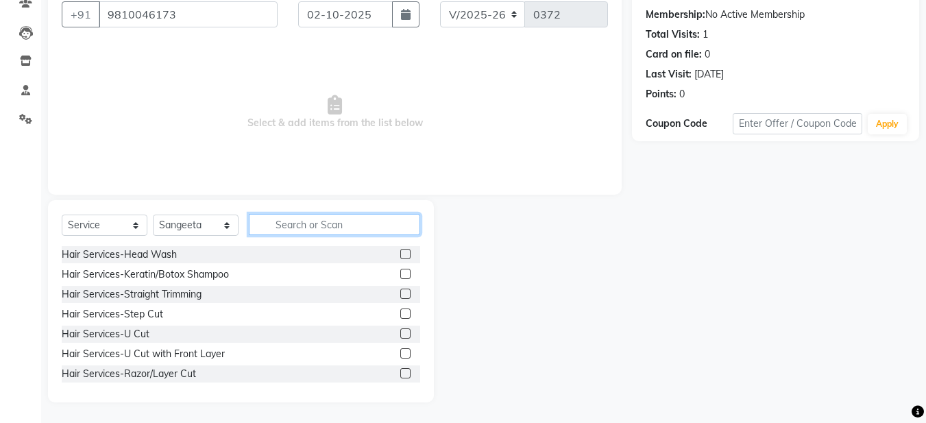
click at [284, 230] on input "text" at bounding box center [334, 224] width 171 height 21
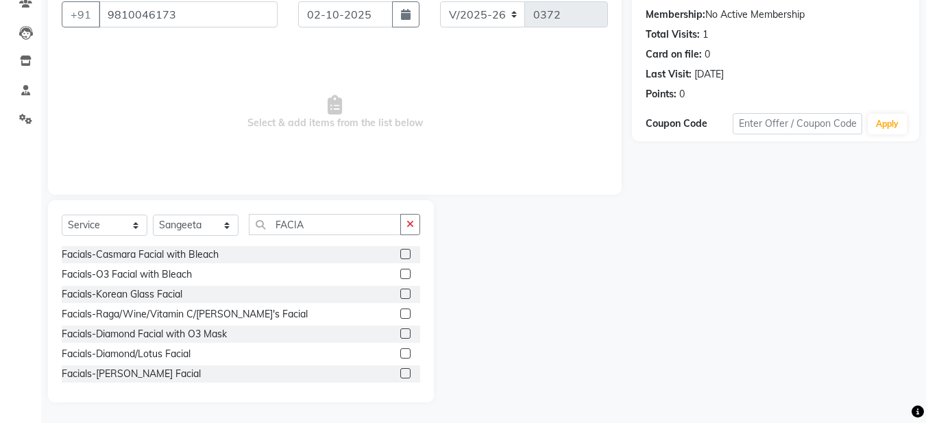
click at [400, 257] on label at bounding box center [405, 254] width 10 height 10
click at [400, 257] on input "checkbox" at bounding box center [404, 254] width 9 height 9
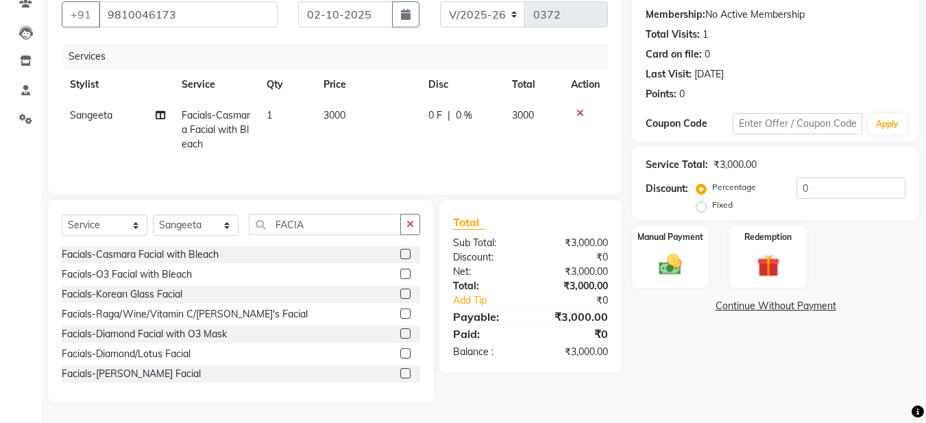
click at [400, 273] on label at bounding box center [405, 274] width 10 height 10
click at [400, 273] on input "checkbox" at bounding box center [404, 274] width 9 height 9
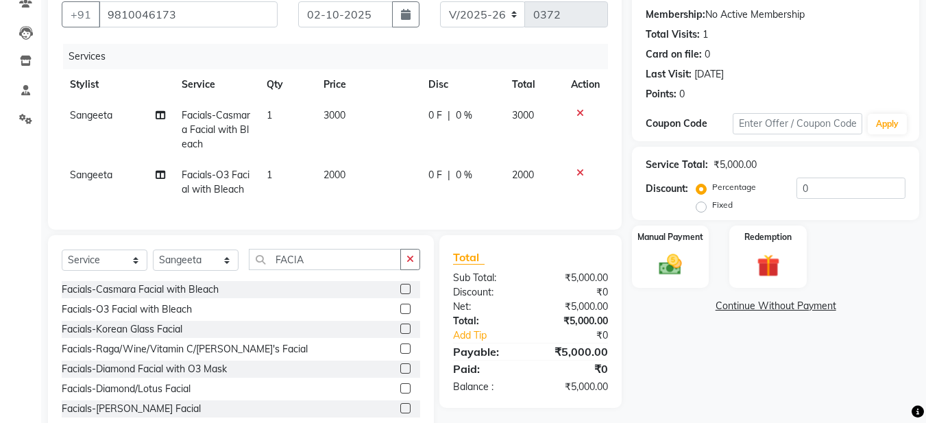
click at [580, 116] on icon at bounding box center [581, 113] width 8 height 10
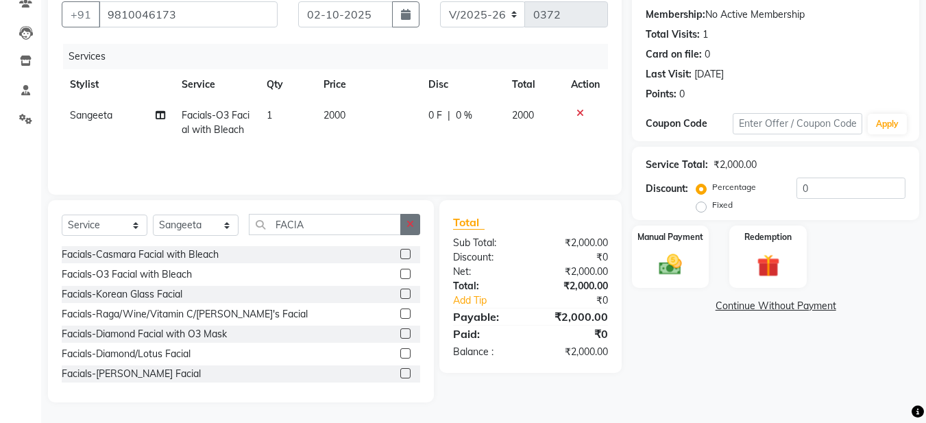
click at [420, 222] on button "button" at bounding box center [410, 224] width 20 height 21
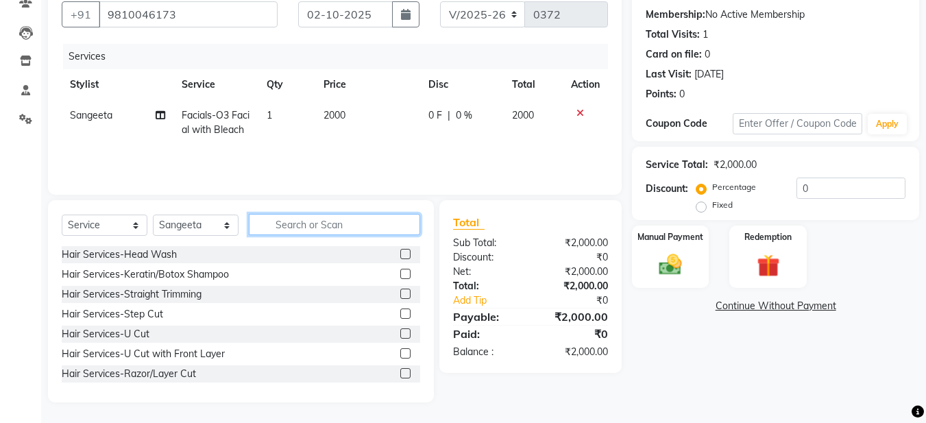
click at [285, 219] on input "text" at bounding box center [334, 224] width 171 height 21
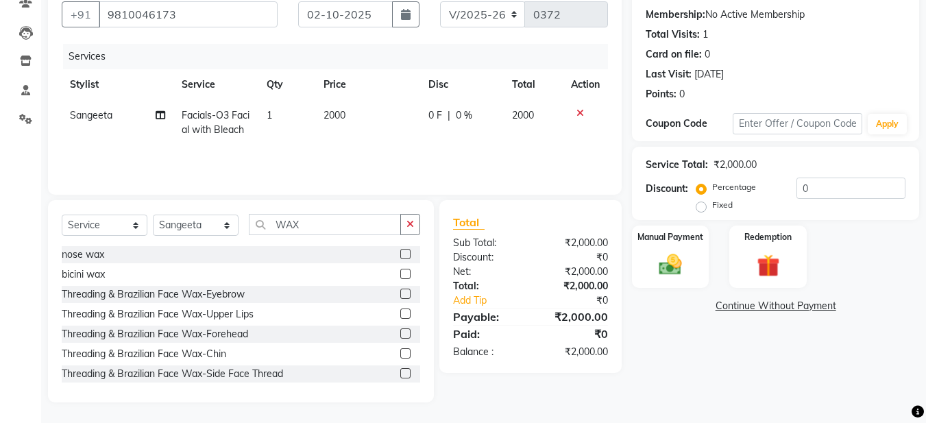
click at [400, 292] on label at bounding box center [405, 294] width 10 height 10
click at [400, 292] on input "checkbox" at bounding box center [404, 294] width 9 height 9
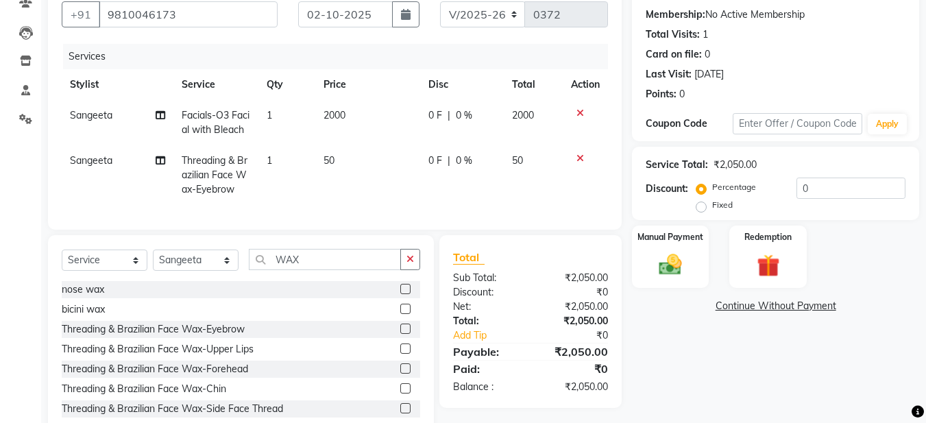
click at [400, 354] on label at bounding box center [405, 349] width 10 height 10
click at [400, 354] on input "checkbox" at bounding box center [404, 349] width 9 height 9
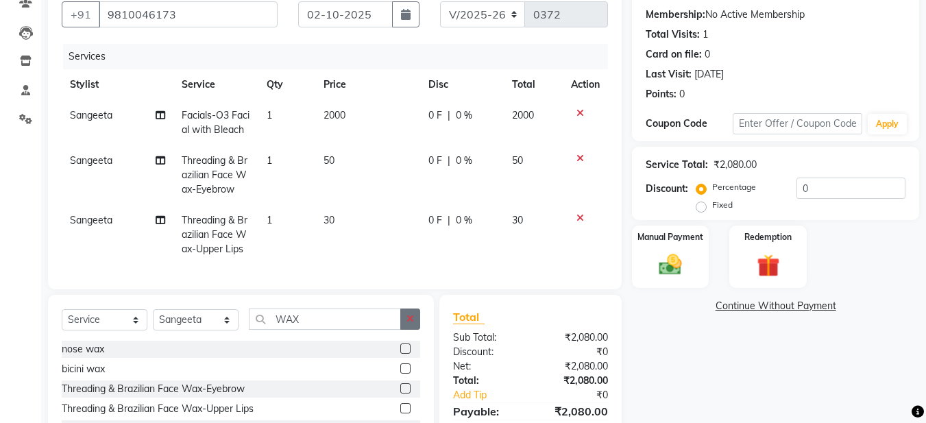
click at [411, 324] on icon "button" at bounding box center [411, 319] width 8 height 10
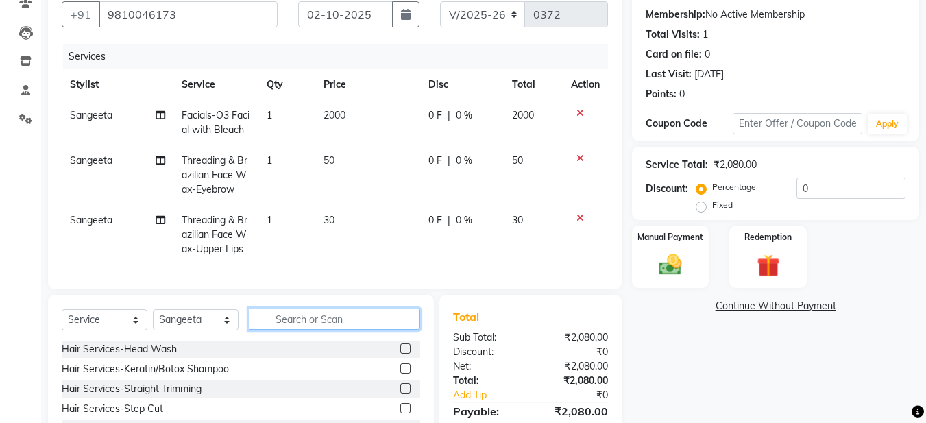
click at [302, 328] on input "text" at bounding box center [334, 319] width 171 height 21
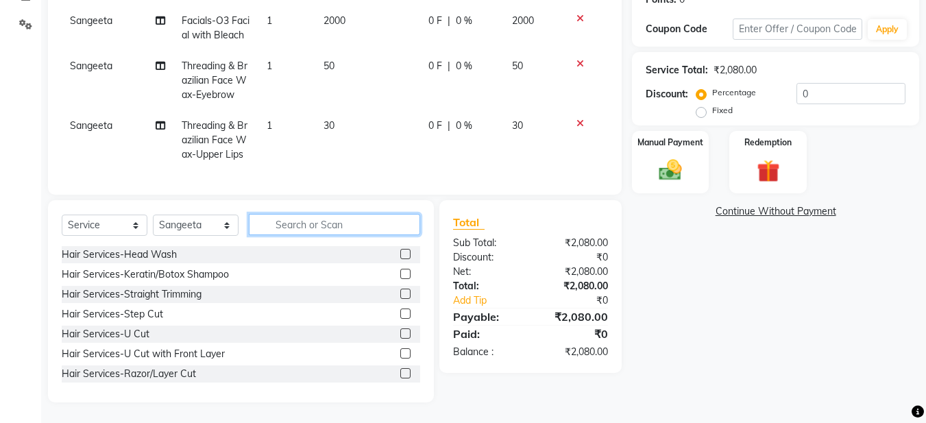
scroll to position [231, 0]
click at [291, 223] on input "text" at bounding box center [334, 224] width 171 height 21
click at [286, 224] on input "text" at bounding box center [334, 224] width 171 height 21
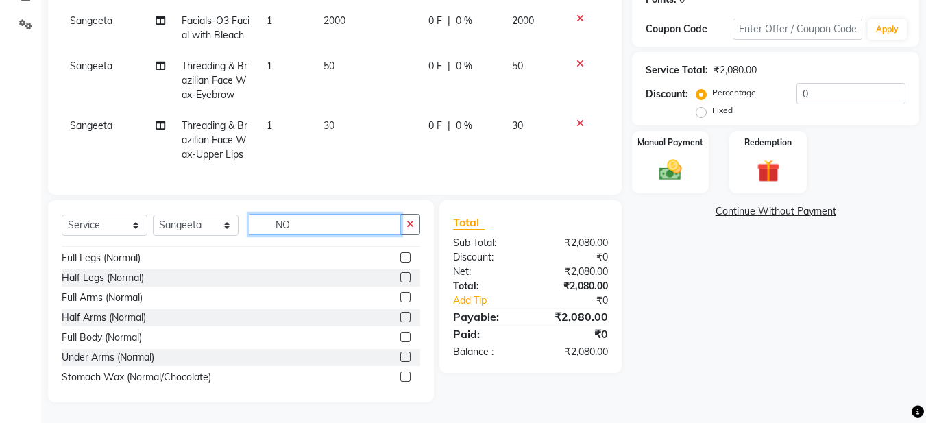
scroll to position [73, 0]
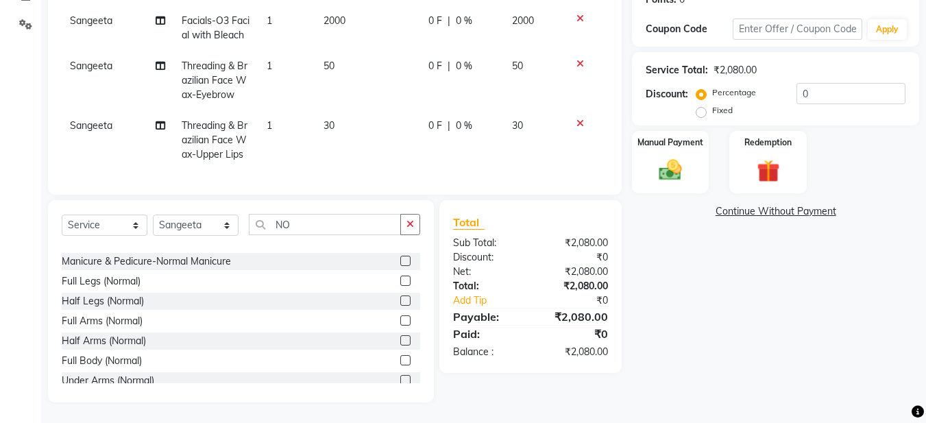
click at [400, 320] on label at bounding box center [405, 320] width 10 height 10
click at [400, 320] on input "checkbox" at bounding box center [404, 321] width 9 height 9
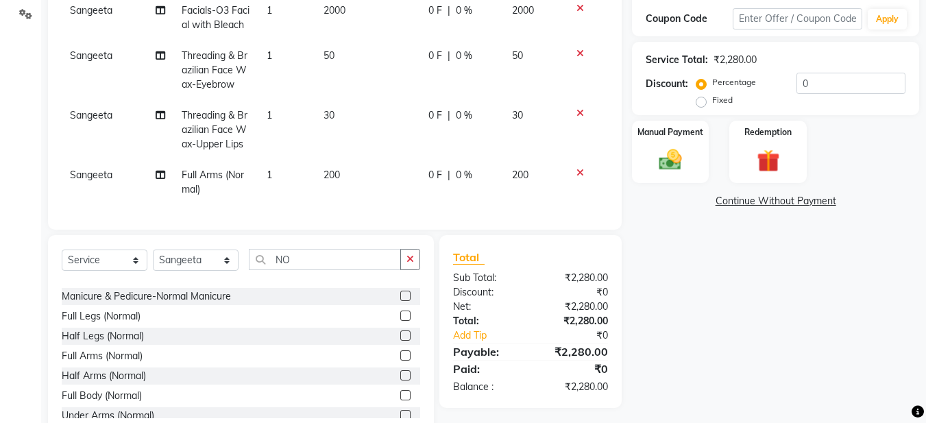
scroll to position [141, 0]
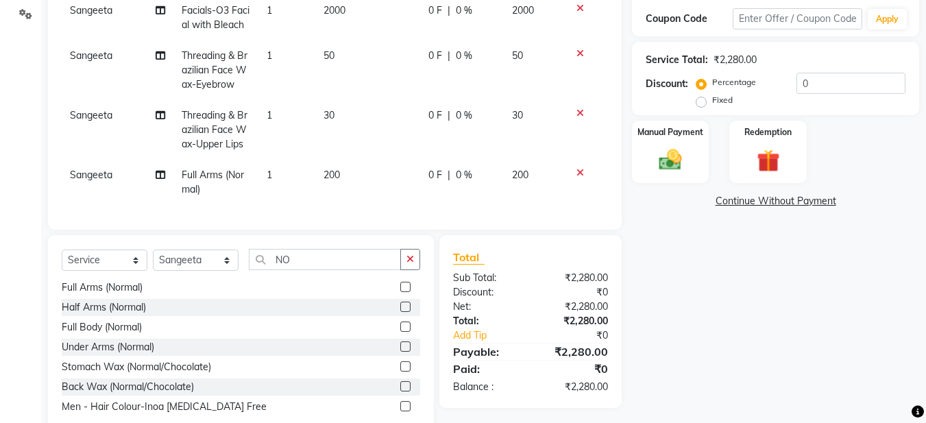
click at [408, 355] on div at bounding box center [410, 347] width 20 height 17
click at [400, 352] on label at bounding box center [405, 346] width 10 height 10
click at [400, 352] on input "checkbox" at bounding box center [404, 347] width 9 height 9
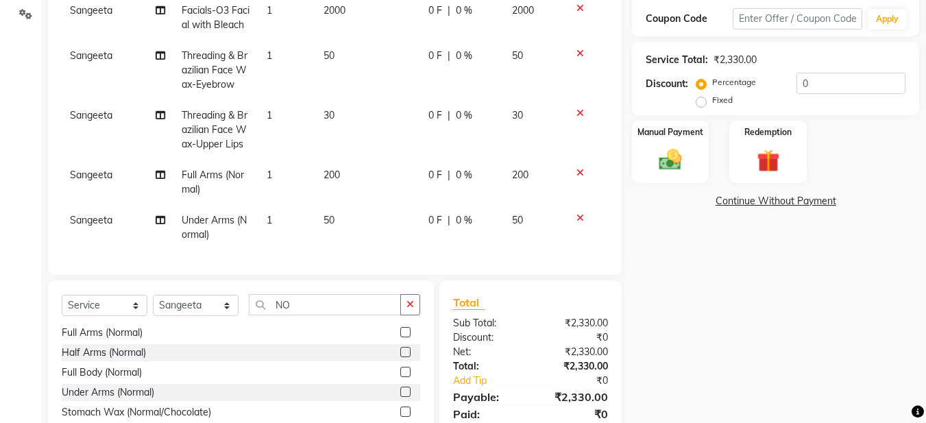
drag, startPoint x: 418, startPoint y: 313, endPoint x: 399, endPoint y: 313, distance: 18.5
click at [414, 312] on button "button" at bounding box center [410, 304] width 20 height 21
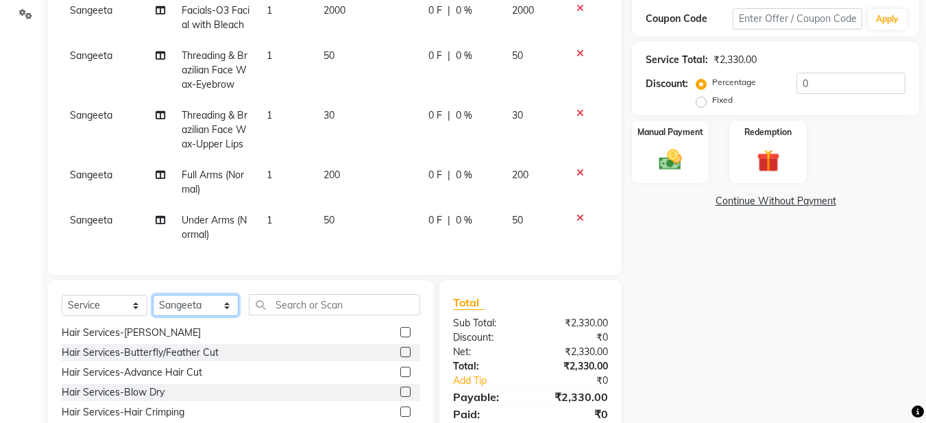
click at [225, 313] on select "Select Stylist [PERSON_NAME] [PERSON_NAME] [PERSON_NAME] [PERSON_NAME] [PERSON_…" at bounding box center [196, 305] width 86 height 21
click at [153, 305] on select "Select Stylist [PERSON_NAME] [PERSON_NAME] [PERSON_NAME] [PERSON_NAME] [PERSON_…" at bounding box center [196, 305] width 86 height 21
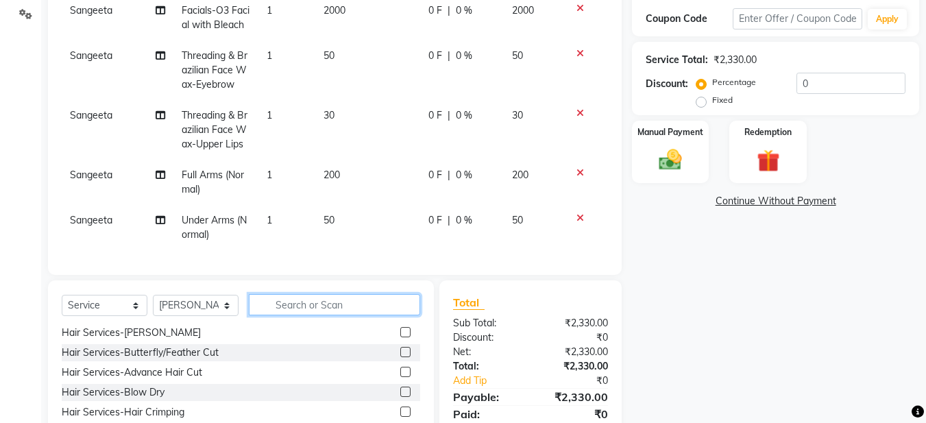
click at [289, 310] on input "text" at bounding box center [334, 304] width 171 height 21
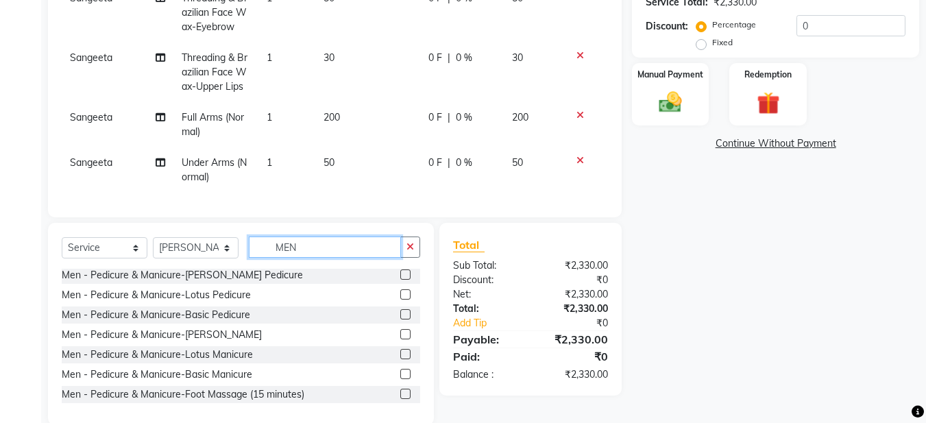
scroll to position [322, 0]
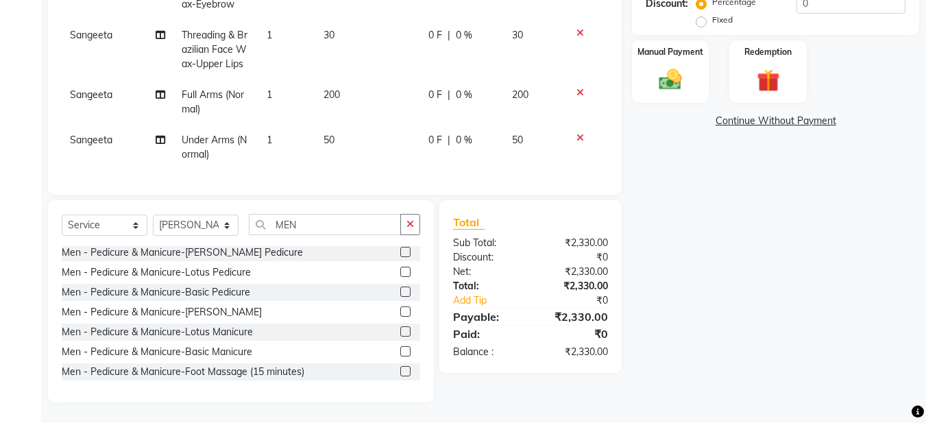
click at [400, 350] on label at bounding box center [405, 351] width 10 height 10
click at [400, 350] on input "checkbox" at bounding box center [404, 352] width 9 height 9
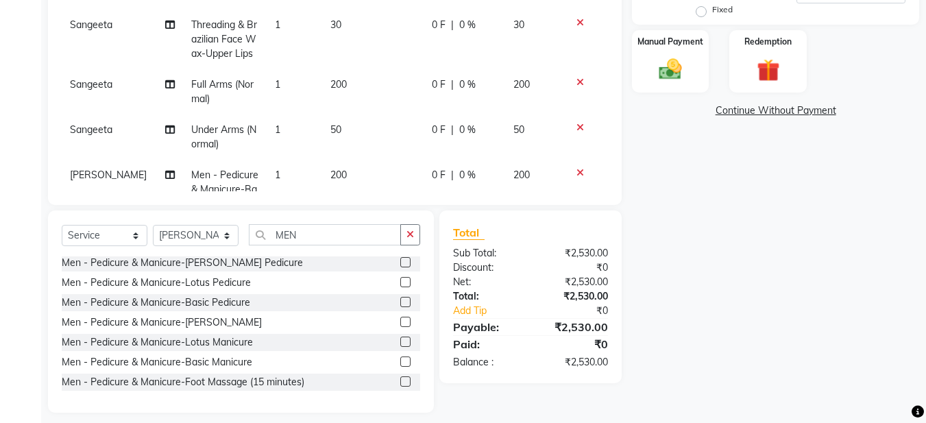
click at [400, 302] on label at bounding box center [405, 302] width 10 height 10
click at [400, 302] on input "checkbox" at bounding box center [404, 302] width 9 height 9
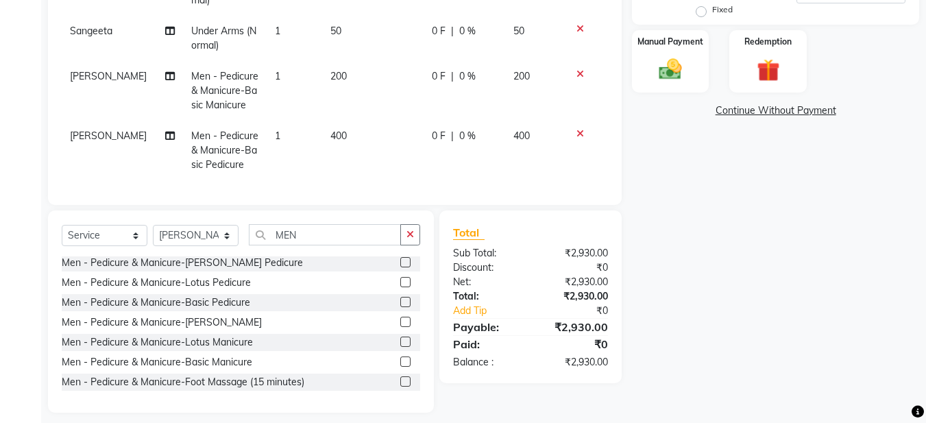
click at [577, 129] on icon at bounding box center [581, 134] width 8 height 10
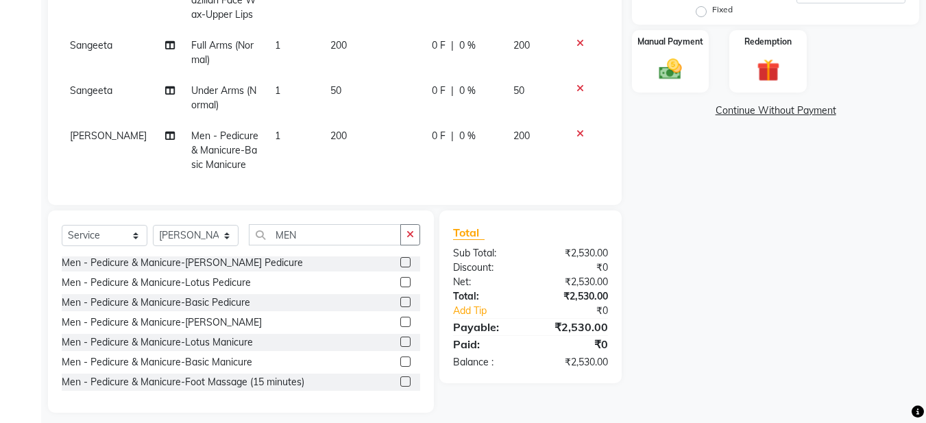
scroll to position [49, 0]
click at [577, 129] on icon at bounding box center [581, 134] width 8 height 10
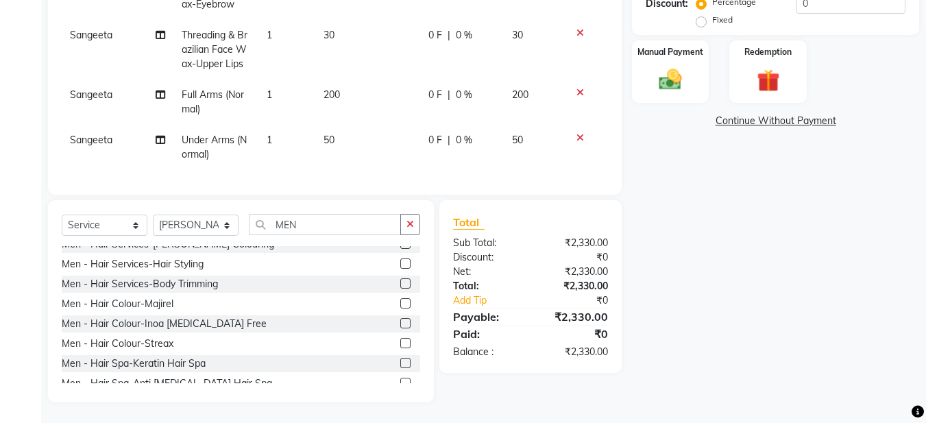
scroll to position [249, 0]
drag, startPoint x: 400, startPoint y: 217, endPoint x: 363, endPoint y: 218, distance: 37.1
click at [398, 217] on div "MEN" at bounding box center [335, 224] width 171 height 21
click at [402, 223] on button "button" at bounding box center [410, 224] width 20 height 21
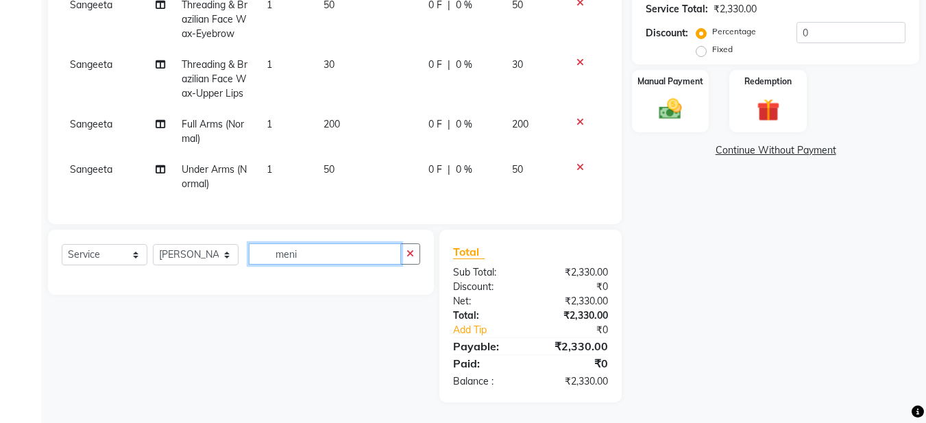
scroll to position [282, 0]
click at [412, 252] on icon "button" at bounding box center [411, 254] width 8 height 10
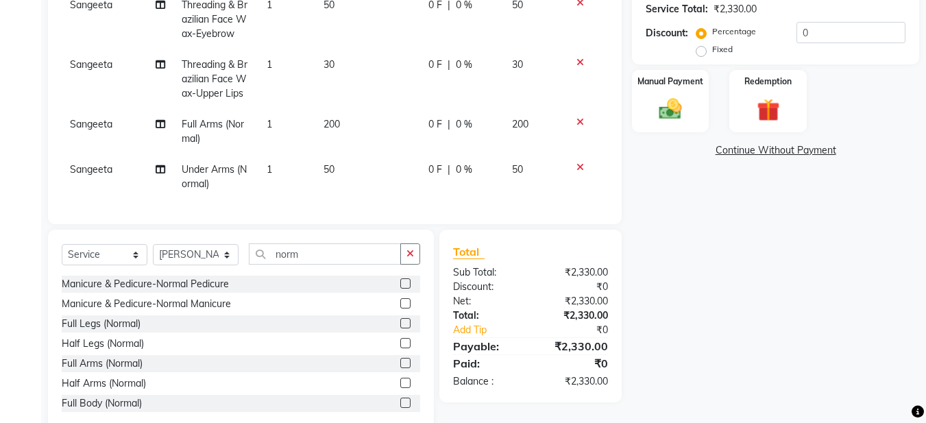
click at [400, 282] on label at bounding box center [405, 283] width 10 height 10
click at [400, 282] on input "checkbox" at bounding box center [404, 284] width 9 height 9
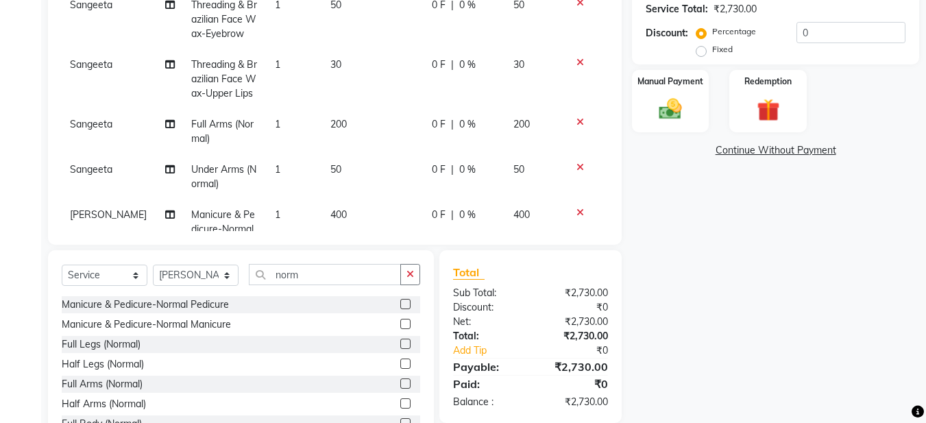
click at [389, 323] on div "Manicure & Pedicure-Normal Manicure" at bounding box center [241, 324] width 359 height 17
click at [400, 324] on label at bounding box center [405, 324] width 10 height 10
click at [400, 324] on input "checkbox" at bounding box center [404, 324] width 9 height 9
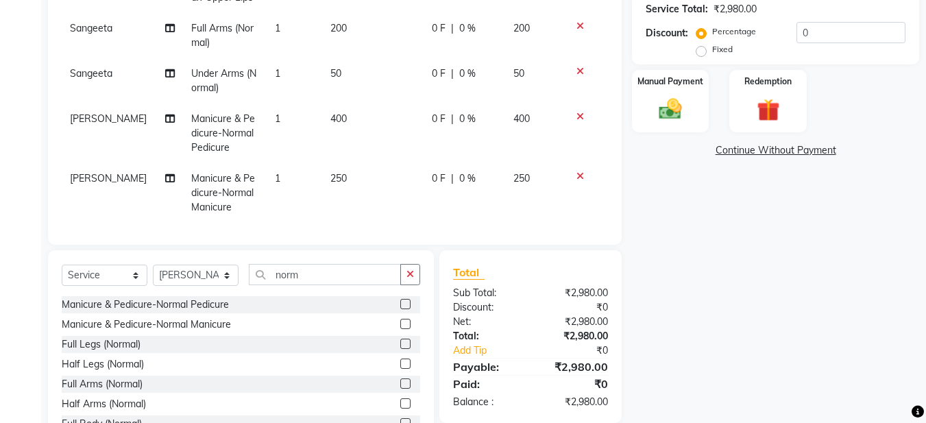
scroll to position [109, 0]
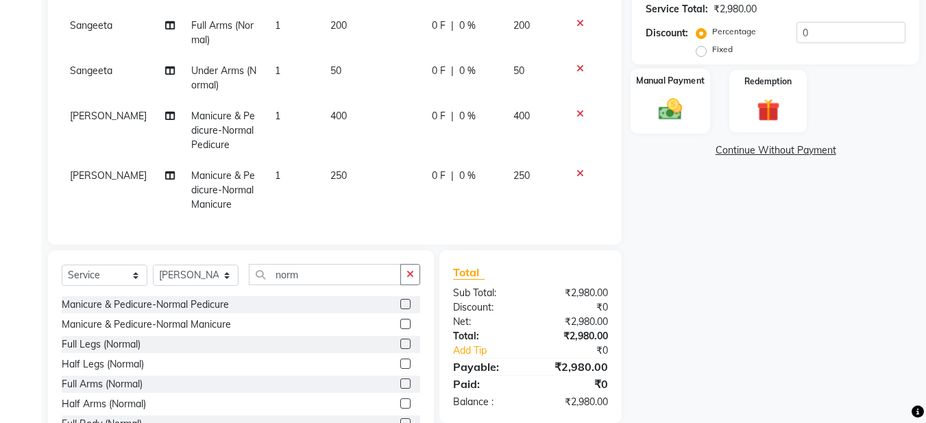
drag, startPoint x: 675, startPoint y: 117, endPoint x: 682, endPoint y: 115, distance: 7.8
click at [675, 116] on img at bounding box center [670, 108] width 38 height 27
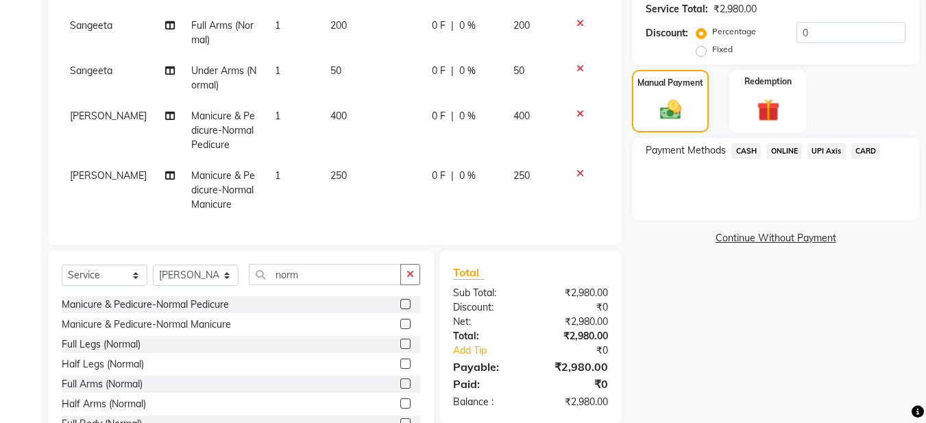
click at [788, 152] on span "ONLINE" at bounding box center [785, 151] width 36 height 16
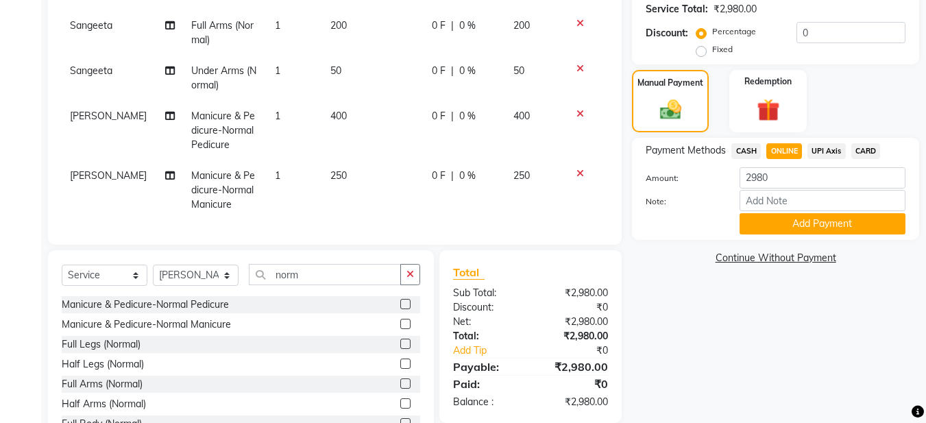
click at [818, 224] on button "Add Payment" at bounding box center [823, 223] width 166 height 21
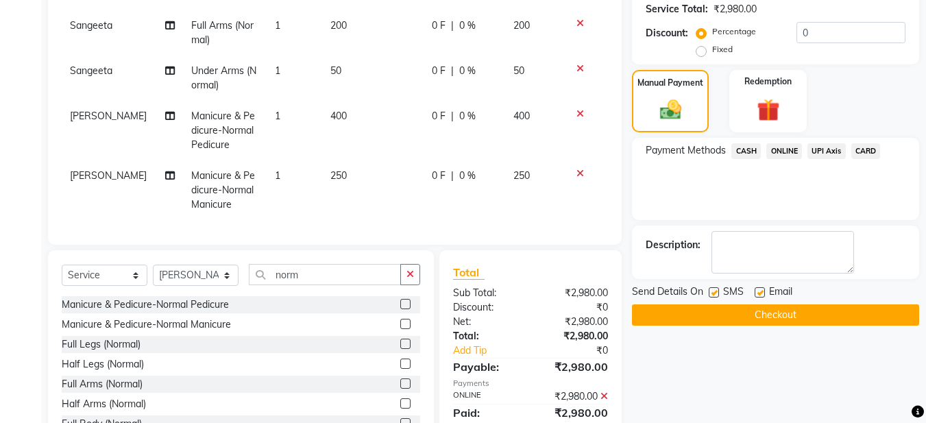
click at [763, 293] on label at bounding box center [760, 292] width 10 height 10
click at [763, 293] on input "checkbox" at bounding box center [759, 293] width 9 height 9
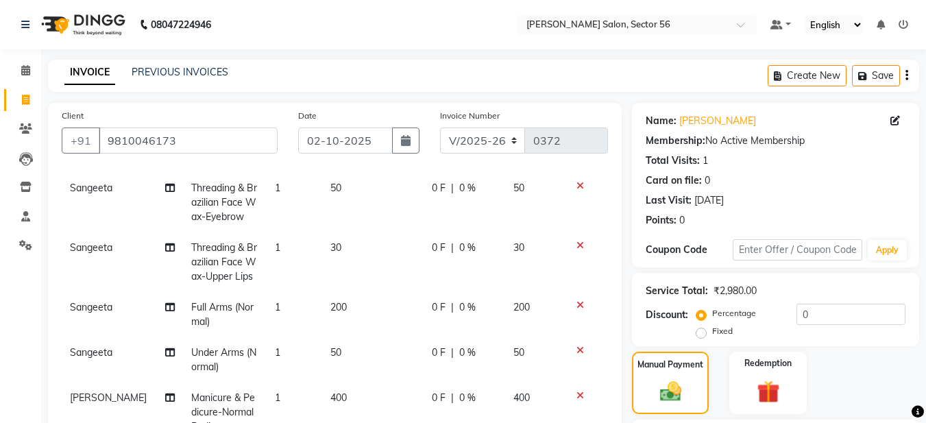
scroll to position [332, 0]
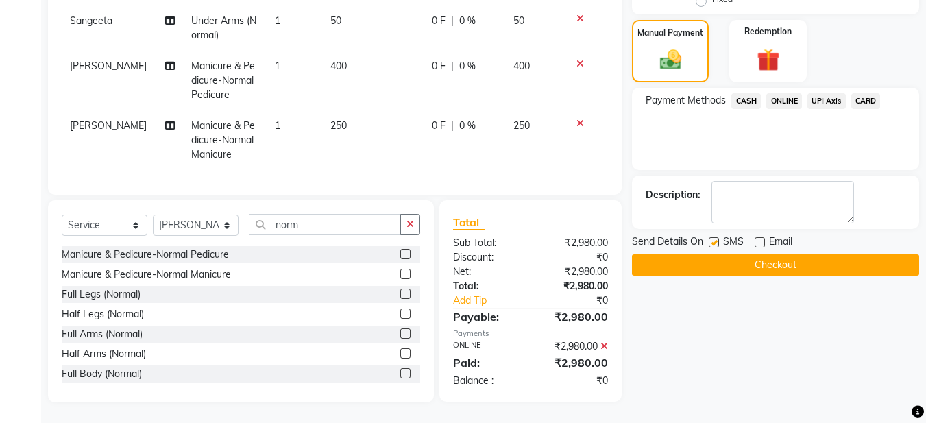
click at [754, 259] on button "Checkout" at bounding box center [775, 264] width 287 height 21
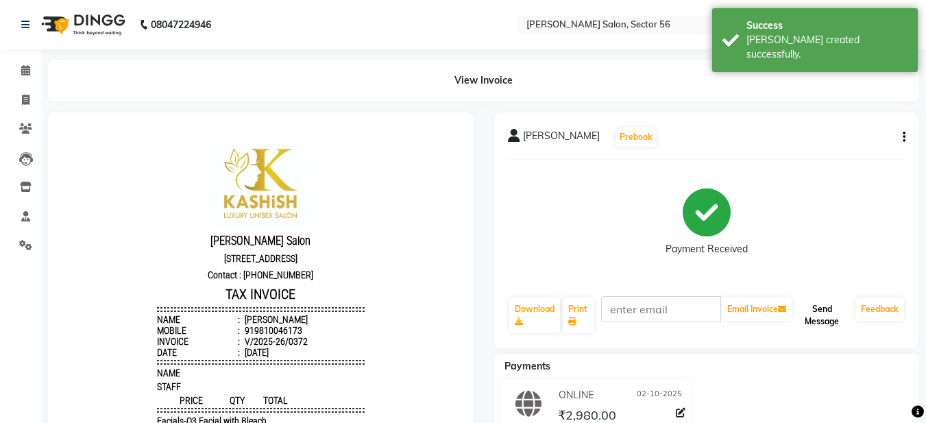
click at [819, 317] on button "Send Message" at bounding box center [823, 316] width 56 height 36
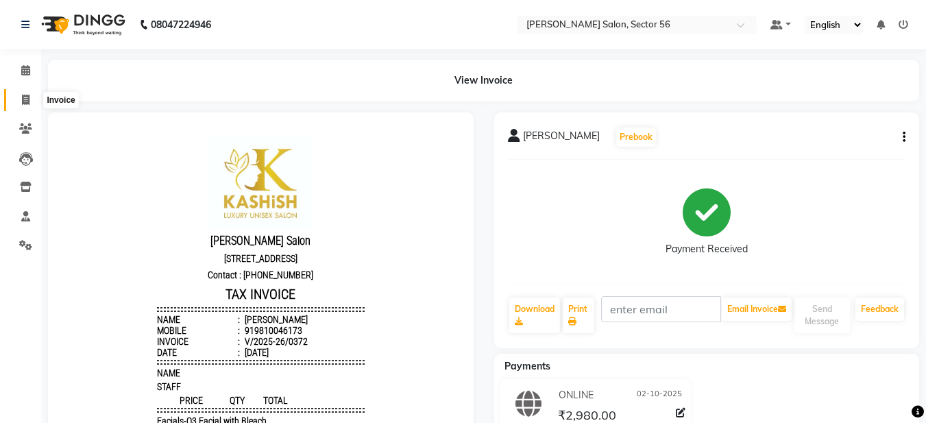
click at [33, 96] on span at bounding box center [26, 101] width 24 height 16
